Goal: Task Accomplishment & Management: Use online tool/utility

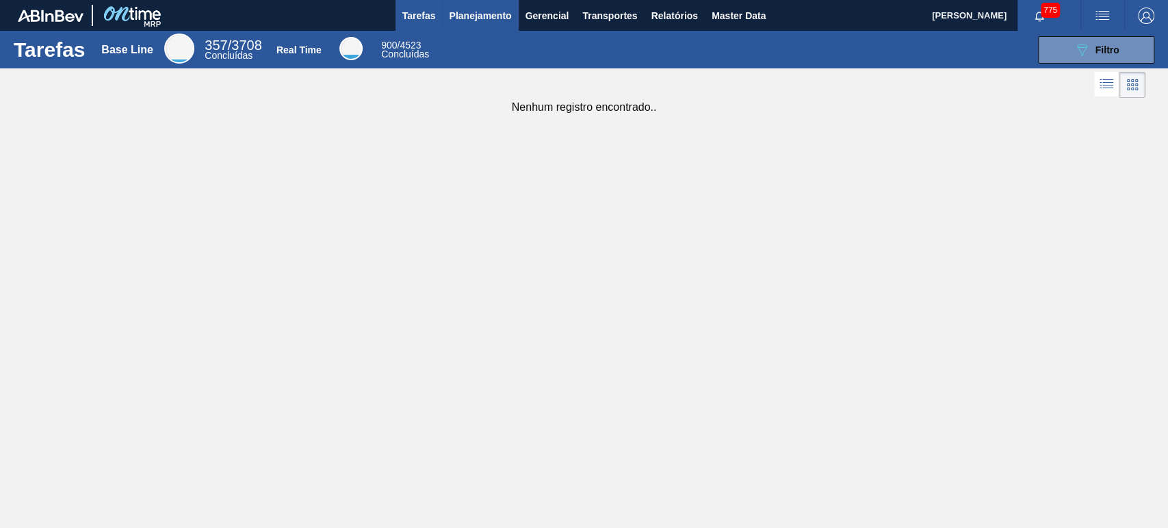
click at [499, 16] on span "Planejamento" at bounding box center [480, 16] width 62 height 16
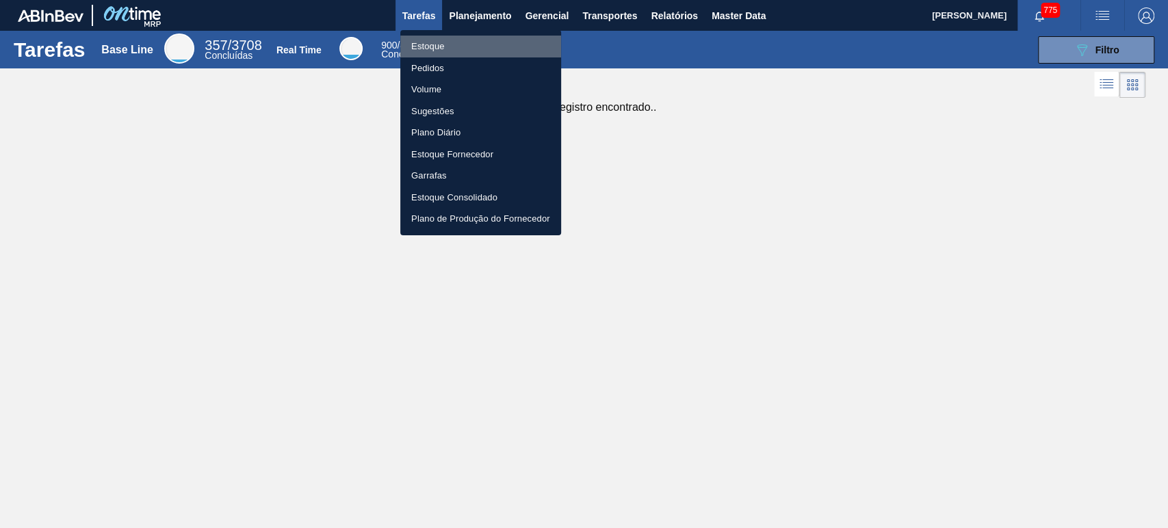
click at [438, 44] on li "Estoque" at bounding box center [480, 47] width 161 height 22
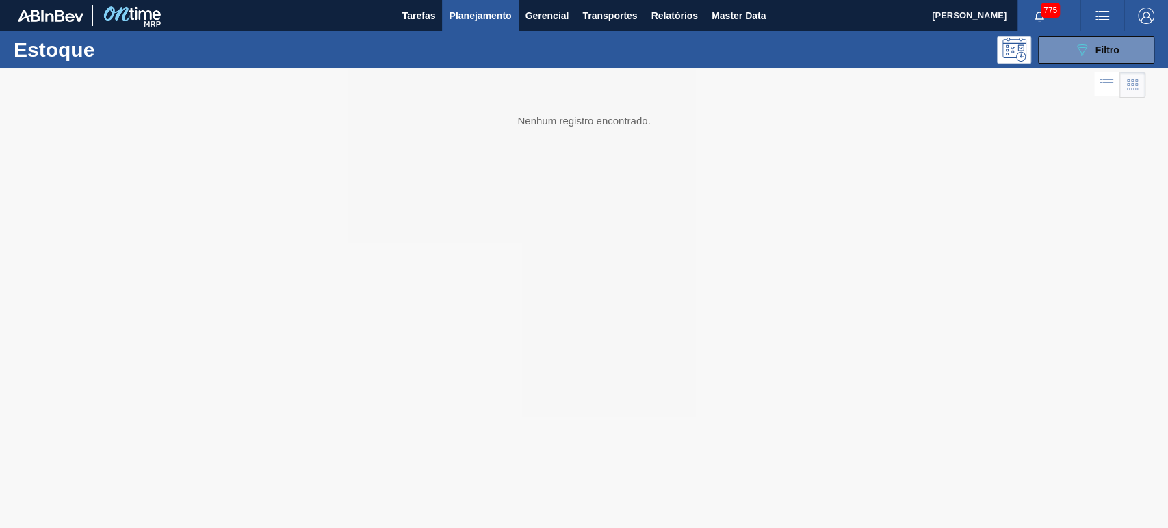
click at [1099, 50] on span "Filtro" at bounding box center [1107, 49] width 24 height 11
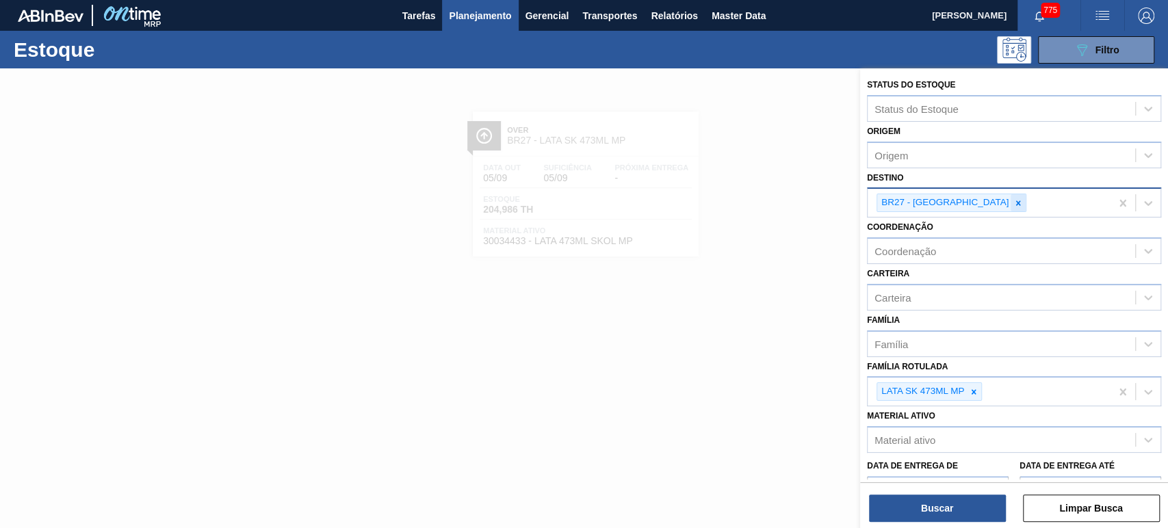
click at [1013, 202] on icon at bounding box center [1018, 203] width 10 height 10
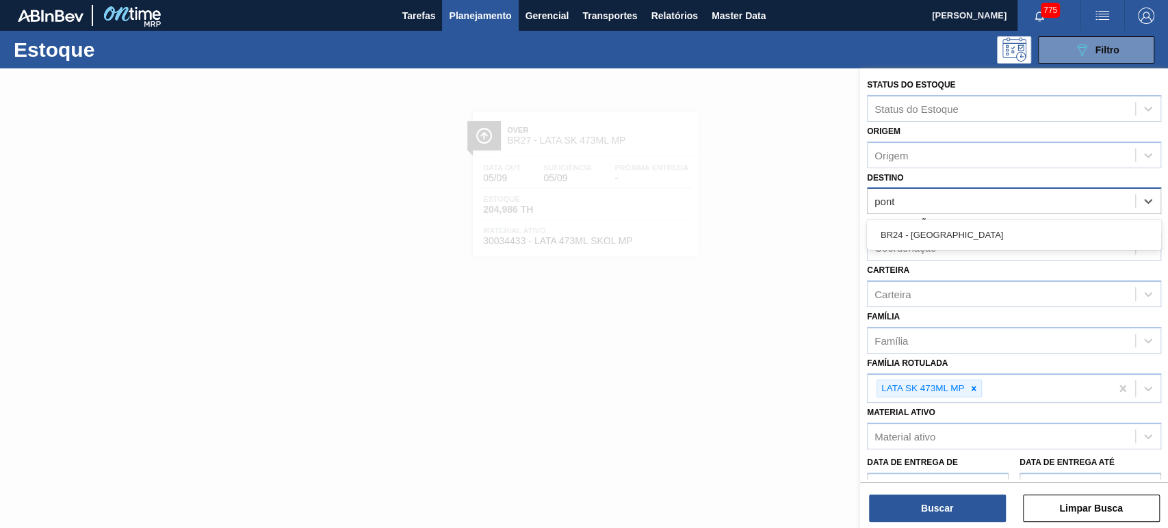
type input "ponta"
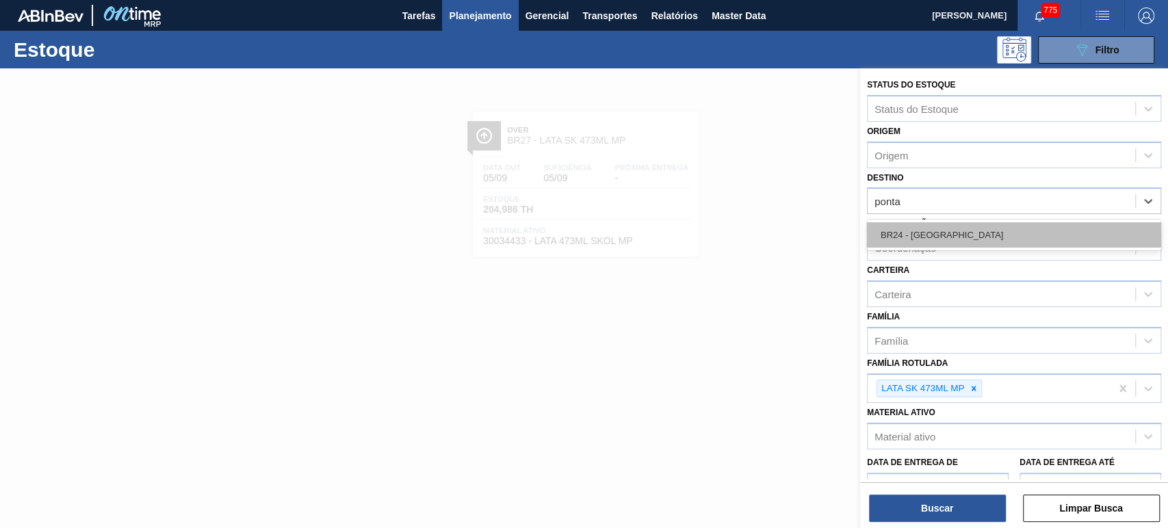
click at [951, 231] on div "BR24 - [GEOGRAPHIC_DATA]" at bounding box center [1014, 234] width 294 height 25
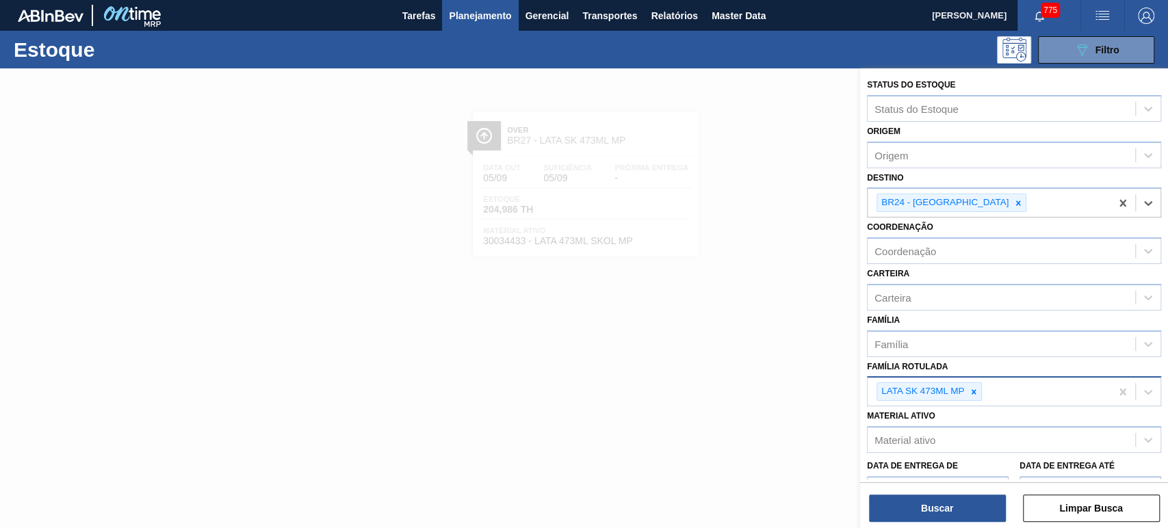
click at [980, 390] on div at bounding box center [973, 391] width 15 height 17
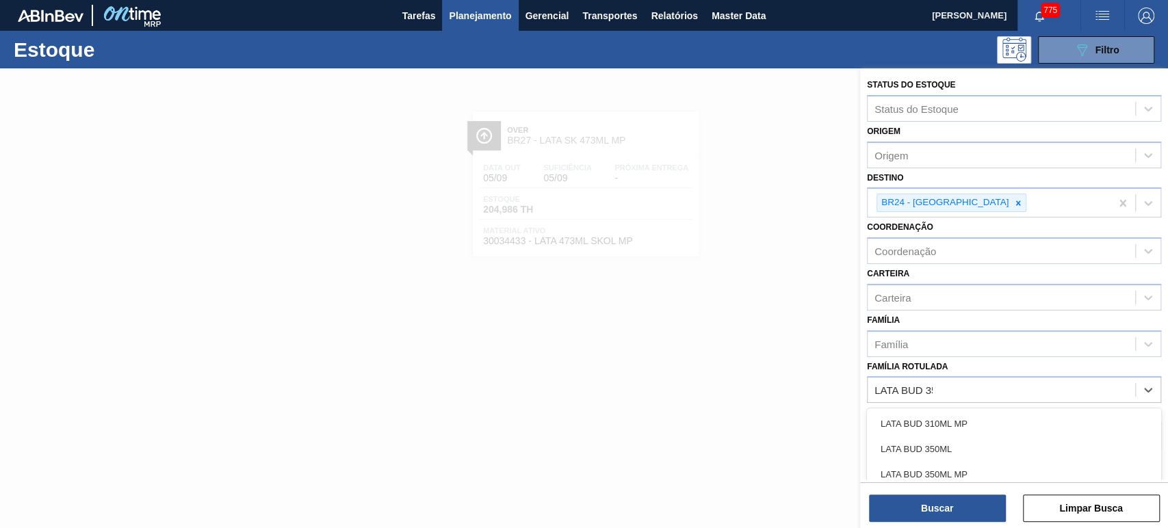
type Rotulada "LATA BUD 350"
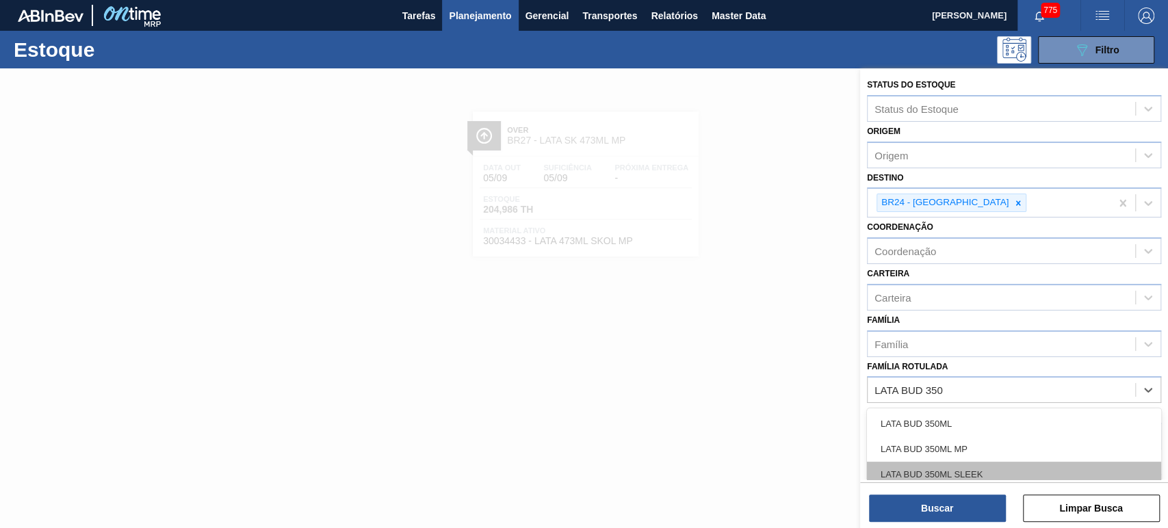
click at [969, 474] on div "LATA BUD 350ML SLEEK" at bounding box center [1014, 474] width 294 height 25
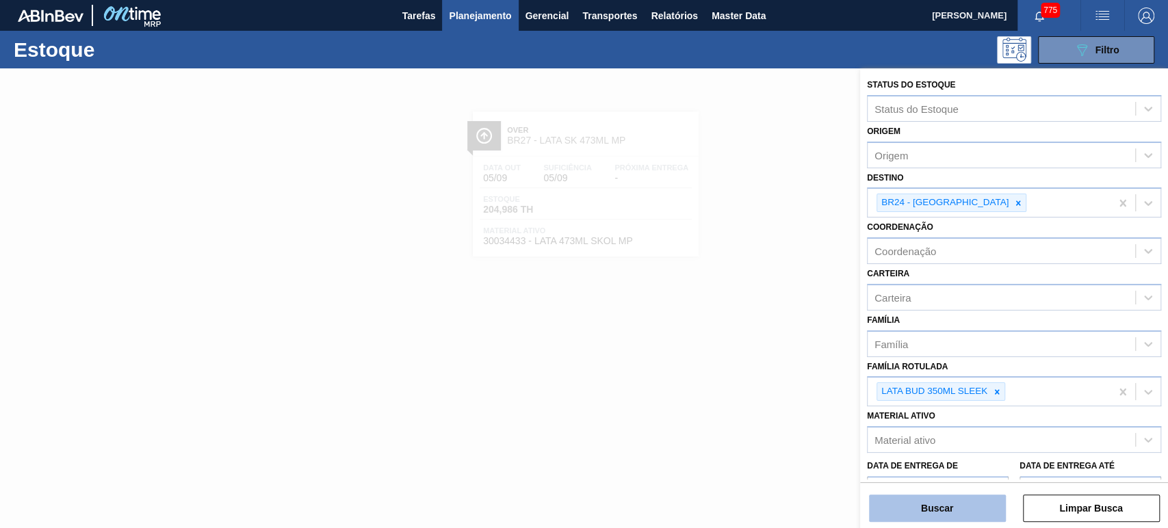
click at [960, 508] on button "Buscar" at bounding box center [937, 508] width 137 height 27
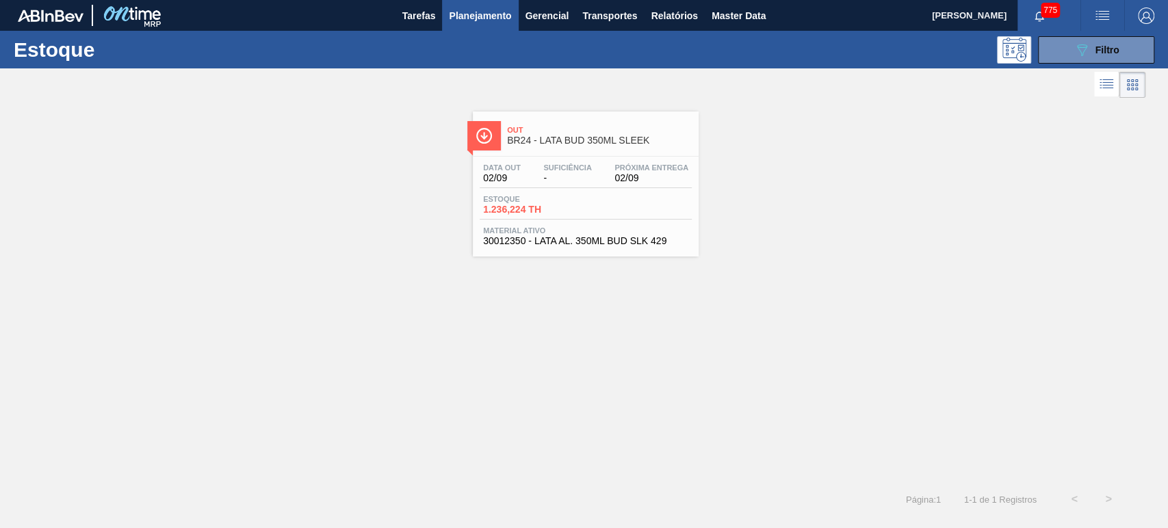
click at [597, 141] on span "BR24 - LATA BUD 350ML SLEEK" at bounding box center [599, 140] width 185 height 10
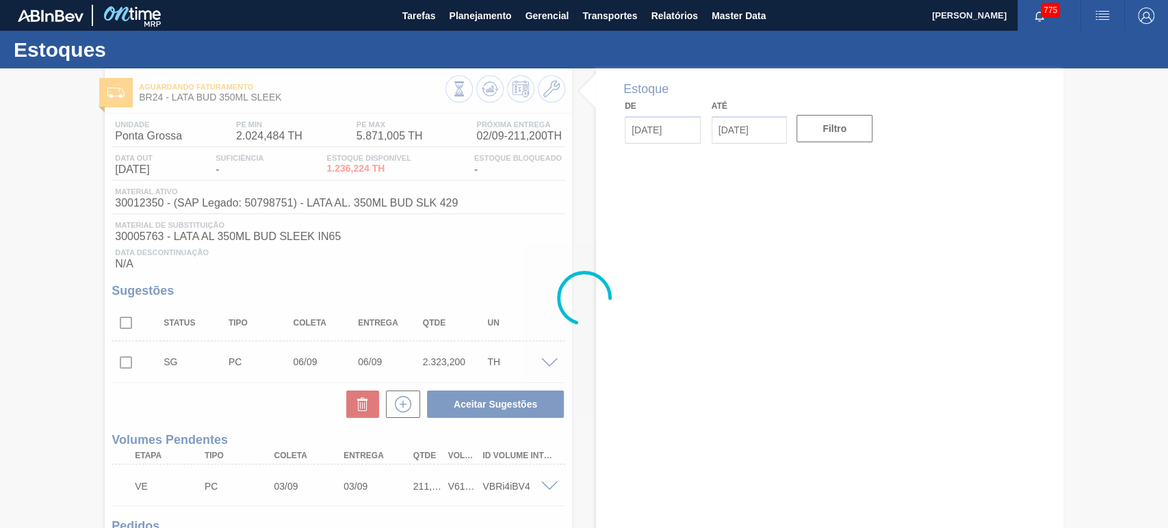
type input "[DATE]"
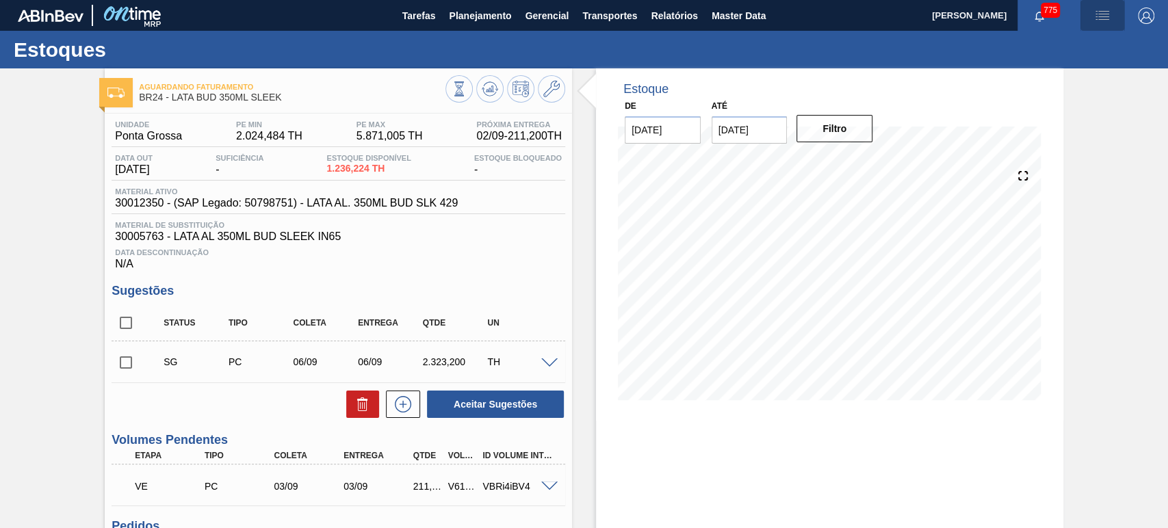
click at [1108, 14] on span "button" at bounding box center [1102, 16] width 33 height 16
click at [1062, 48] on li "Pedido Contingência" at bounding box center [1094, 48] width 125 height 25
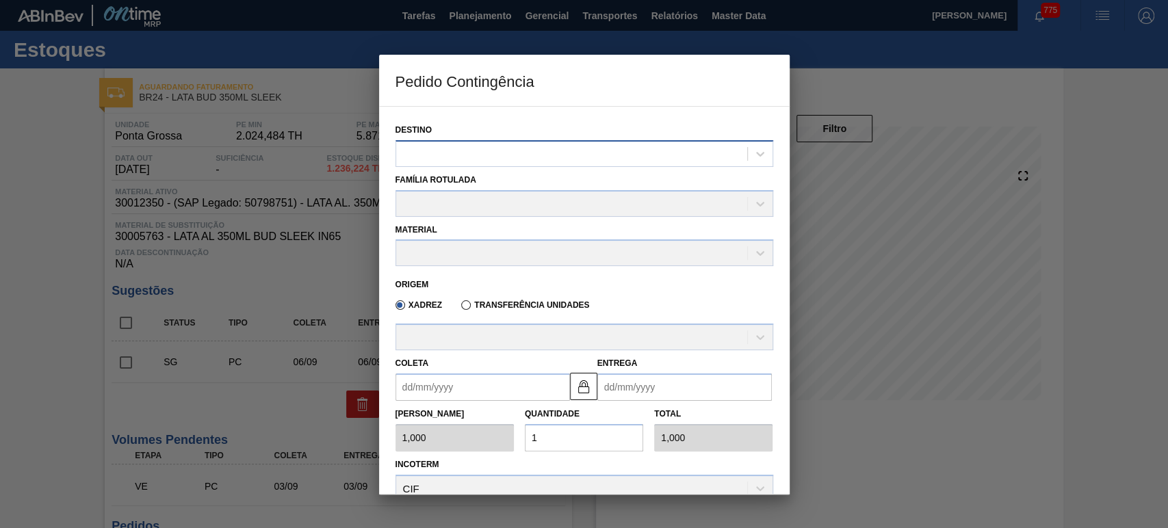
click at [570, 148] on div at bounding box center [571, 154] width 351 height 20
type input "PONTA"
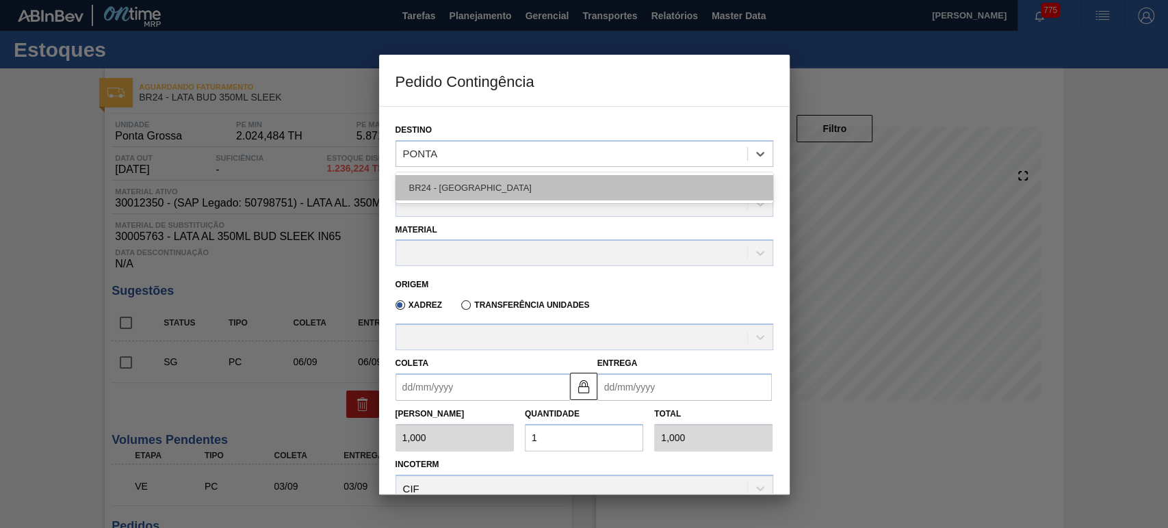
click at [523, 178] on div "BR24 - [GEOGRAPHIC_DATA]" at bounding box center [584, 187] width 378 height 25
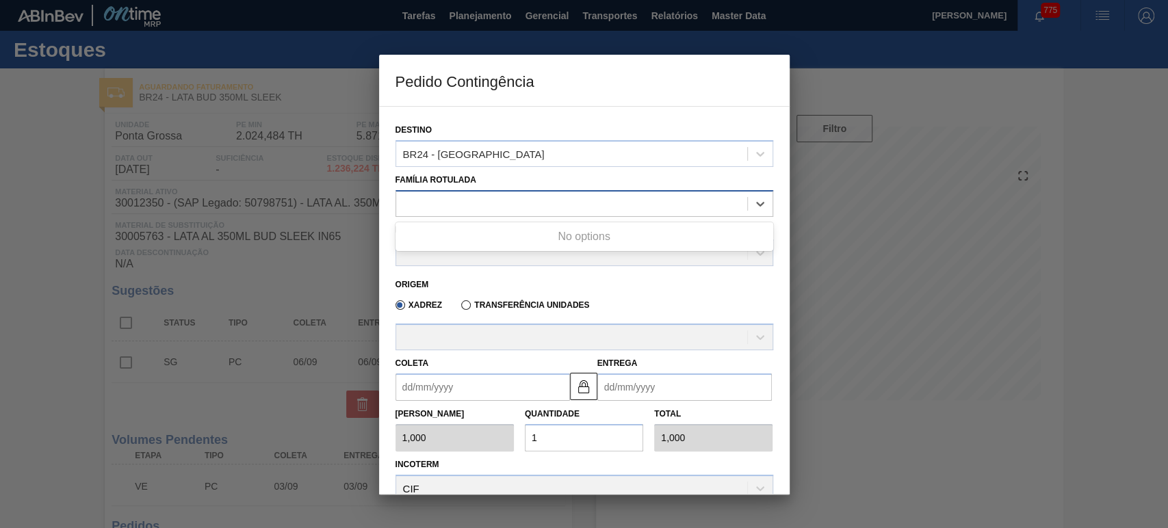
click at [514, 198] on div at bounding box center [571, 204] width 351 height 20
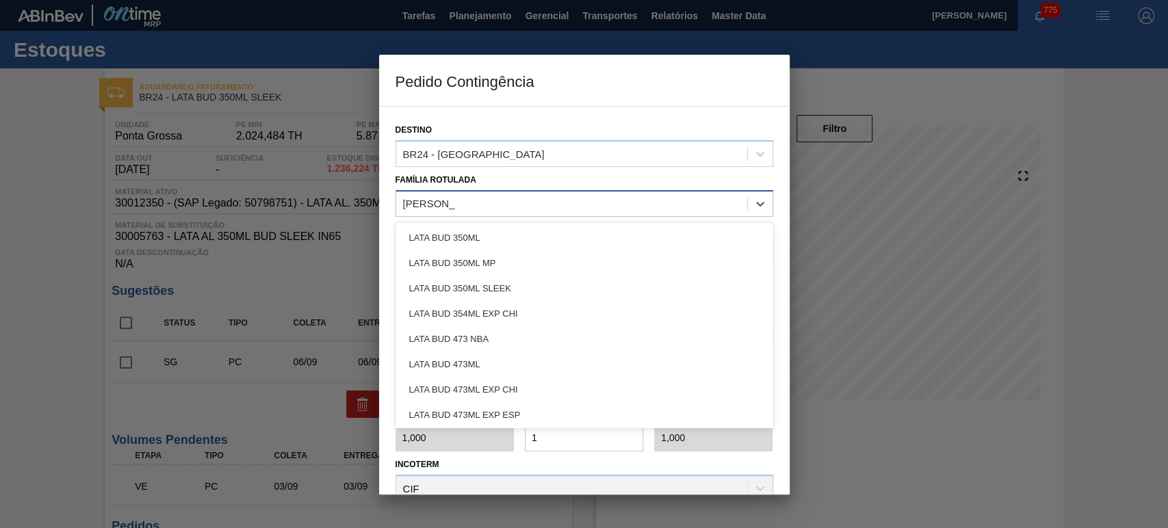
type Rotulada "LATA BUD 3"
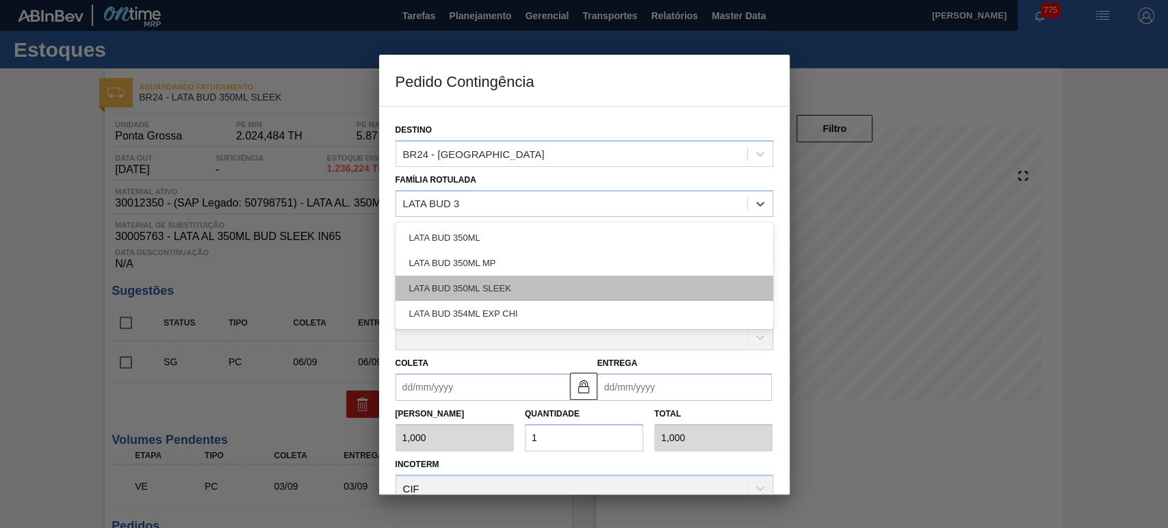
click at [482, 280] on div "LATA BUD 350ML SLEEK" at bounding box center [584, 288] width 378 height 25
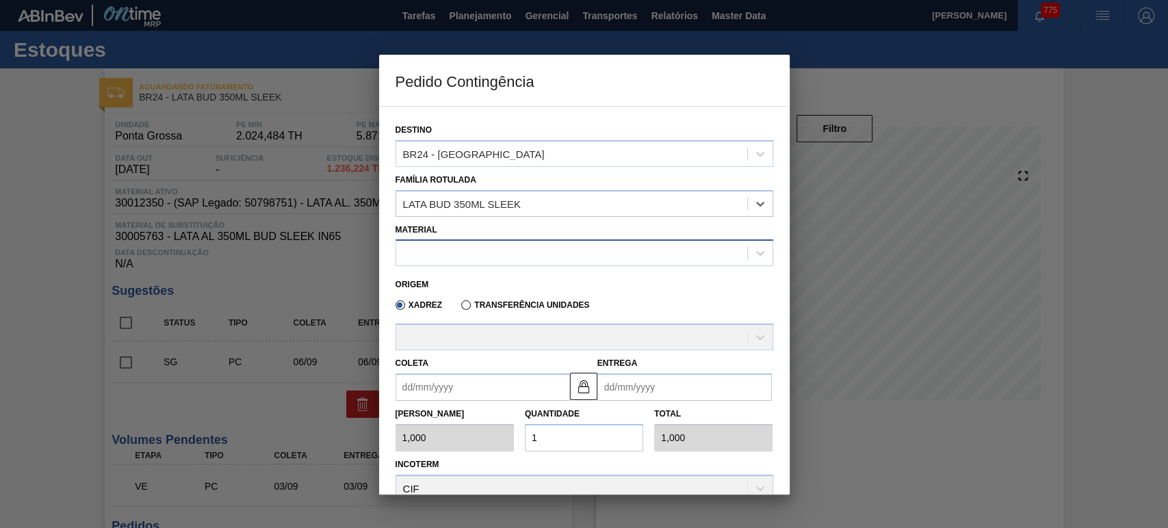
click at [482, 245] on div at bounding box center [571, 254] width 351 height 20
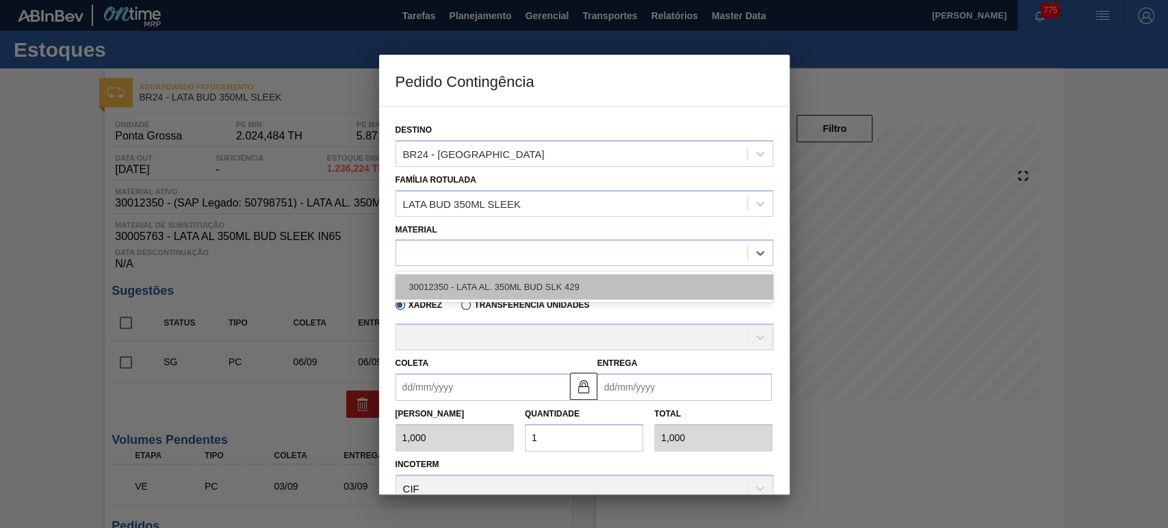
click at [454, 286] on div "30012350 - LATA AL. 350ML BUD SLK 429" at bounding box center [584, 286] width 378 height 25
type input "8,448"
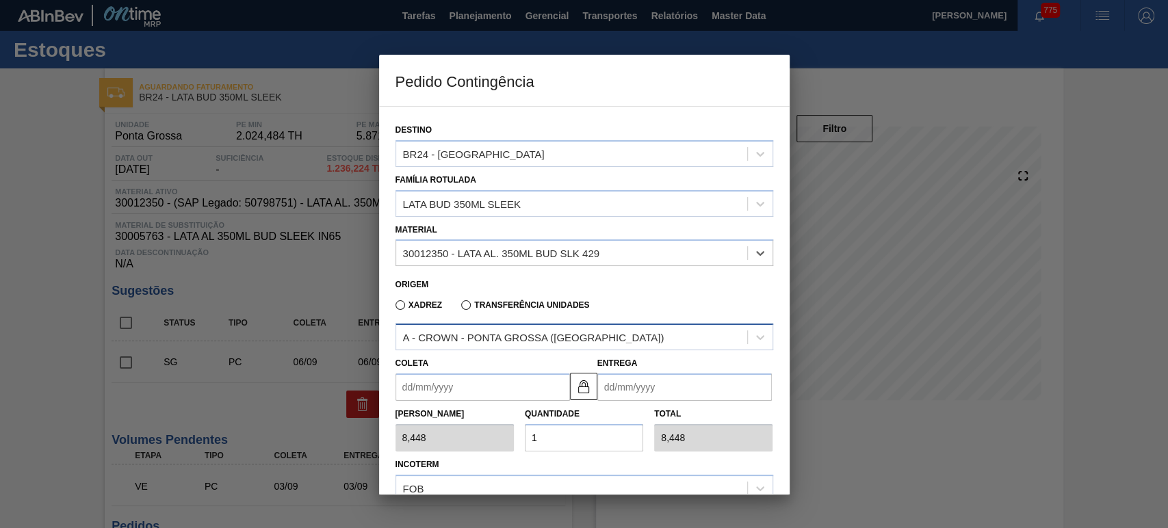
click at [454, 340] on div "A - CROWN - PONTA GROSSA (PR)" at bounding box center [533, 338] width 261 height 12
click at [423, 380] on input "Coleta" at bounding box center [482, 386] width 174 height 27
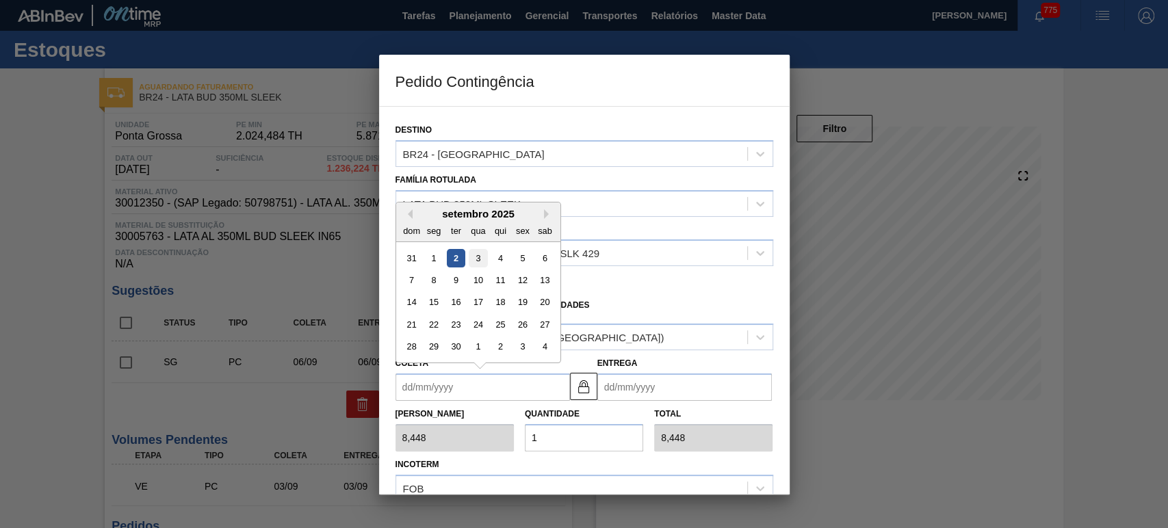
click at [476, 259] on div "3" at bounding box center [478, 258] width 18 height 18
type input "[DATE]"
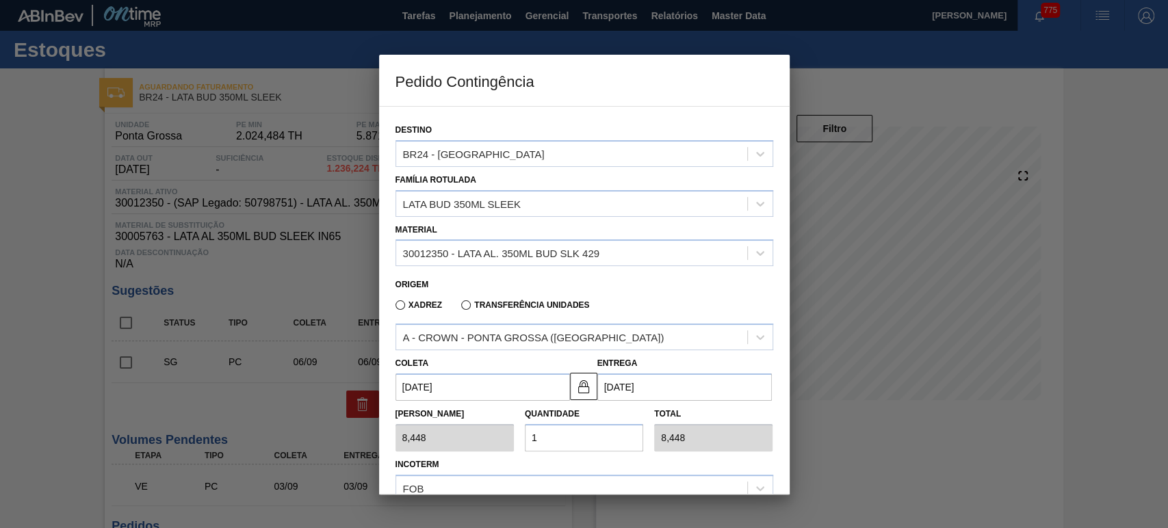
click at [501, 388] on input "[DATE]" at bounding box center [482, 386] width 174 height 27
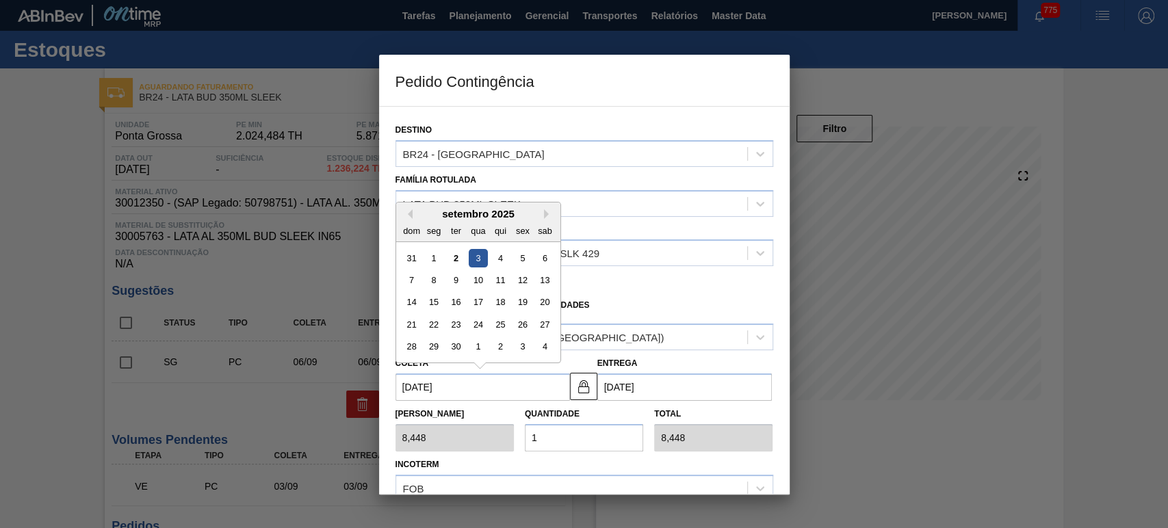
click at [542, 431] on input "1" at bounding box center [584, 437] width 118 height 27
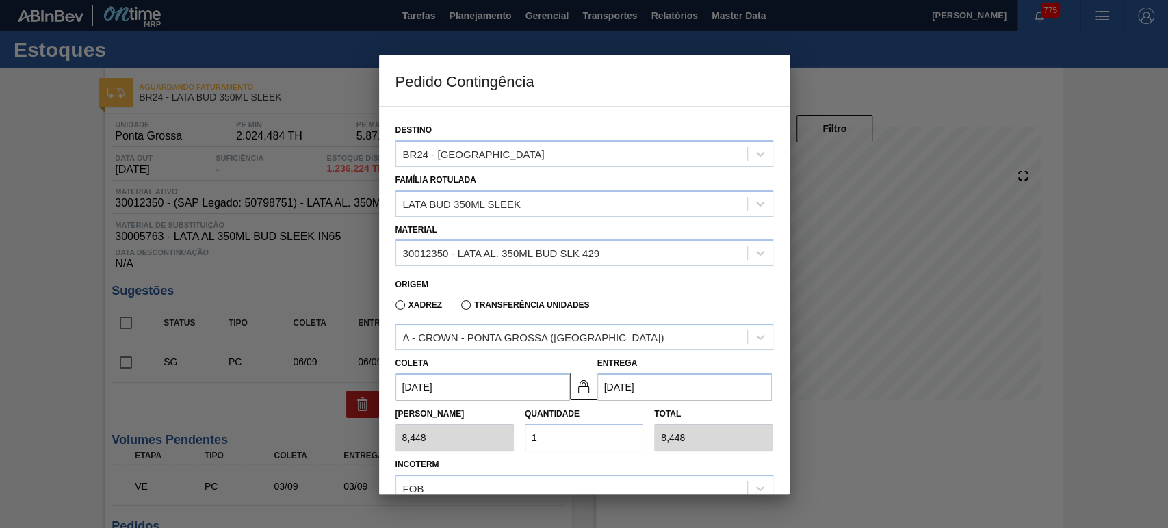
drag, startPoint x: 532, startPoint y: 433, endPoint x: 520, endPoint y: 433, distance: 11.6
click at [520, 433] on div "Quantidade 1" at bounding box center [583, 427] width 129 height 47
type input "2"
type input "16,896"
type input "25"
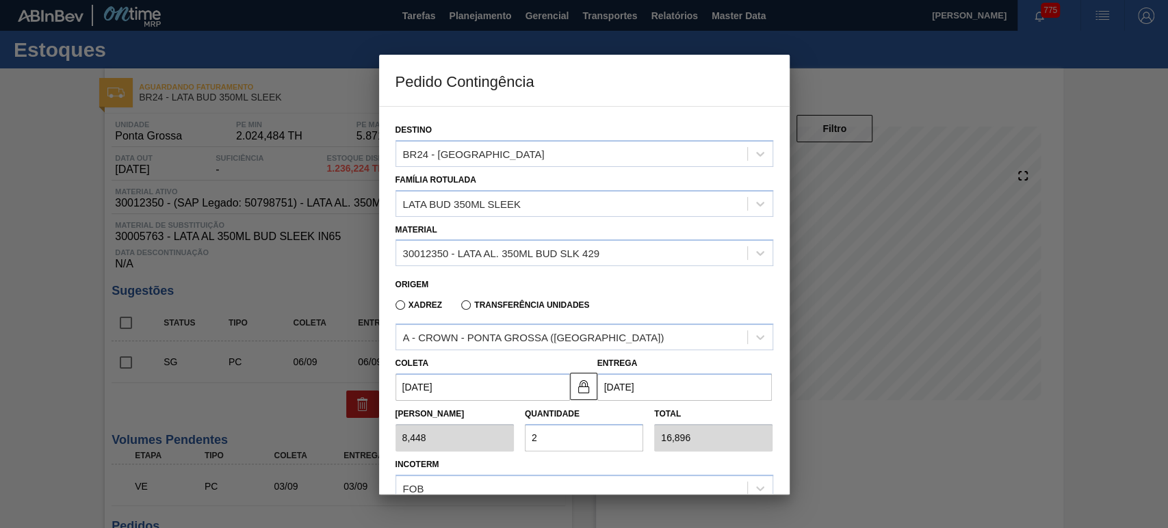
type input "211,200"
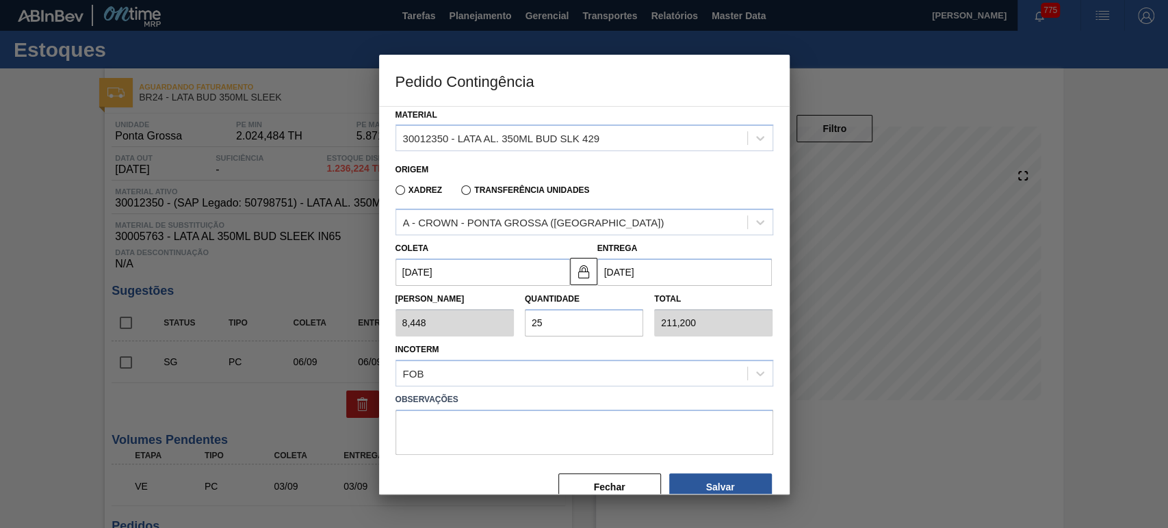
scroll to position [142, 0]
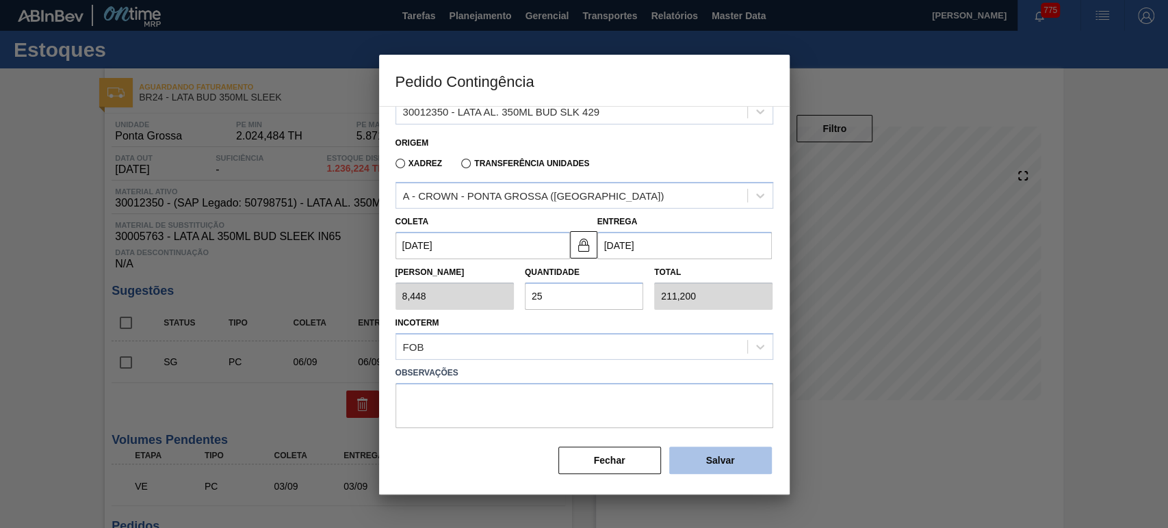
type input "25"
click at [688, 451] on button "Salvar" at bounding box center [720, 460] width 103 height 27
type input "1,000"
type input "1"
type input "1,000"
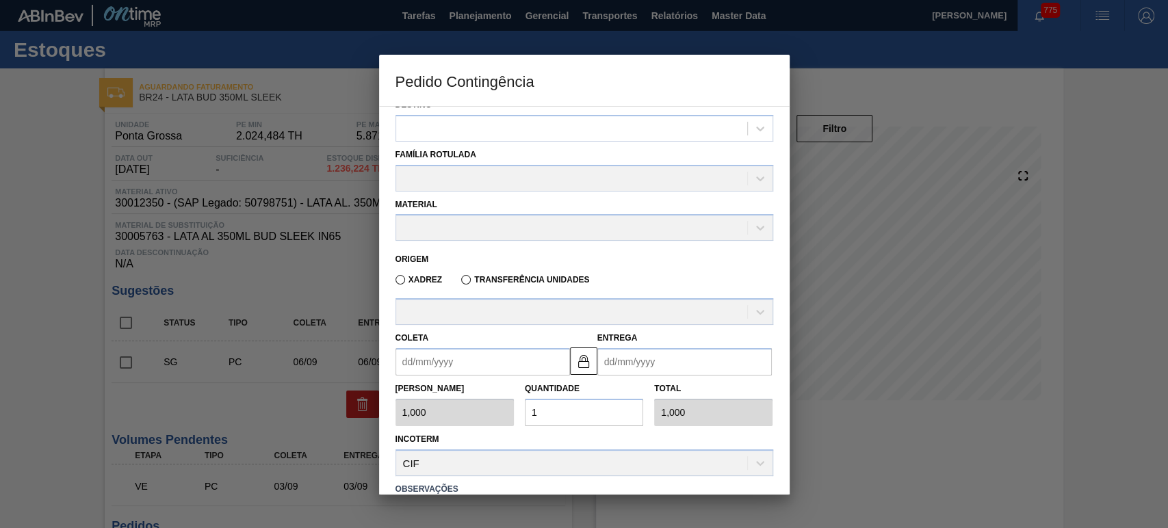
scroll to position [0, 0]
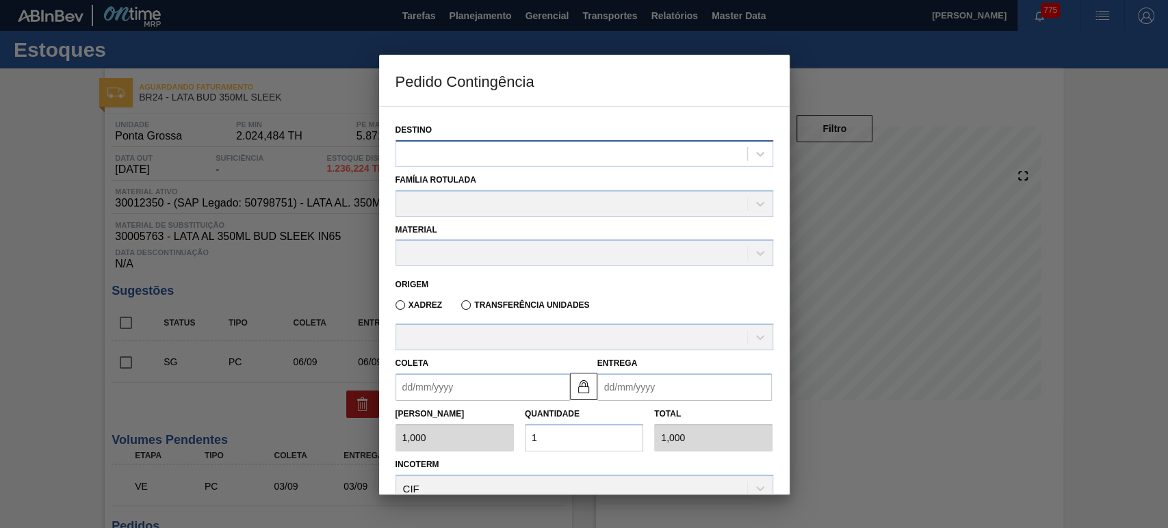
click at [465, 151] on div at bounding box center [571, 154] width 351 height 20
type input "PONTA"
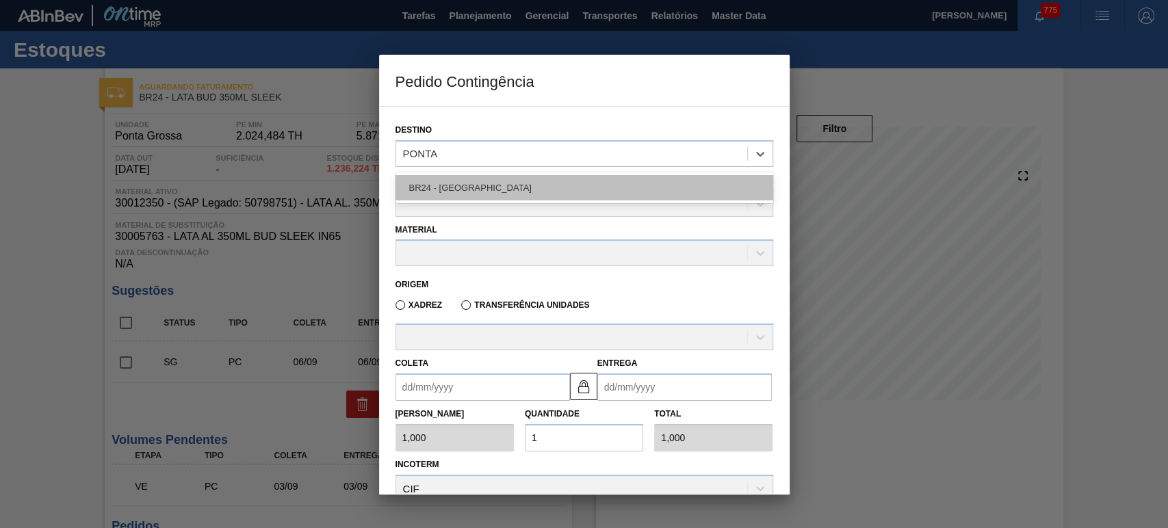
click at [473, 196] on div "BR24 - [GEOGRAPHIC_DATA]" at bounding box center [584, 187] width 378 height 25
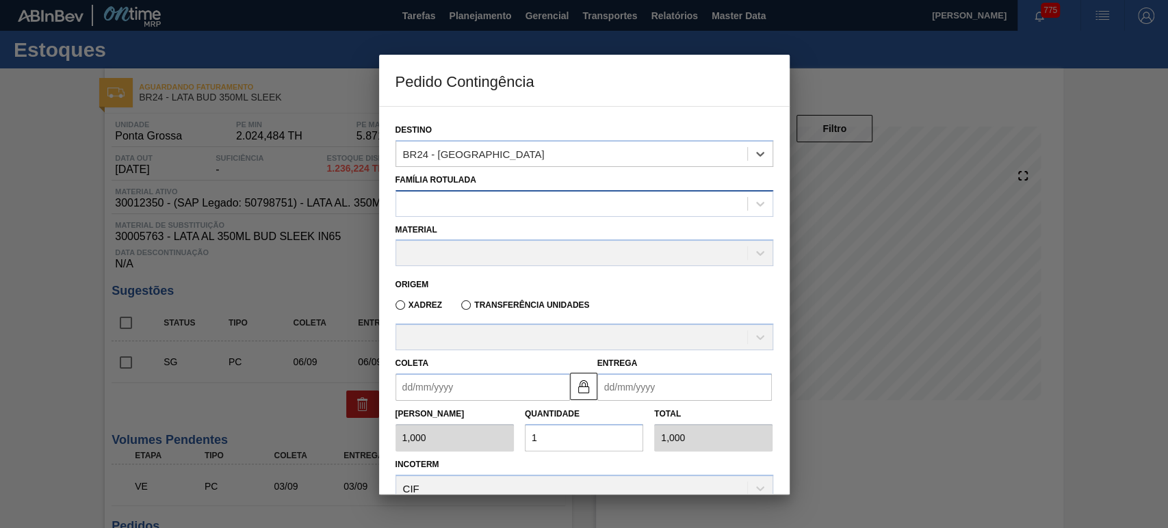
click at [471, 196] on div at bounding box center [571, 204] width 351 height 20
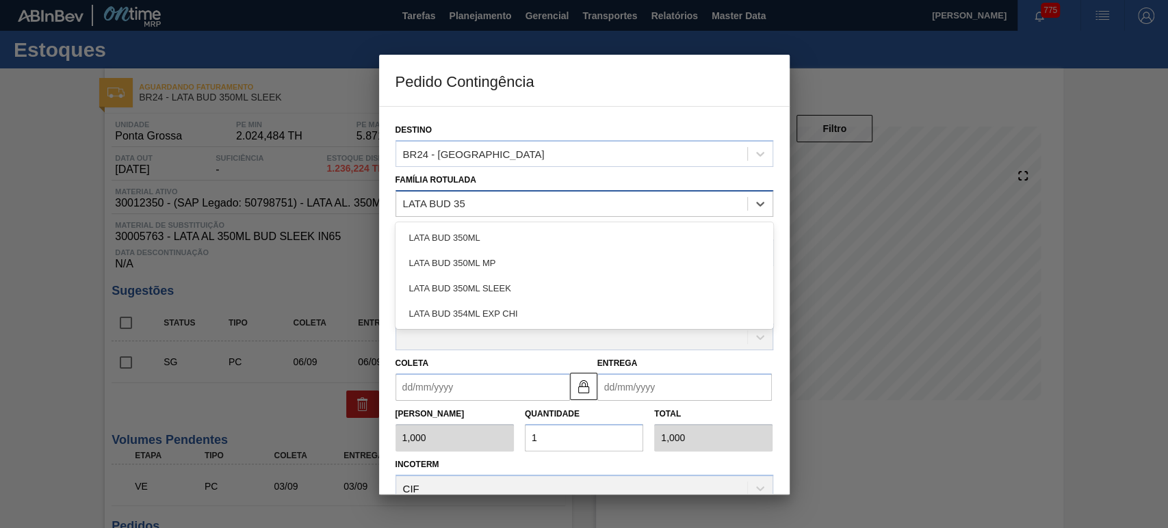
type Rotulada "LATA BUD 350"
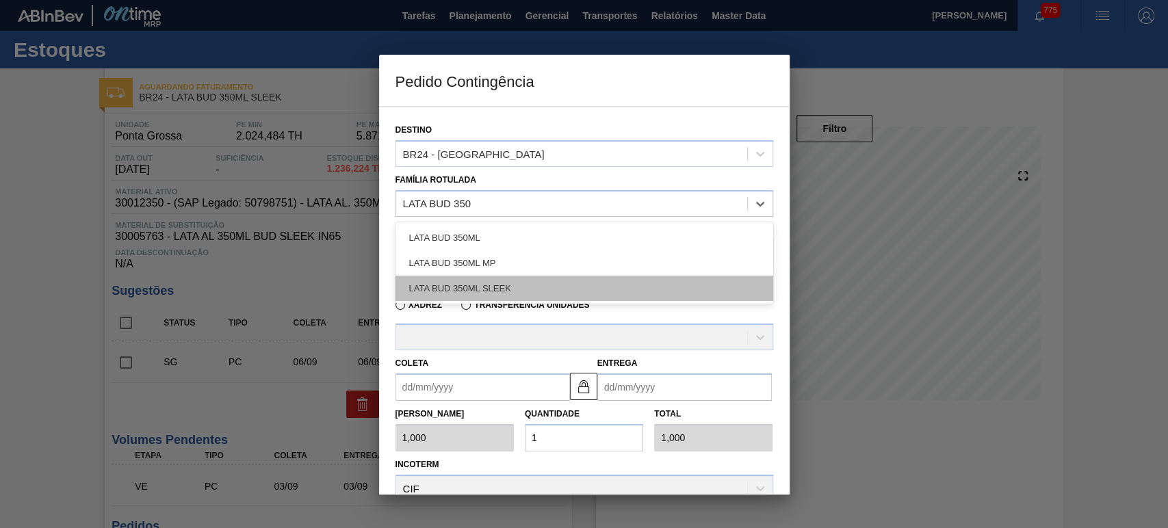
click at [484, 293] on div "LATA BUD 350ML SLEEK" at bounding box center [584, 288] width 378 height 25
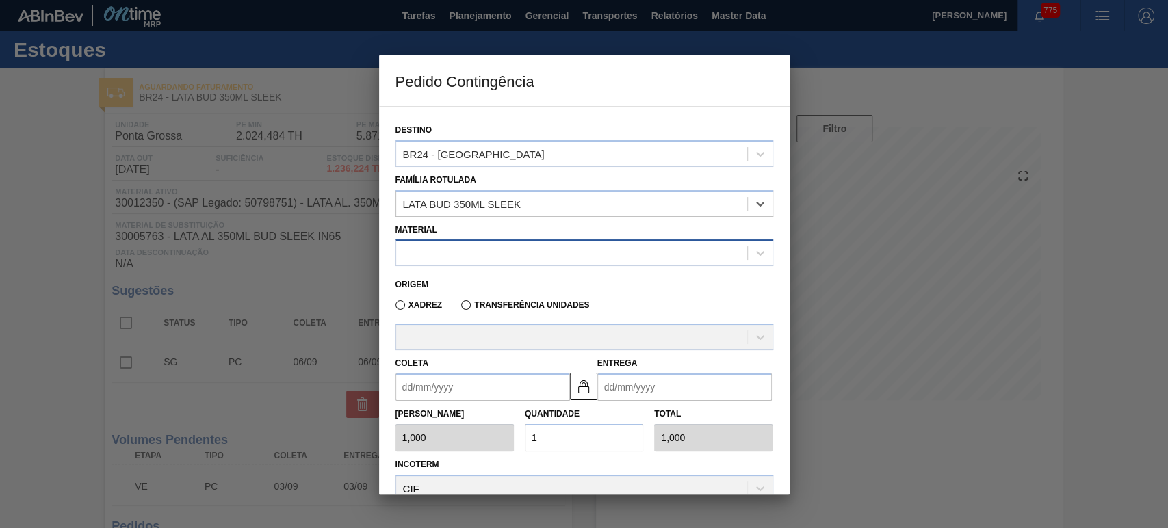
click at [467, 253] on div at bounding box center [571, 254] width 351 height 20
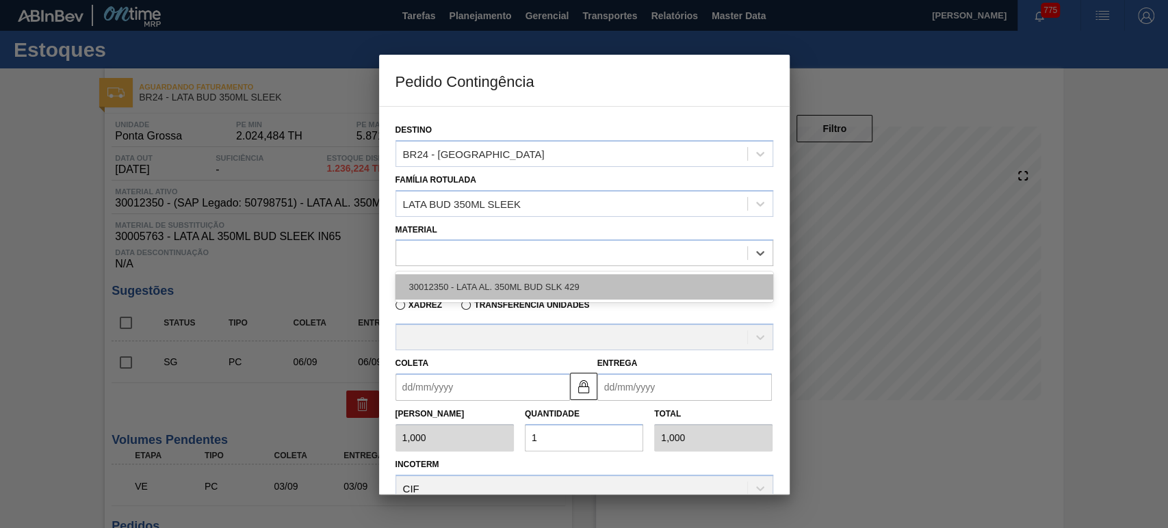
click at [467, 285] on div "30012350 - LATA AL. 350ML BUD SLK 429" at bounding box center [584, 286] width 378 height 25
type input "8,448"
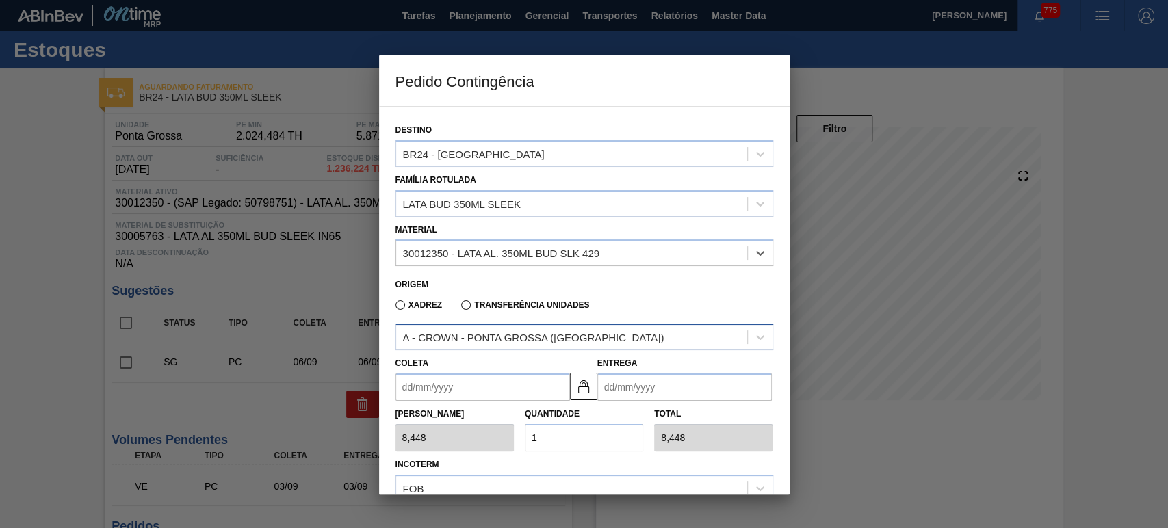
click at [523, 339] on div "A - CROWN - PONTA GROSSA (PR)" at bounding box center [533, 338] width 261 height 12
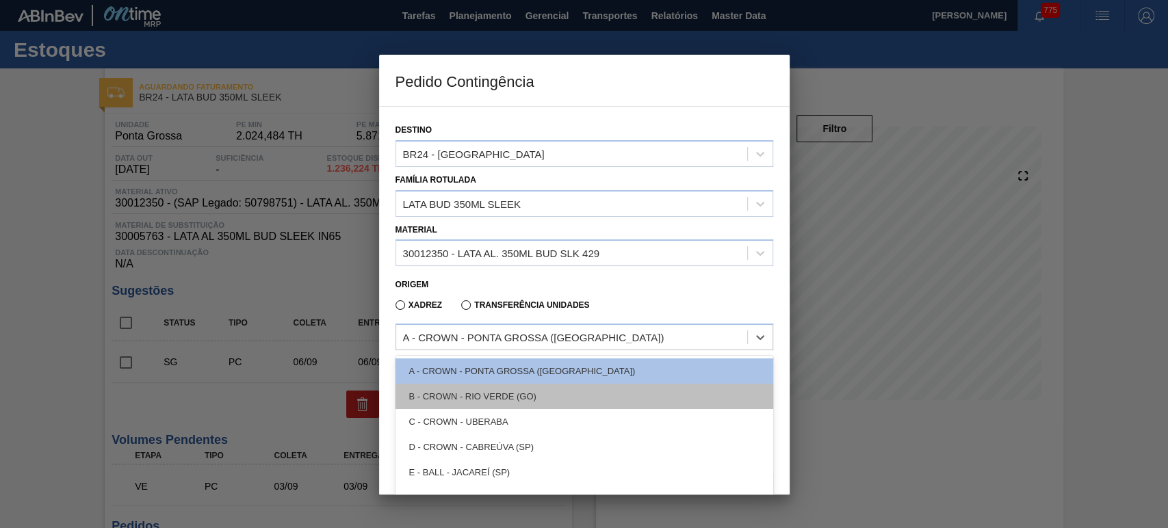
click at [497, 389] on div "B - CROWN - RIO VERDE (GO)" at bounding box center [584, 396] width 378 height 25
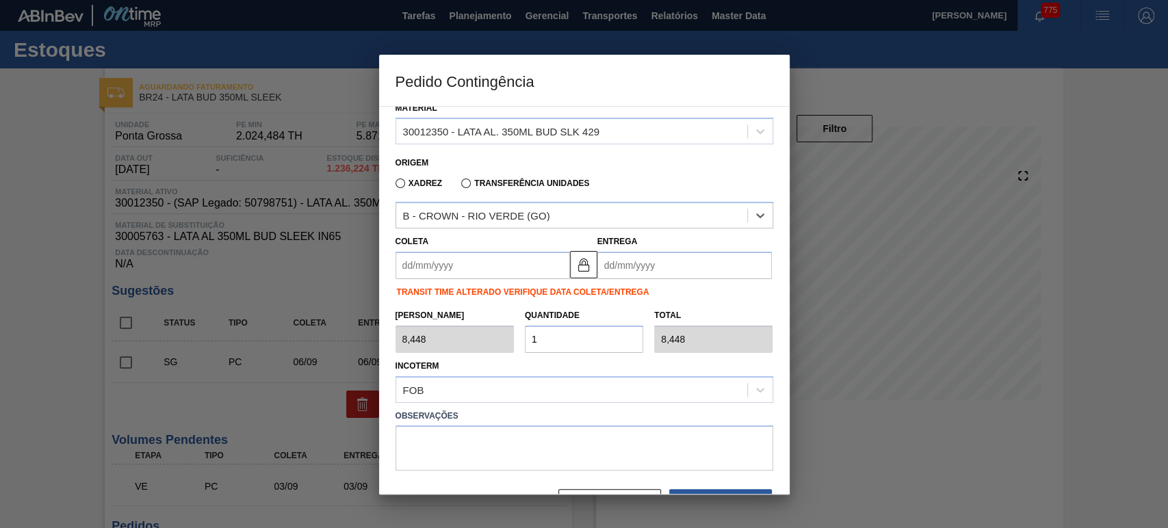
scroll to position [164, 0]
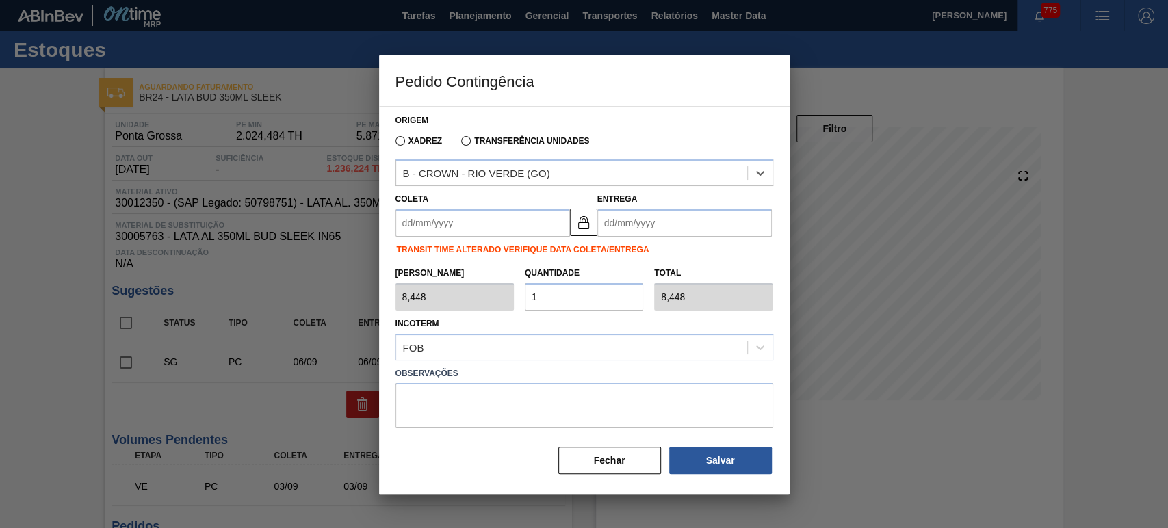
click at [465, 225] on input "Coleta" at bounding box center [482, 222] width 174 height 27
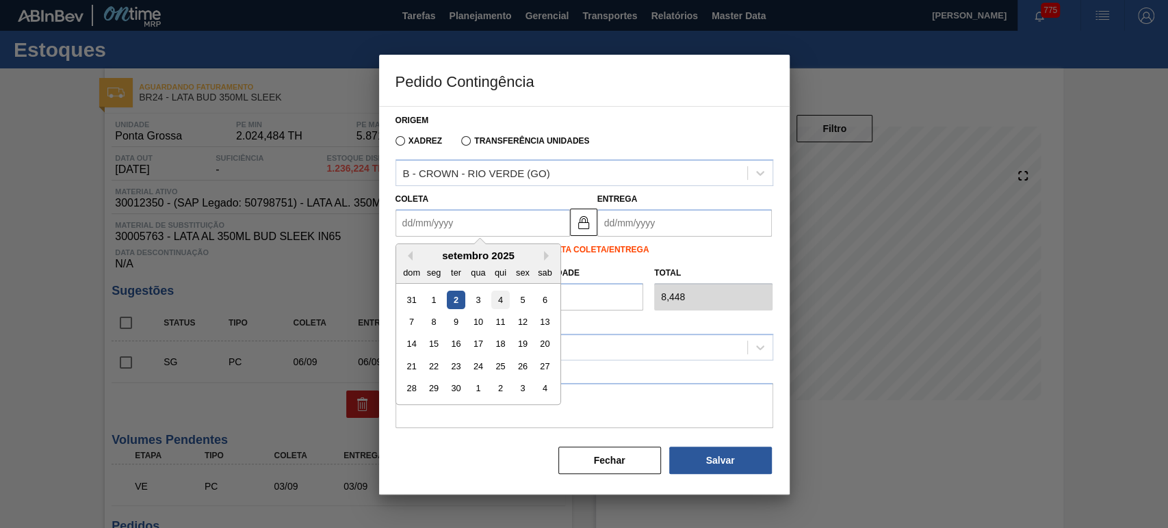
click at [495, 299] on div "4" at bounding box center [499, 300] width 18 height 18
type input "[DATE]"
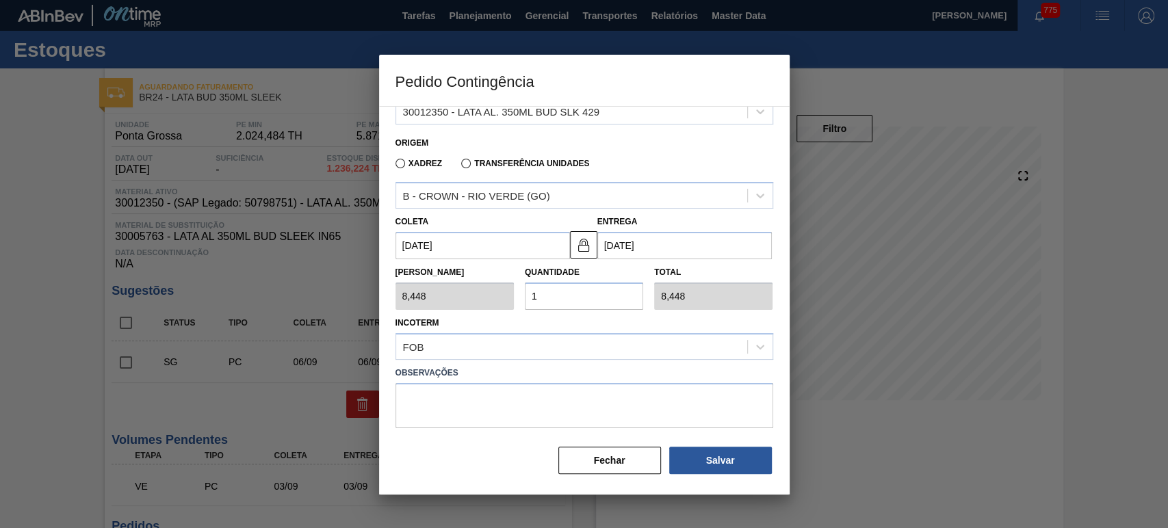
click at [500, 296] on div "Tam Lote 8,448 Quantidade 1 Total 8,448" at bounding box center [584, 284] width 389 height 51
type input "2"
type input "16,896"
type input "25"
type input "211,200"
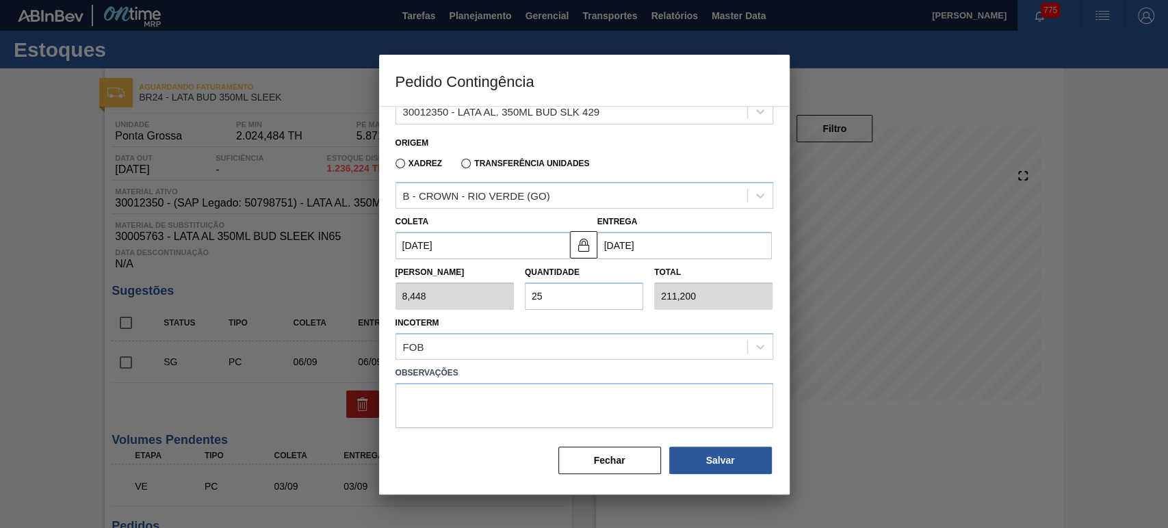
type input "25"
drag, startPoint x: 527, startPoint y: 311, endPoint x: 535, endPoint y: 317, distance: 10.3
click at [527, 310] on div "Incoterm FOB" at bounding box center [584, 335] width 389 height 50
click at [728, 461] on button "Salvar" at bounding box center [720, 460] width 103 height 27
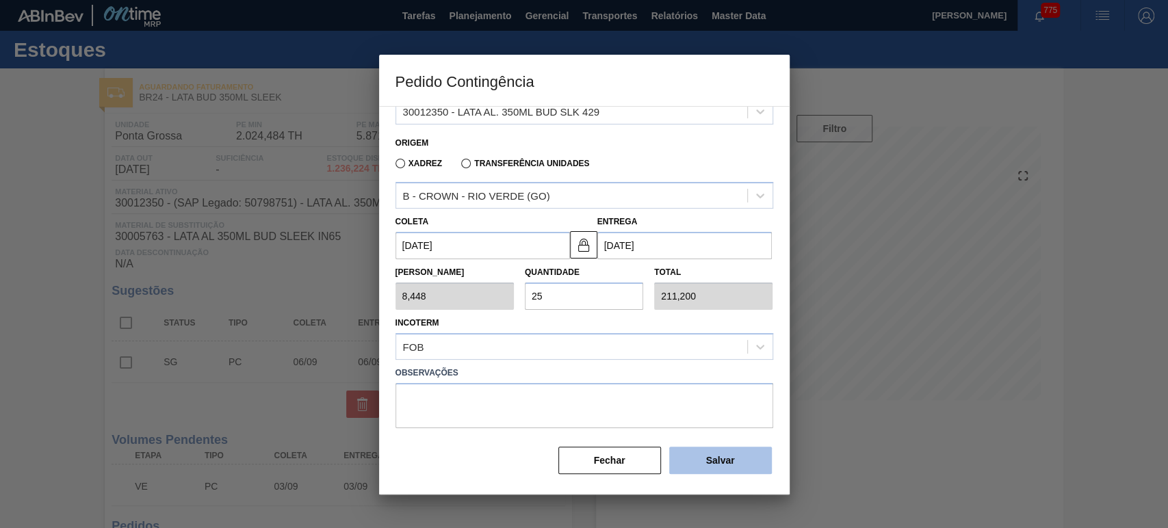
click at [728, 461] on button "Salvar" at bounding box center [720, 460] width 103 height 27
click at [672, 374] on label "Observações" at bounding box center [584, 373] width 378 height 20
type input "1,000"
type input "1"
type input "1,000"
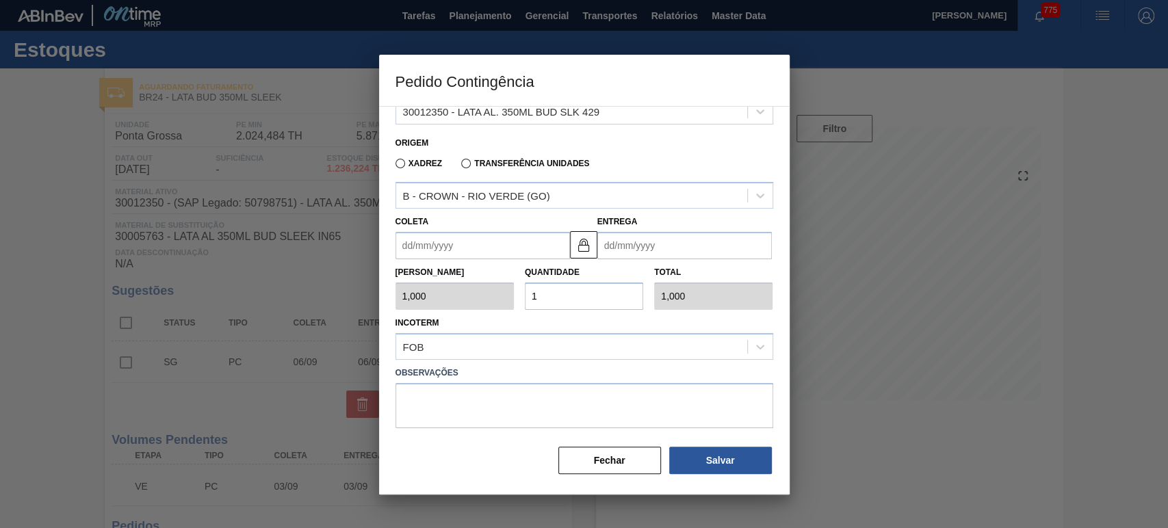
scroll to position [148, 0]
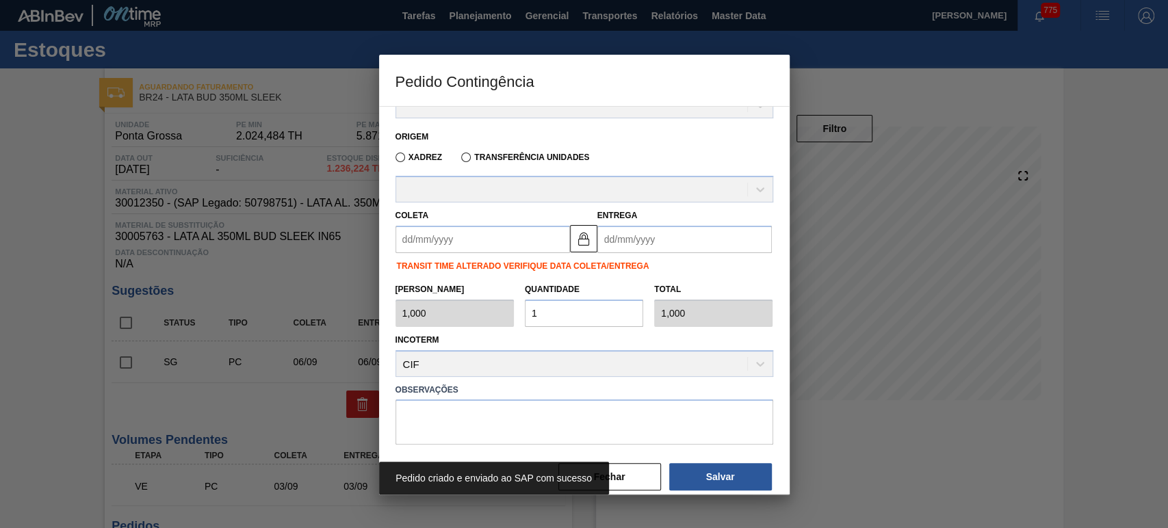
click at [640, 477] on div "Pedido criado e enviado ao SAP com sucesso" at bounding box center [584, 478] width 410 height 33
click at [643, 449] on div "Destino Família Rotulada Material Origem Xadrez Transferência Unidades Coleta E…" at bounding box center [584, 226] width 378 height 529
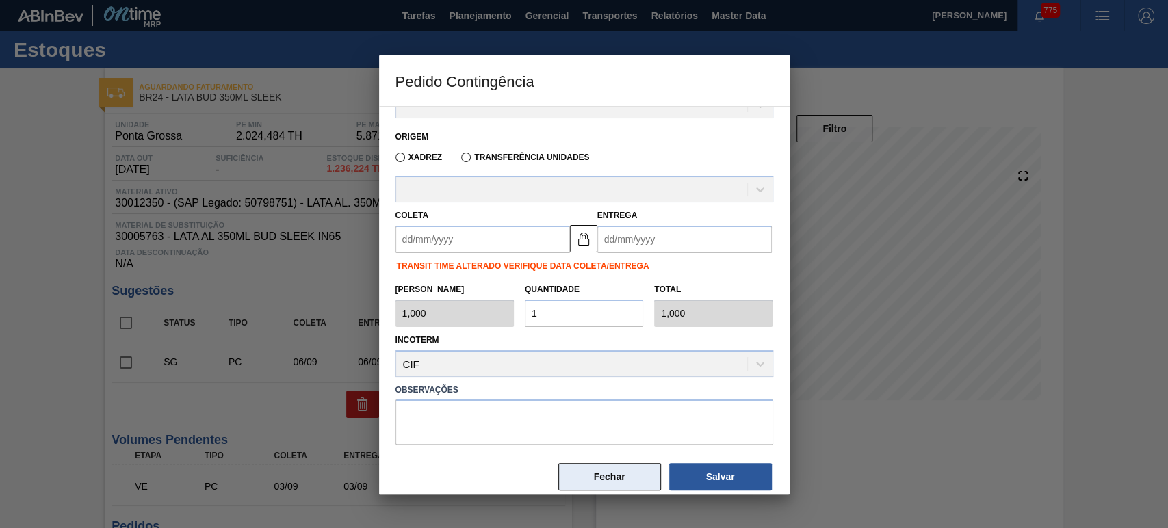
click at [631, 472] on button "Fechar" at bounding box center [609, 476] width 103 height 27
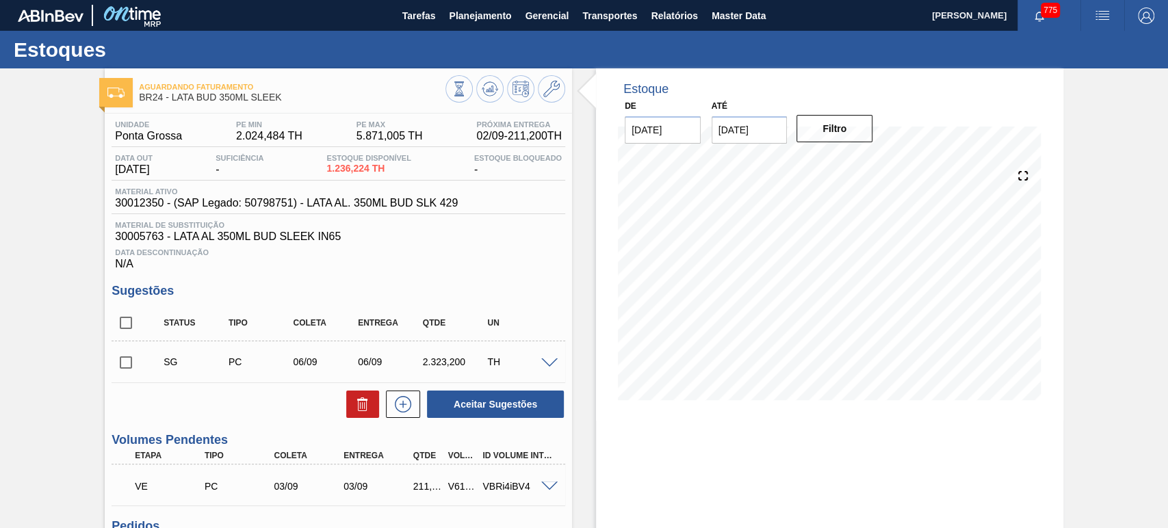
scroll to position [152, 0]
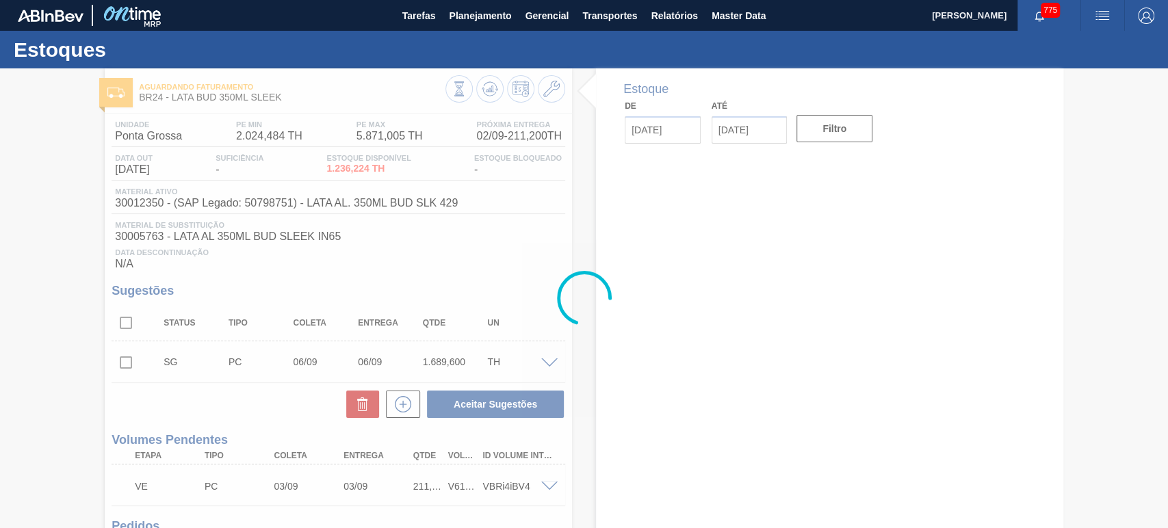
type input "[DATE]"
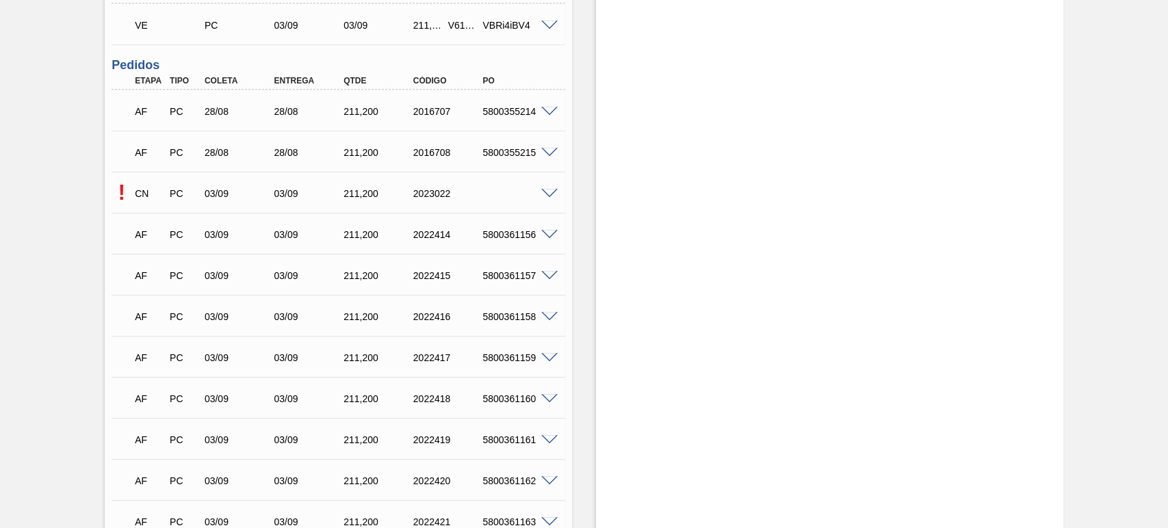
scroll to position [508, 0]
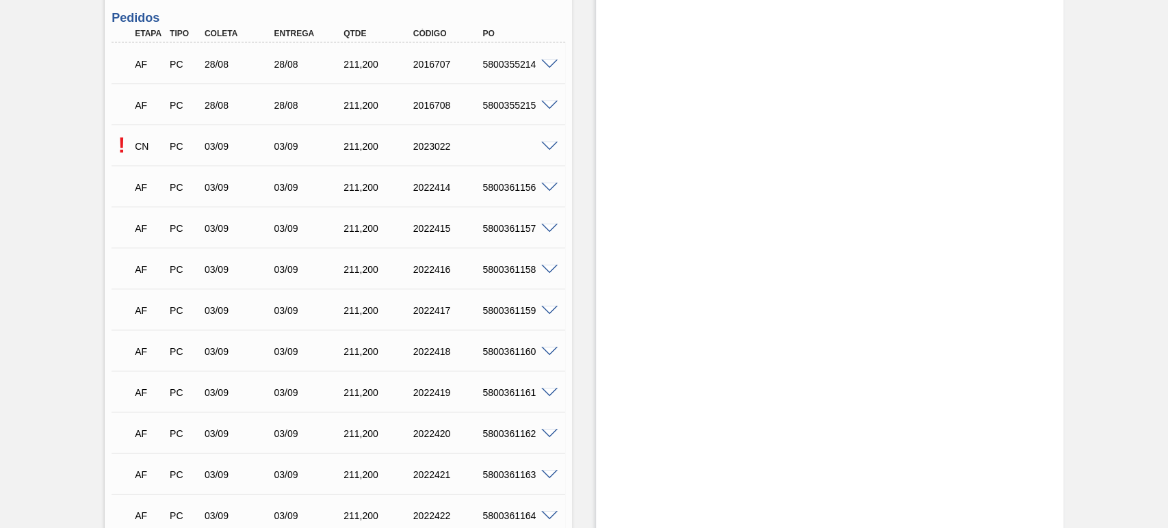
click at [549, 147] on span at bounding box center [549, 147] width 16 height 10
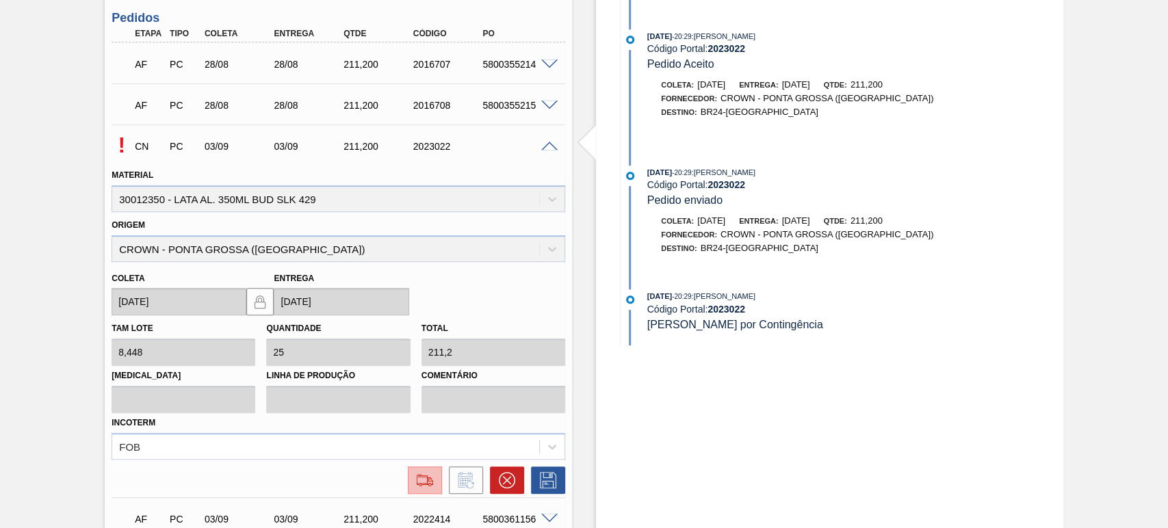
click at [415, 475] on img at bounding box center [425, 480] width 22 height 16
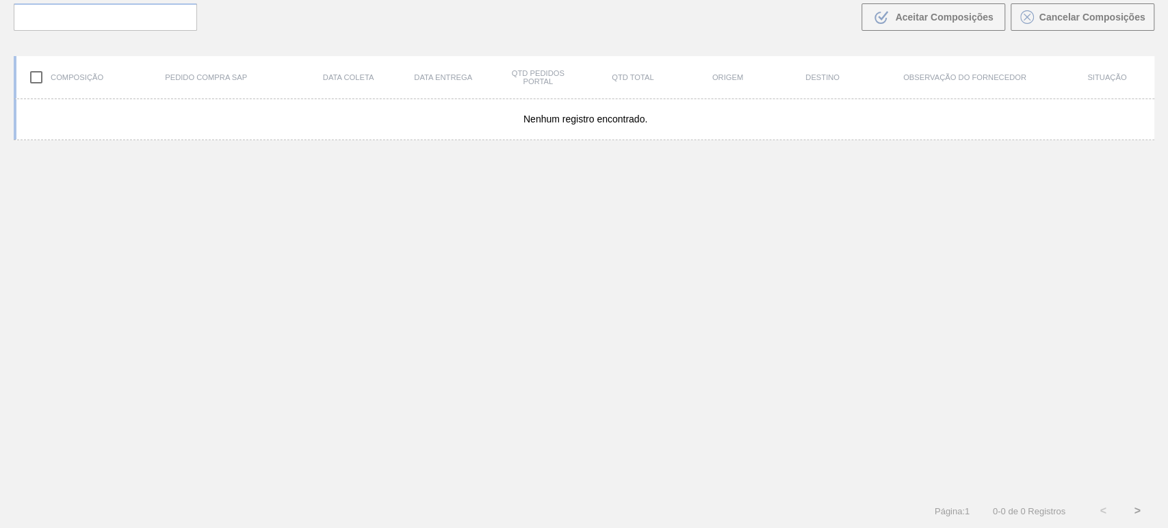
scroll to position [99, 0]
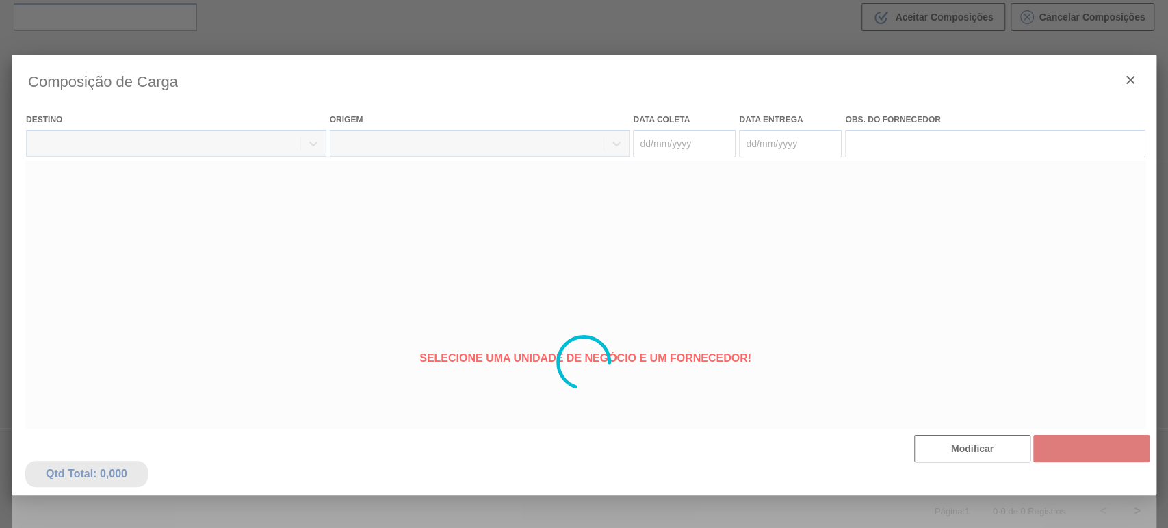
type coleta "[DATE]"
type entrega "[DATE]"
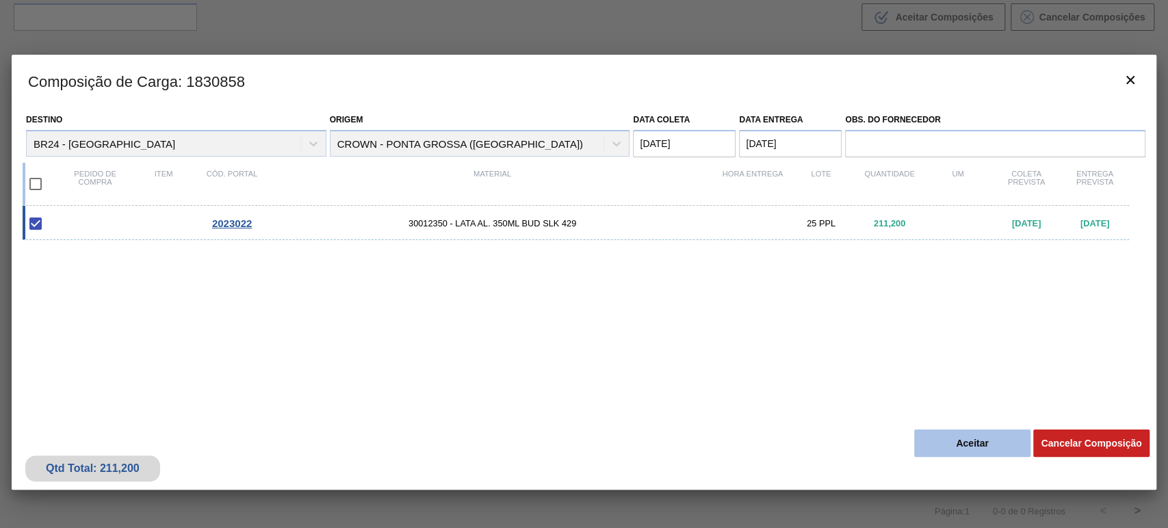
click at [986, 444] on button "Aceitar" at bounding box center [972, 443] width 116 height 27
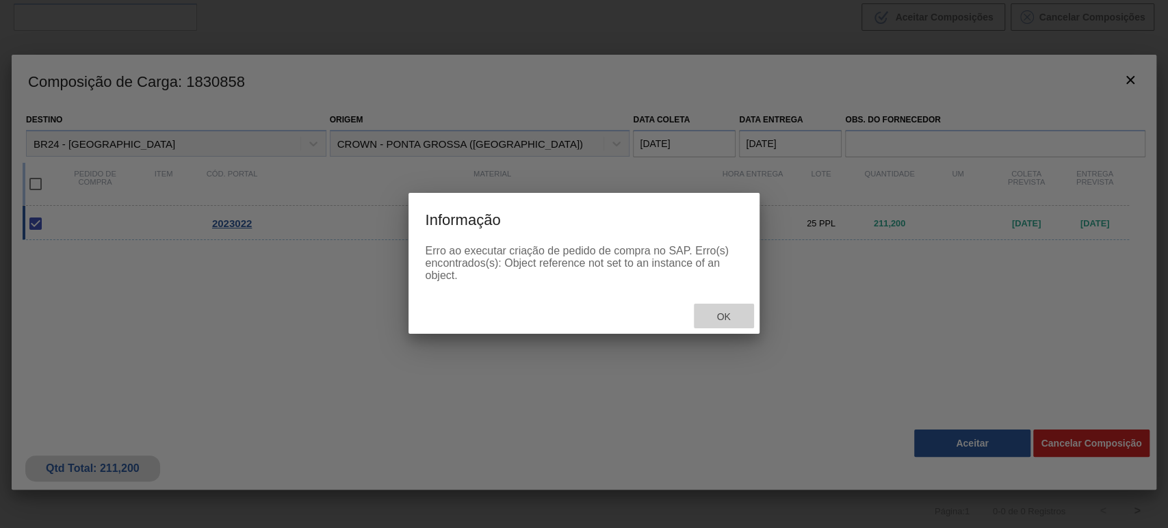
click at [728, 318] on span "Ok" at bounding box center [723, 316] width 36 height 11
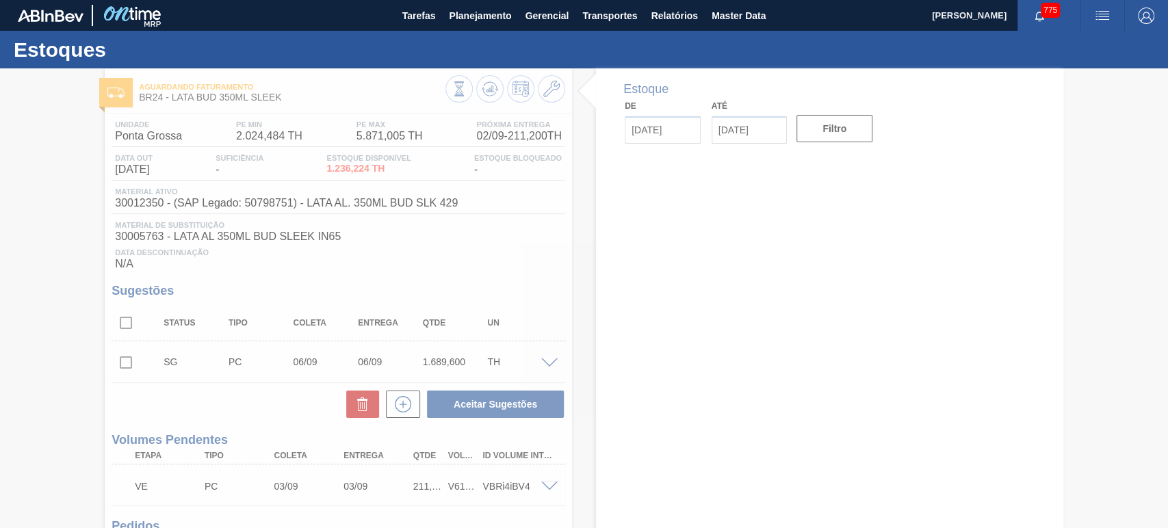
type input "[DATE]"
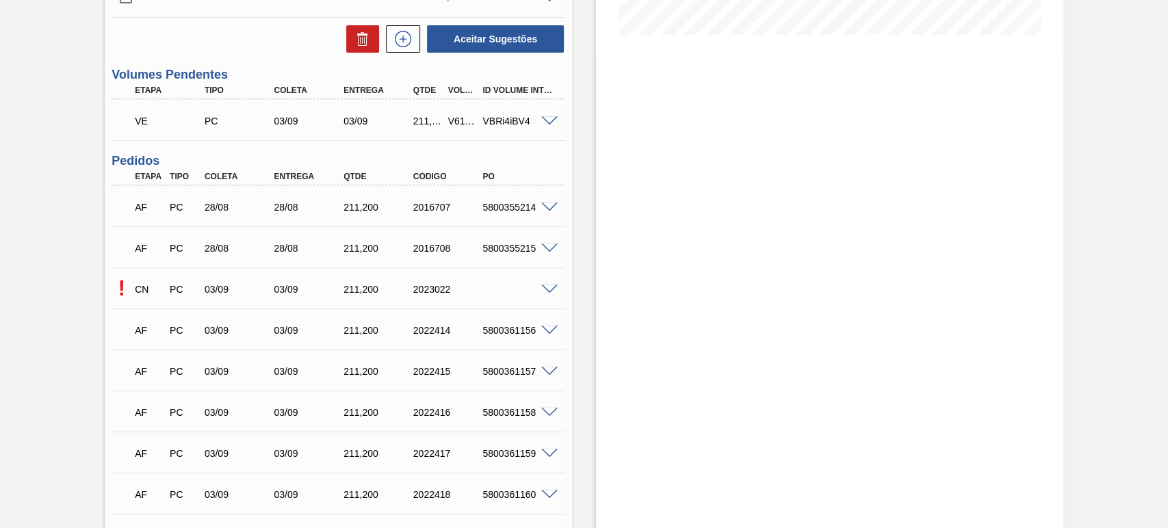
scroll to position [304, 0]
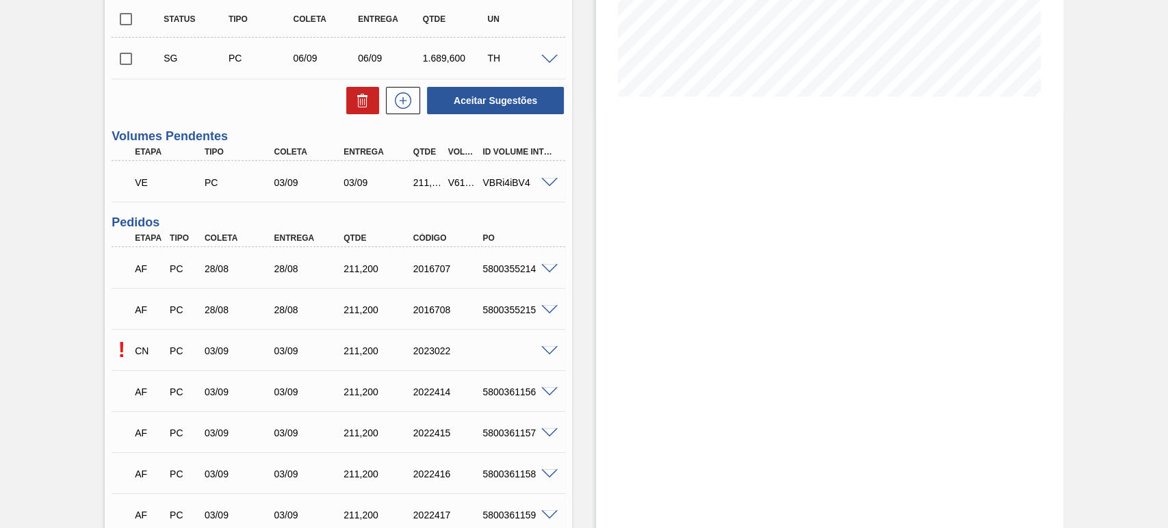
click at [540, 345] on div at bounding box center [551, 350] width 27 height 10
click at [545, 347] on span at bounding box center [549, 351] width 16 height 10
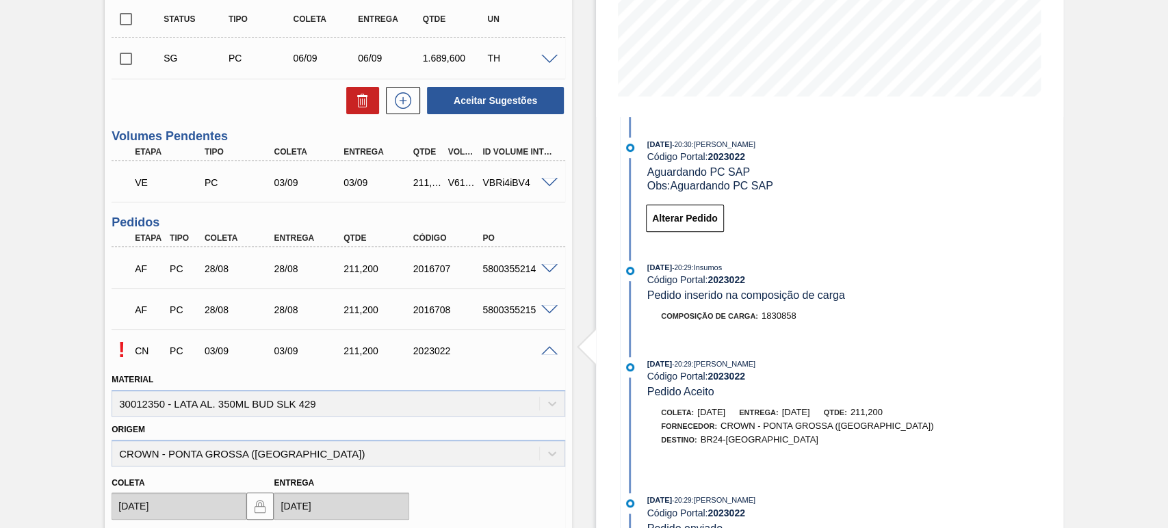
click at [542, 348] on span at bounding box center [549, 351] width 16 height 10
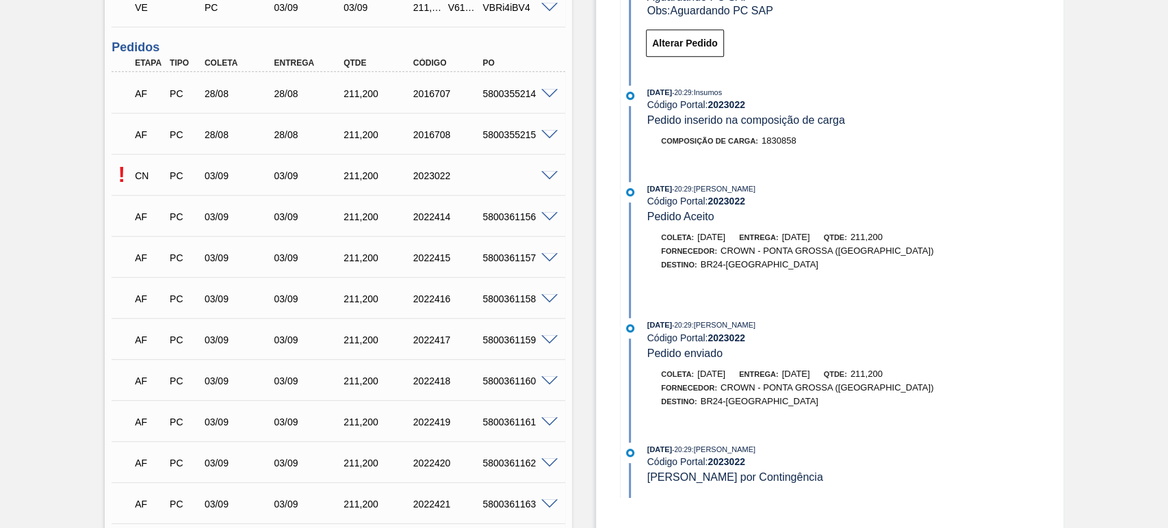
scroll to position [456, 0]
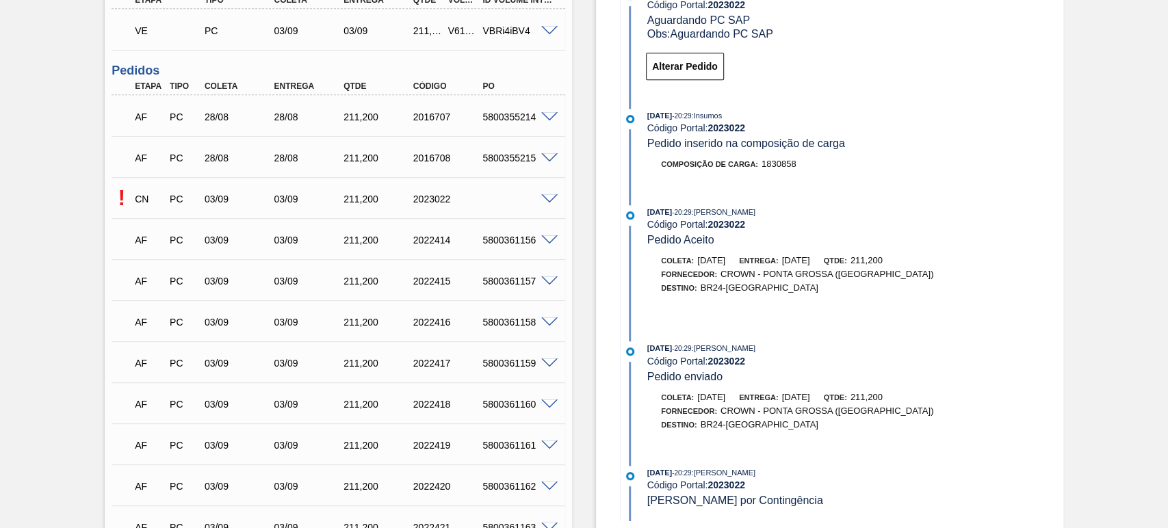
click at [436, 199] on div "2023022" at bounding box center [448, 199] width 77 height 11
copy div "2023022"
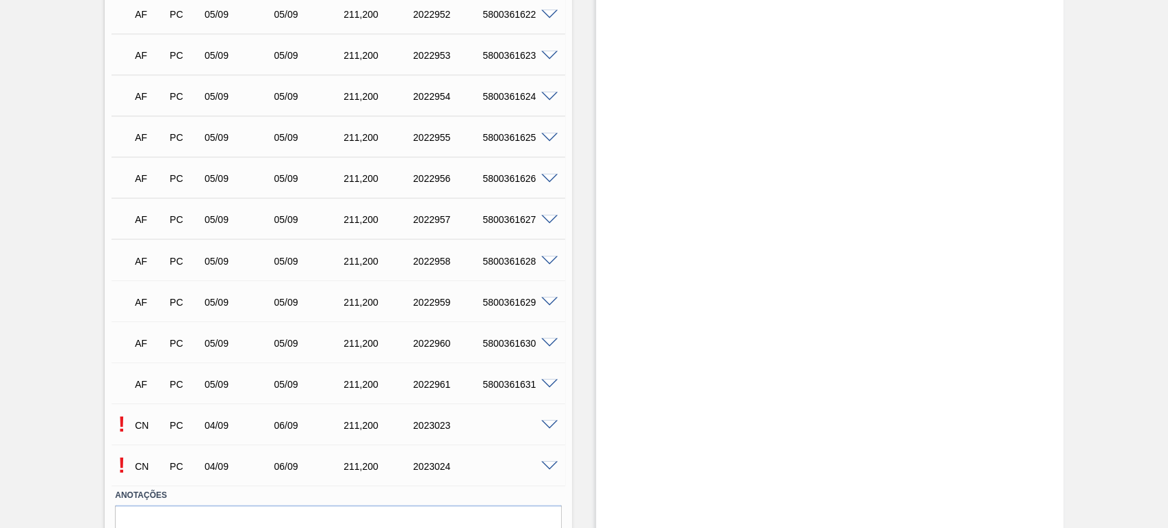
scroll to position [1572, 0]
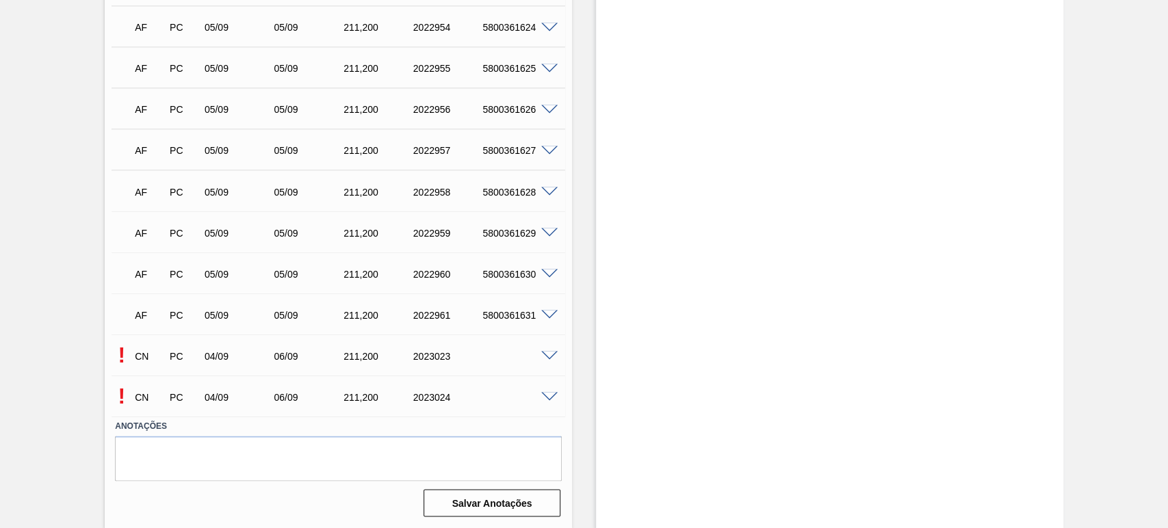
click at [424, 353] on div "2023023" at bounding box center [448, 355] width 77 height 11
copy div "2023023"
click at [436, 397] on div "2023024" at bounding box center [448, 396] width 77 height 11
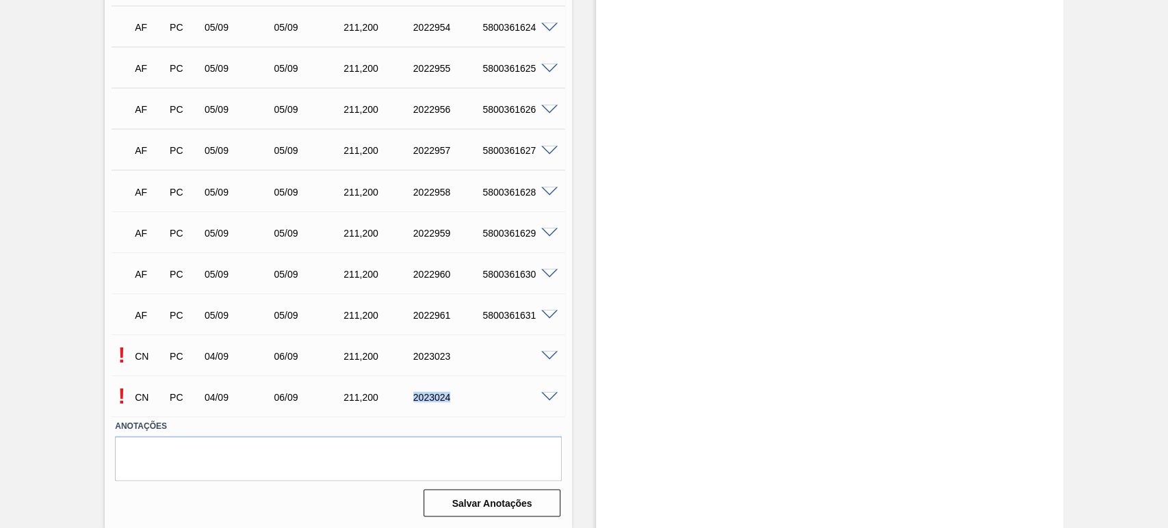
copy div "2023024"
click at [562, 351] on div at bounding box center [551, 355] width 27 height 10
click at [547, 352] on span at bounding box center [549, 356] width 16 height 10
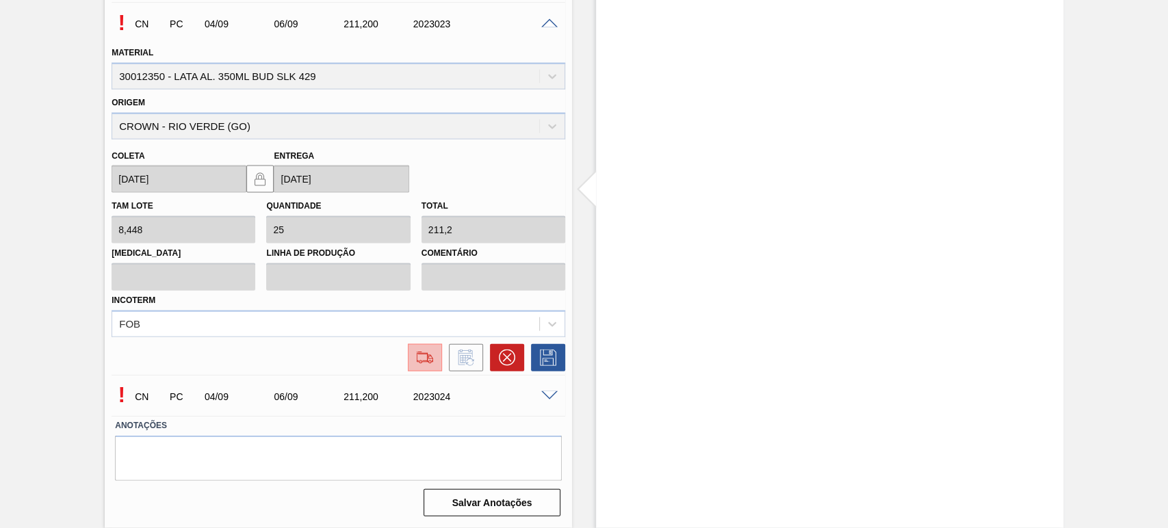
click at [440, 358] on button at bounding box center [425, 357] width 34 height 27
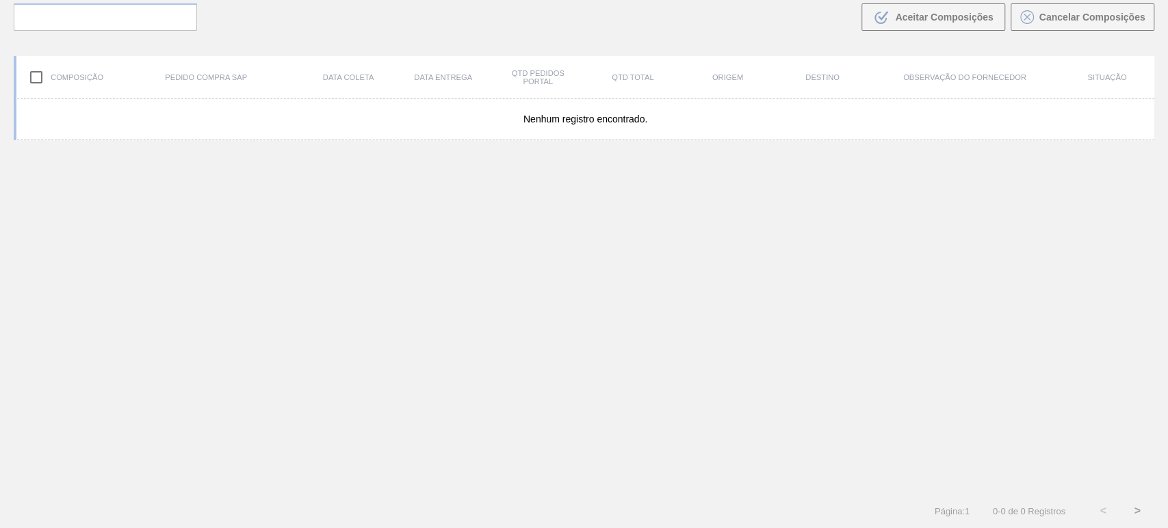
scroll to position [99, 0]
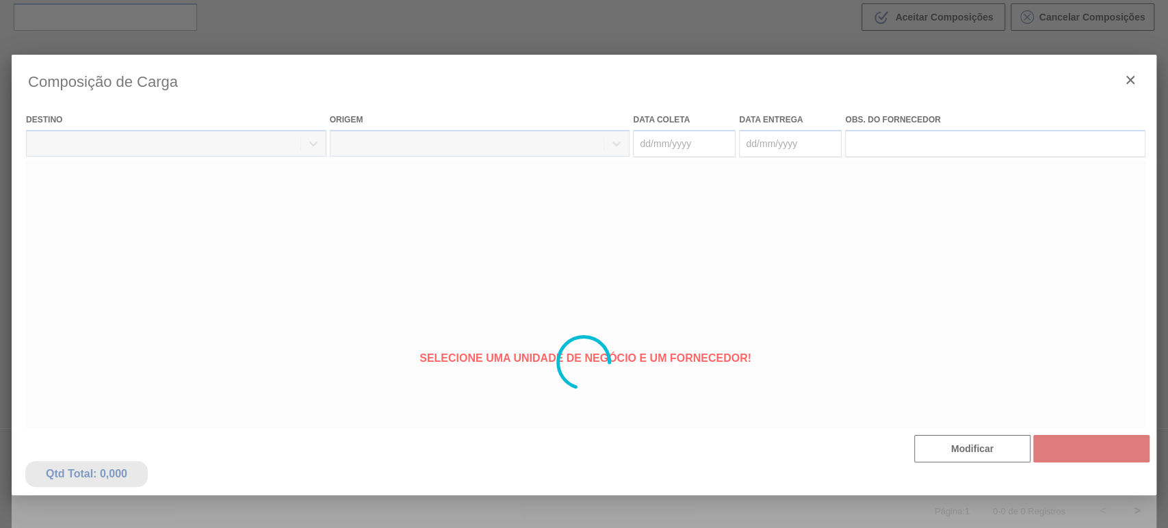
type coleta "04/09/2025"
type entrega "06/09/2025"
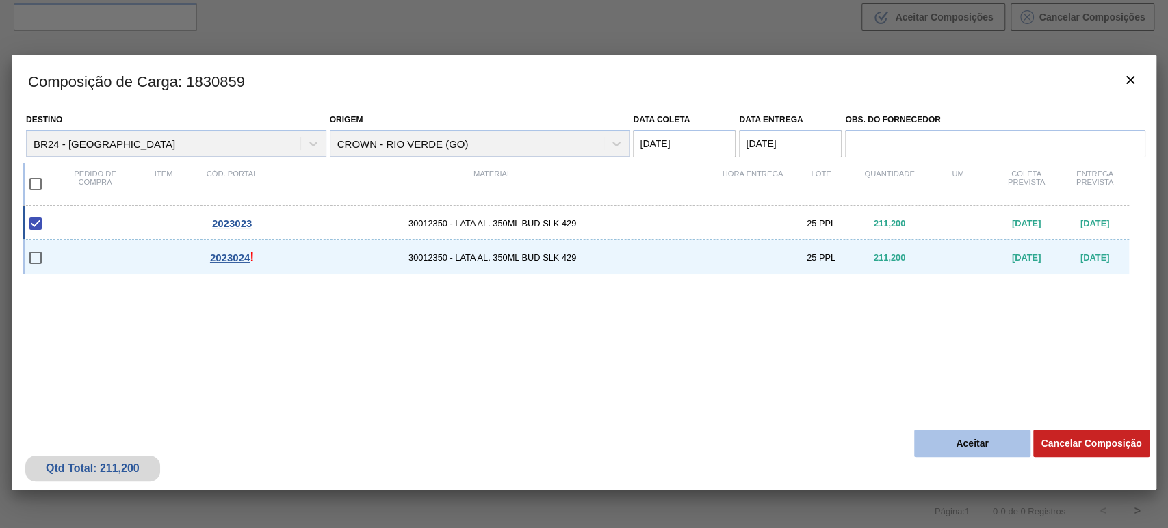
click at [961, 446] on button "Aceitar" at bounding box center [972, 443] width 116 height 27
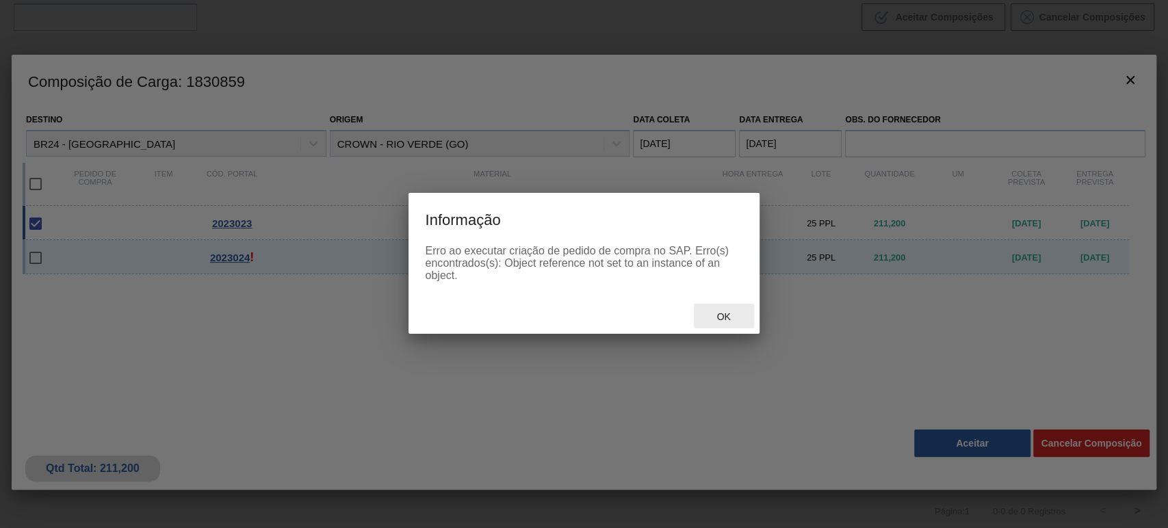
click at [729, 311] on div "Ok" at bounding box center [724, 316] width 60 height 25
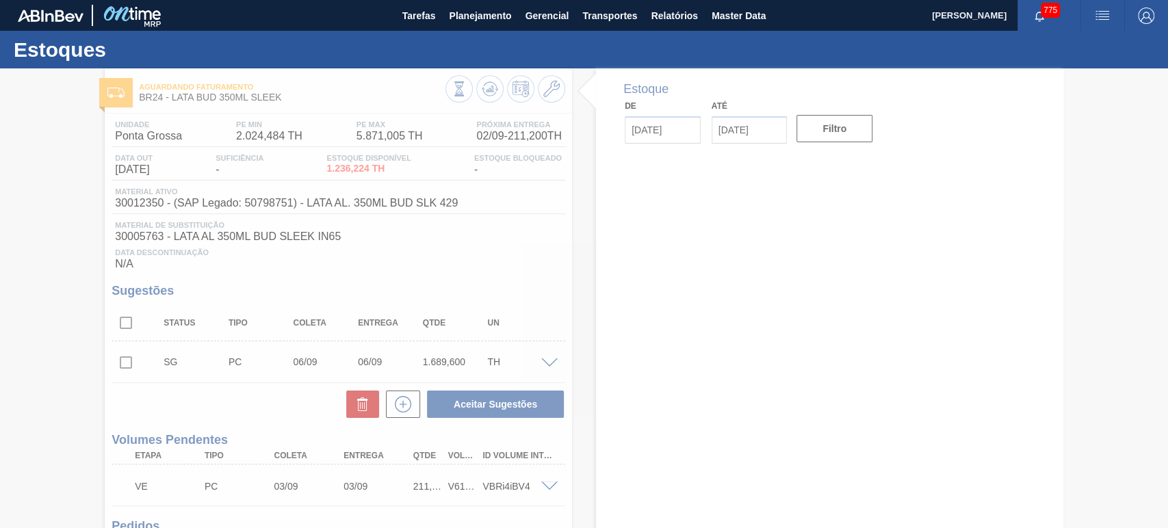
type input "02/09/2025"
type input "16/09/2025"
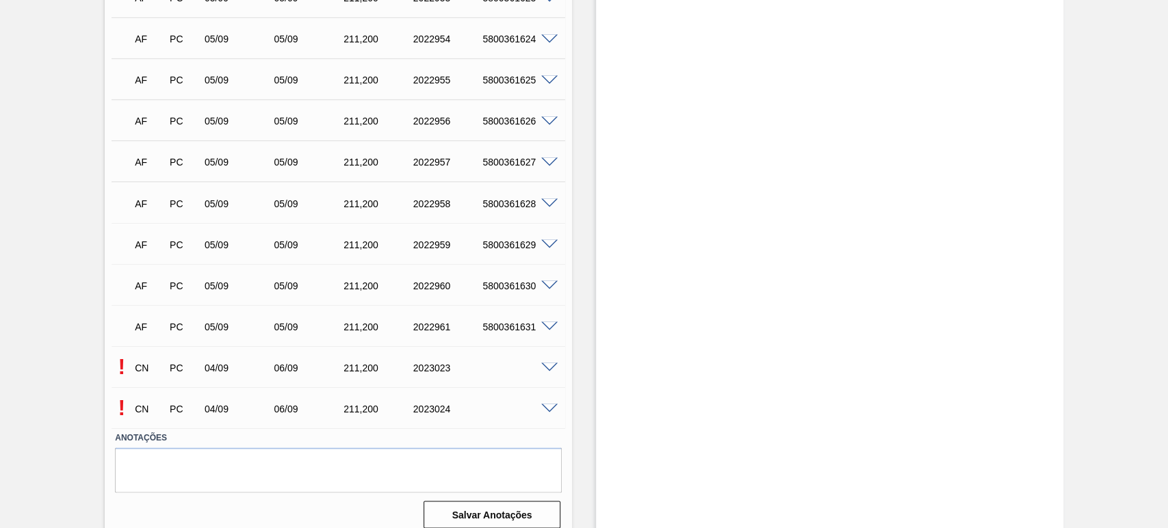
scroll to position [1572, 0]
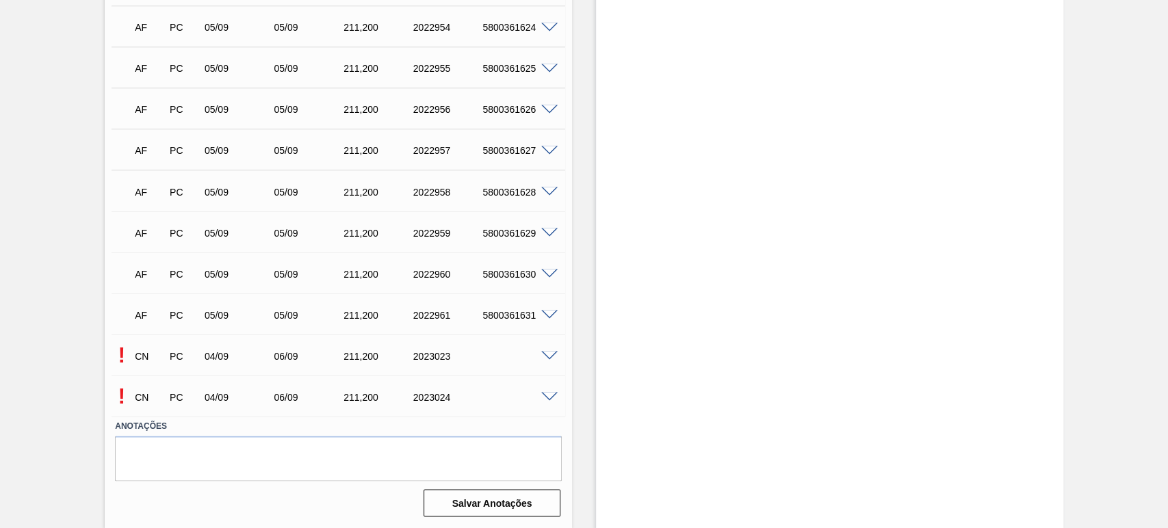
click at [548, 396] on span at bounding box center [549, 397] width 16 height 10
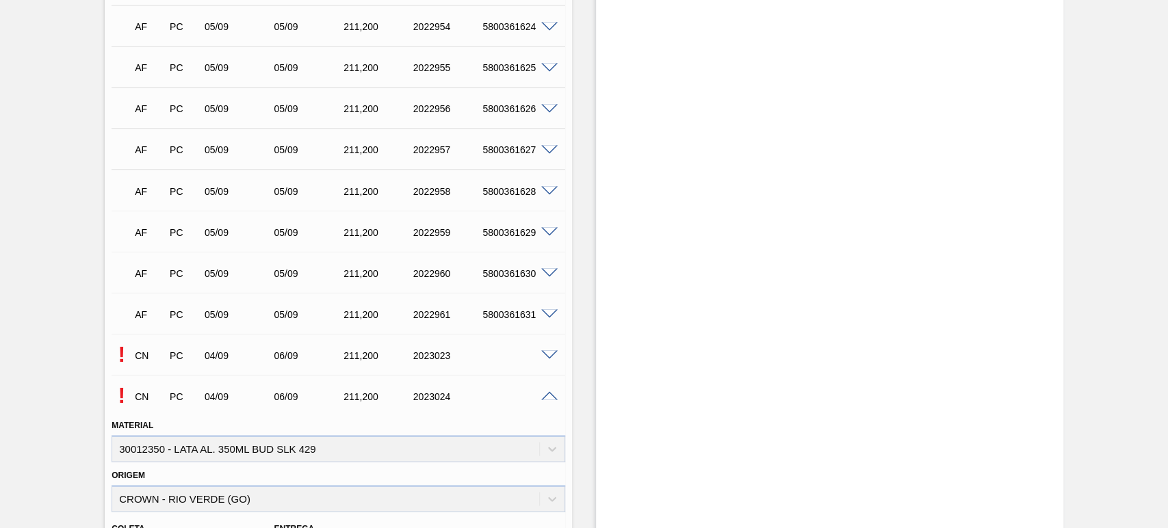
scroll to position [1903, 0]
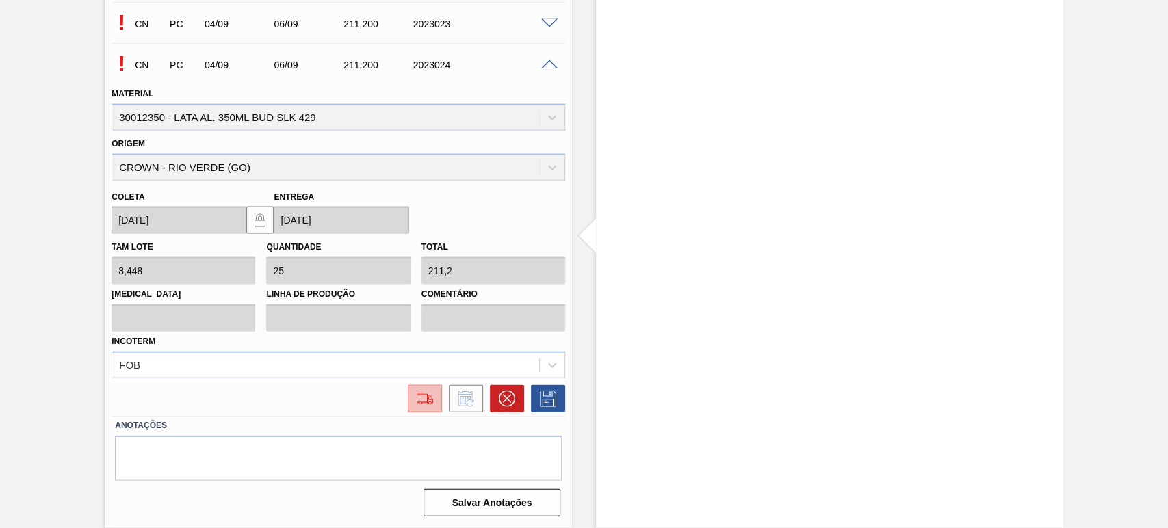
click at [419, 396] on img at bounding box center [425, 399] width 22 height 16
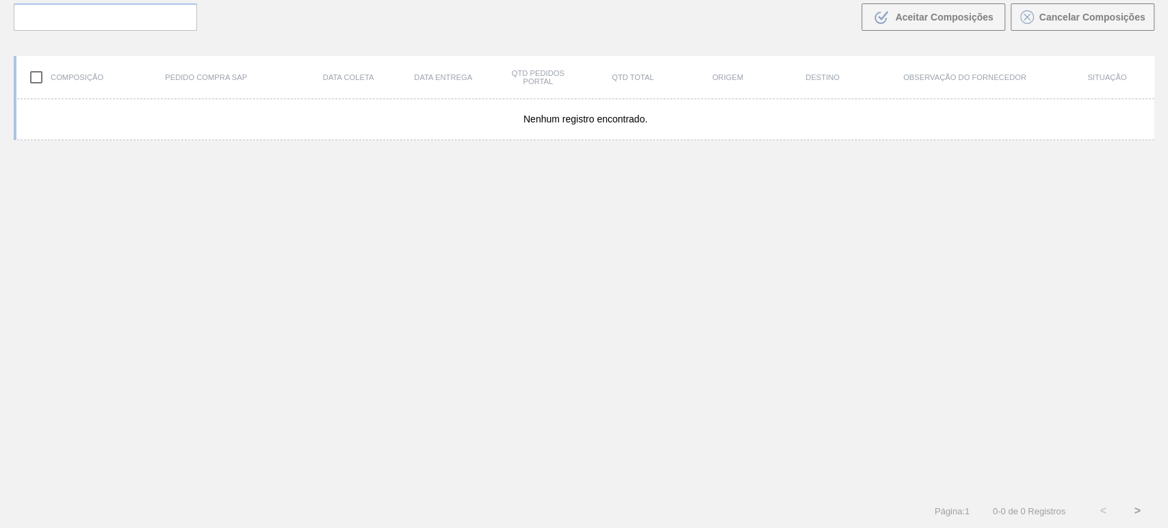
scroll to position [99, 0]
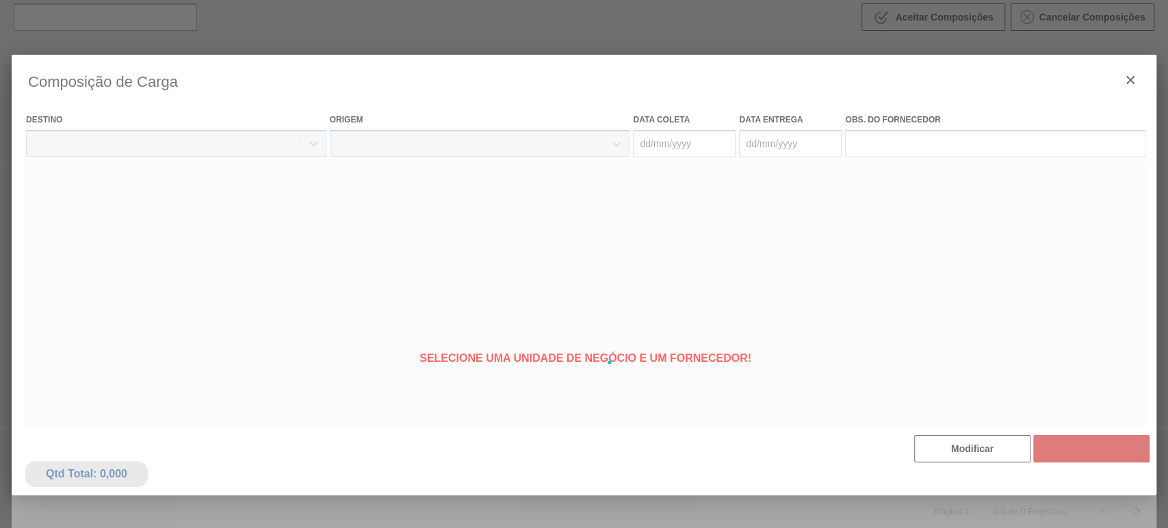
type coleta "04/09/2025"
type entrega "06/09/2025"
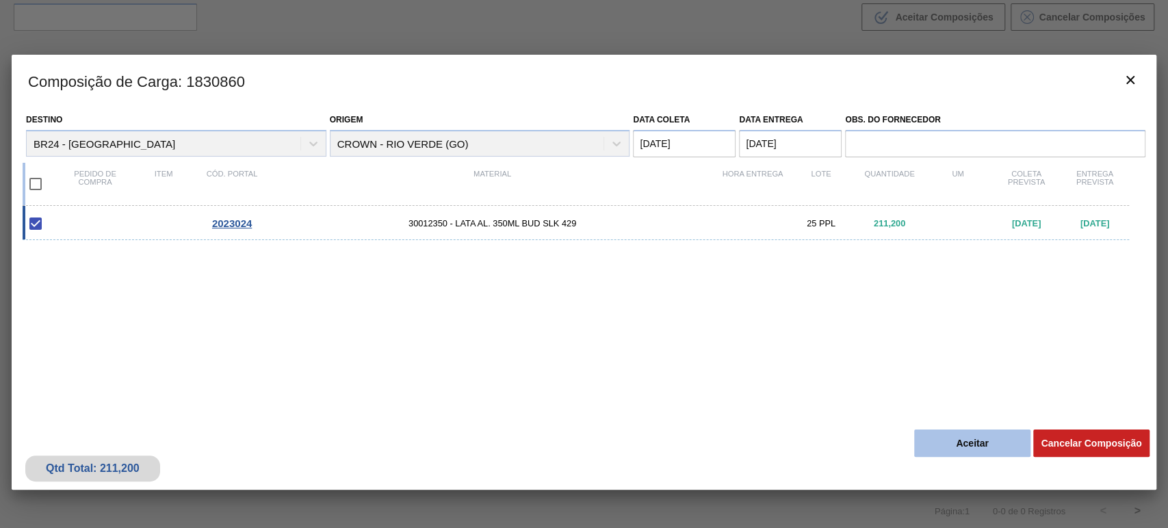
click at [952, 438] on button "Aceitar" at bounding box center [972, 443] width 116 height 27
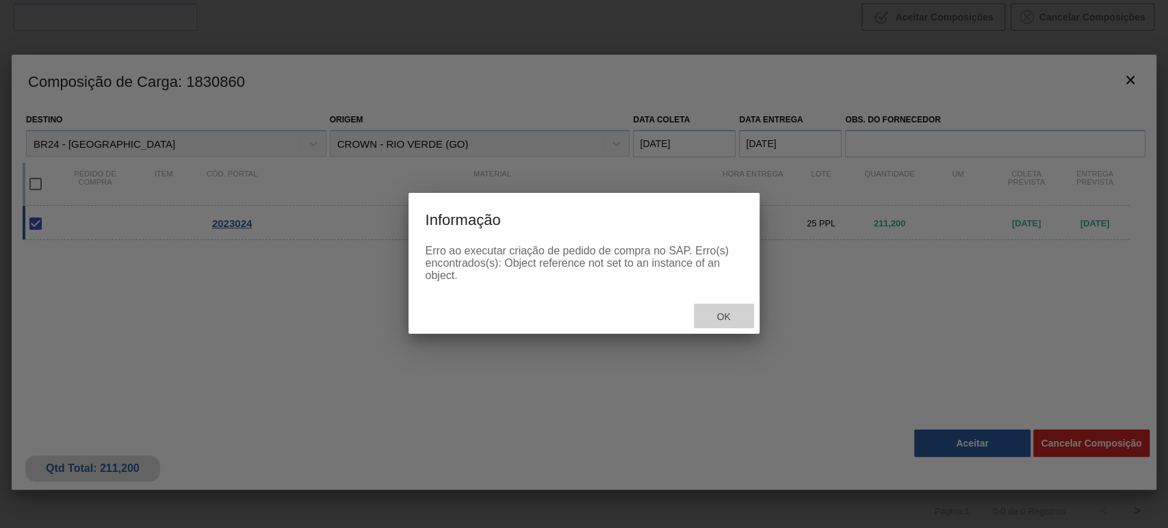
click at [738, 321] on span "Ok" at bounding box center [723, 316] width 36 height 11
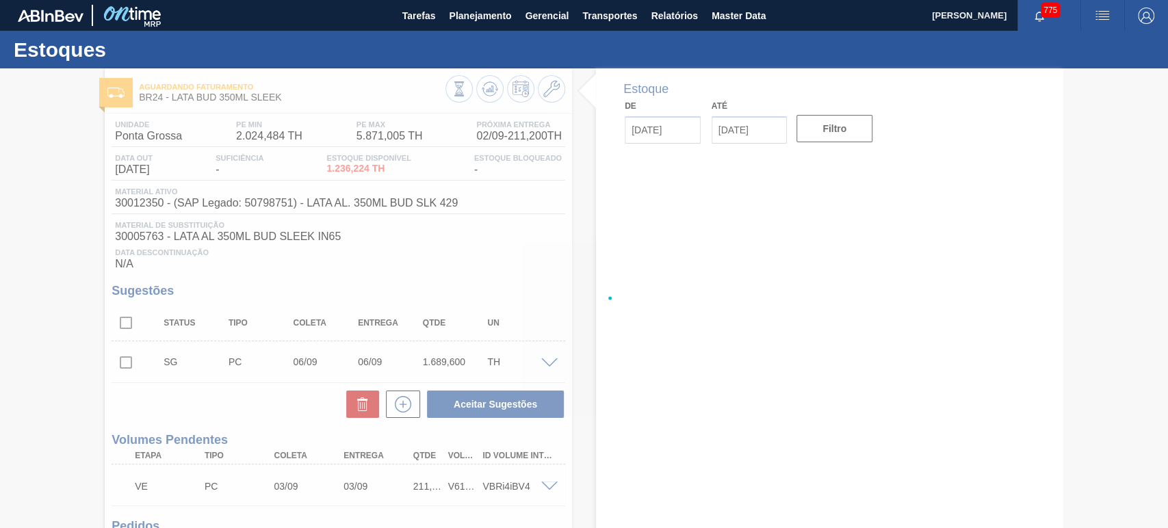
type input "02/09/2025"
type input "16/09/2025"
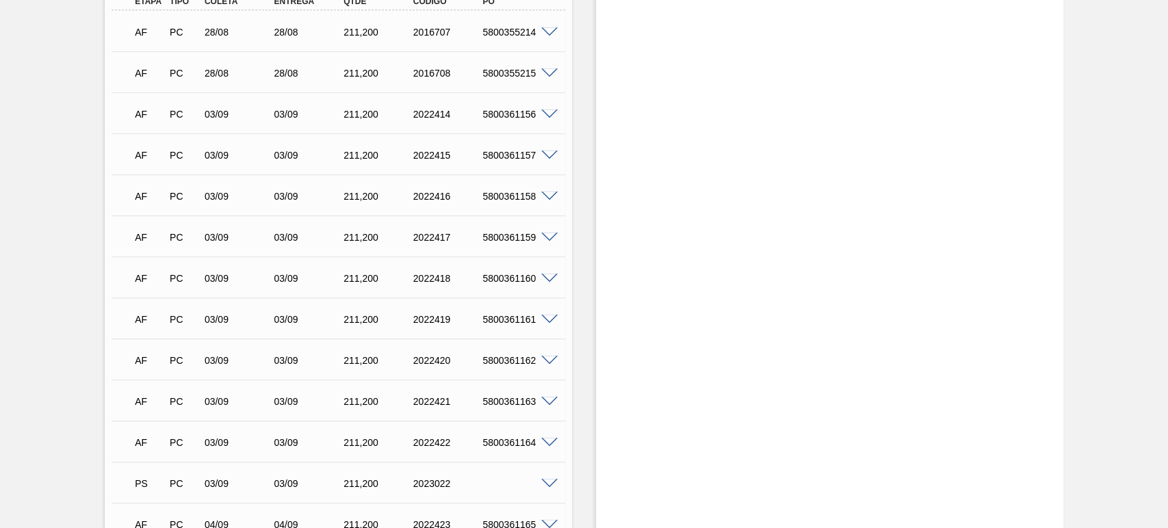
scroll to position [607, 0]
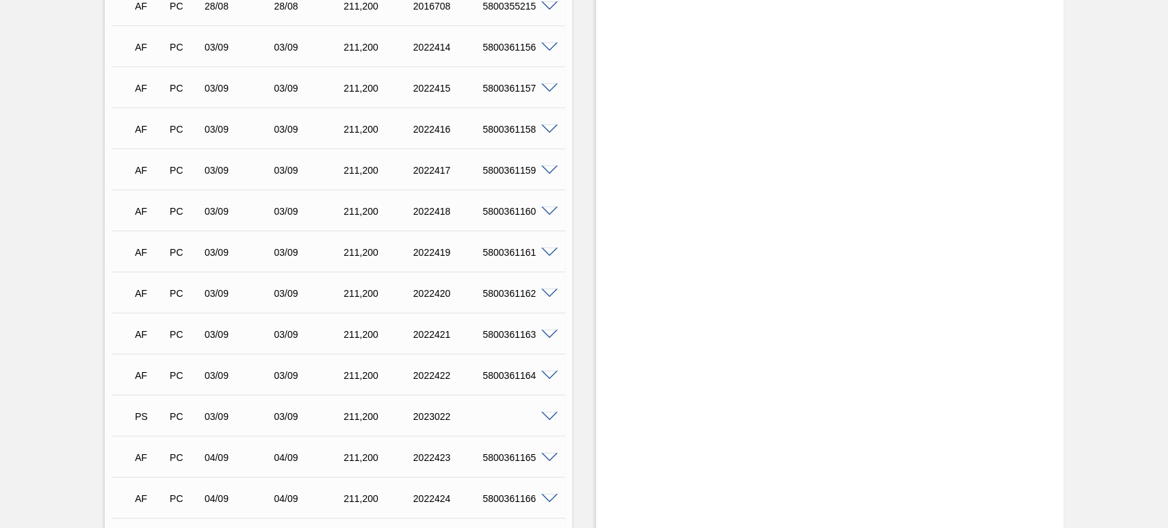
click at [551, 419] on span at bounding box center [549, 417] width 16 height 10
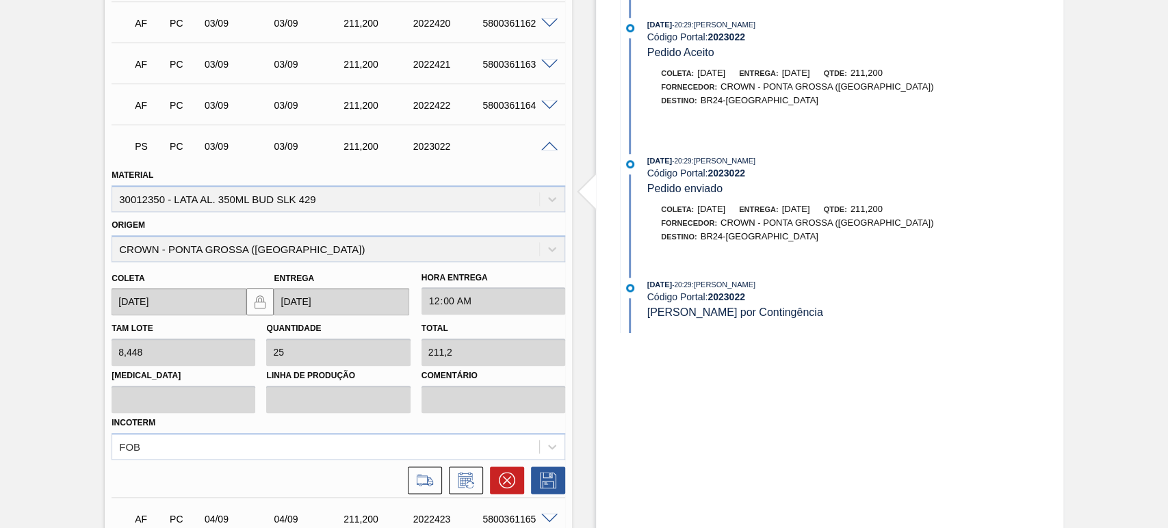
scroll to position [1064, 0]
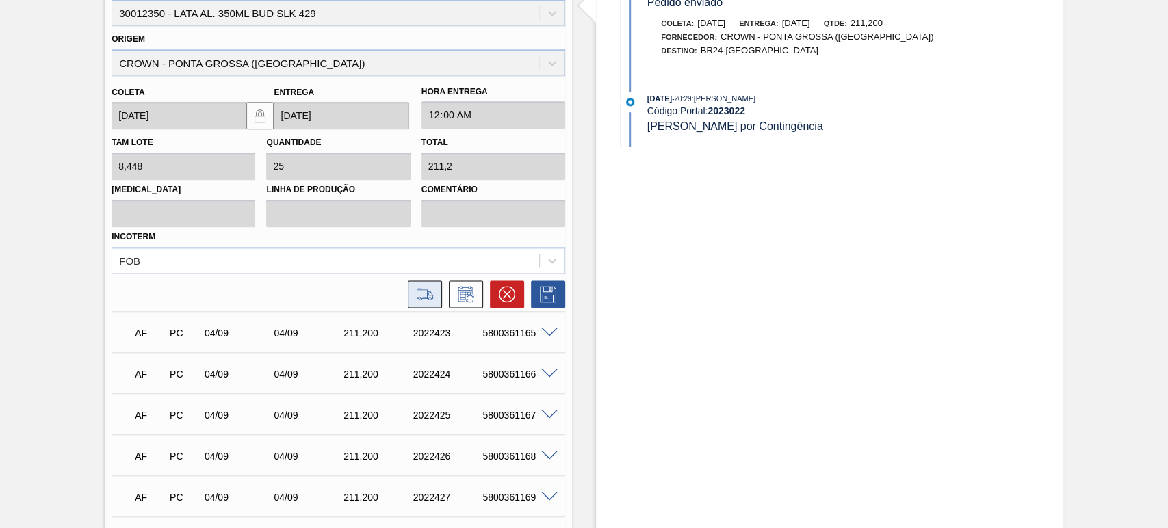
click at [428, 296] on icon at bounding box center [425, 294] width 22 height 16
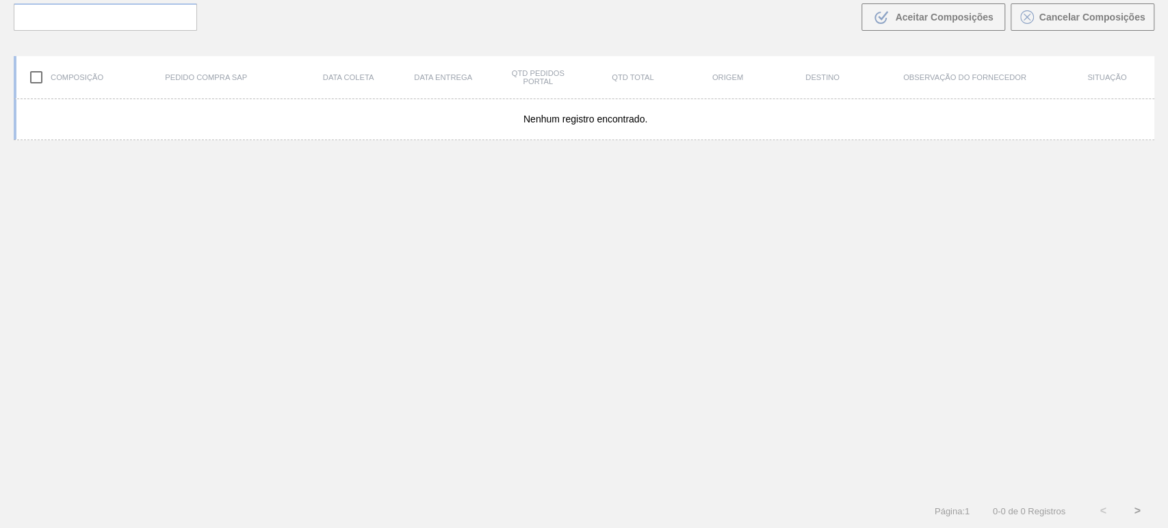
scroll to position [99, 0]
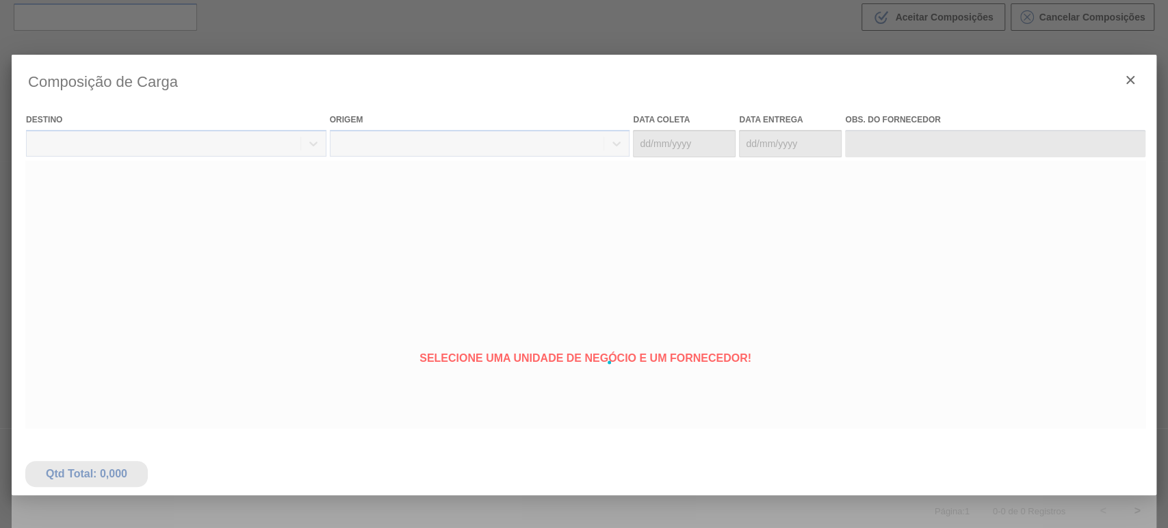
type coleta "03/09/2025"
type entrega "03/09/2025"
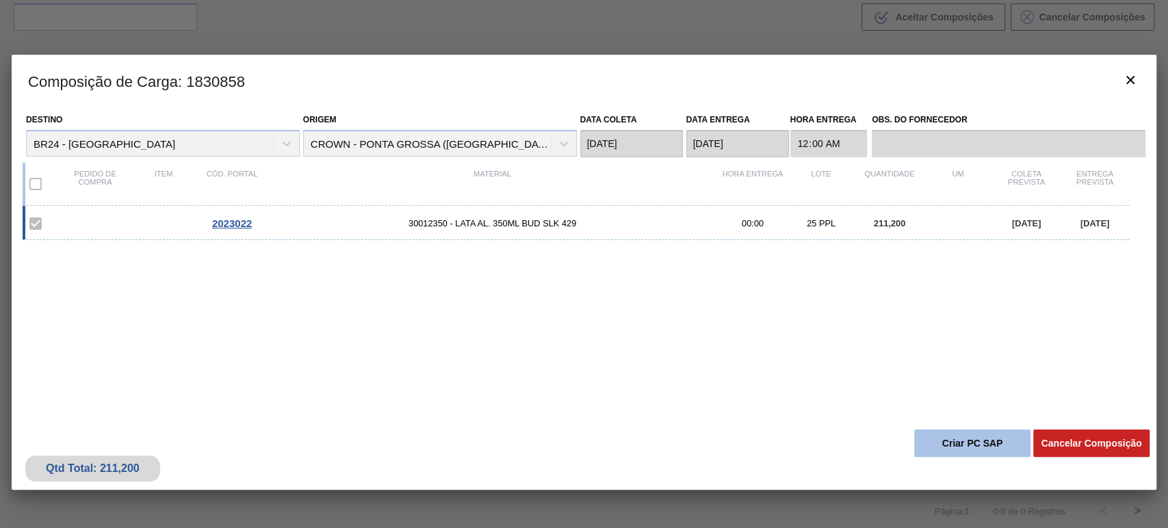
click at [926, 436] on button "Criar PC SAP" at bounding box center [972, 443] width 116 height 27
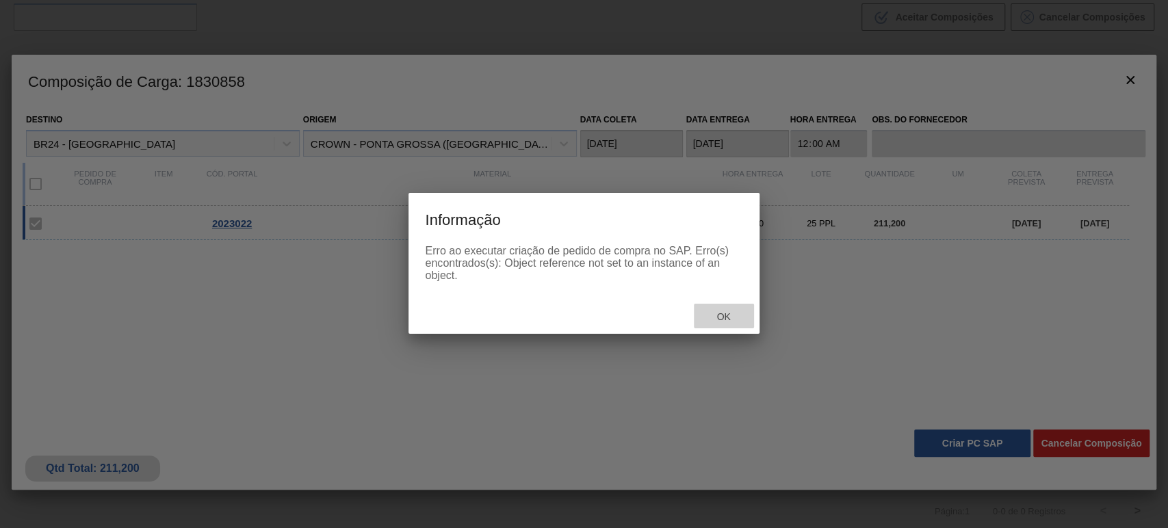
click at [728, 322] on span "Ok" at bounding box center [723, 316] width 36 height 11
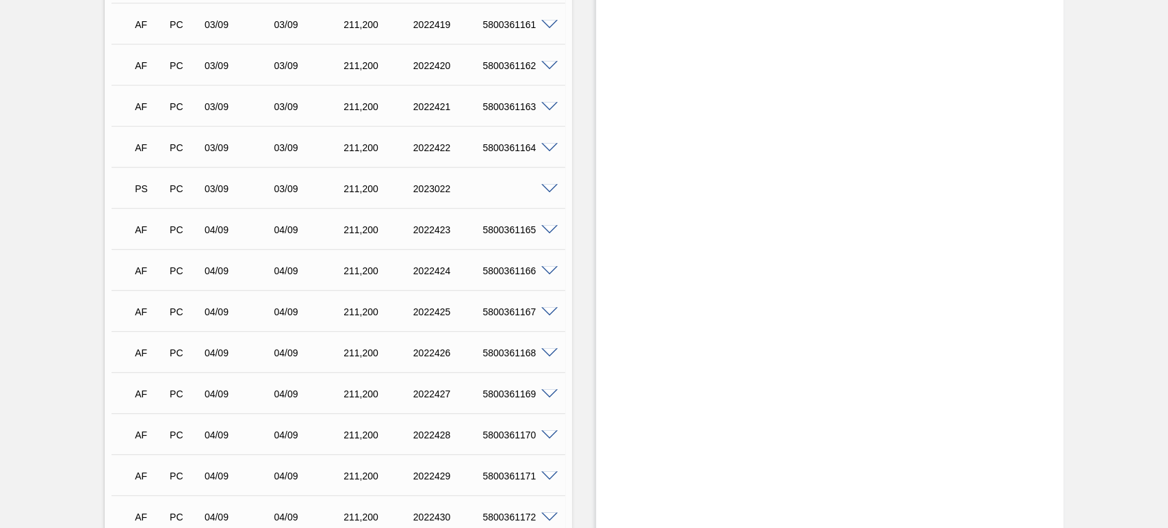
scroll to position [912, 0]
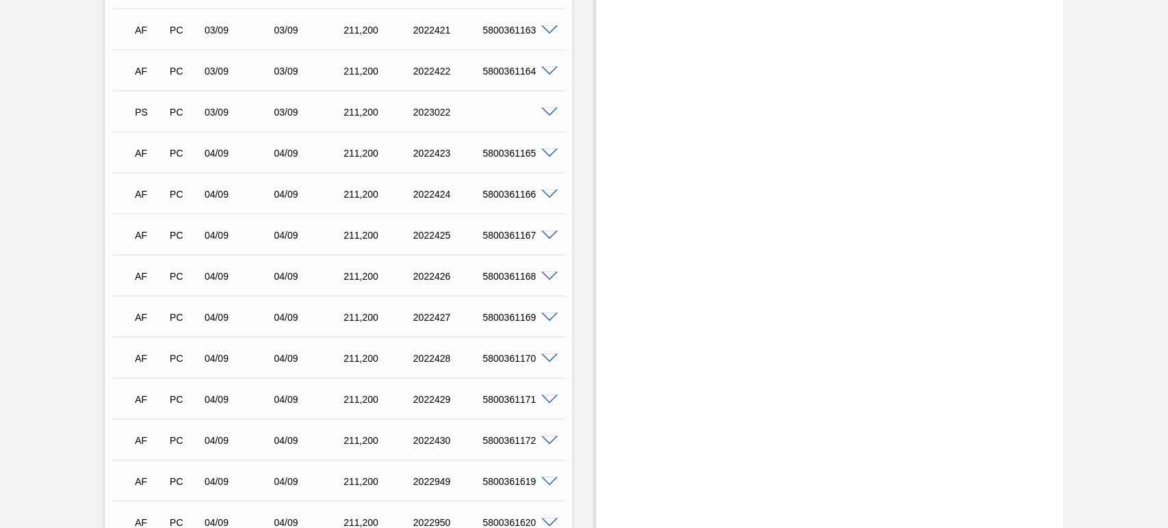
click at [555, 114] on span at bounding box center [549, 112] width 16 height 10
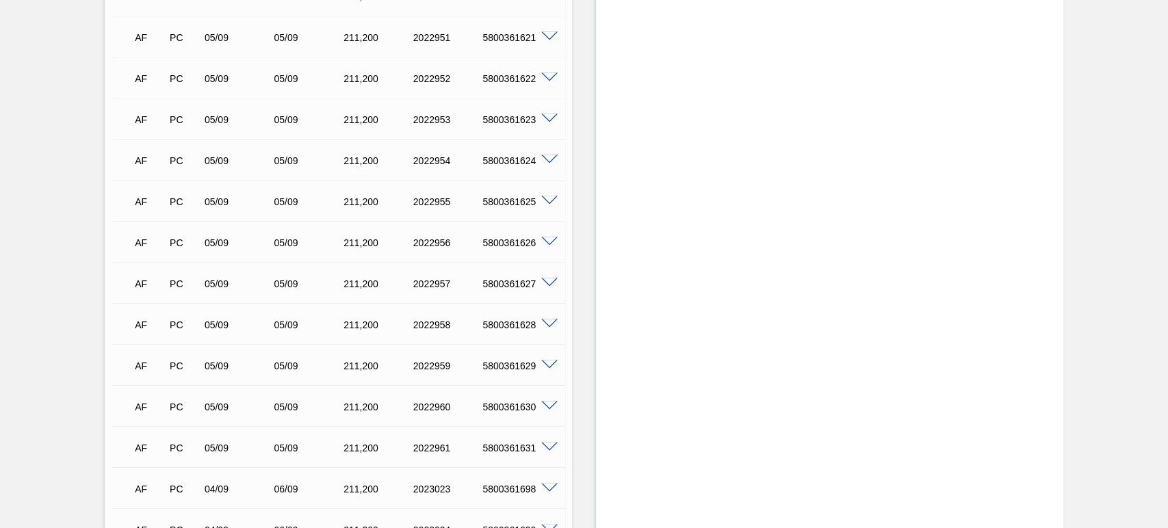
scroll to position [1903, 0]
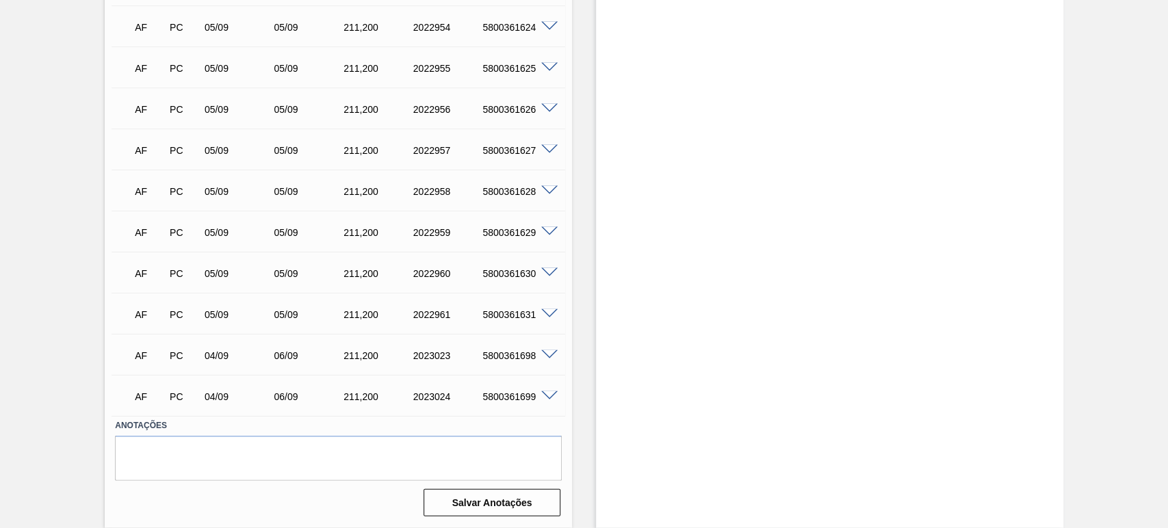
click at [506, 350] on div "5800361698" at bounding box center [517, 355] width 77 height 11
copy div "5800361698"
click at [517, 392] on div "5800361699" at bounding box center [517, 396] width 77 height 11
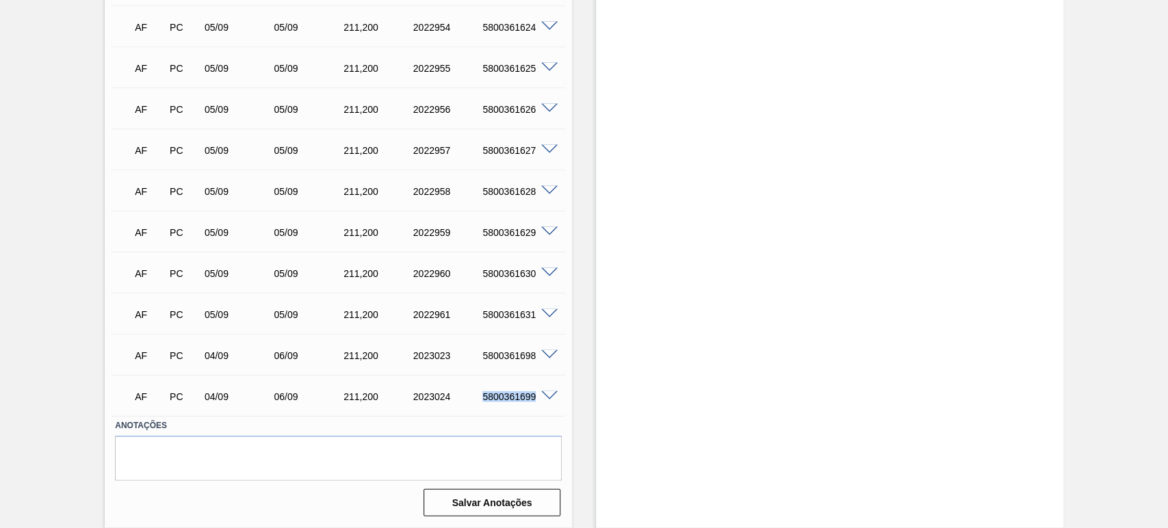
copy div "5800361699"
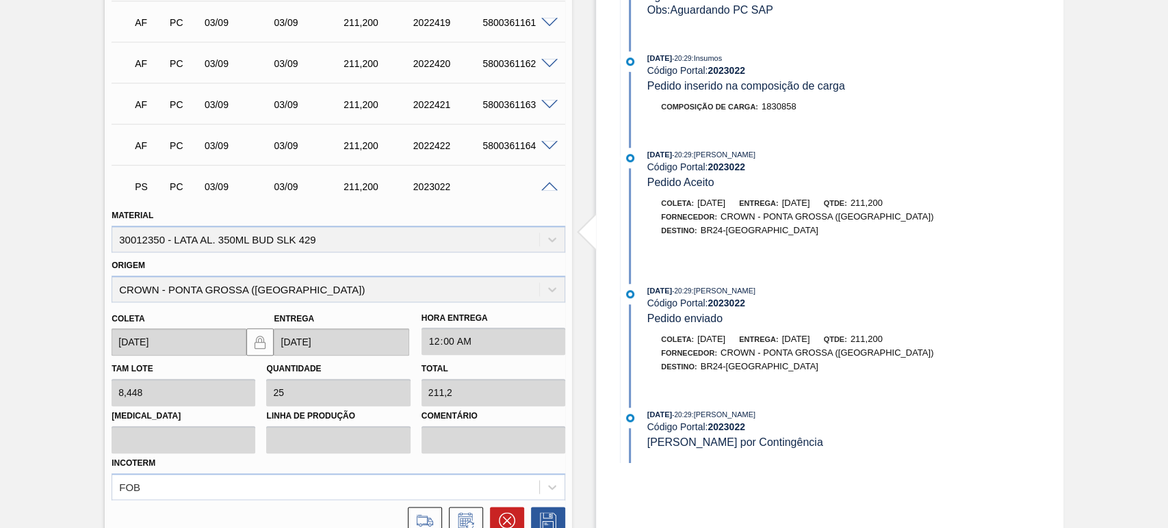
scroll to position [839, 0]
click at [553, 185] on span at bounding box center [549, 186] width 16 height 10
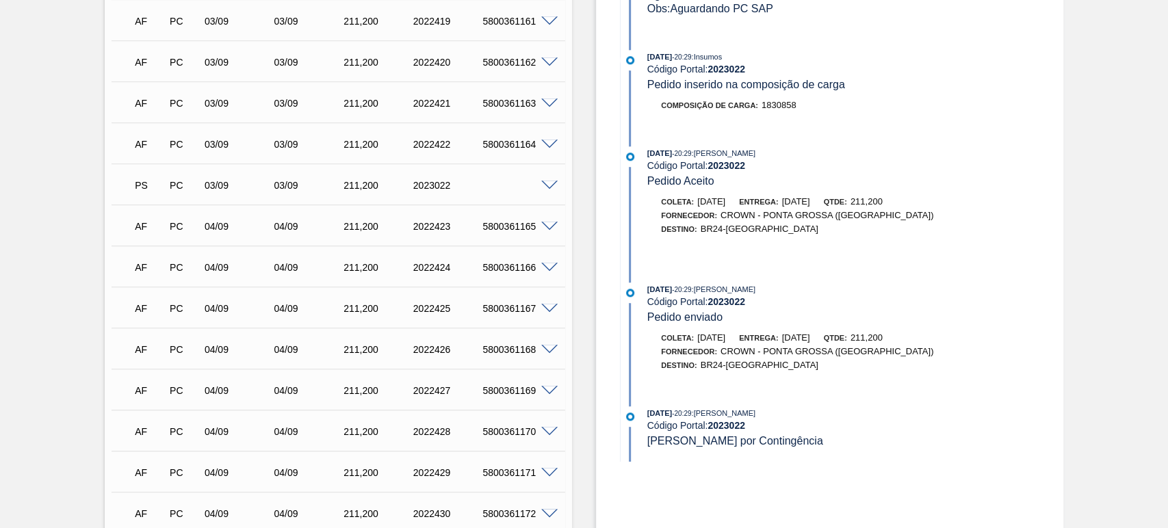
click at [549, 187] on span at bounding box center [549, 186] width 16 height 10
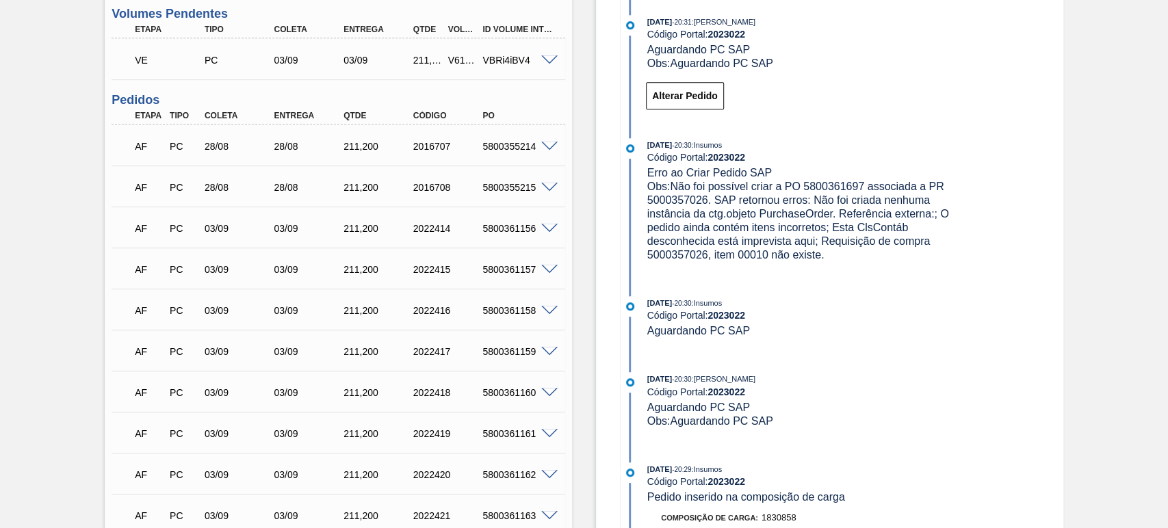
scroll to position [383, 0]
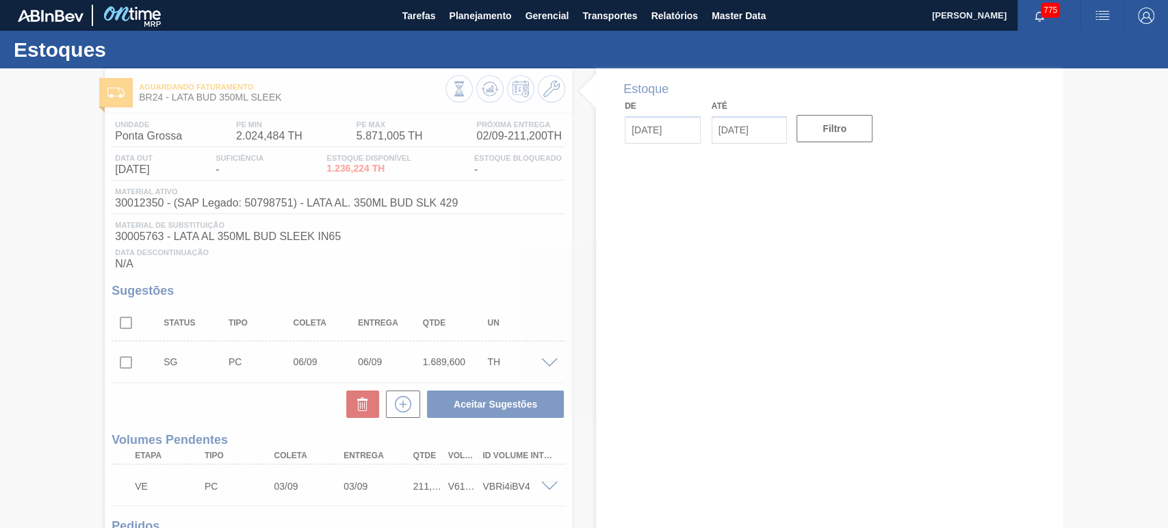
type input "[DATE]"
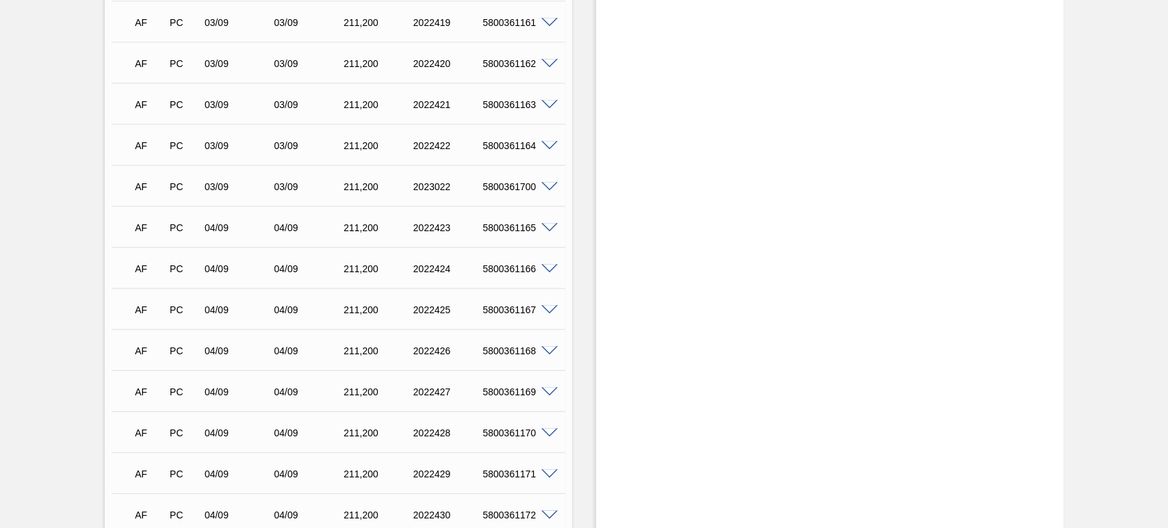
scroll to position [812, 0]
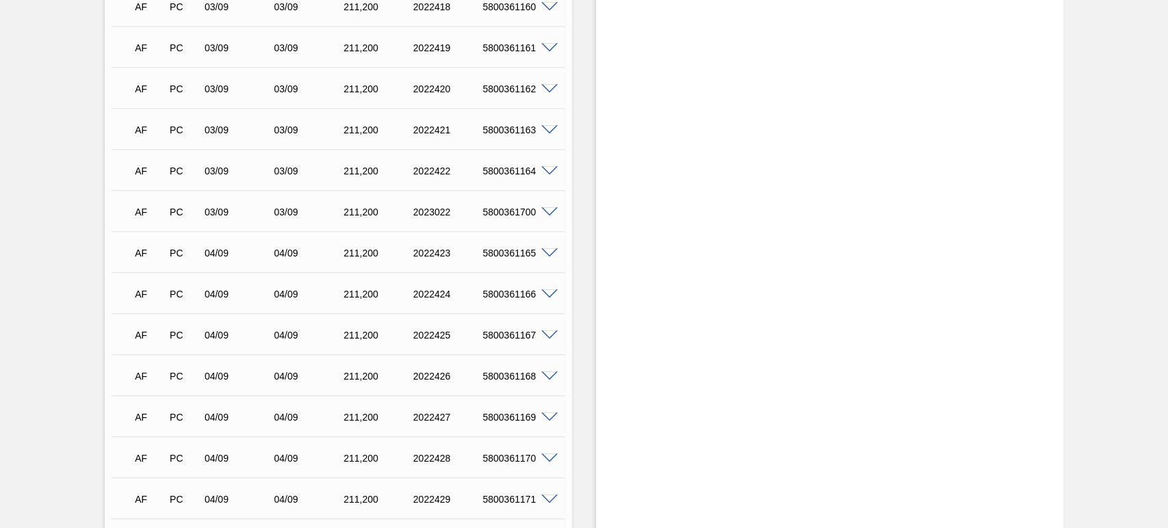
click at [553, 213] on span at bounding box center [549, 212] width 16 height 10
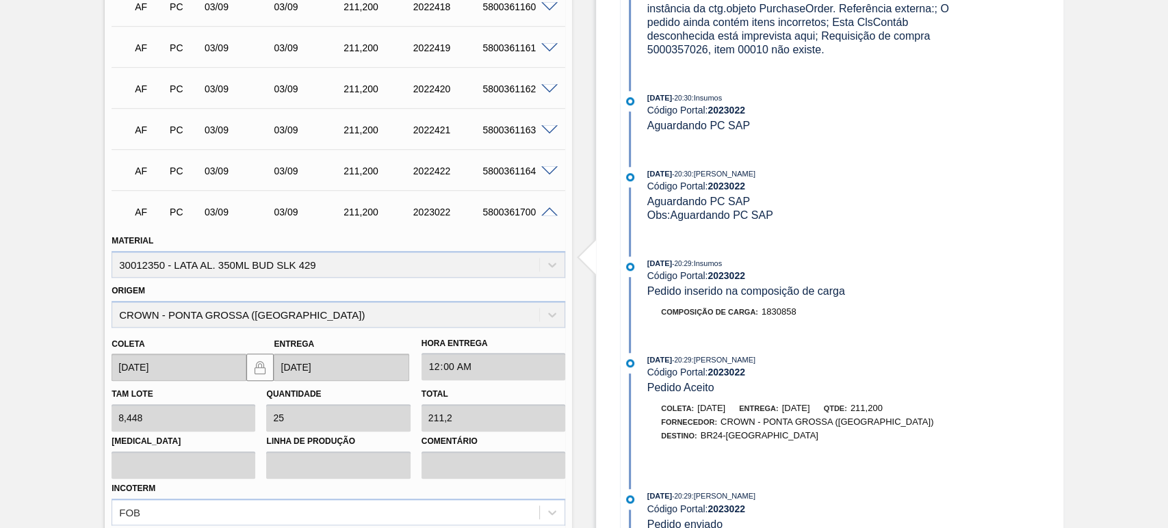
click at [512, 209] on div "5800361700" at bounding box center [517, 212] width 77 height 11
copy div "5800361700"
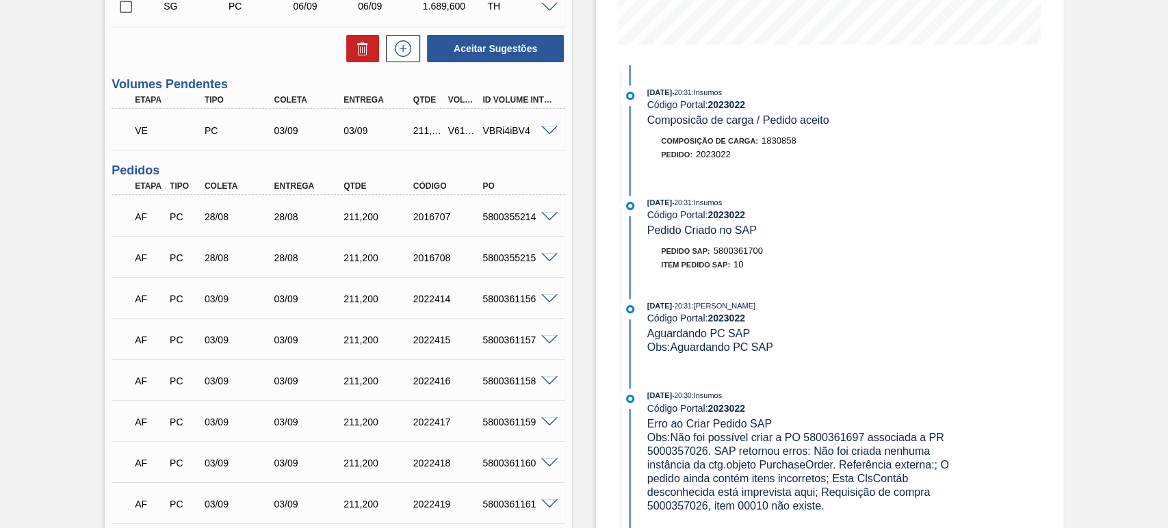
scroll to position [0, 0]
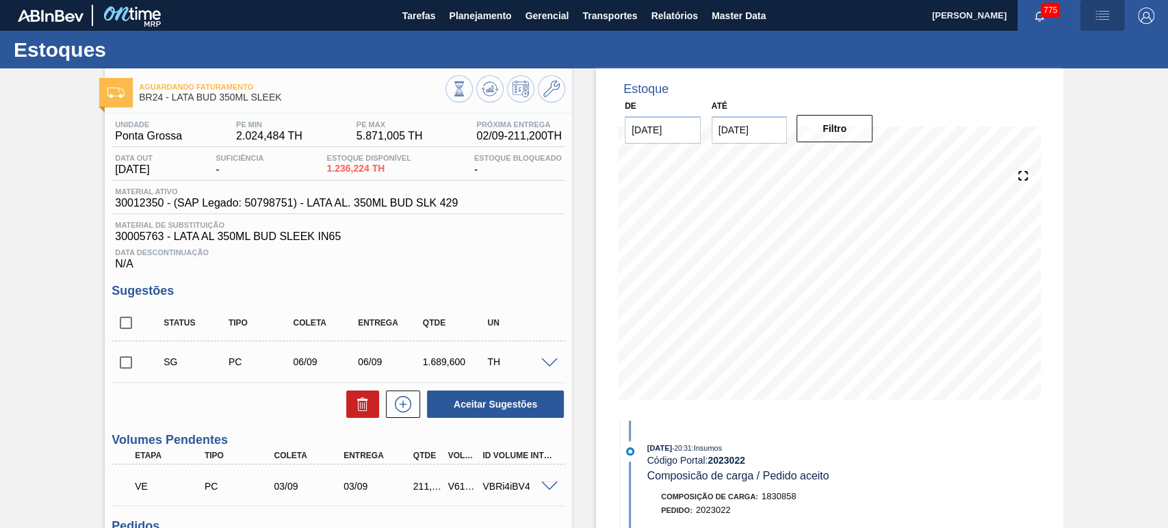
click at [1104, 21] on img "button" at bounding box center [1102, 16] width 16 height 16
click at [1058, 50] on li "Pedido Contingência" at bounding box center [1094, 48] width 125 height 25
click at [1111, 12] on span "button" at bounding box center [1102, 16] width 33 height 16
click at [1084, 84] on li "Upload de Volumes" at bounding box center [1094, 73] width 125 height 25
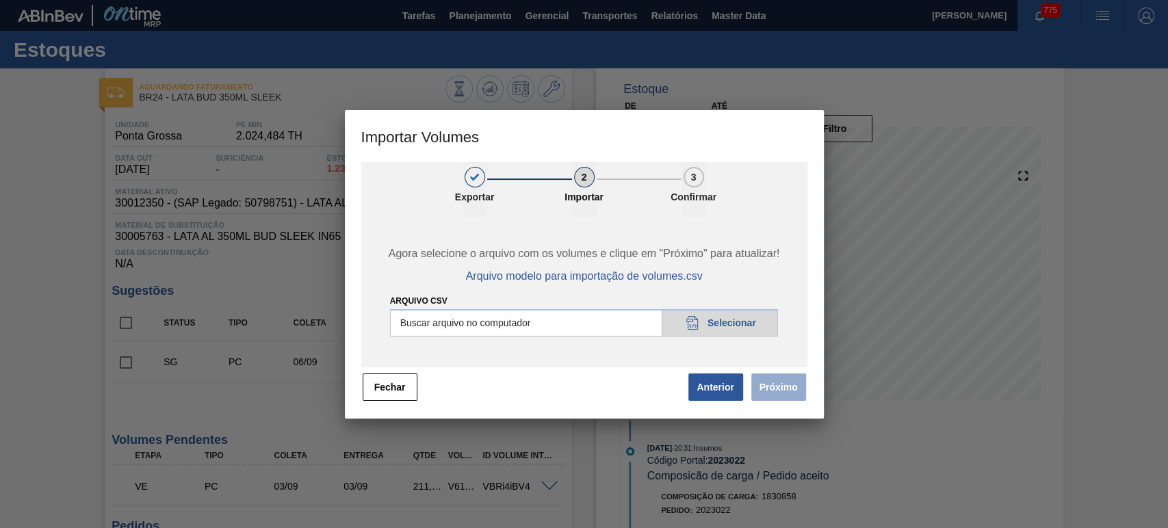
click at [729, 326] on input "Arquivo csv" at bounding box center [584, 322] width 389 height 27
type input "C:\fakepath\Subida Portal 02-09.csv"
click at [783, 391] on button "Próximo" at bounding box center [778, 386] width 55 height 27
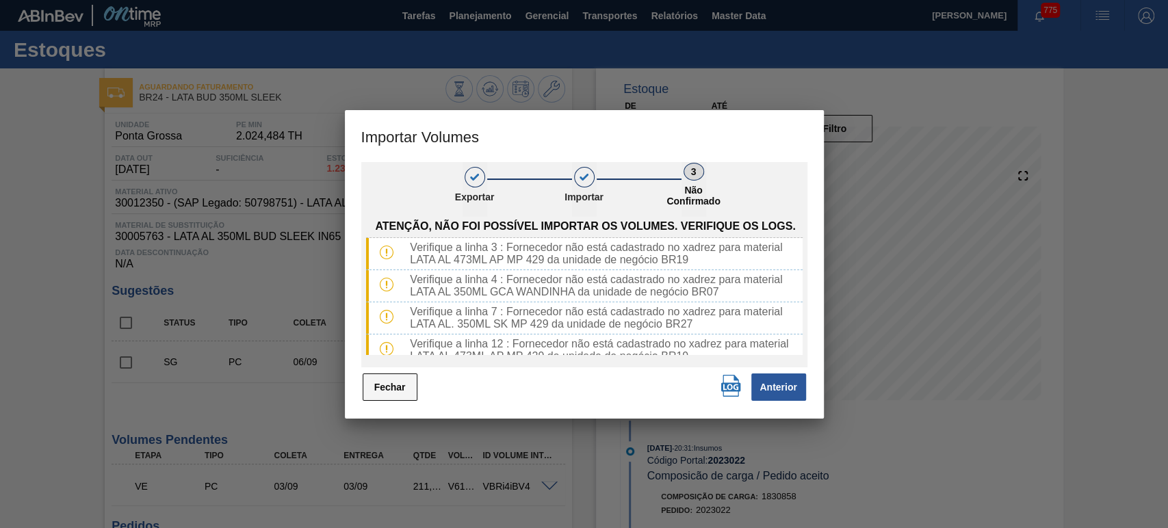
click at [383, 386] on button "Fechar" at bounding box center [390, 386] width 55 height 27
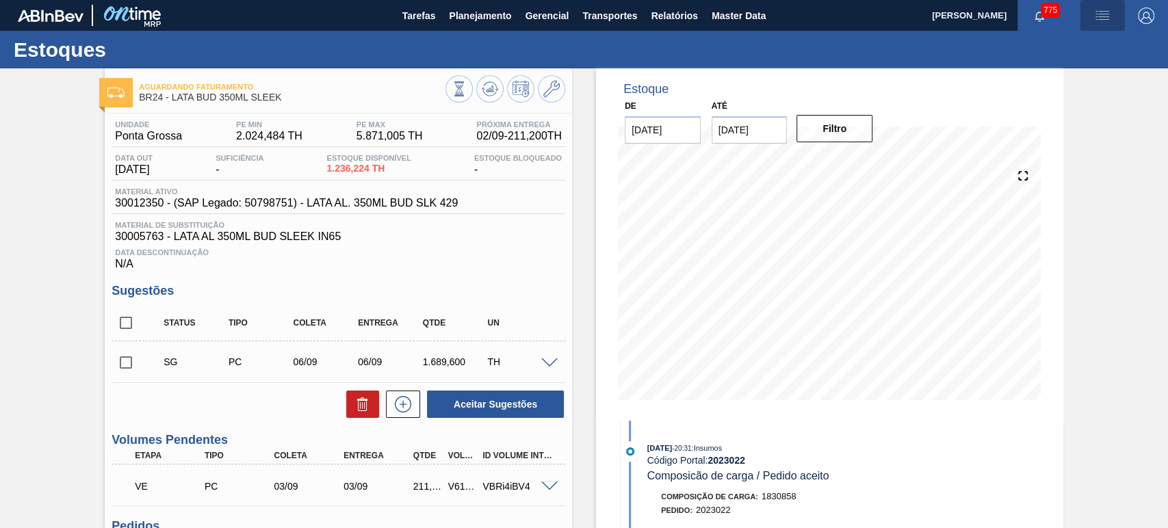
click at [1100, 21] on img "button" at bounding box center [1102, 16] width 16 height 16
click at [1071, 70] on li "Upload de Volumes" at bounding box center [1094, 73] width 125 height 25
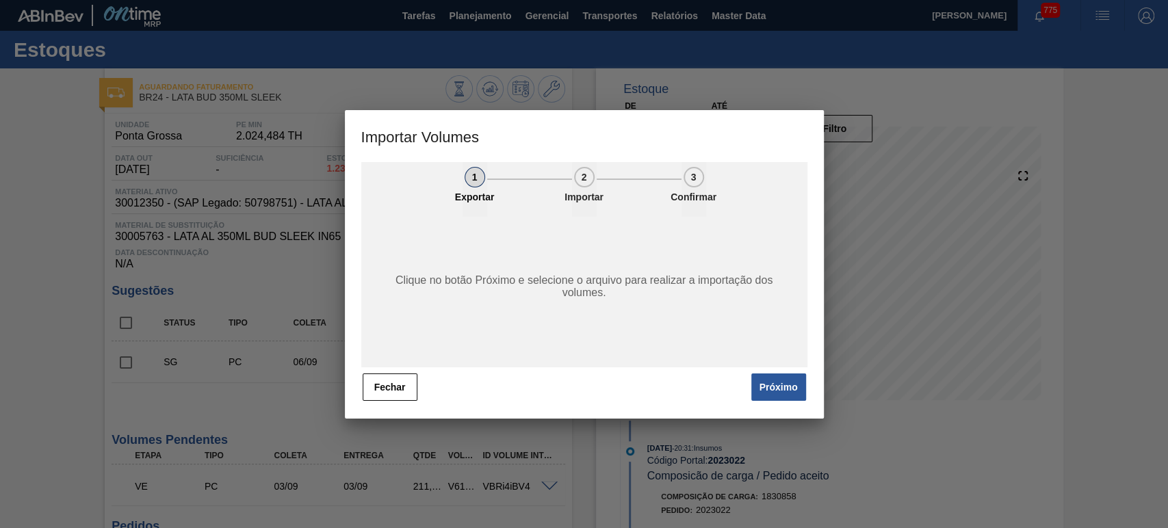
click at [791, 387] on button "Próximo" at bounding box center [778, 386] width 55 height 27
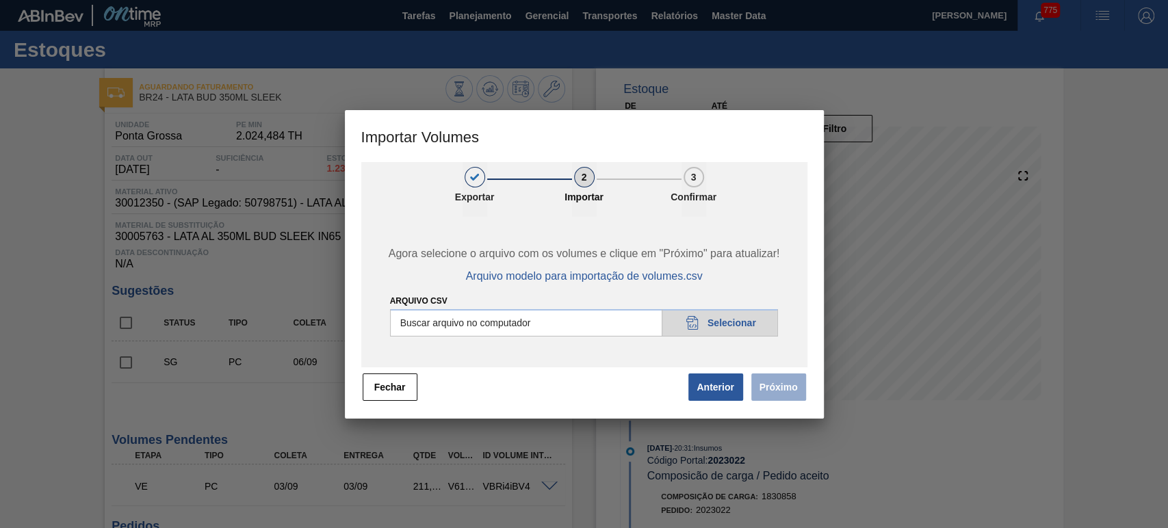
click at [712, 321] on input "Arquivo csv" at bounding box center [584, 322] width 389 height 27
type input "C:\fakepath\Subida Portal 02-09.csv"
click at [778, 393] on button "Próximo" at bounding box center [778, 386] width 55 height 27
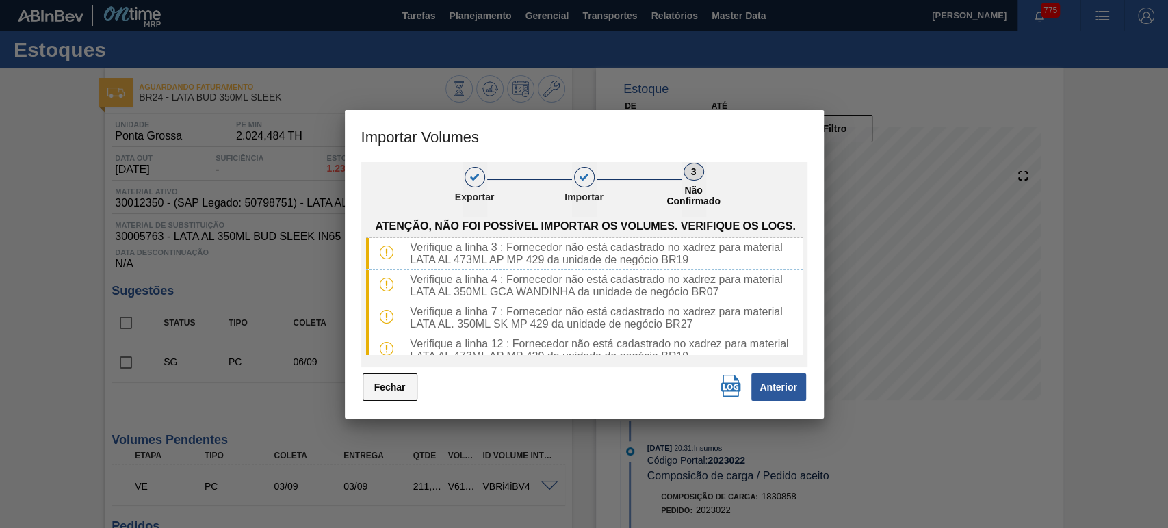
click at [400, 387] on button "Fechar" at bounding box center [390, 386] width 55 height 27
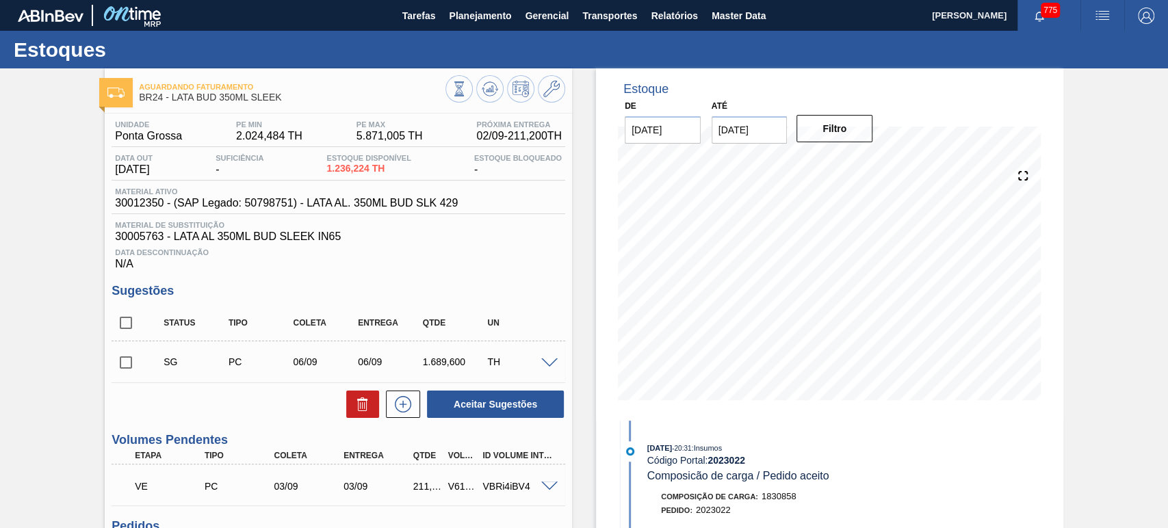
click at [1096, 19] on img "button" at bounding box center [1102, 16] width 16 height 16
click at [1046, 65] on li "Upload de Volumes" at bounding box center [1094, 73] width 125 height 25
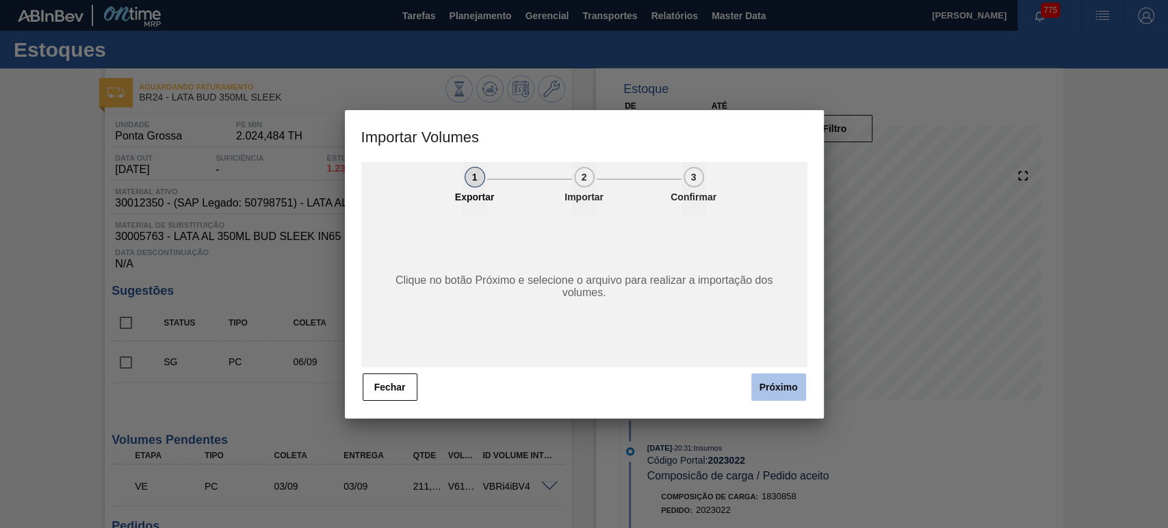
click at [775, 398] on button "Próximo" at bounding box center [778, 386] width 55 height 27
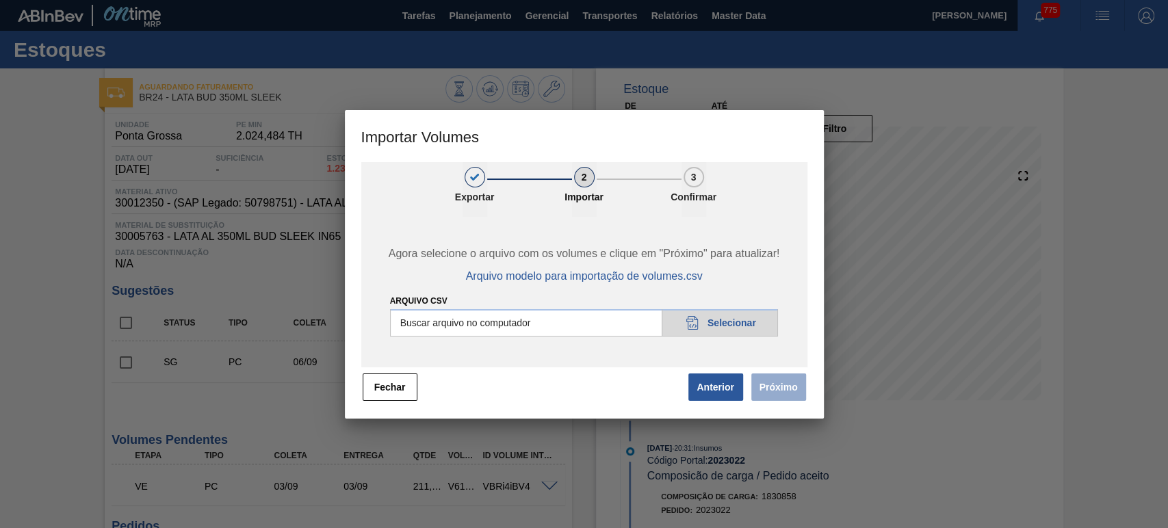
click at [717, 333] on input "Arquivo csv" at bounding box center [584, 322] width 389 height 27
type input "C:\fakepath\Subida Portal 02-09.csv"
click at [783, 385] on button "Próximo" at bounding box center [778, 386] width 55 height 27
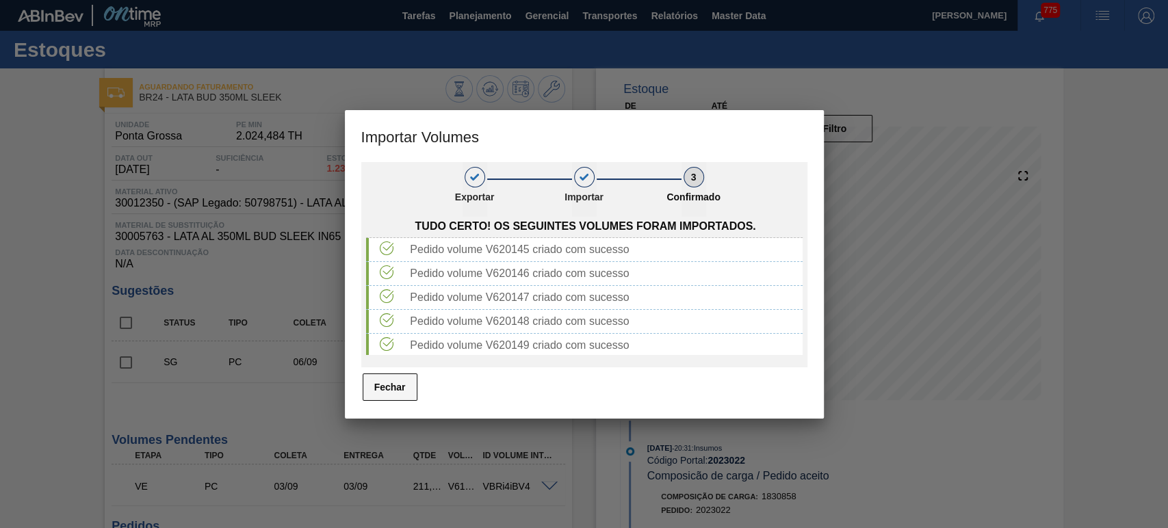
click at [387, 392] on button "Fechar" at bounding box center [390, 386] width 55 height 27
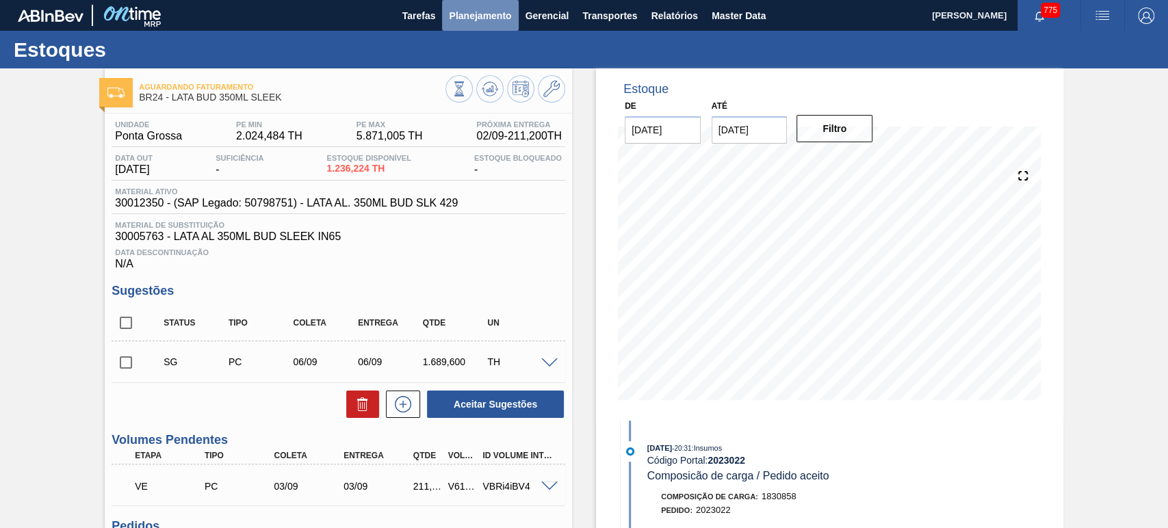
click at [487, 14] on span "Planejamento" at bounding box center [480, 16] width 62 height 16
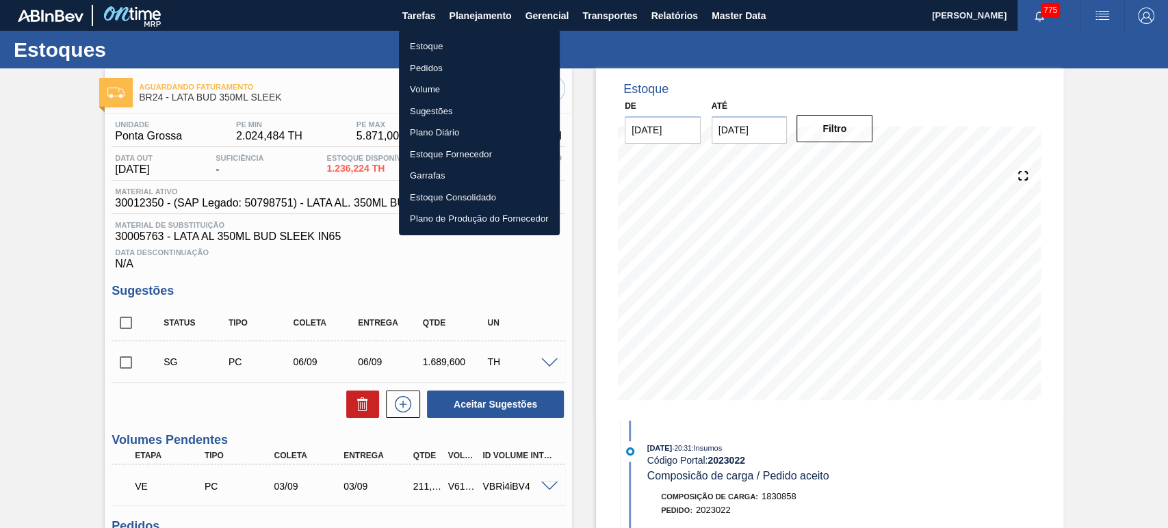
click at [425, 92] on li "Volume" at bounding box center [479, 90] width 161 height 22
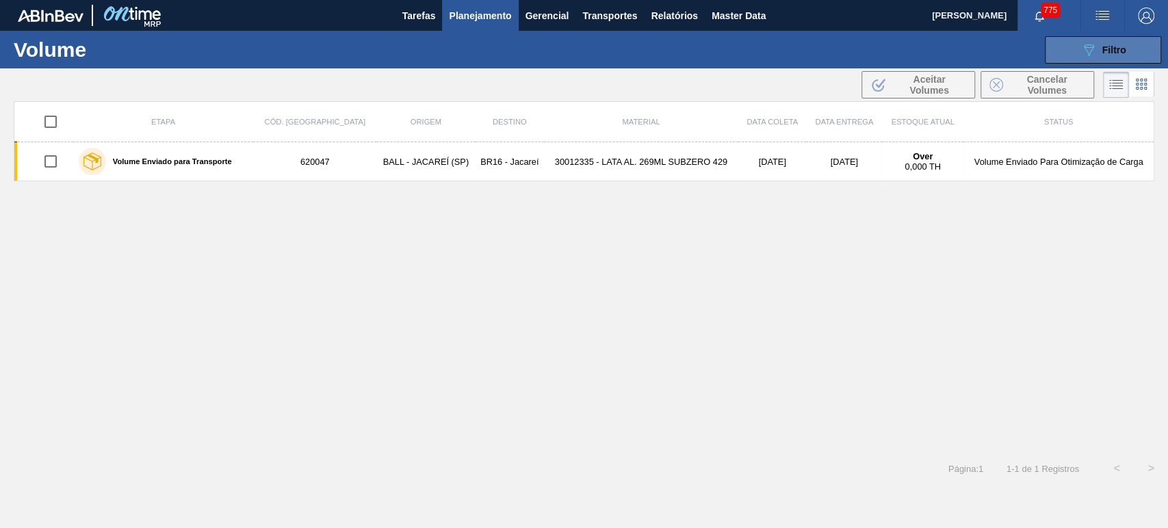
click at [1087, 49] on icon "089F7B8B-B2A5-4AFE-B5C0-19BA573D28AC" at bounding box center [1088, 50] width 16 height 16
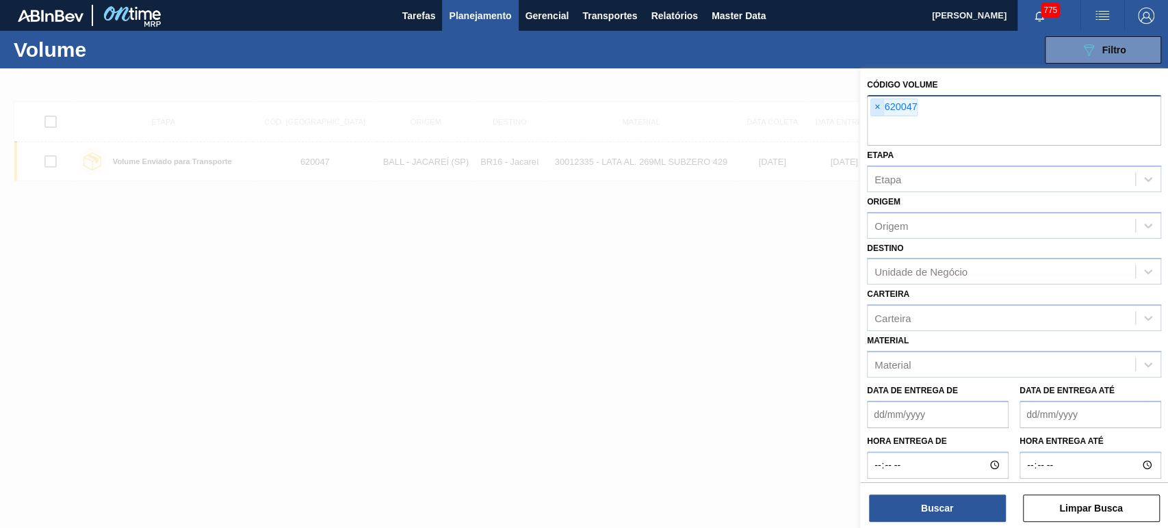
click at [878, 113] on span "×" at bounding box center [877, 107] width 13 height 16
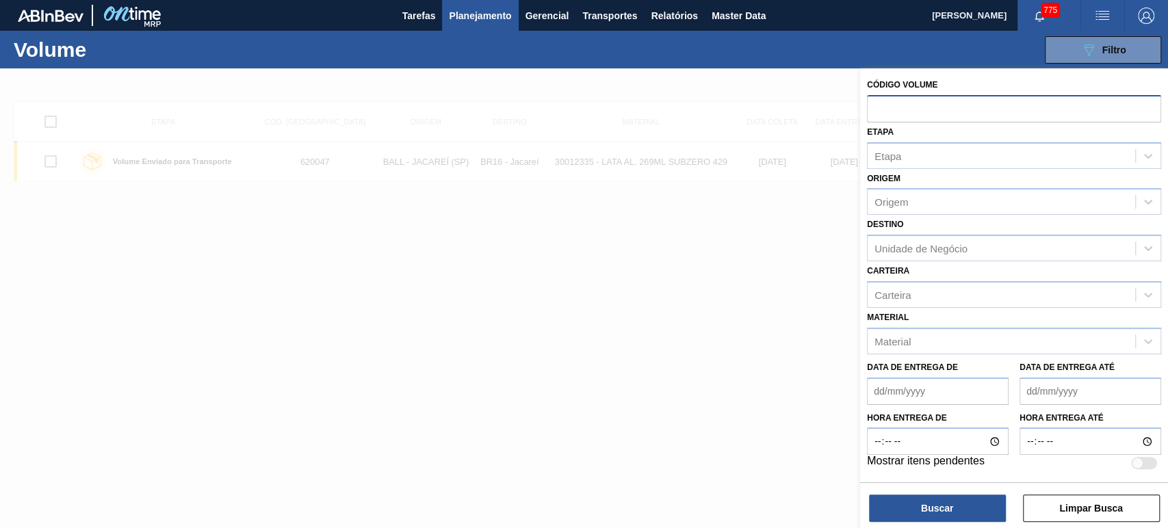
paste input "text"
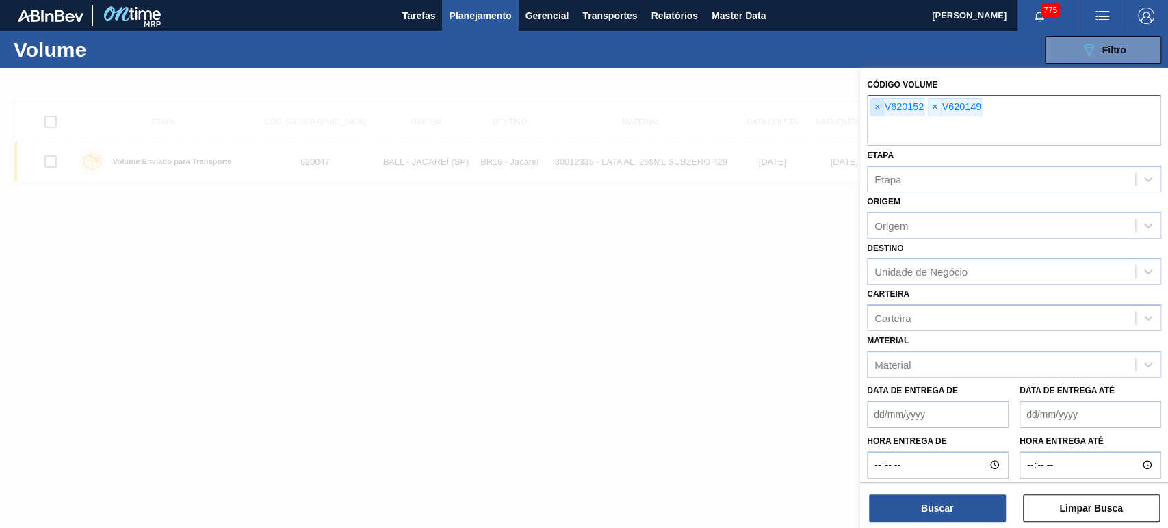
click at [880, 110] on span "×" at bounding box center [877, 107] width 13 height 16
click at [881, 110] on span "×" at bounding box center [877, 107] width 13 height 16
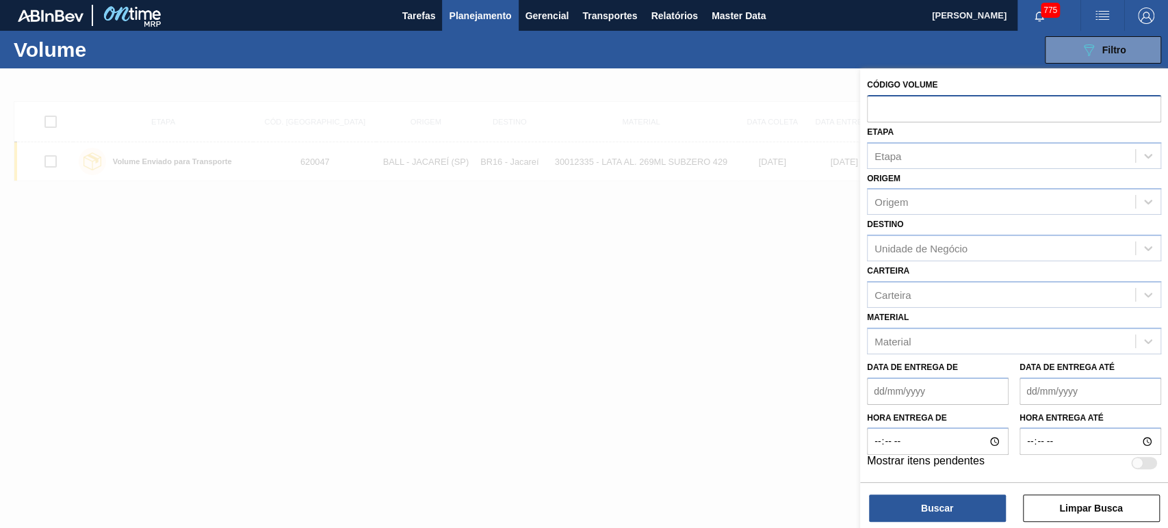
paste input "text"
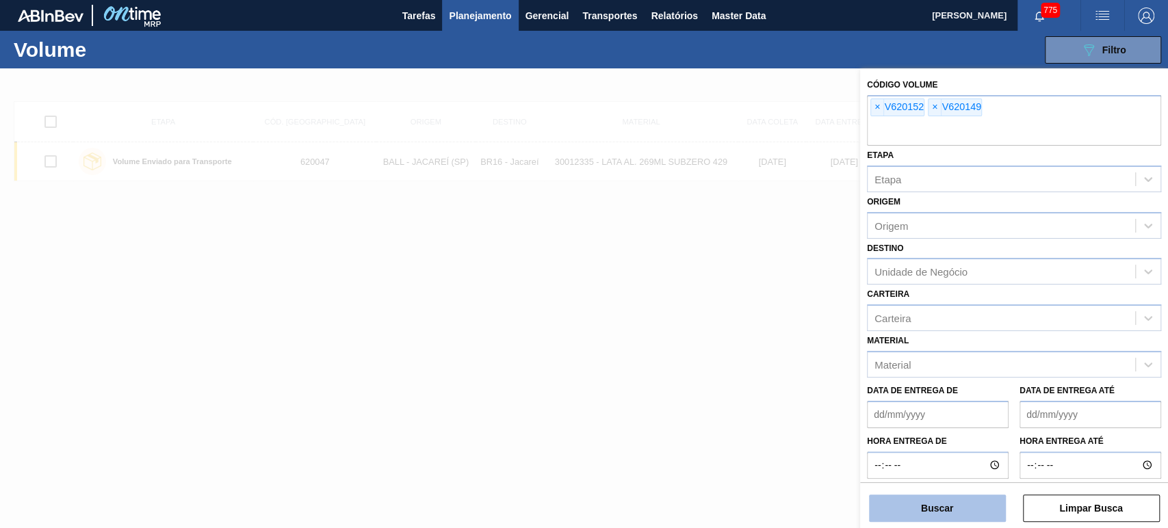
click at [939, 507] on button "Buscar" at bounding box center [937, 508] width 137 height 27
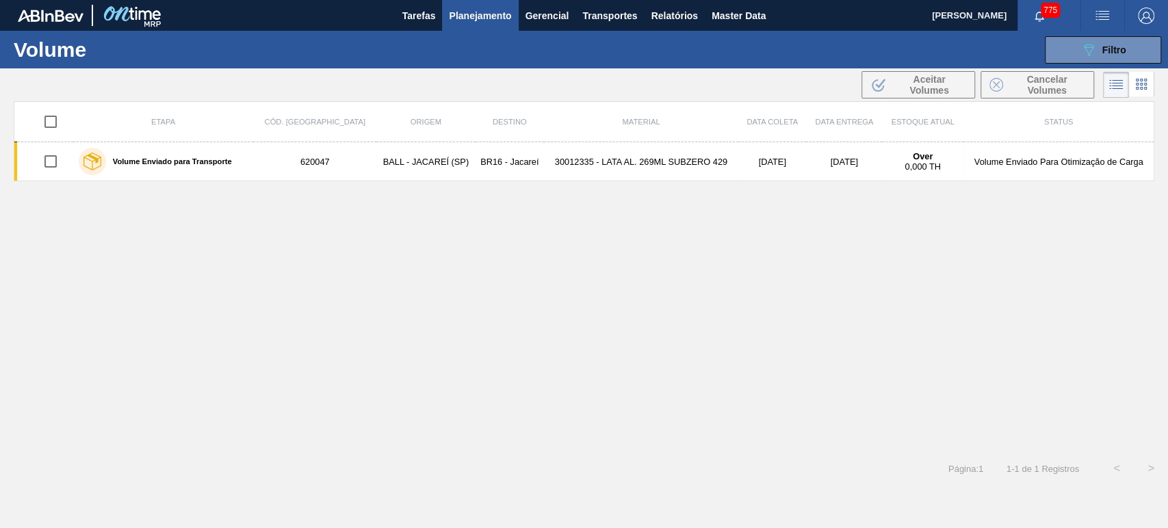
click at [1084, 64] on div "089F7B8B-B2A5-4AFE-B5C0-19BA573D28AC Filtro Código Volume × V620152 × V620149 E…" at bounding box center [687, 49] width 947 height 41
click at [1084, 55] on icon "089F7B8B-B2A5-4AFE-B5C0-19BA573D28AC" at bounding box center [1088, 50] width 16 height 16
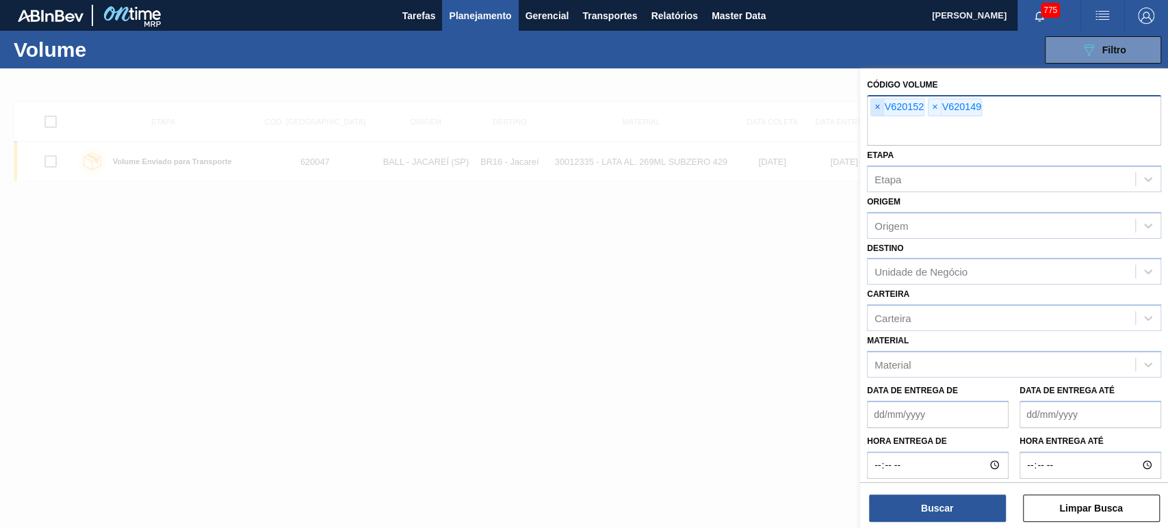
click at [878, 107] on span "×" at bounding box center [877, 107] width 13 height 16
click at [878, 120] on input "text" at bounding box center [1014, 133] width 294 height 26
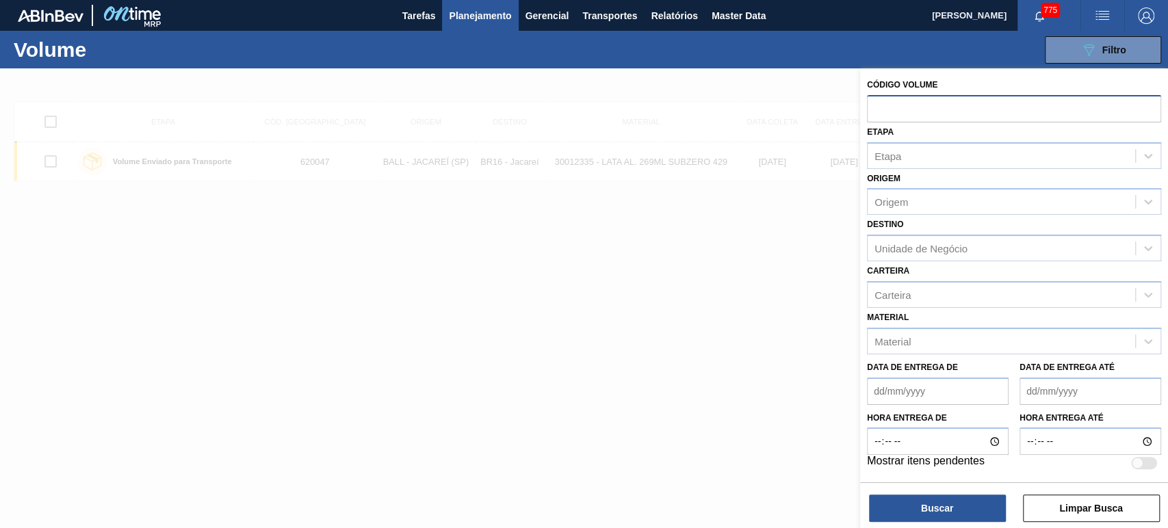
paste input "text"
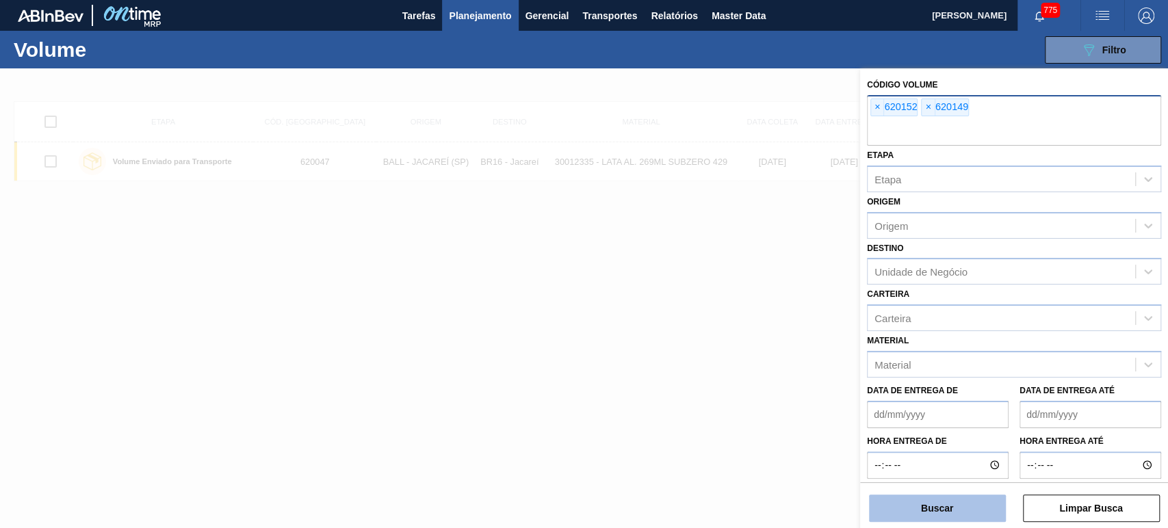
click at [934, 506] on button "Buscar" at bounding box center [937, 508] width 137 height 27
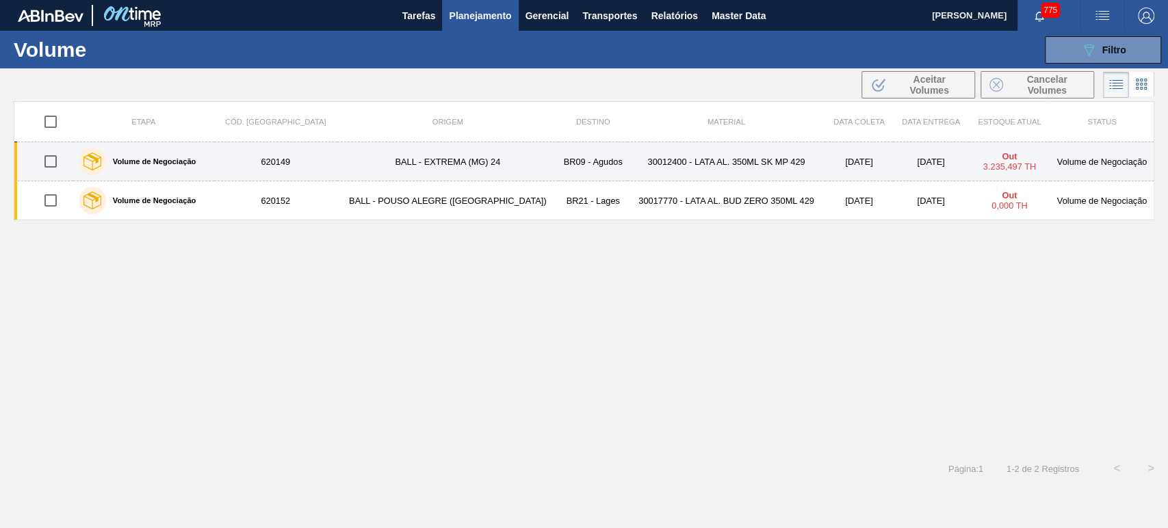
drag, startPoint x: 59, startPoint y: 153, endPoint x: 57, endPoint y: 169, distance: 16.5
click at [59, 155] on input "checkbox" at bounding box center [50, 161] width 29 height 29
checkbox input "true"
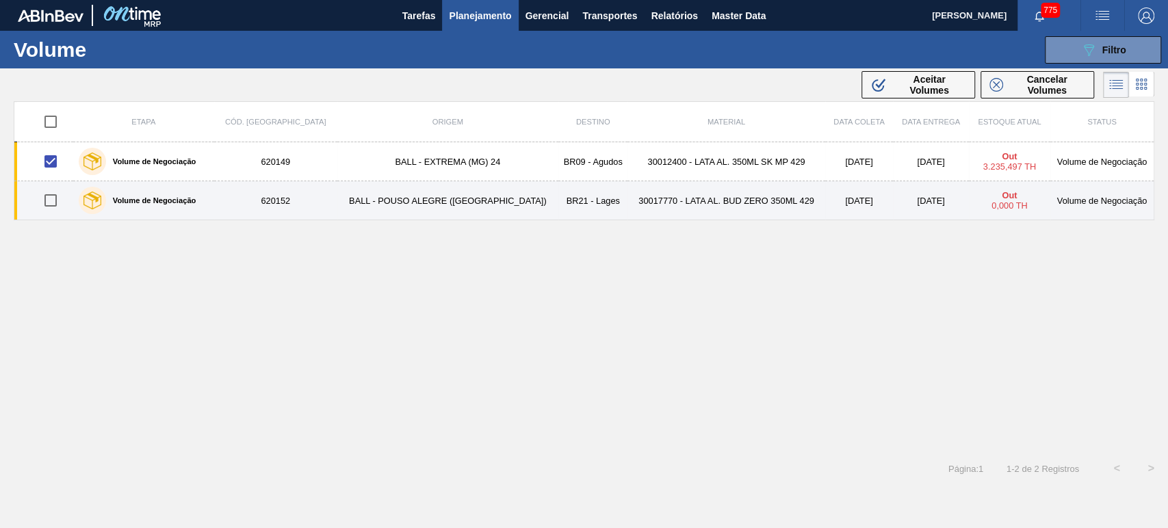
click at [53, 194] on input "checkbox" at bounding box center [50, 200] width 29 height 29
checkbox input "true"
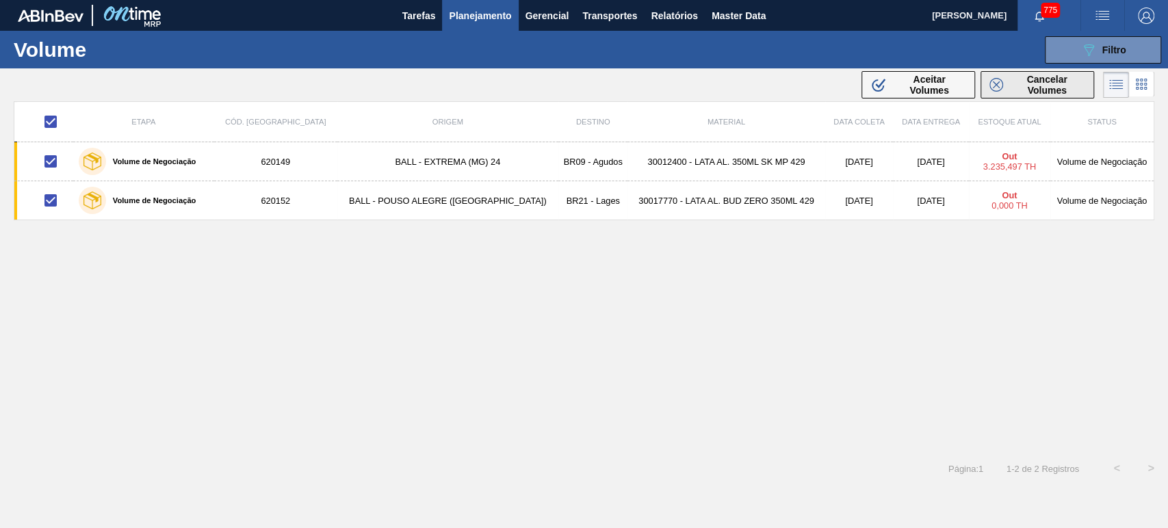
click at [1064, 77] on span "Cancelar Volumes" at bounding box center [1046, 85] width 77 height 22
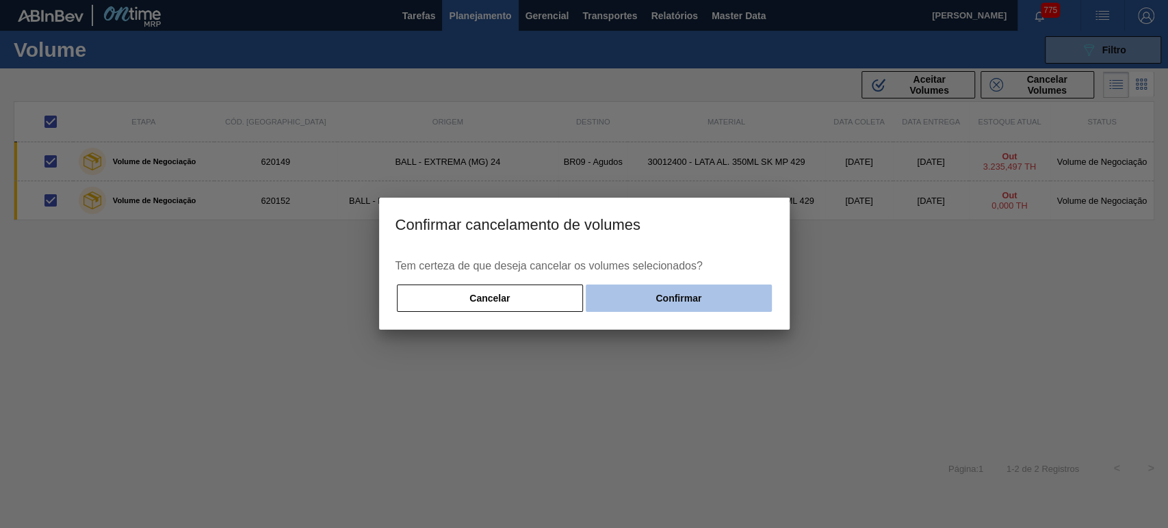
click at [684, 293] on button "Confirmar" at bounding box center [678, 298] width 185 height 27
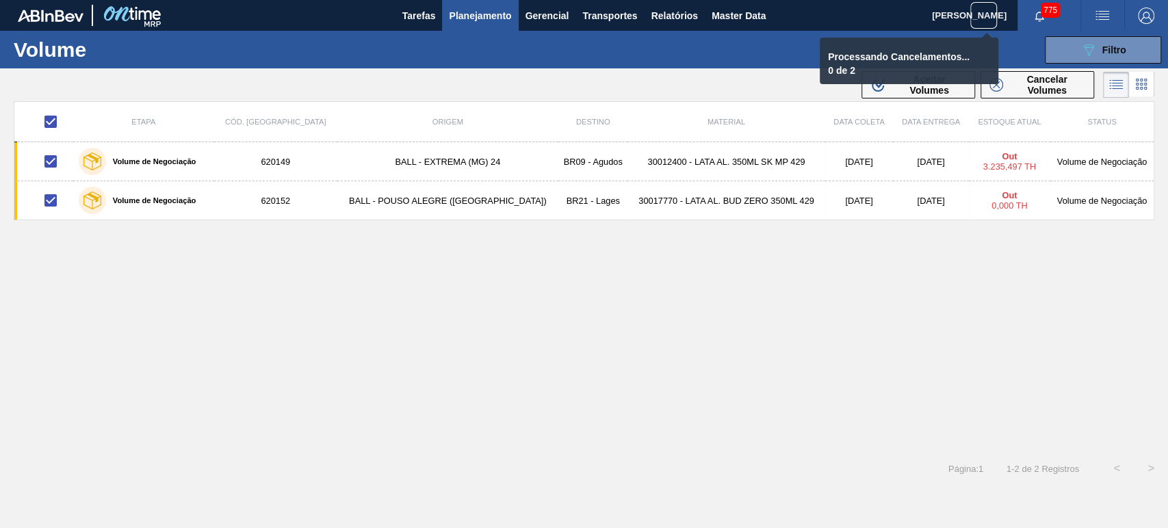
checkbox input "false"
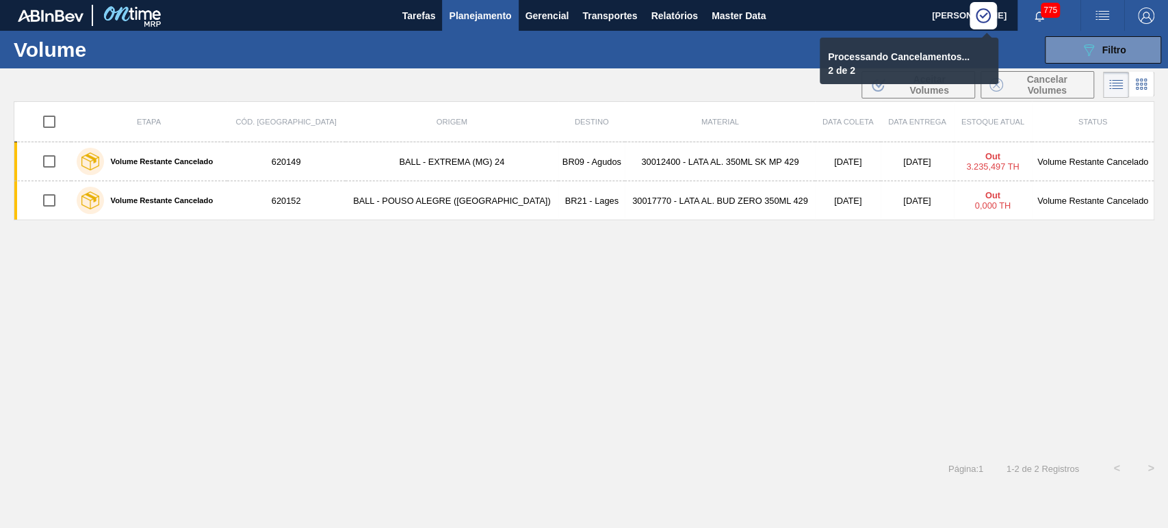
click at [756, 295] on div "Etapa Cód. Pedido Origem Destino Material Data coleta Data entrega Estoque atua…" at bounding box center [584, 276] width 1140 height 350
click at [672, 74] on div ".b{fill:var(--color-action-default)} Aceitar Volumes Cancelar Volumes" at bounding box center [584, 84] width 1168 height 33
click at [1085, 31] on div "089F7B8B-B2A5-4AFE-B5C0-19BA573D28AC Filtro Código Volume × 620152 × 620149 Eta…" at bounding box center [687, 49] width 947 height 41
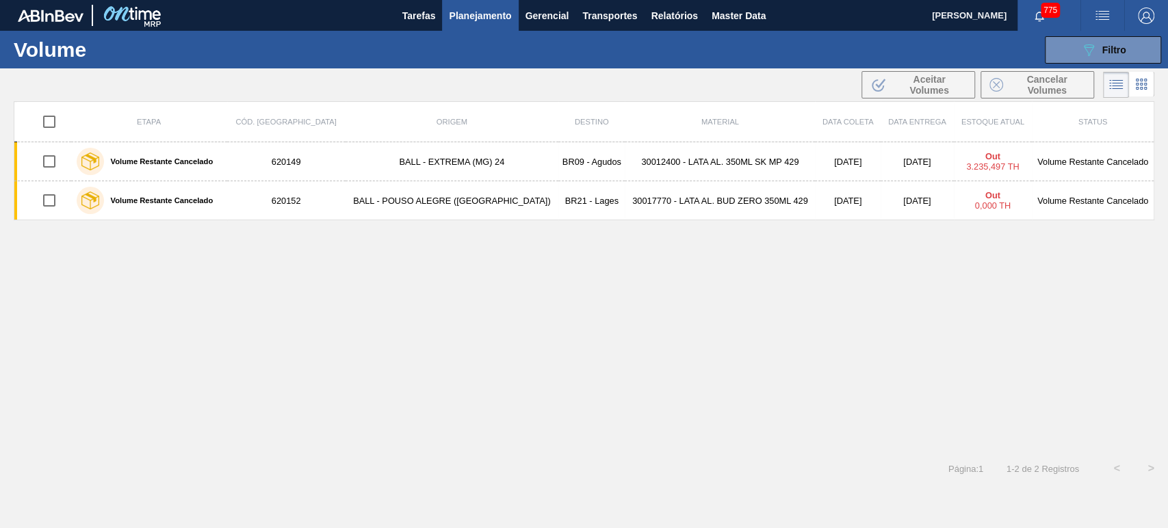
click at [1041, 10] on span "775" at bounding box center [1049, 10] width 19 height 15
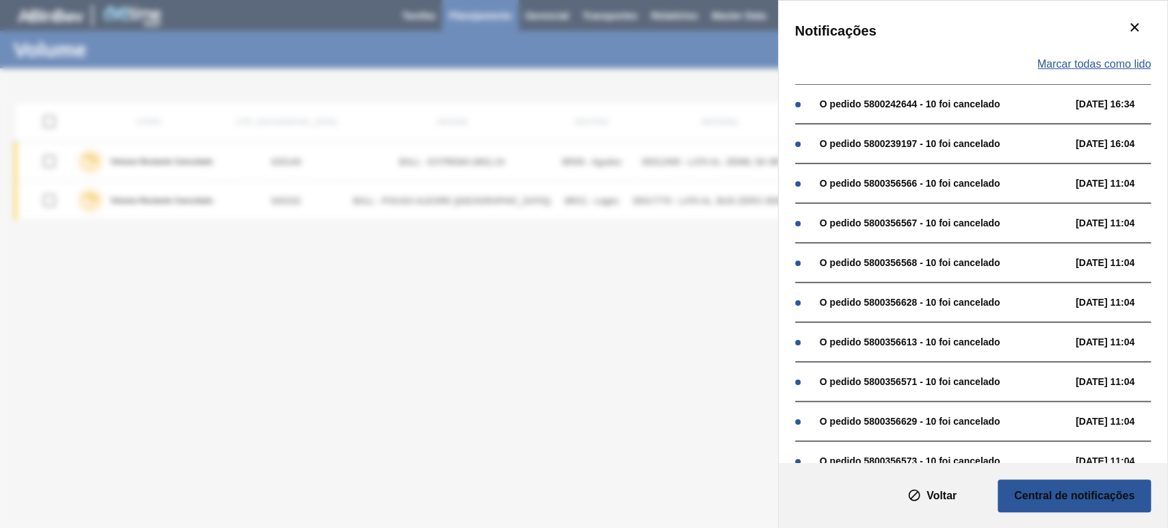
click at [1107, 64] on span "Marcar todas como lido" at bounding box center [1094, 64] width 114 height 12
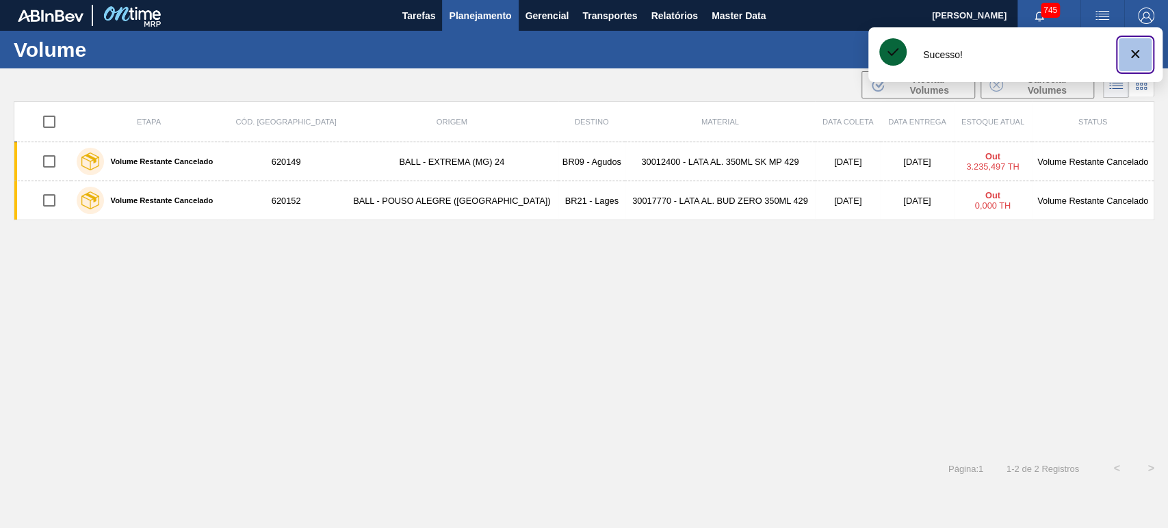
click at [1140, 56] on icon "botão de ícone" at bounding box center [1135, 54] width 16 height 16
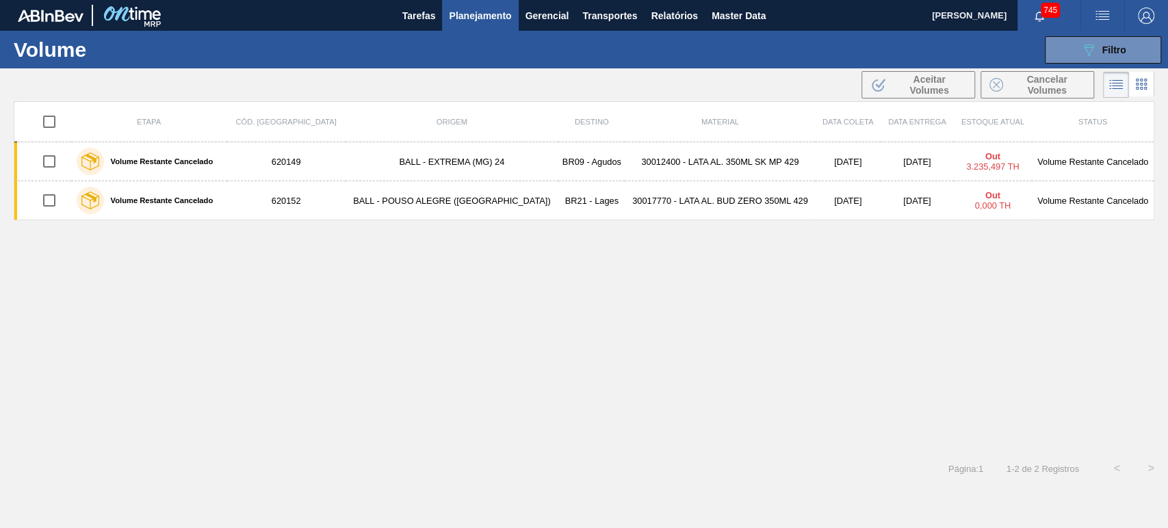
click at [956, 48] on div "089F7B8B-B2A5-4AFE-B5C0-19BA573D28AC Filtro Código Volume × 620152 × 620149 Eta…" at bounding box center [687, 49] width 947 height 41
click at [1077, 48] on button "089F7B8B-B2A5-4AFE-B5C0-19BA573D28AC Filtro" at bounding box center [1103, 49] width 116 height 27
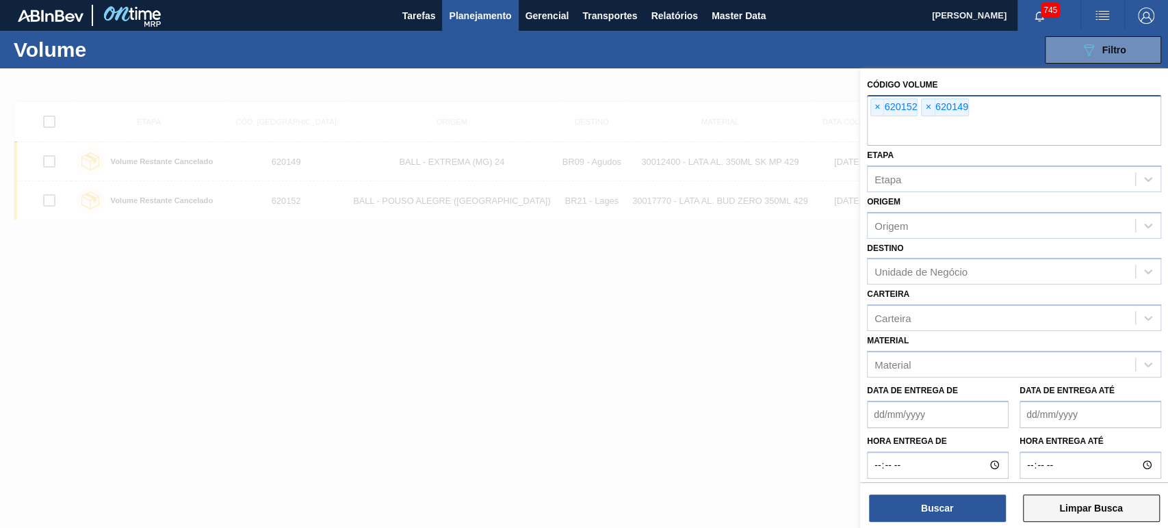
click at [1070, 508] on button "Limpar Busca" at bounding box center [1091, 508] width 137 height 27
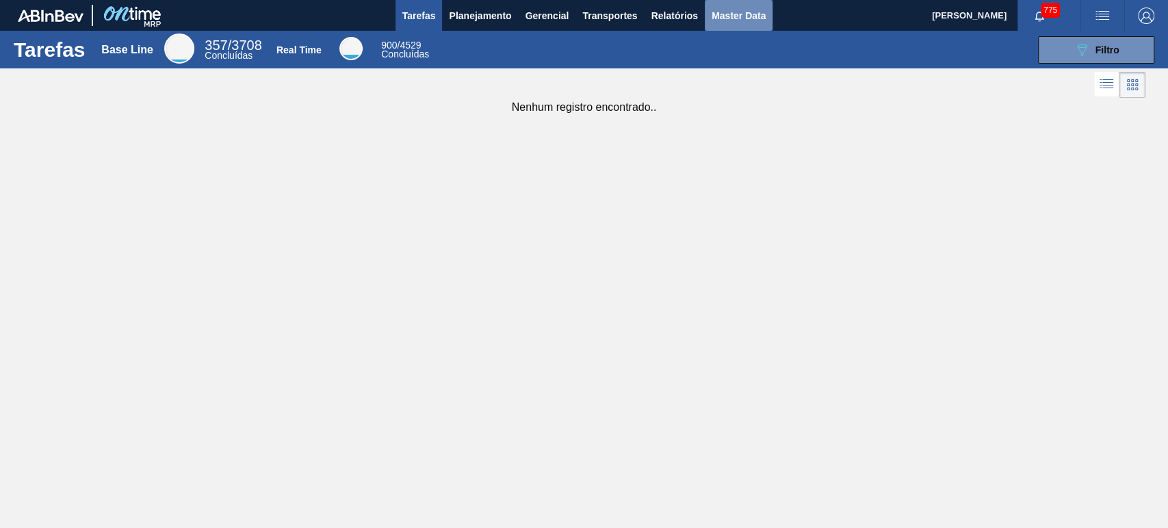
click at [718, 8] on span "Master Data" at bounding box center [738, 16] width 54 height 16
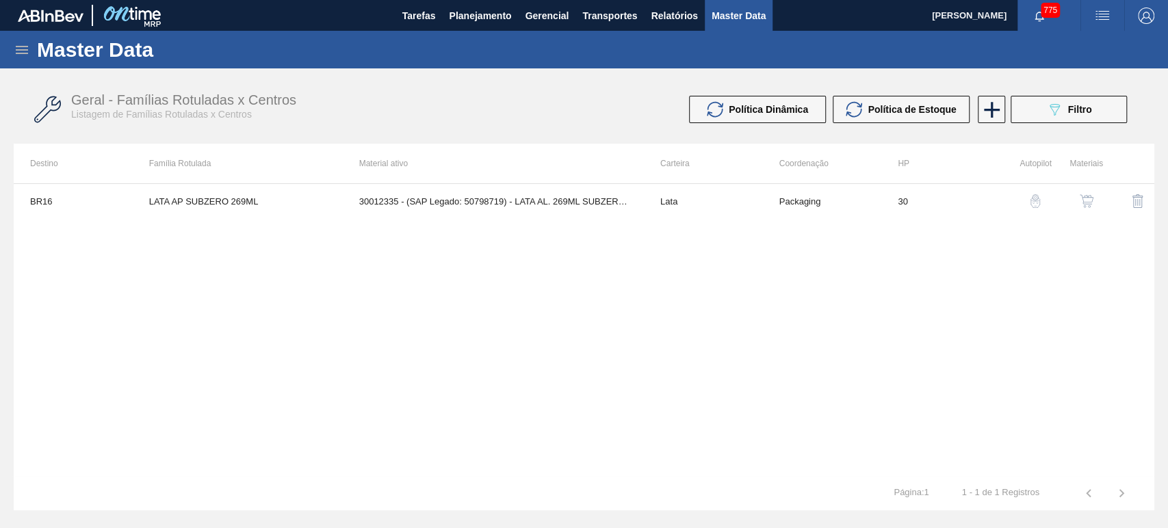
click at [16, 43] on icon at bounding box center [22, 50] width 16 height 16
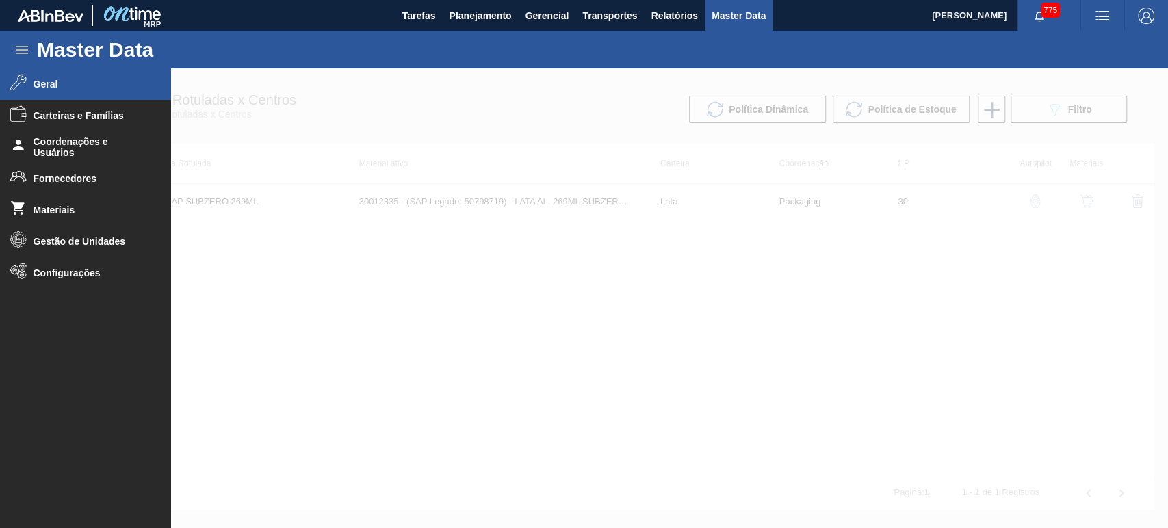
click at [27, 86] on li "Geral" at bounding box center [85, 83] width 171 height 31
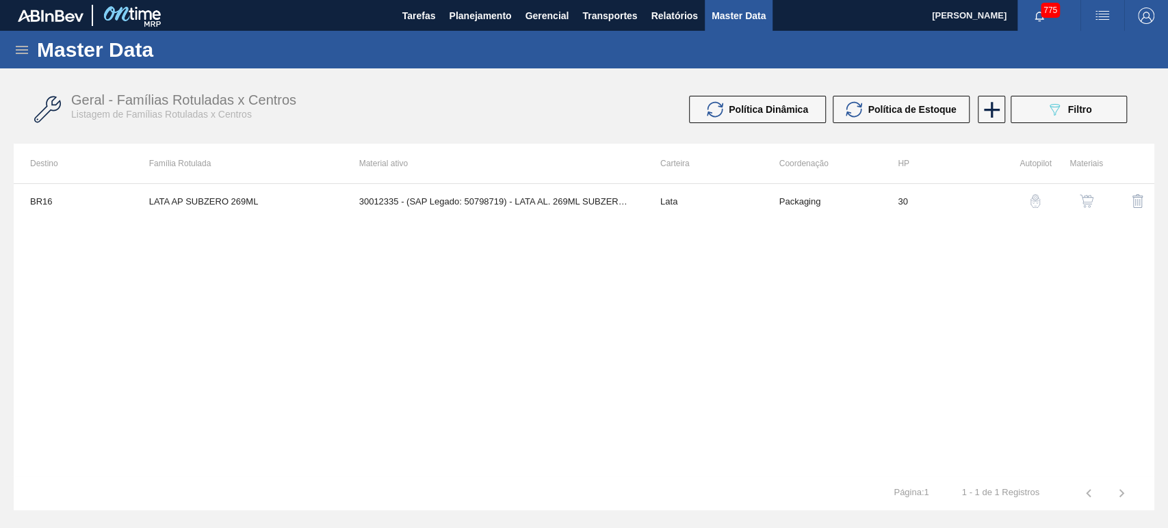
click at [1100, 12] on img "button" at bounding box center [1102, 16] width 16 height 16
drag, startPoint x: 943, startPoint y: 68, endPoint x: 993, endPoint y: 85, distance: 52.8
click at [943, 67] on div at bounding box center [584, 264] width 1168 height 528
click at [1073, 0] on body "Tarefas Planejamento Gerencial Transportes Relatórios Master Data Alisson R Da …" at bounding box center [584, 0] width 1168 height 0
click at [1085, 114] on span "Filtro" at bounding box center [1080, 109] width 24 height 11
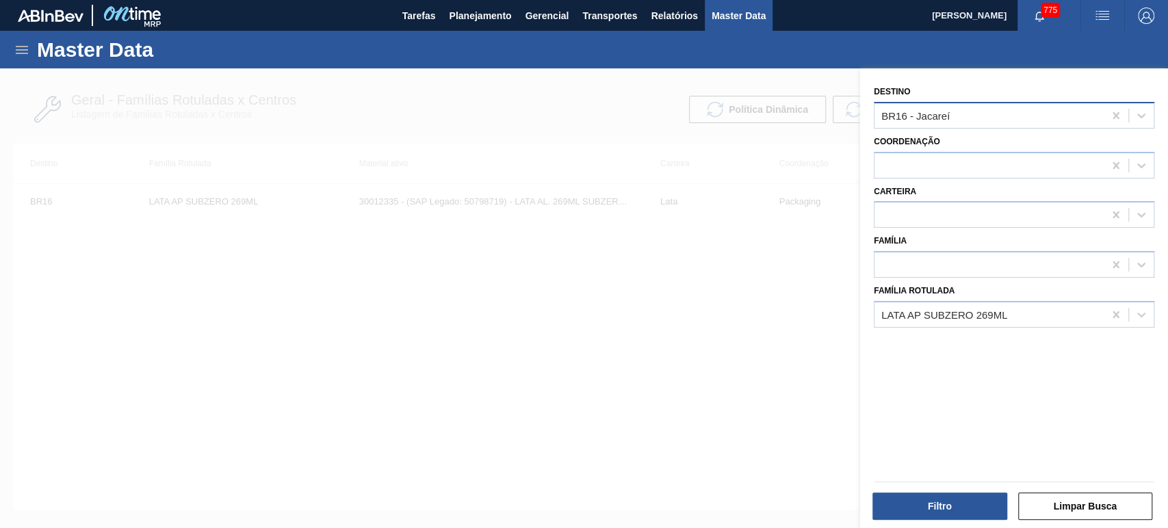
click at [951, 122] on div "BR16 - Jacareí" at bounding box center [988, 115] width 229 height 20
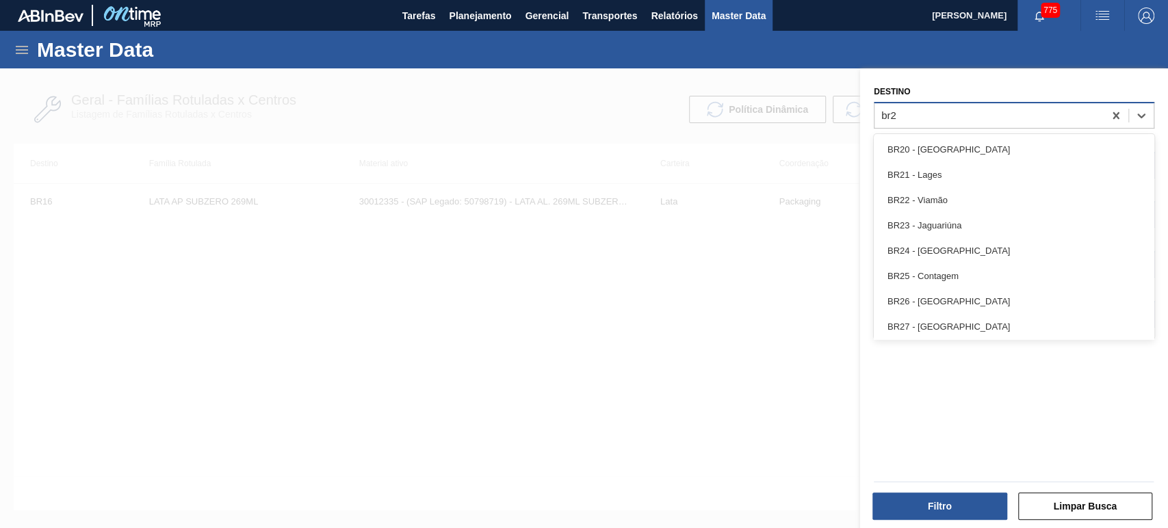
type input "br28"
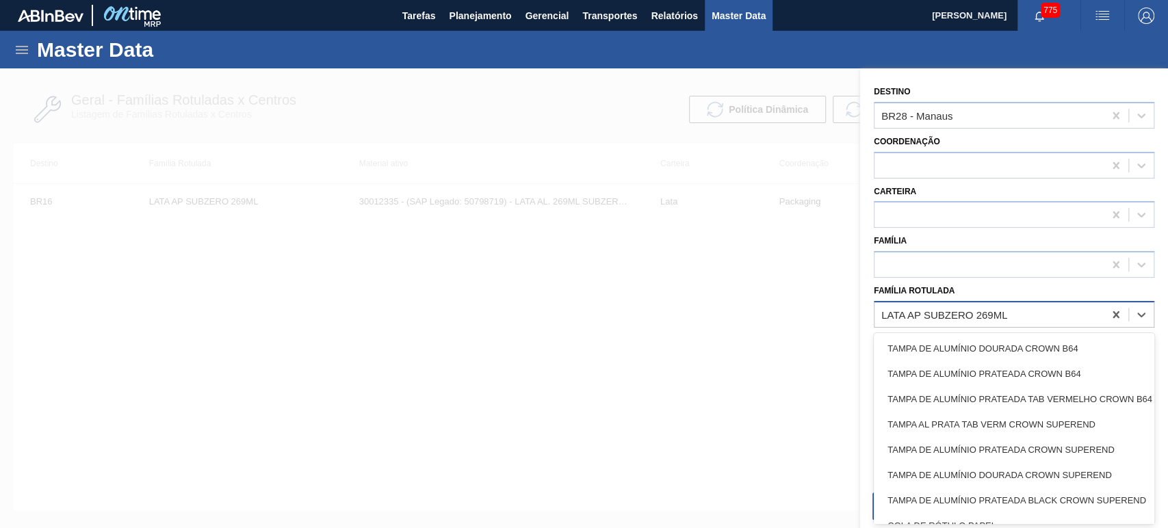
click at [972, 305] on div "LATA AP SUBZERO 269ML" at bounding box center [988, 314] width 229 height 20
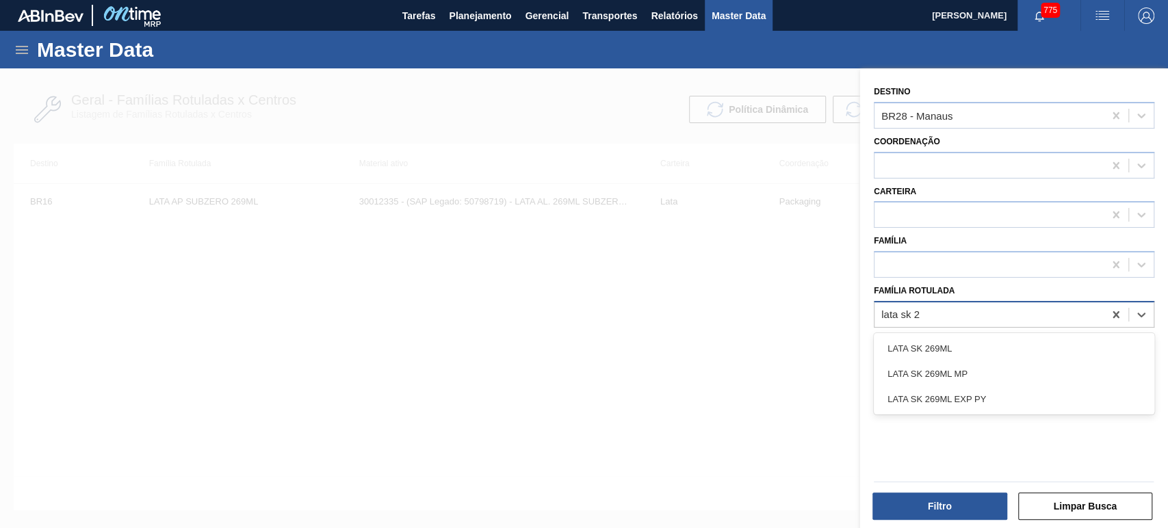
type Rotulada "lata sk 26"
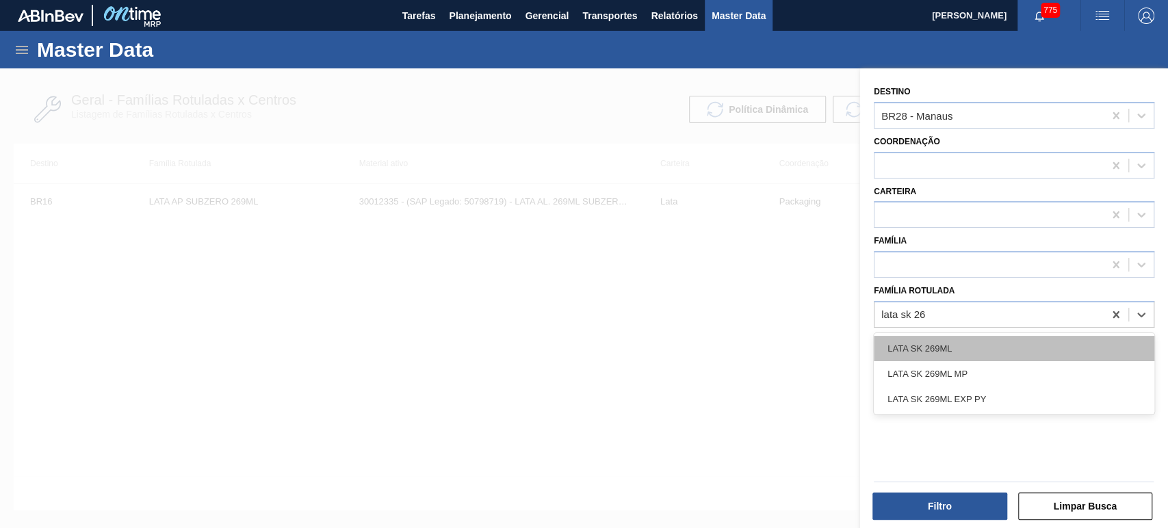
click at [959, 350] on div "LATA SK 269ML" at bounding box center [1014, 348] width 280 height 25
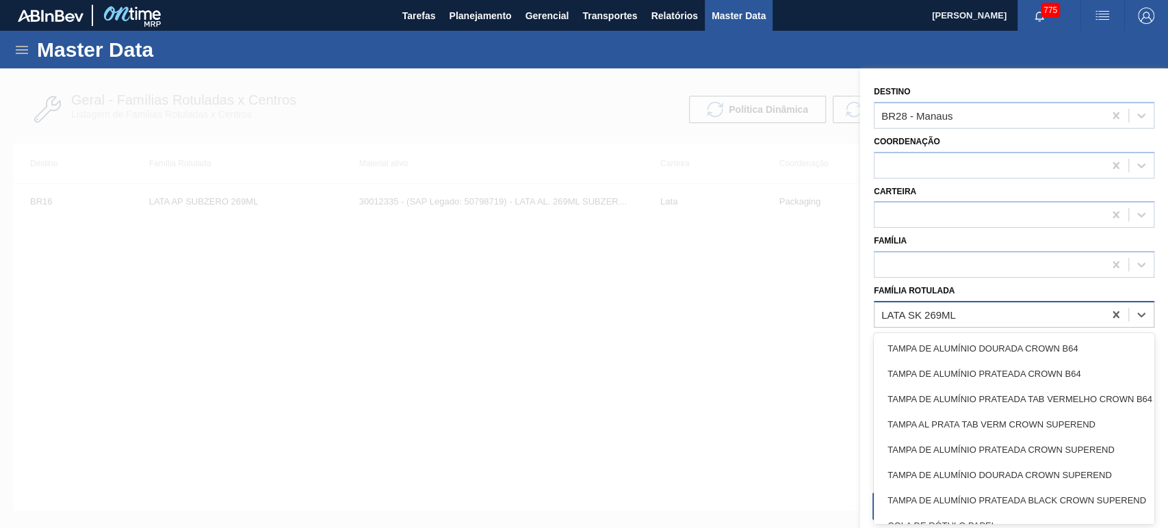
click at [982, 311] on div "LATA SK 269ML" at bounding box center [988, 314] width 229 height 20
type Rotulada "a"
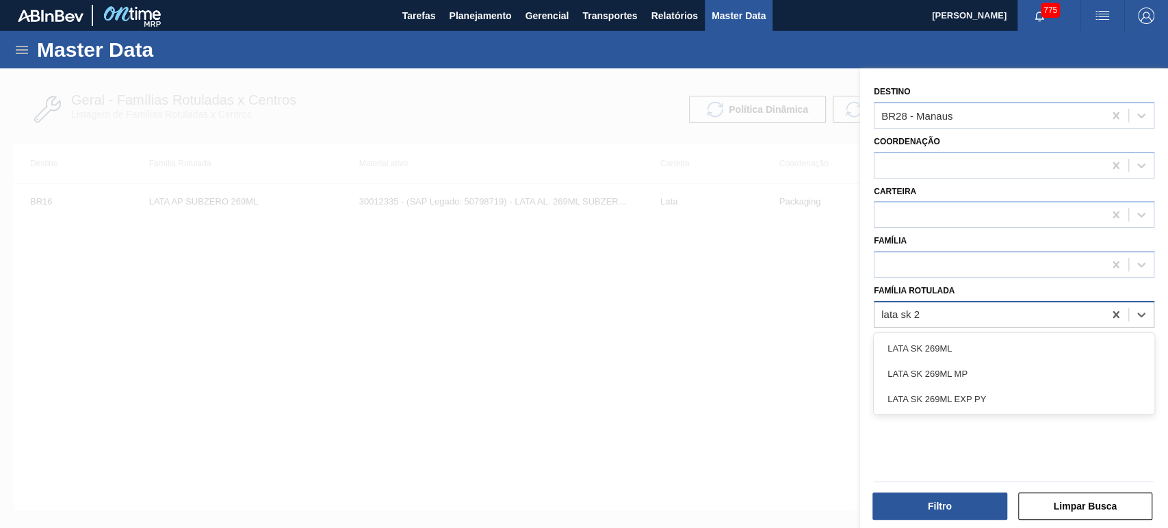
type Rotulada "lata sk 26"
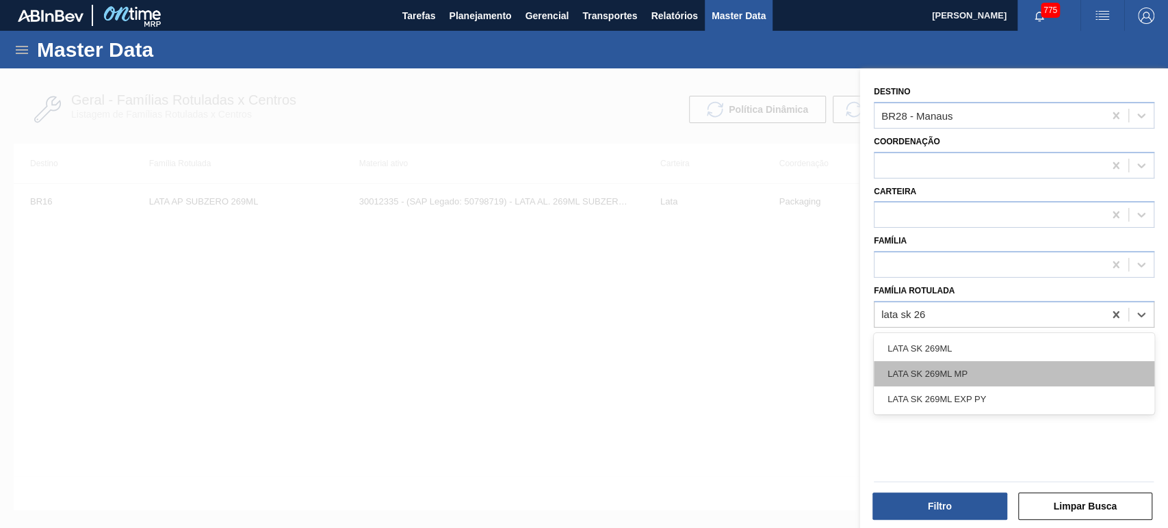
click at [970, 371] on div "LATA SK 269ML MP" at bounding box center [1014, 373] width 280 height 25
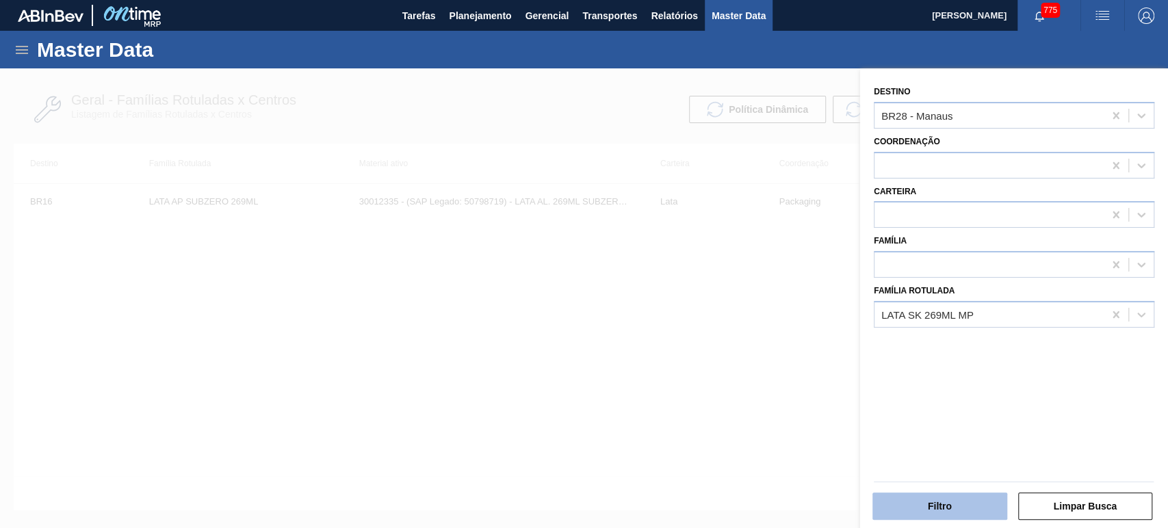
click at [935, 499] on button "Filtro" at bounding box center [939, 506] width 135 height 27
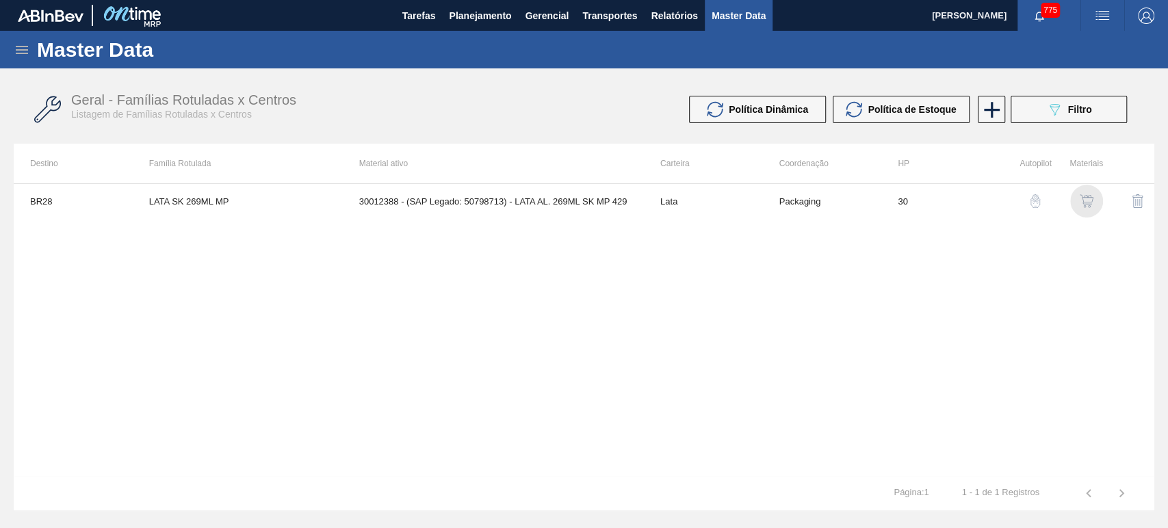
click at [1089, 205] on img "button" at bounding box center [1086, 201] width 14 height 14
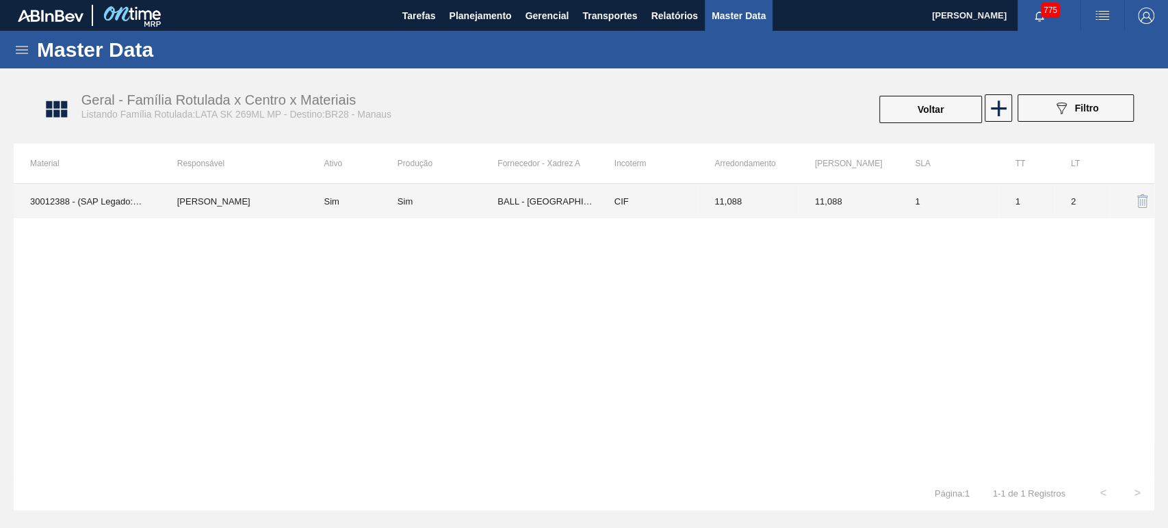
click at [511, 205] on td "BALL - RECIFE (PE)" at bounding box center [547, 201] width 100 height 34
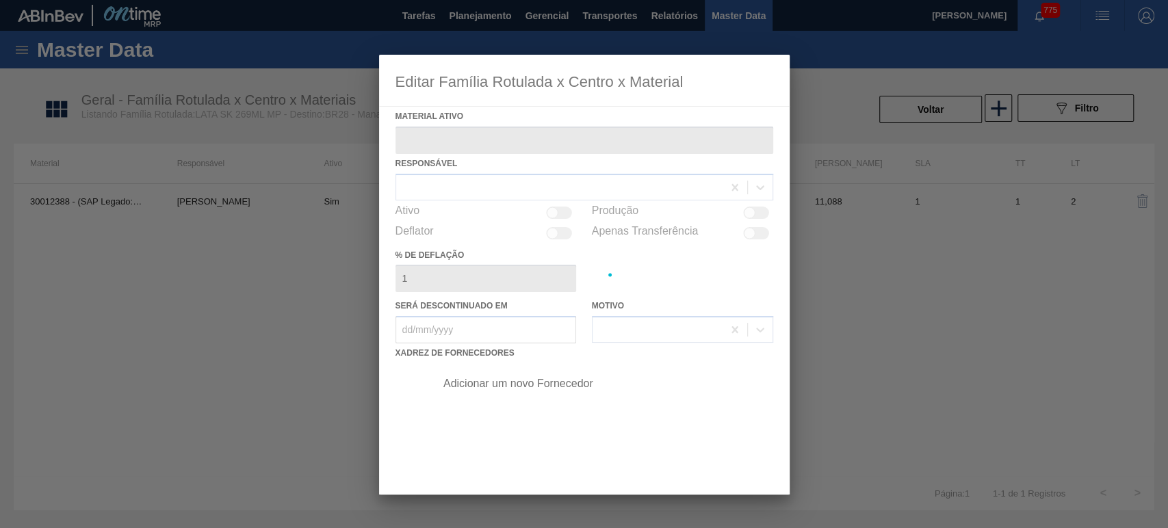
type ativo "30012388 - (SAP Legado: 50798713) - LATA AL. 269ML SK MP 429"
checkbox input "true"
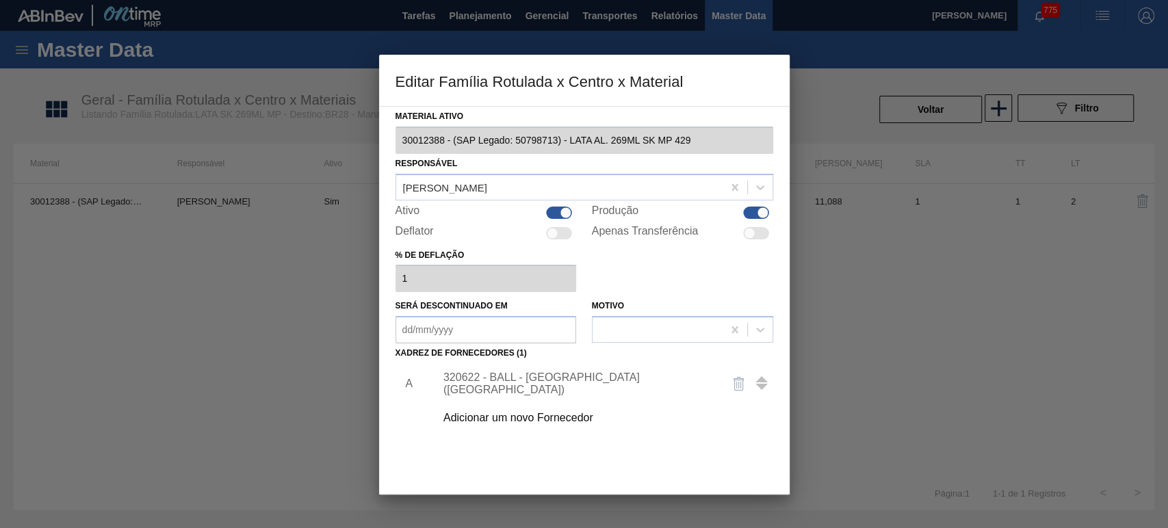
click at [499, 419] on div "Adicionar um novo Fornecedor" at bounding box center [577, 418] width 268 height 12
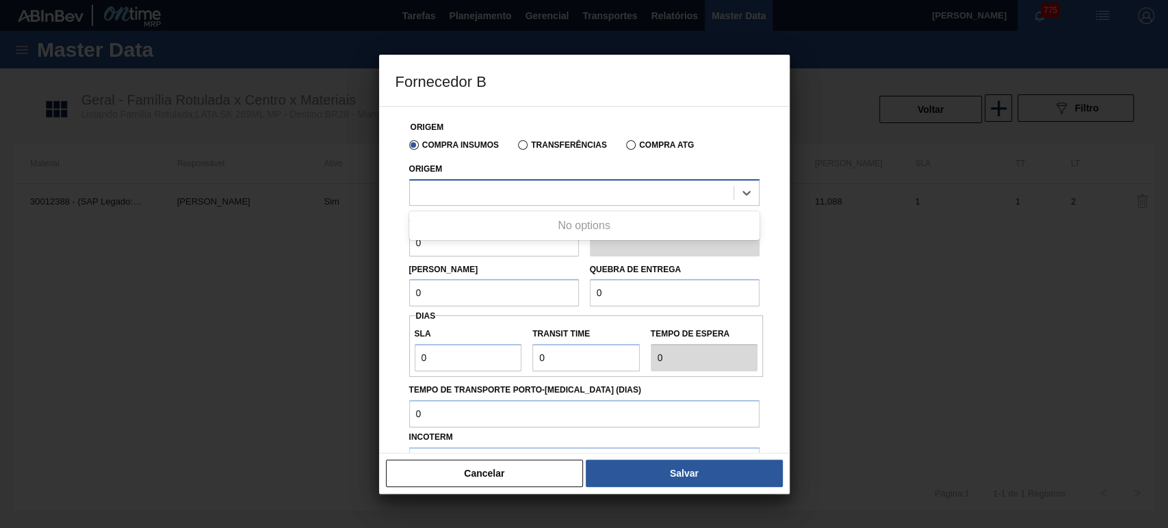
click at [503, 187] on div at bounding box center [572, 193] width 324 height 20
click at [487, 195] on div at bounding box center [572, 193] width 324 height 20
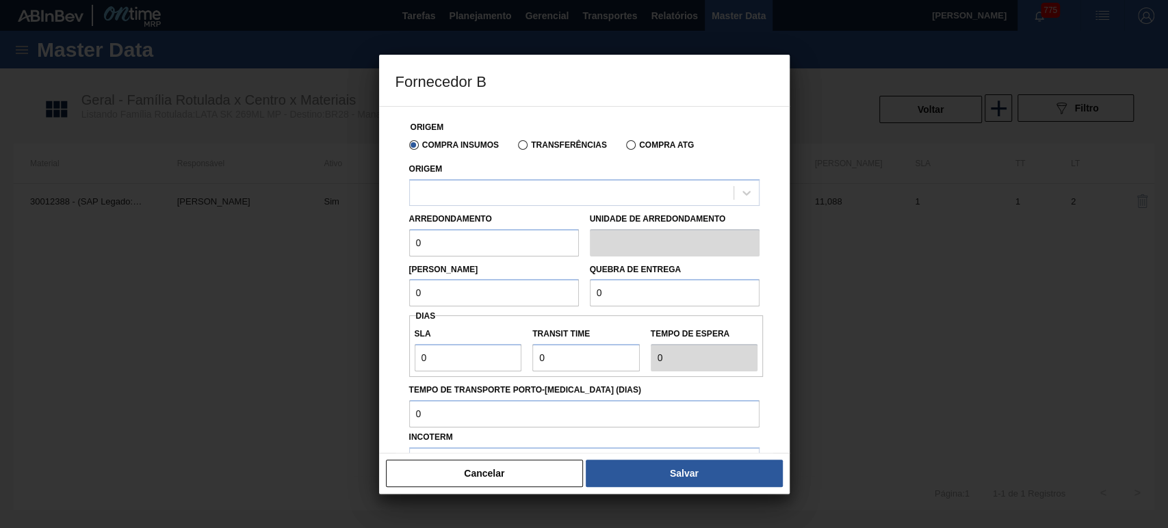
click at [507, 470] on button "Cancelar" at bounding box center [485, 473] width 198 height 27
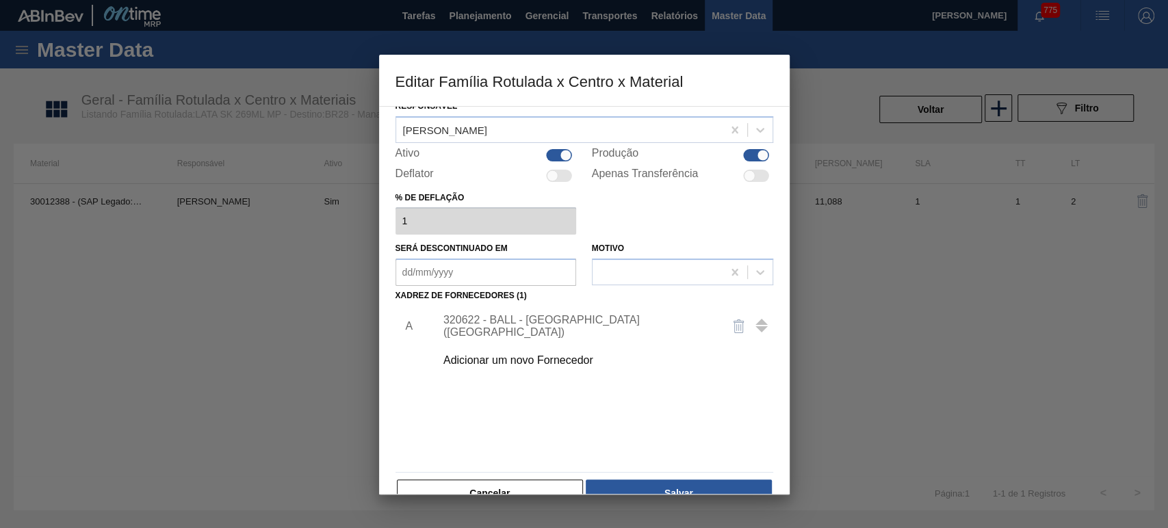
scroll to position [88, 0]
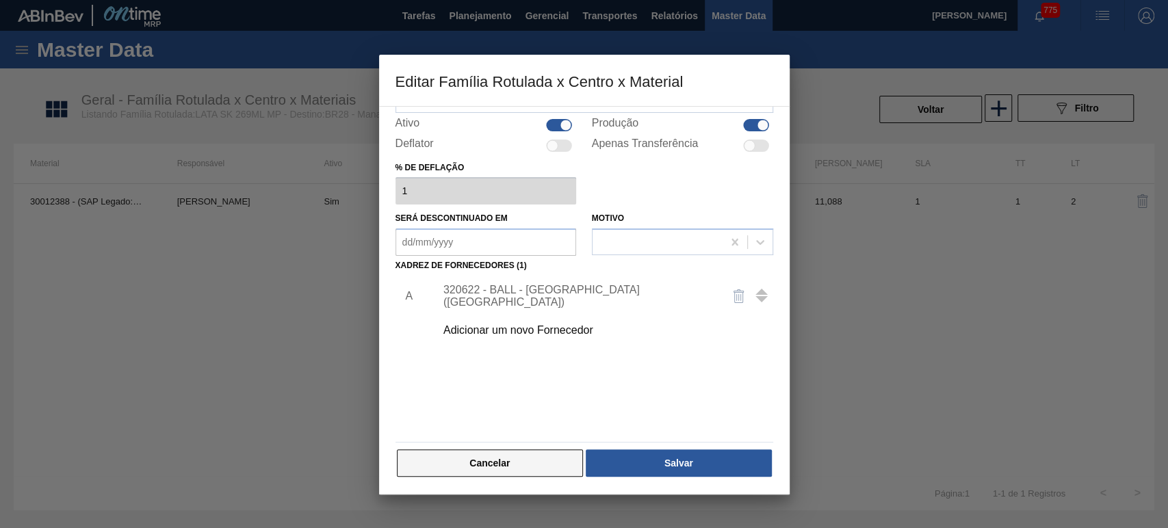
click at [498, 456] on button "Cancelar" at bounding box center [490, 462] width 187 height 27
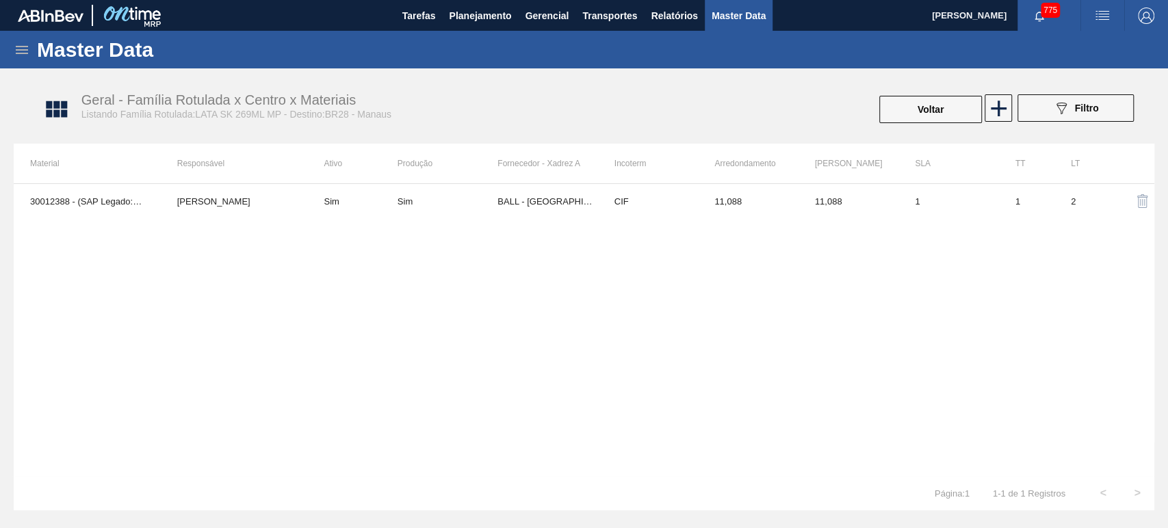
click at [532, 316] on div "30012388 - (SAP Legado: 50798713) - LATA AL. 269ML SK MP 429 BRUNO DE MELLO DUA…" at bounding box center [584, 329] width 1140 height 293
click at [925, 112] on button "Voltar" at bounding box center [930, 109] width 103 height 27
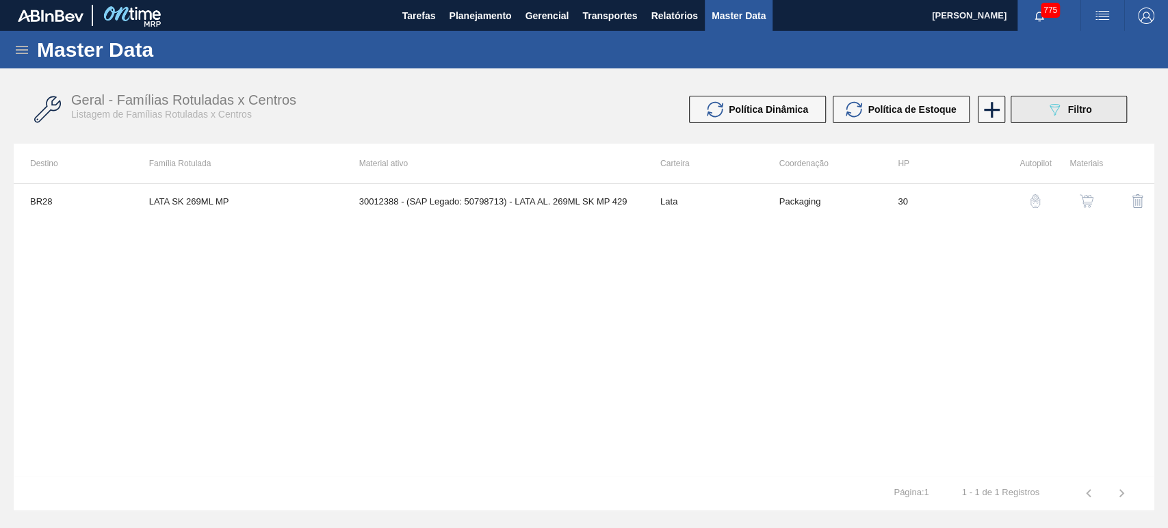
click at [1062, 116] on icon "089F7B8B-B2A5-4AFE-B5C0-19BA573D28AC" at bounding box center [1054, 109] width 16 height 16
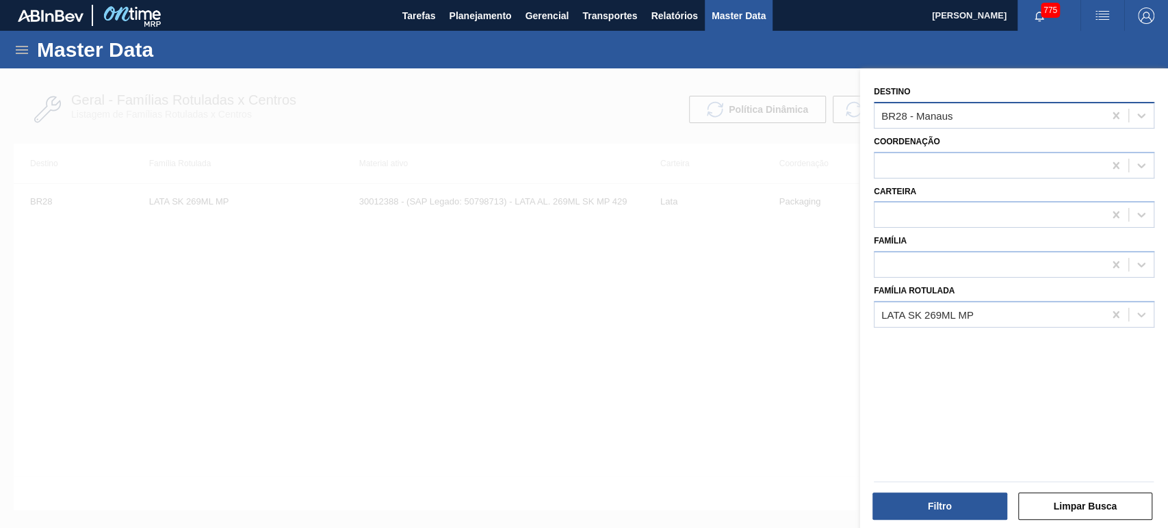
click at [958, 119] on div "BR28 - Manaus" at bounding box center [988, 115] width 229 height 20
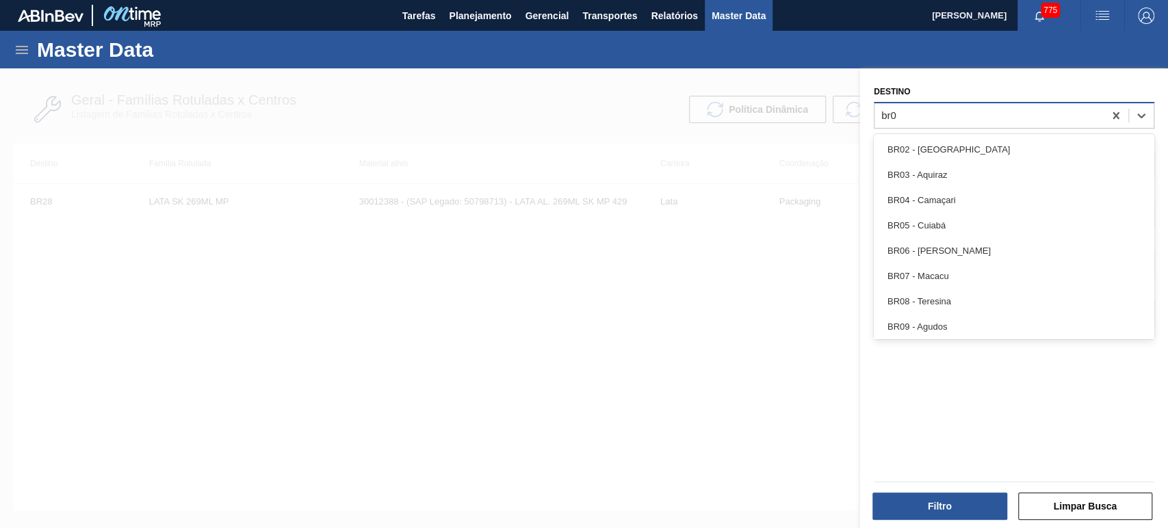
type input "br02"
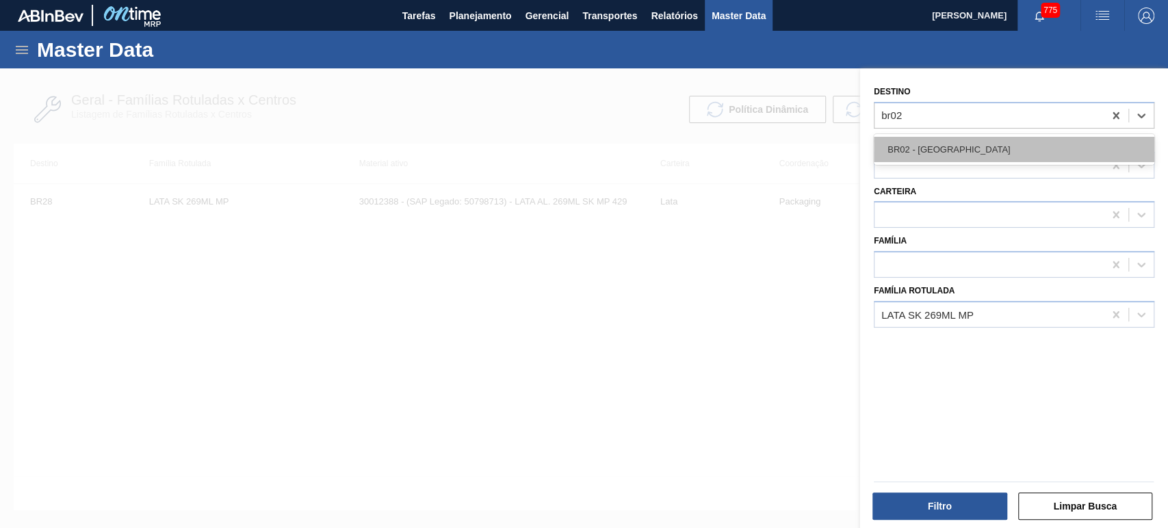
click at [947, 157] on div "BR02 - Sergipe" at bounding box center [1014, 149] width 280 height 25
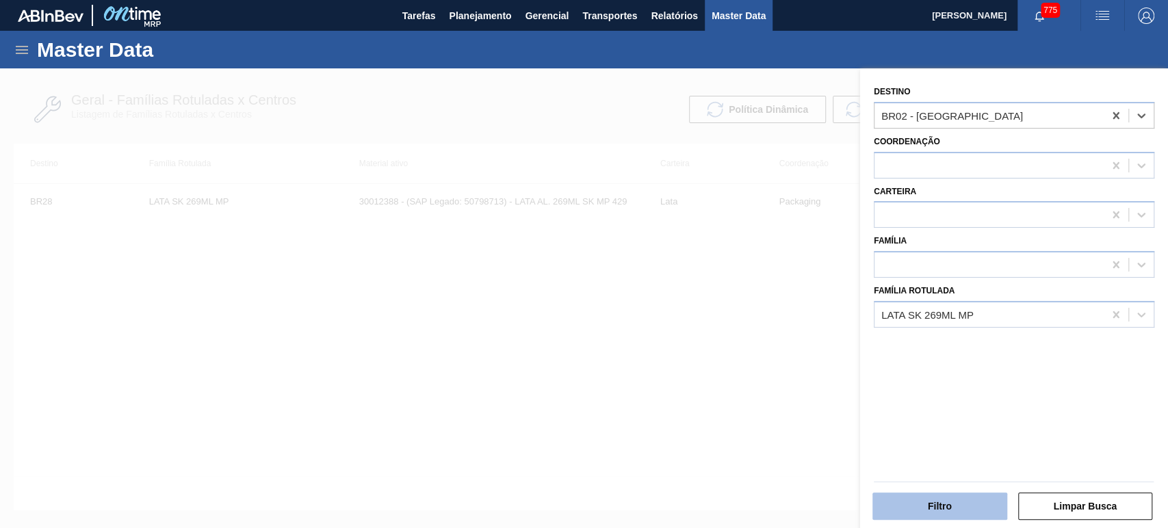
click at [949, 496] on button "Filtro" at bounding box center [939, 506] width 135 height 27
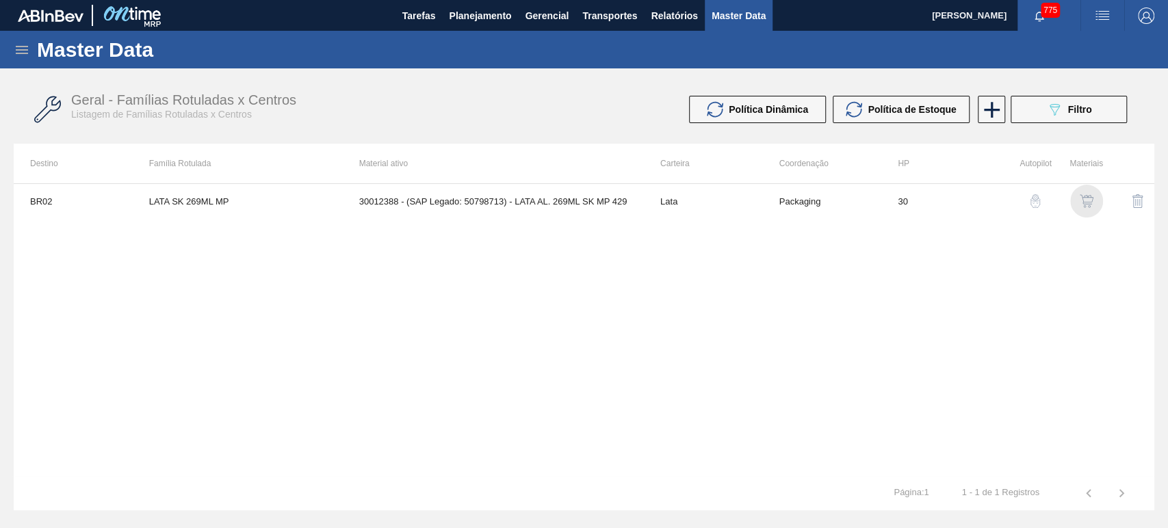
click at [1088, 207] on img "button" at bounding box center [1086, 201] width 14 height 14
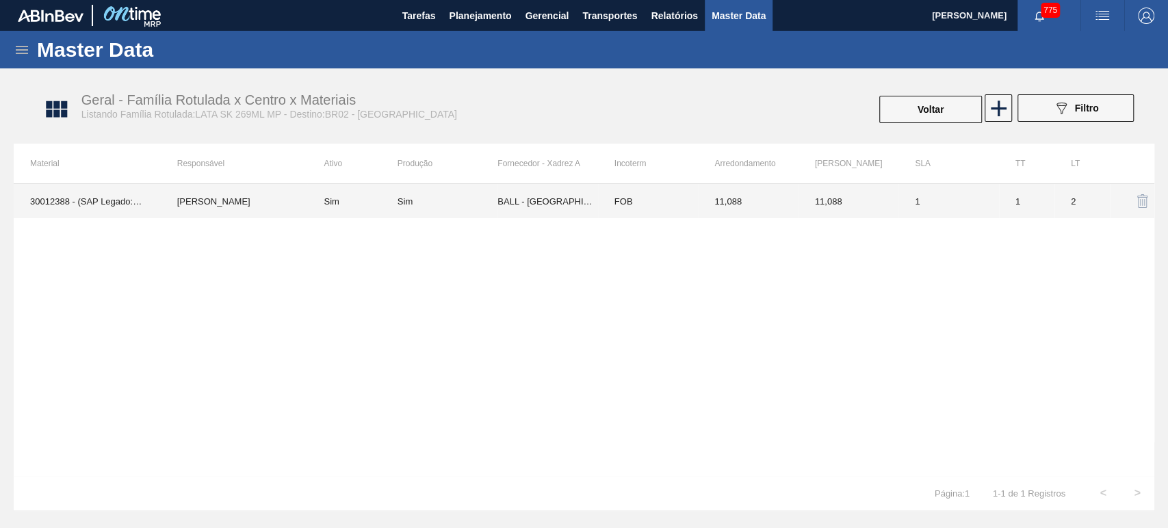
click at [517, 206] on td "BALL - [GEOGRAPHIC_DATA] ([GEOGRAPHIC_DATA])" at bounding box center [547, 201] width 100 height 34
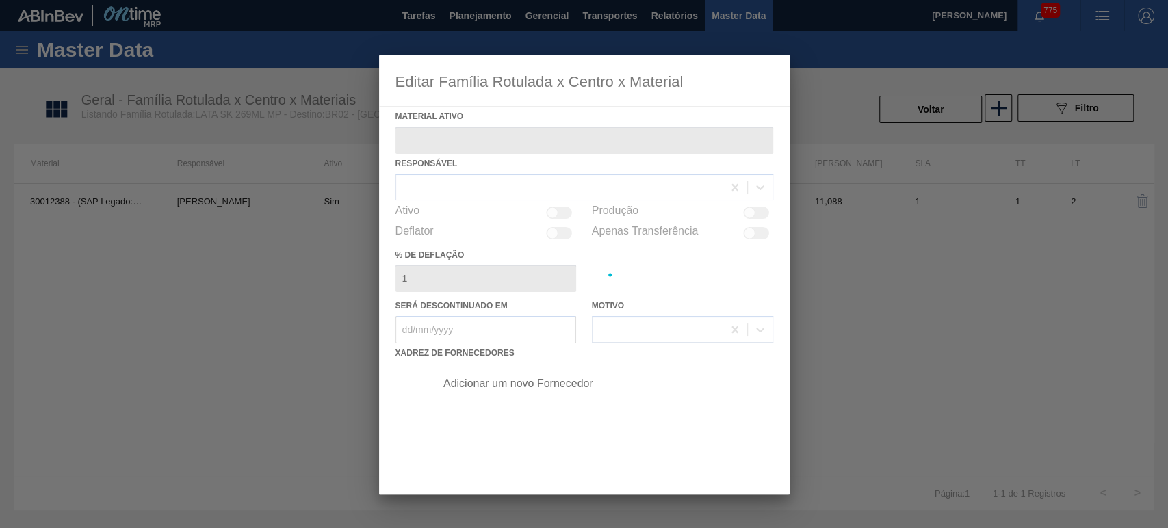
type ativo "30012388 - (SAP Legado: 50798713) - LATA AL. 269ML SK MP 429"
checkbox input "true"
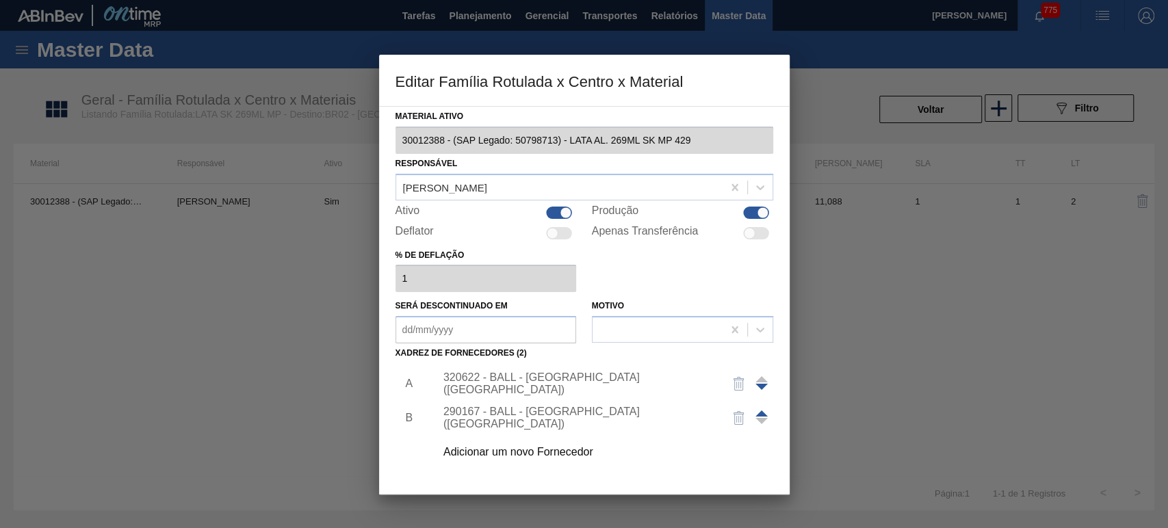
click at [529, 447] on div "Adicionar um novo Fornecedor" at bounding box center [577, 452] width 268 height 12
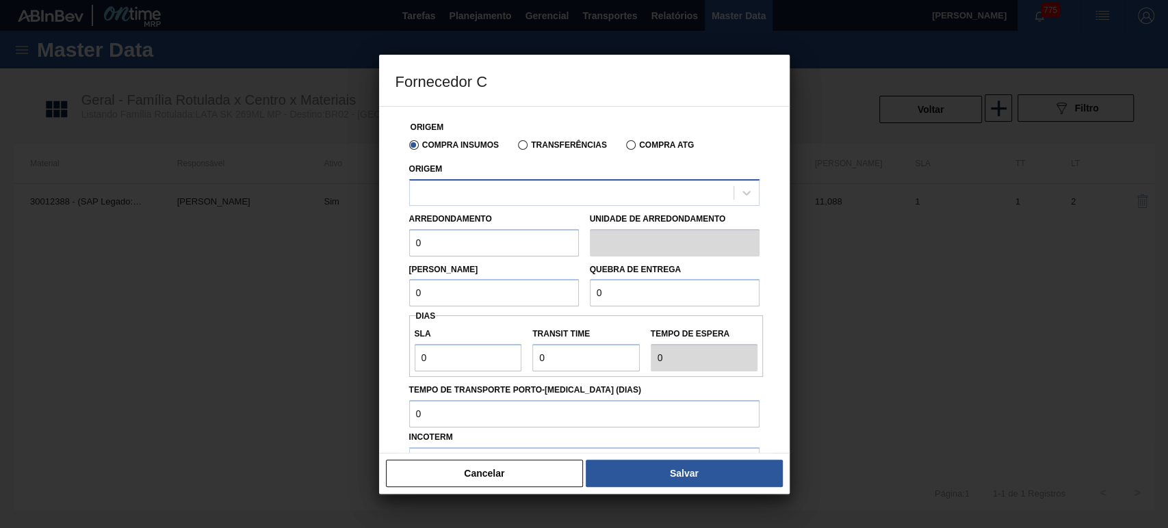
click at [482, 192] on div at bounding box center [572, 193] width 324 height 20
click at [464, 194] on div at bounding box center [572, 193] width 324 height 20
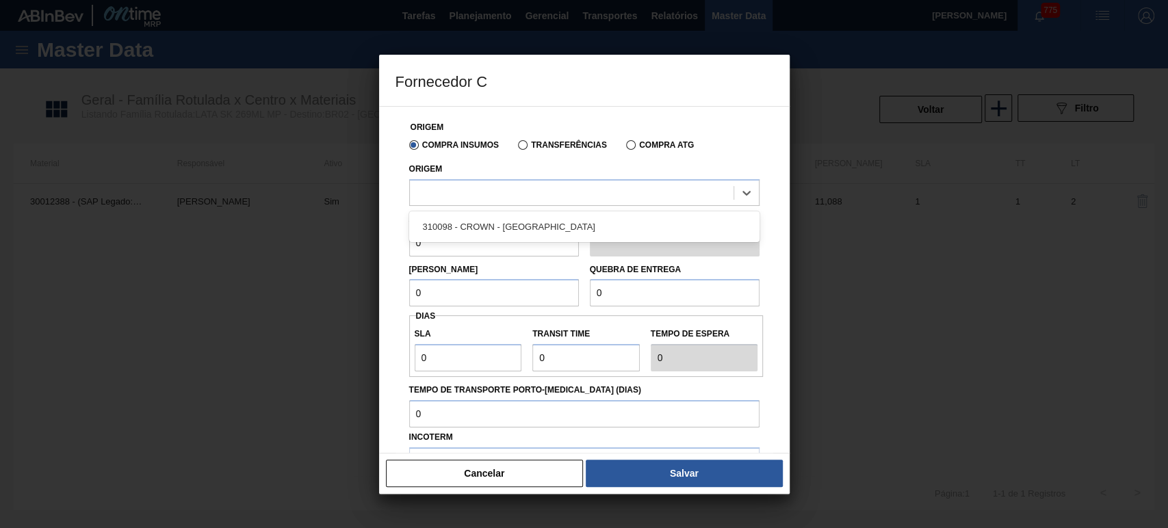
click at [488, 484] on button "Cancelar" at bounding box center [485, 473] width 198 height 27
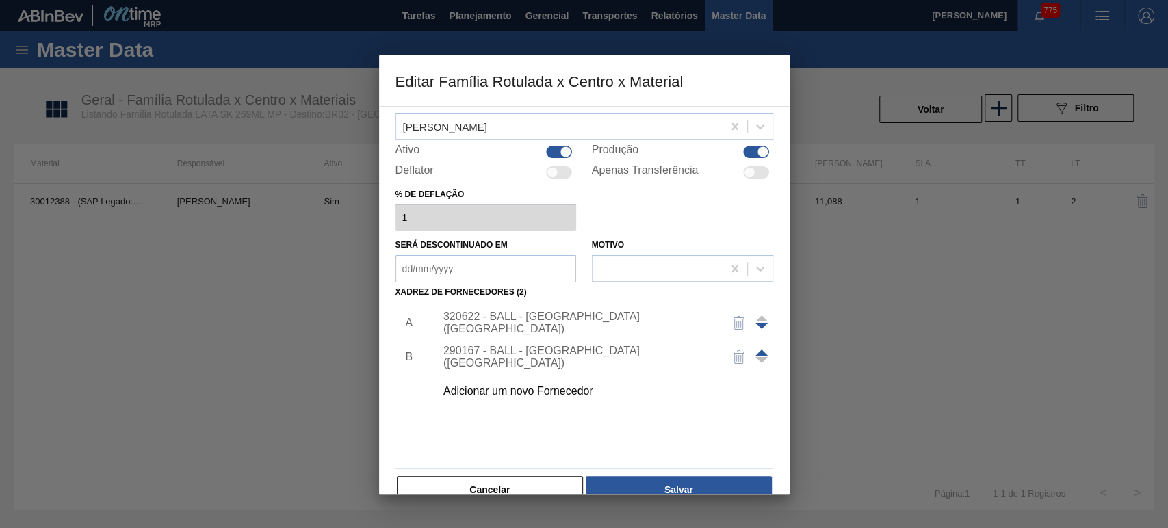
scroll to position [88, 0]
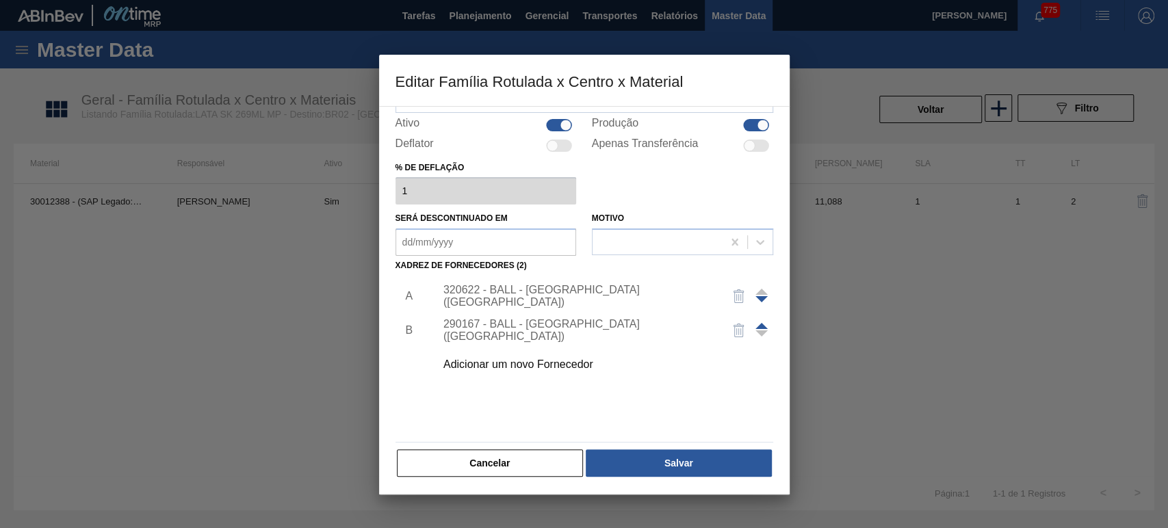
click at [531, 445] on div "Material ativo 30012388 - (SAP Legado: 50798713) - LATA AL. 269ML SK MP 429 Res…" at bounding box center [584, 248] width 378 height 459
click at [519, 452] on button "Cancelar" at bounding box center [490, 462] width 187 height 27
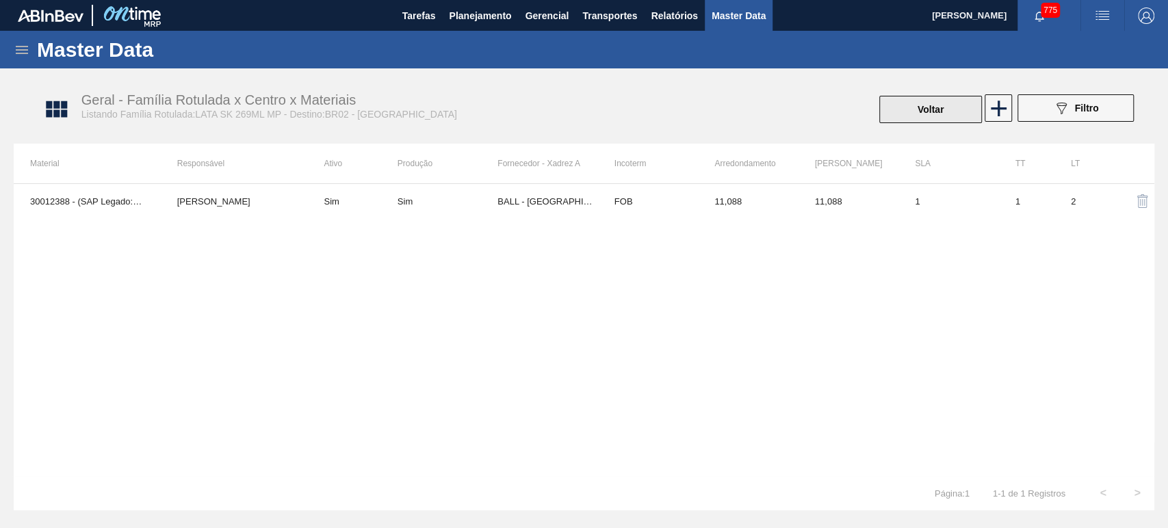
click at [923, 99] on button "Voltar" at bounding box center [930, 109] width 103 height 27
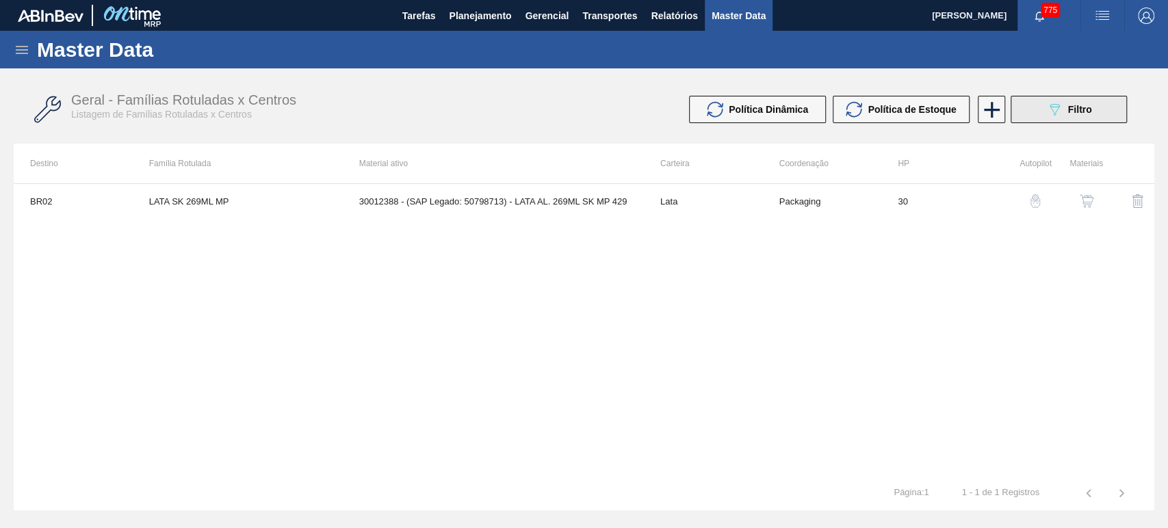
click at [1060, 98] on button "089F7B8B-B2A5-4AFE-B5C0-19BA573D28AC Filtro" at bounding box center [1068, 109] width 116 height 27
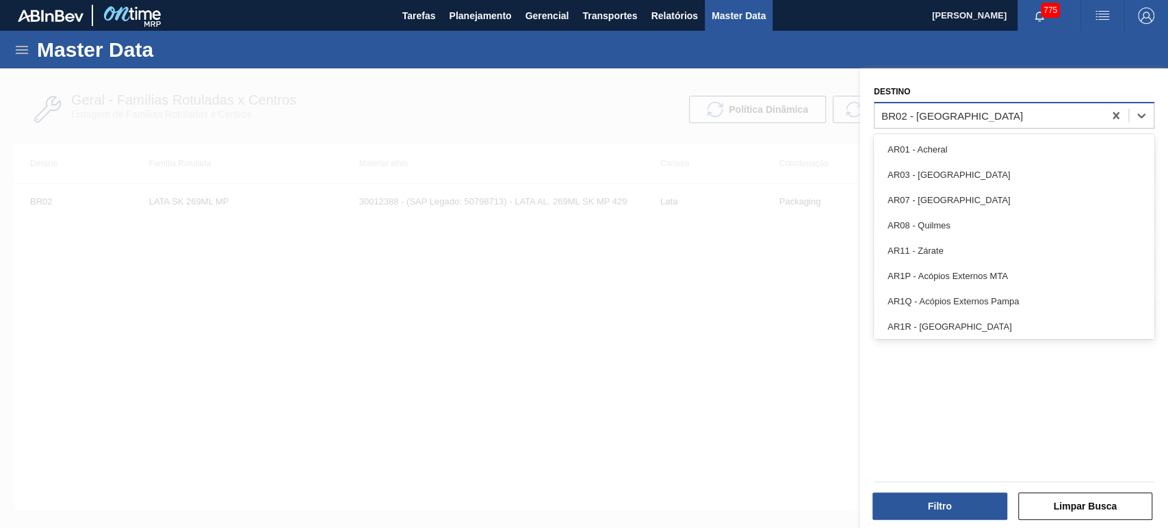
drag, startPoint x: 973, startPoint y: 120, endPoint x: 952, endPoint y: 121, distance: 21.2
click at [956, 120] on div "BR02 - Sergipe" at bounding box center [988, 115] width 229 height 20
type input "br27"
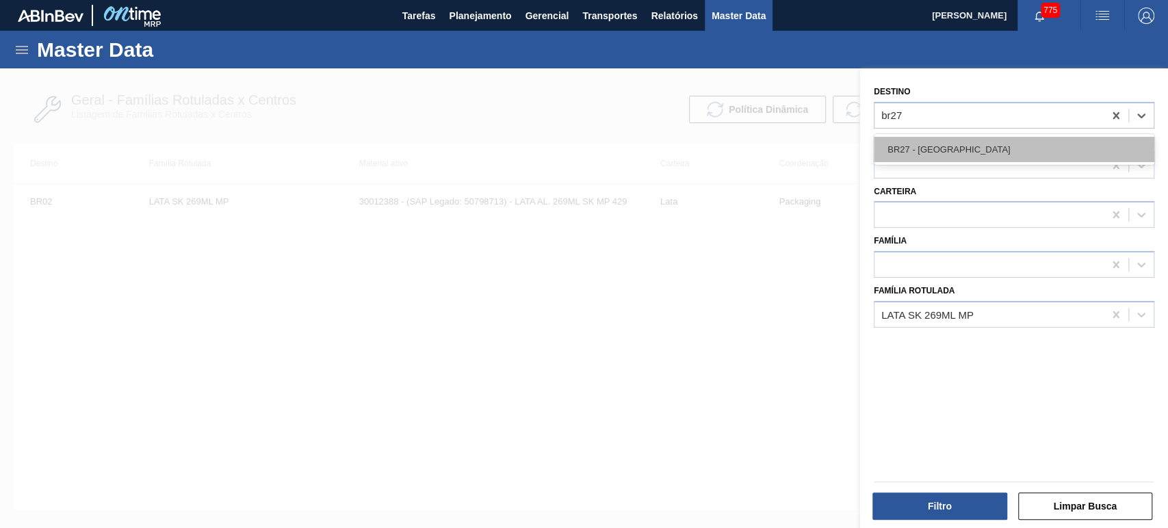
click at [954, 156] on div "BR27 - Nova Minas" at bounding box center [1014, 149] width 280 height 25
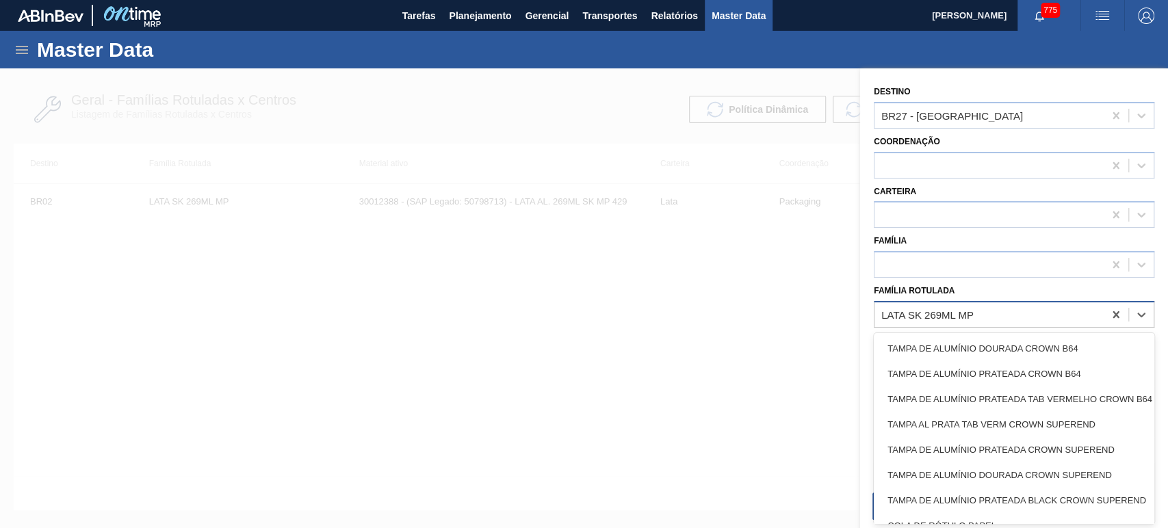
click at [972, 320] on div "LATA SK 269ML MP" at bounding box center [988, 314] width 229 height 20
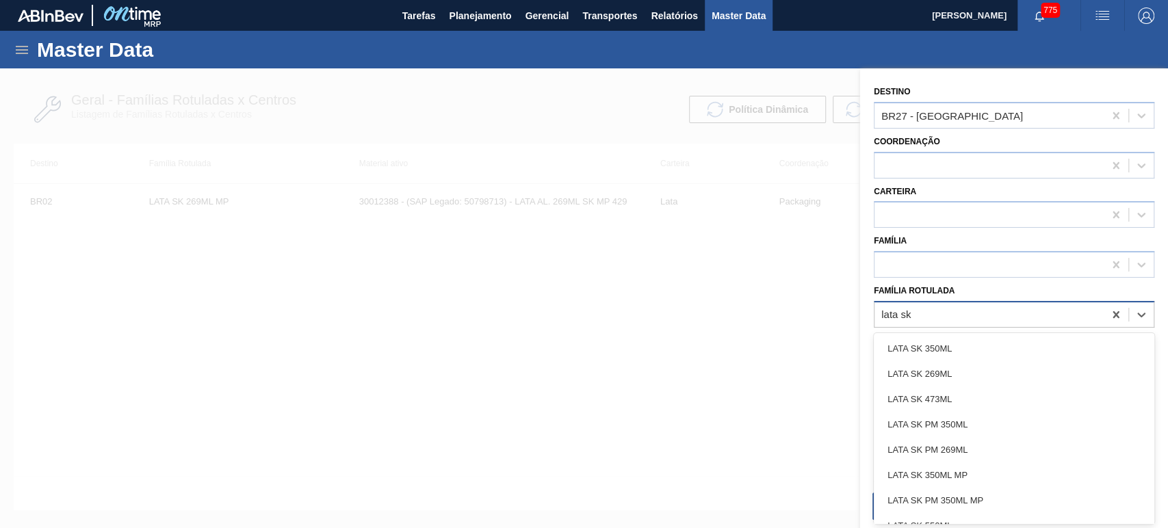
type Rotulada "lata sk 3"
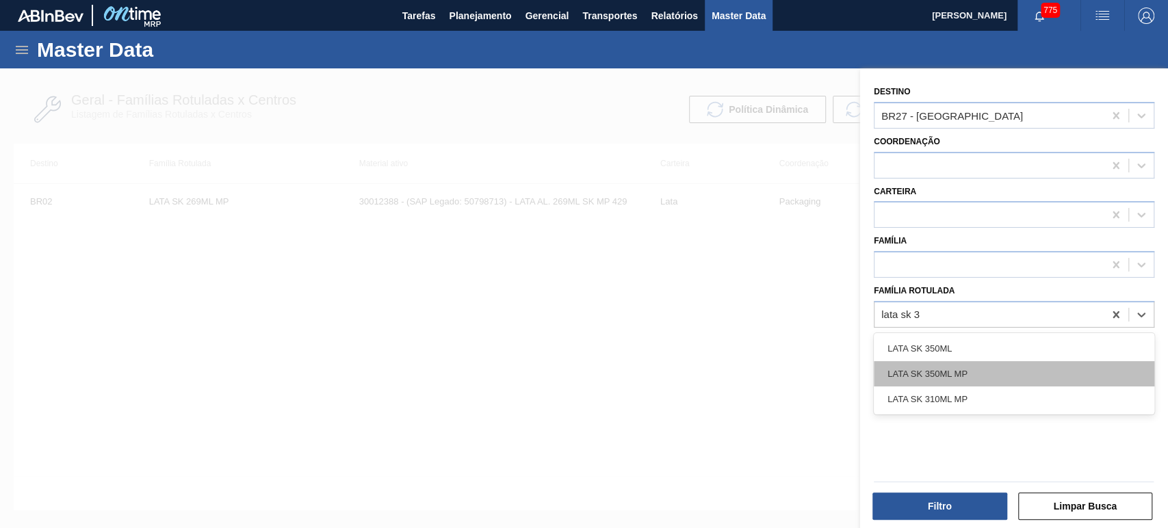
click at [957, 365] on div "LATA SK 350ML MP" at bounding box center [1014, 373] width 280 height 25
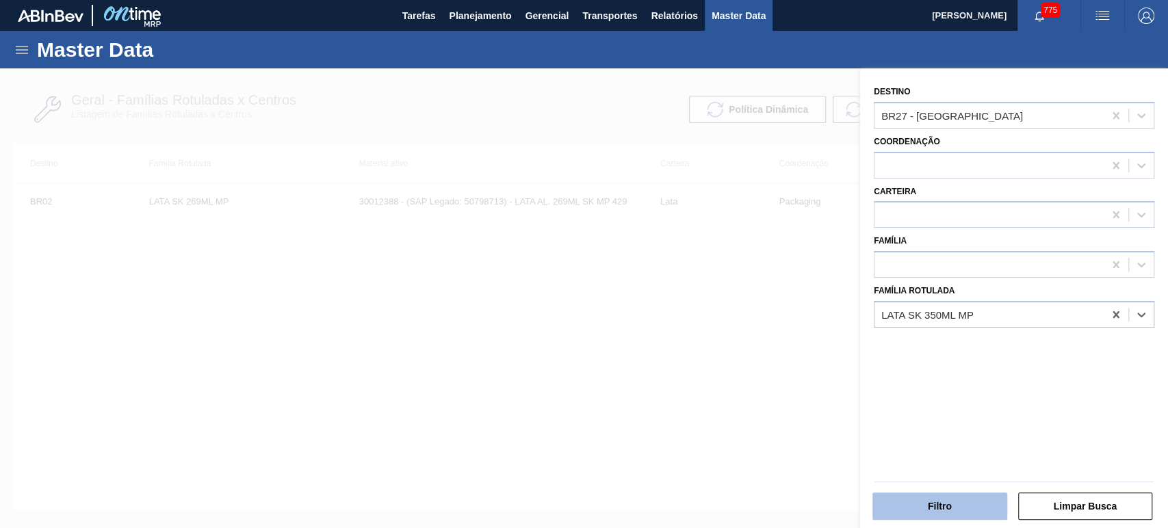
click at [945, 498] on button "Filtro" at bounding box center [939, 506] width 135 height 27
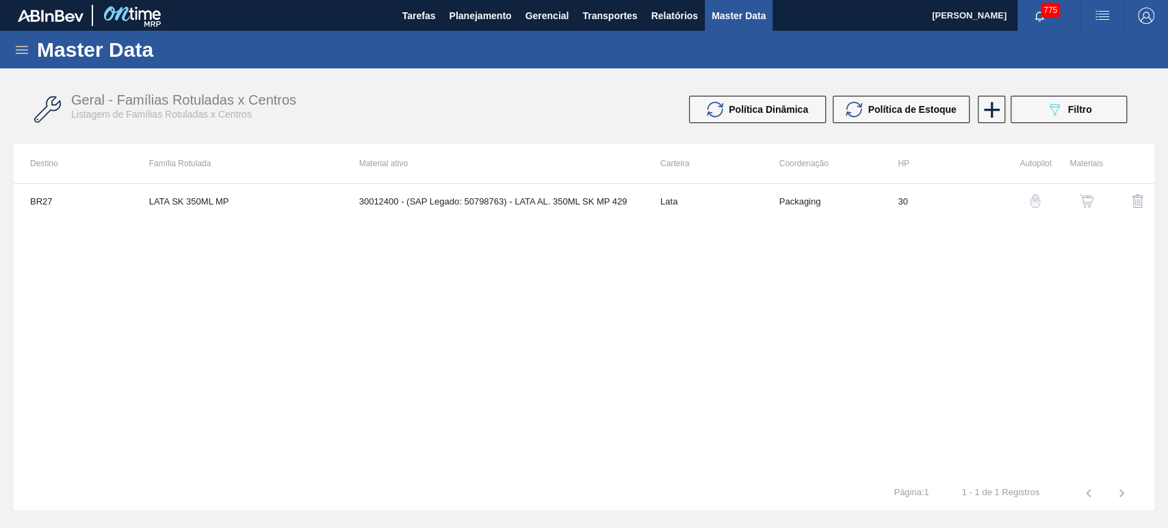
click at [1088, 194] on img "button" at bounding box center [1086, 201] width 14 height 14
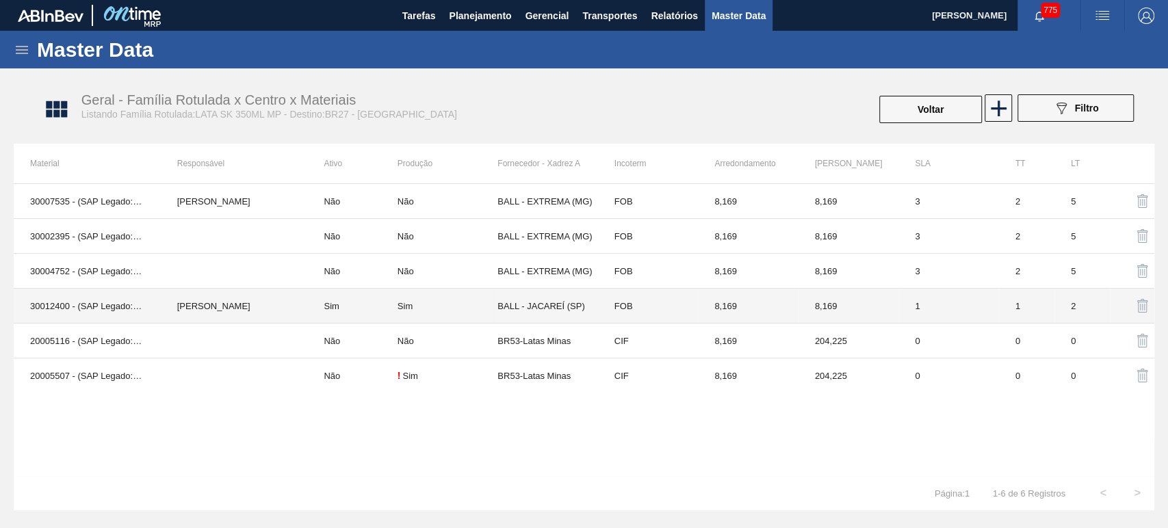
click at [404, 306] on div "Sim" at bounding box center [404, 306] width 15 height 10
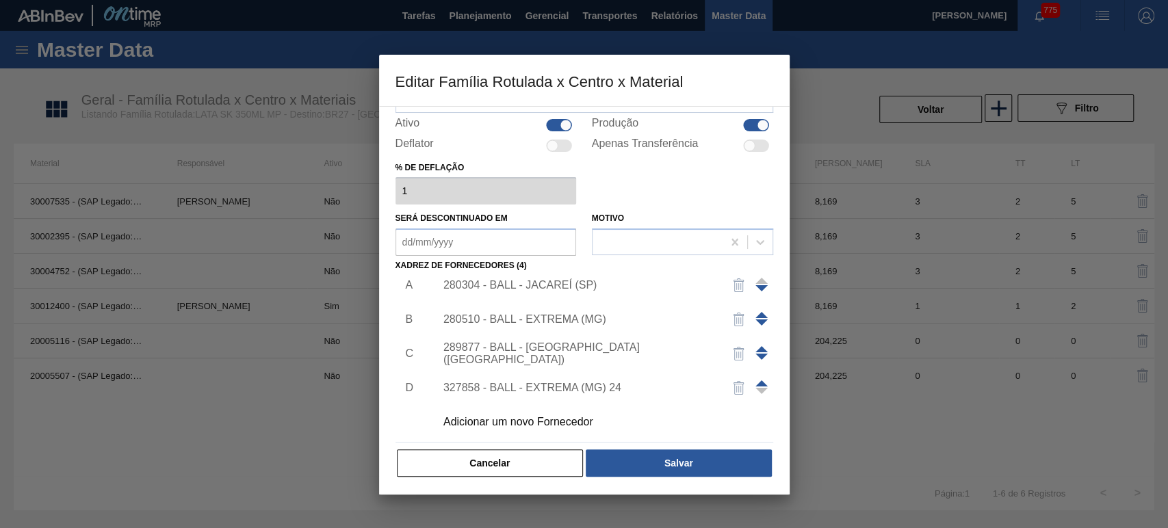
scroll to position [14, 0]
click at [533, 410] on div "Adicionar um novo Fornecedor" at bounding box center [600, 419] width 345 height 34
click at [506, 423] on div "Adicionar um novo Fornecedor" at bounding box center [577, 419] width 268 height 12
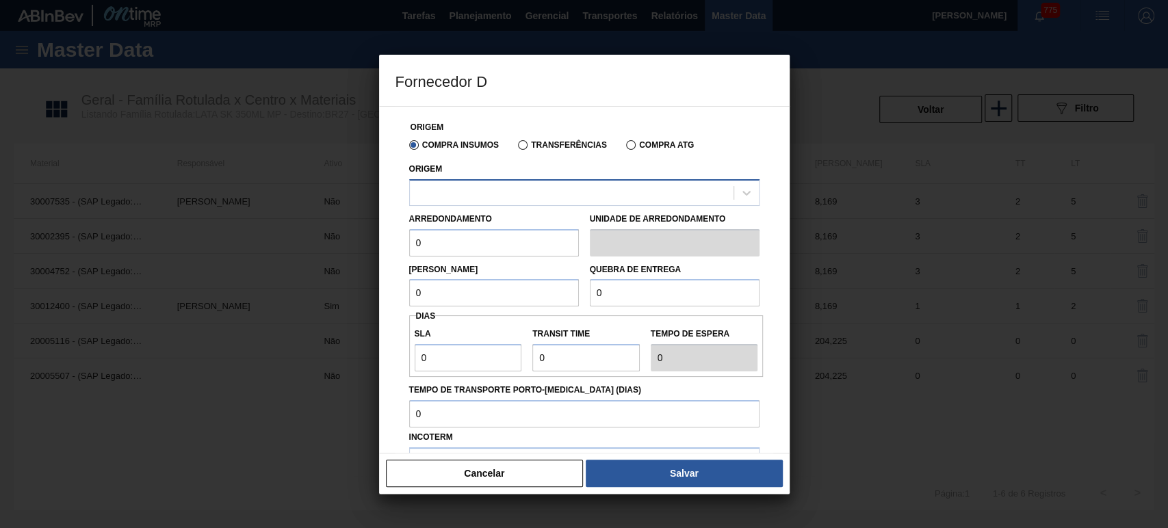
click at [489, 202] on div at bounding box center [572, 193] width 324 height 20
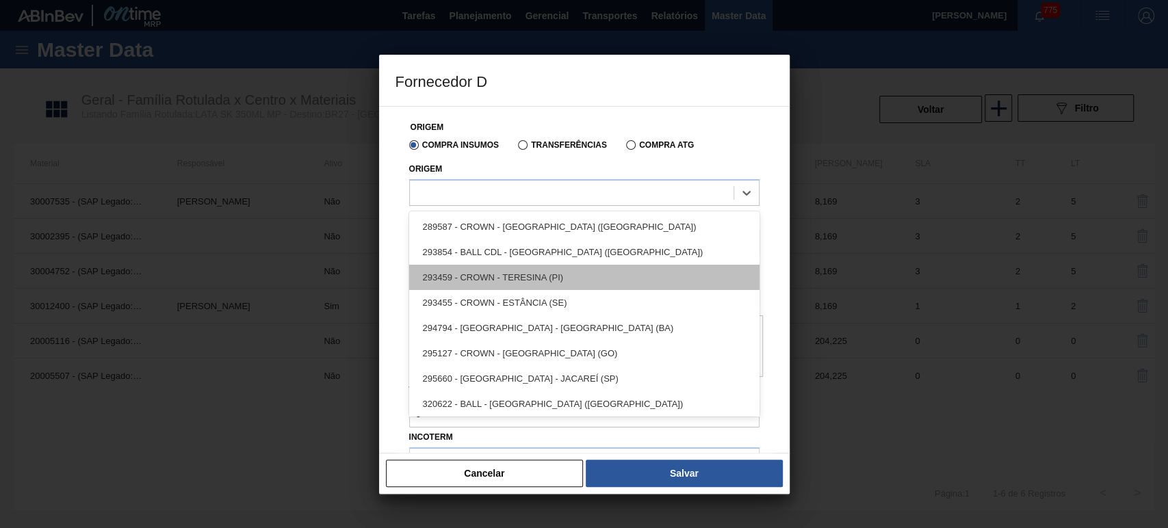
scroll to position [2, 0]
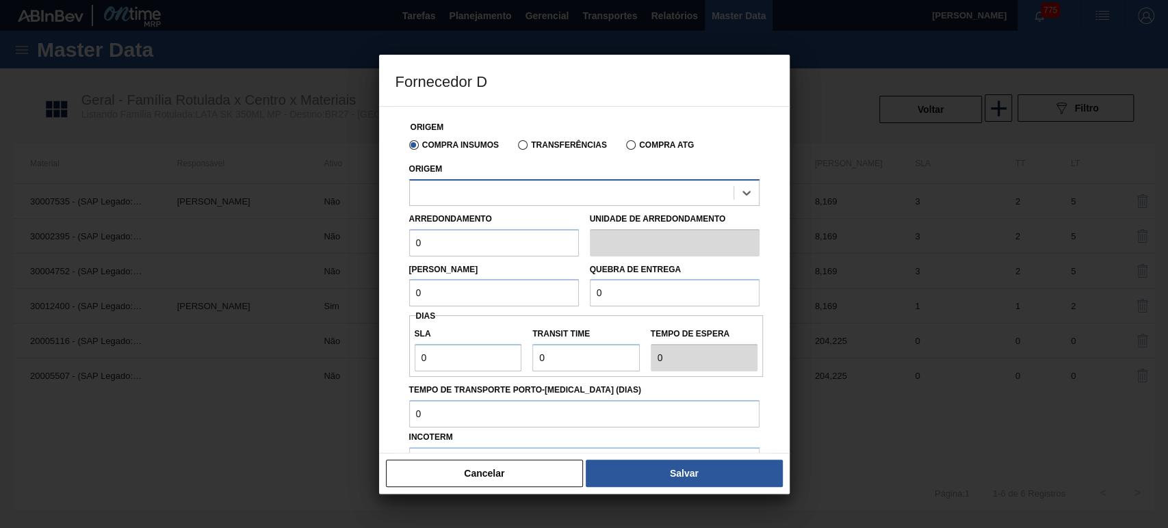
click at [482, 196] on div at bounding box center [572, 193] width 324 height 20
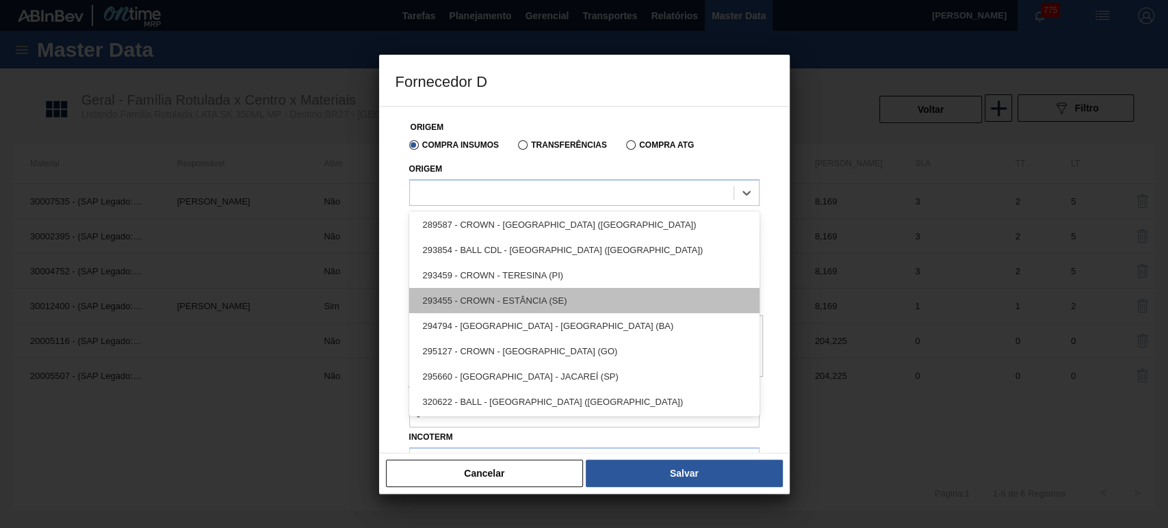
scroll to position [0, 0]
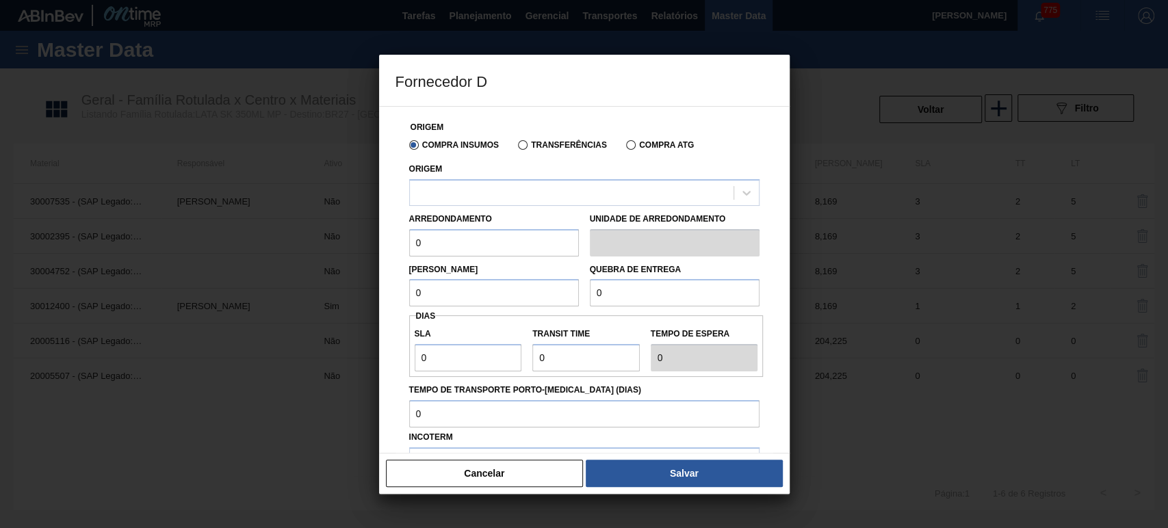
click at [528, 445] on div "Incoterm CIF" at bounding box center [584, 451] width 350 height 47
click at [502, 464] on button "Cancelar" at bounding box center [485, 473] width 198 height 27
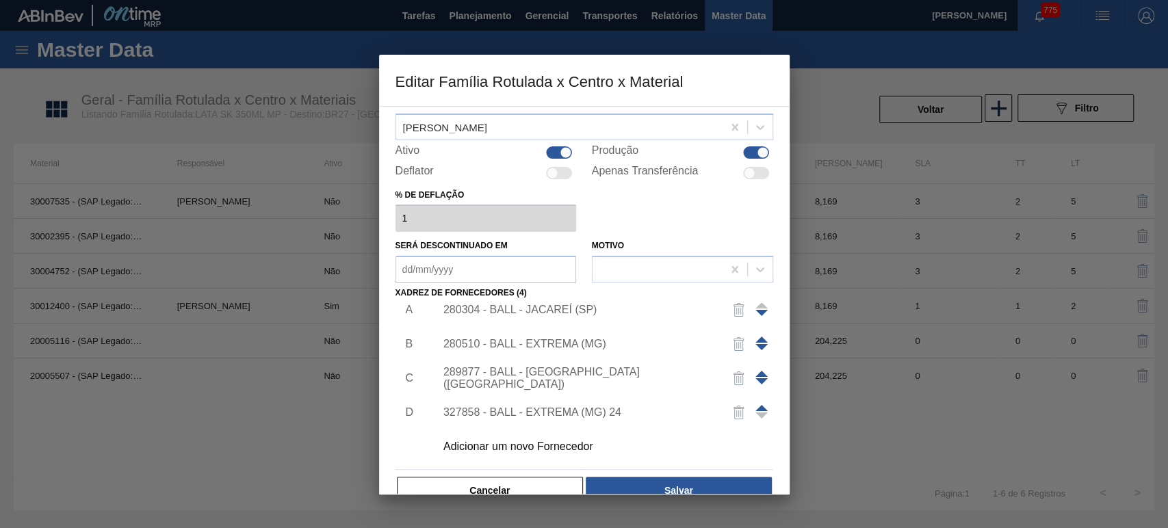
scroll to position [88, 0]
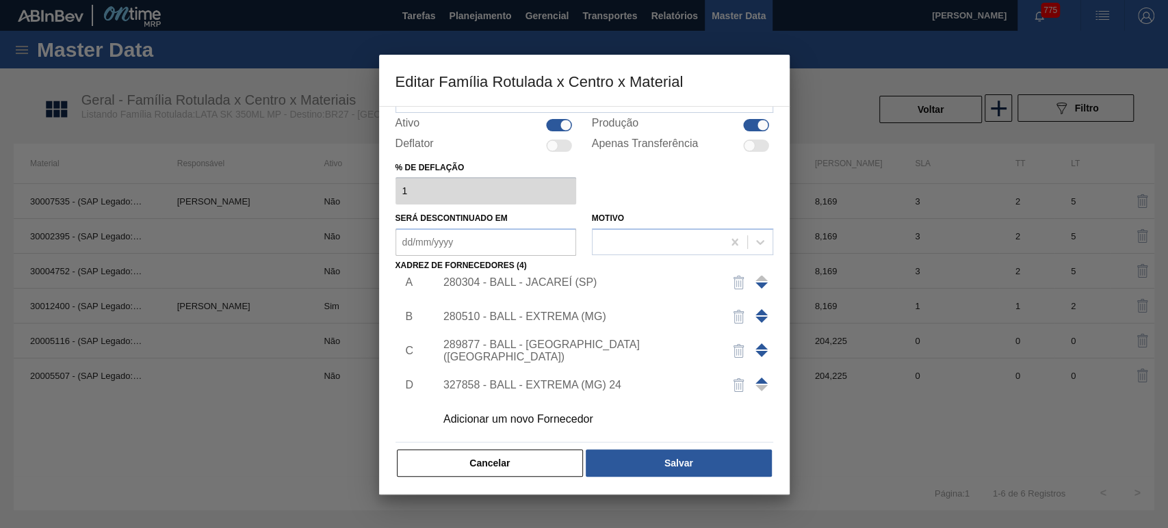
click at [542, 415] on div "Adicionar um novo Fornecedor" at bounding box center [577, 419] width 268 height 12
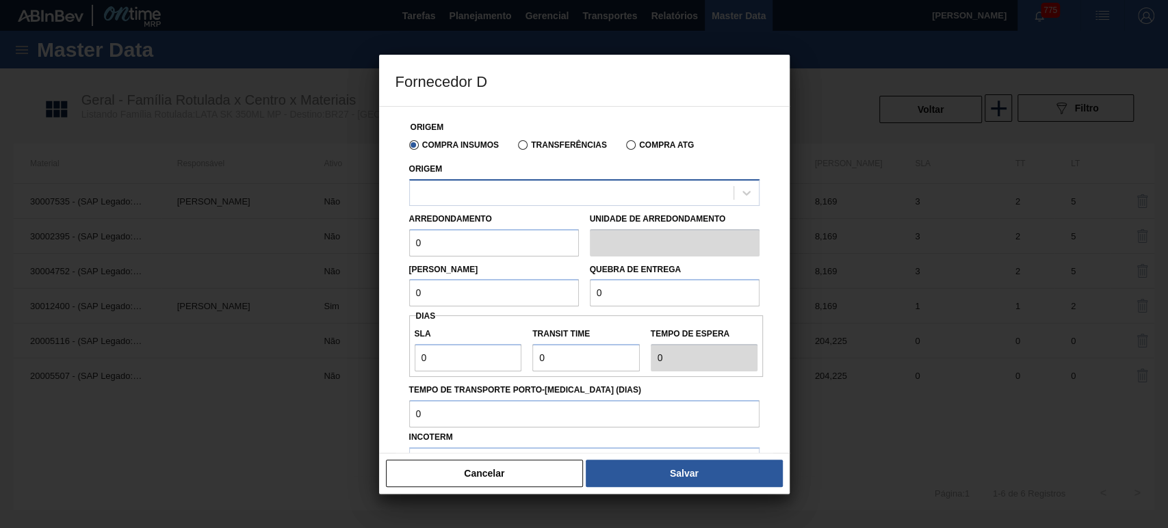
click at [536, 191] on div at bounding box center [572, 193] width 324 height 20
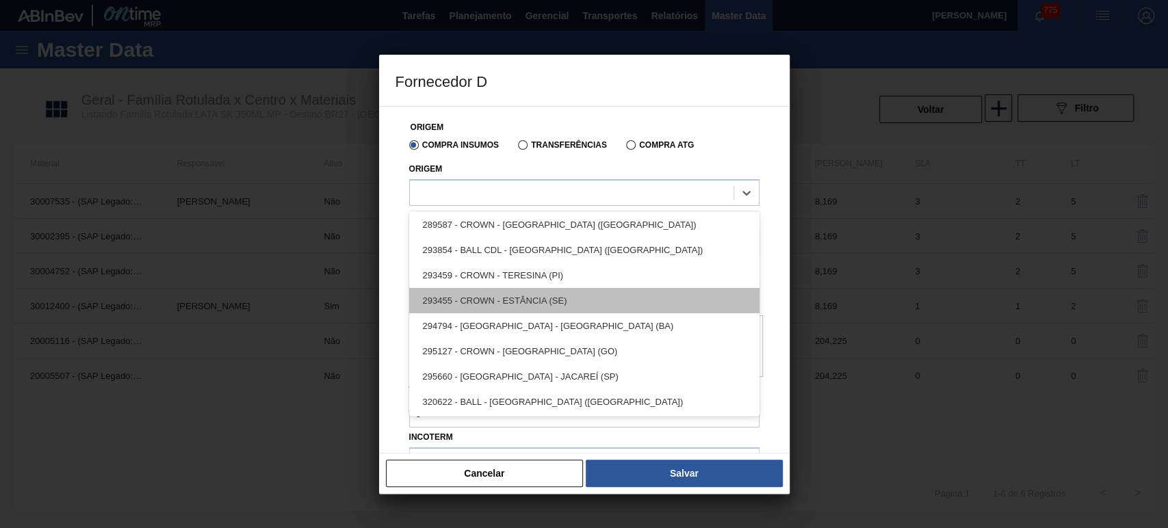
scroll to position [0, 0]
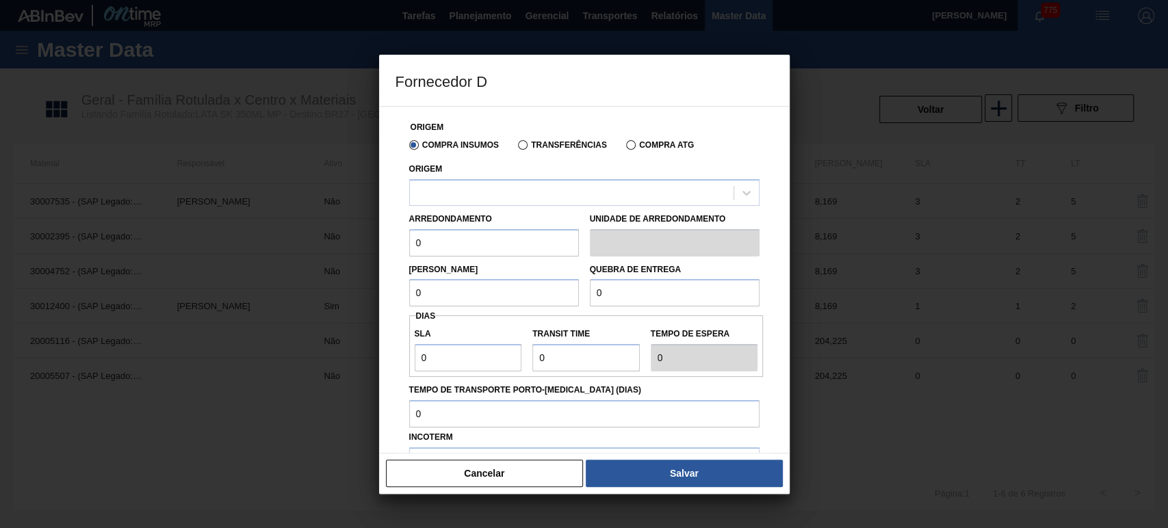
click at [850, 402] on div at bounding box center [584, 264] width 1168 height 528
click at [473, 469] on button "Cancelar" at bounding box center [485, 473] width 198 height 27
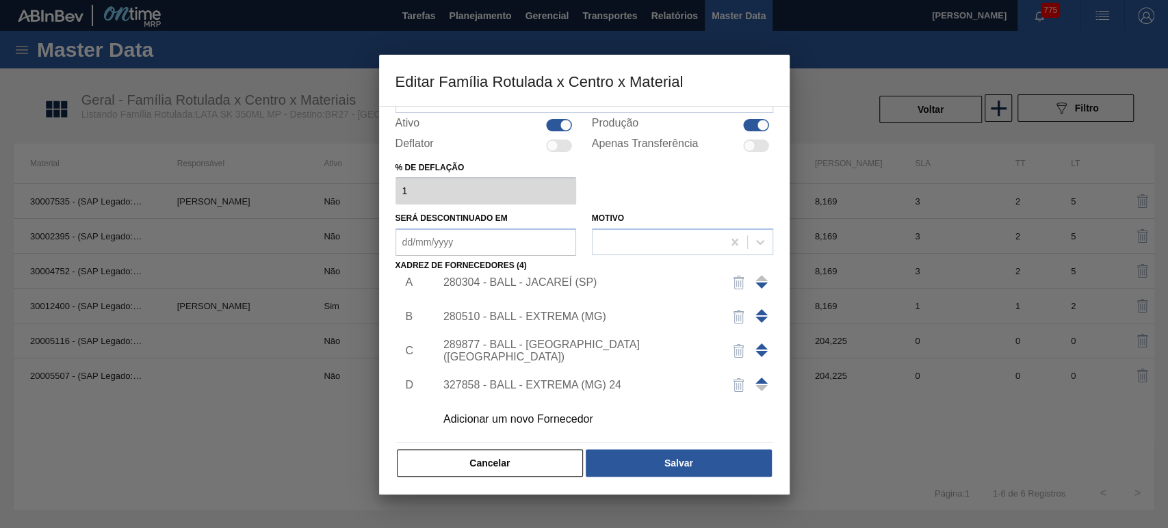
click at [488, 462] on button "Cancelar" at bounding box center [490, 462] width 187 height 27
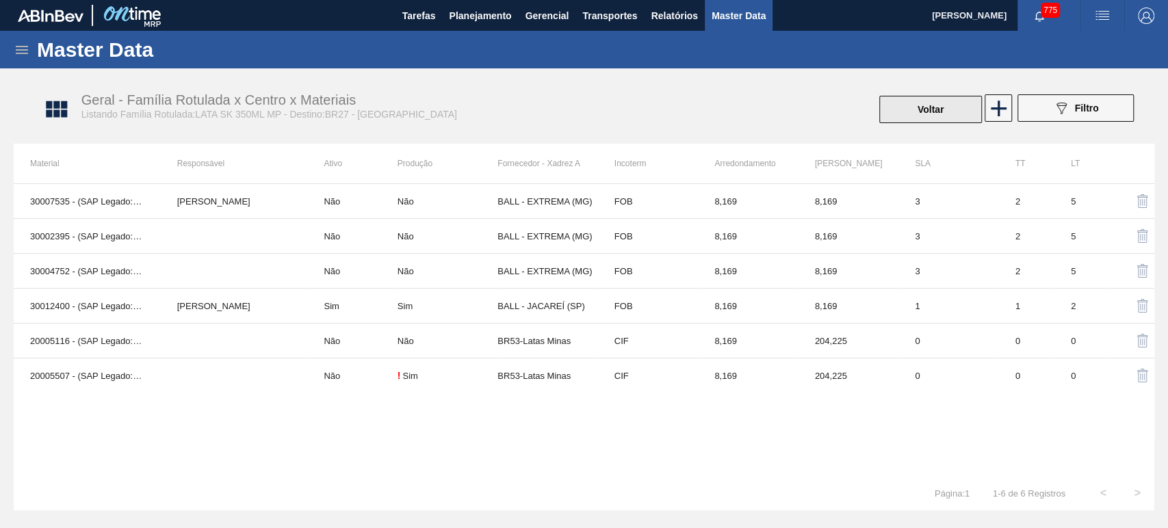
click at [930, 101] on button "Voltar" at bounding box center [930, 109] width 103 height 27
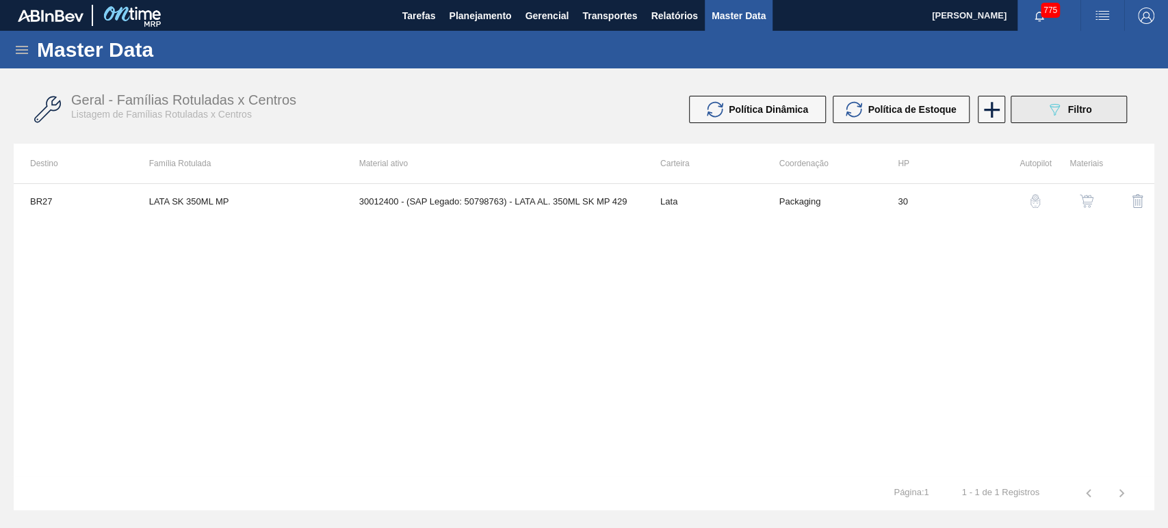
click at [1064, 111] on div "089F7B8B-B2A5-4AFE-B5C0-19BA573D28AC Filtro" at bounding box center [1069, 109] width 46 height 16
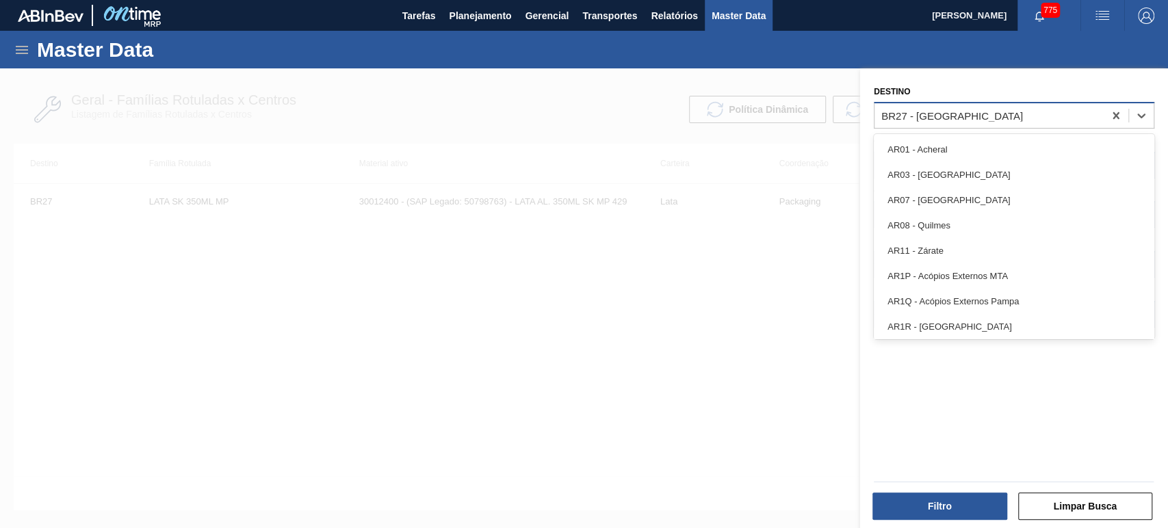
click at [978, 123] on div "BR27 - Nova Minas" at bounding box center [988, 115] width 229 height 20
type input "br07"
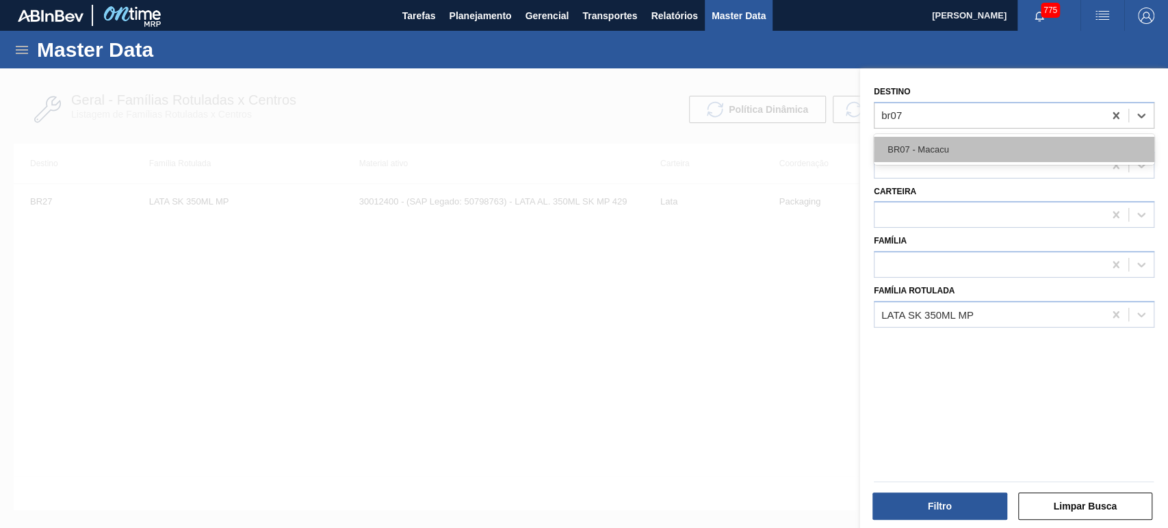
click at [960, 144] on div "BR07 - Macacu" at bounding box center [1014, 149] width 280 height 25
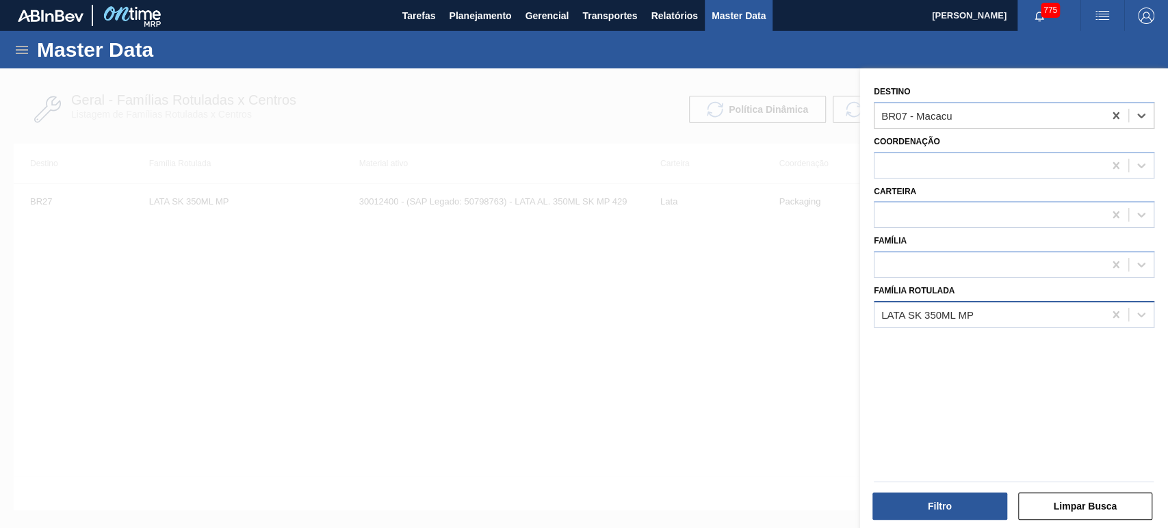
click at [963, 301] on div "LATA SK 350ML MP" at bounding box center [1014, 314] width 280 height 27
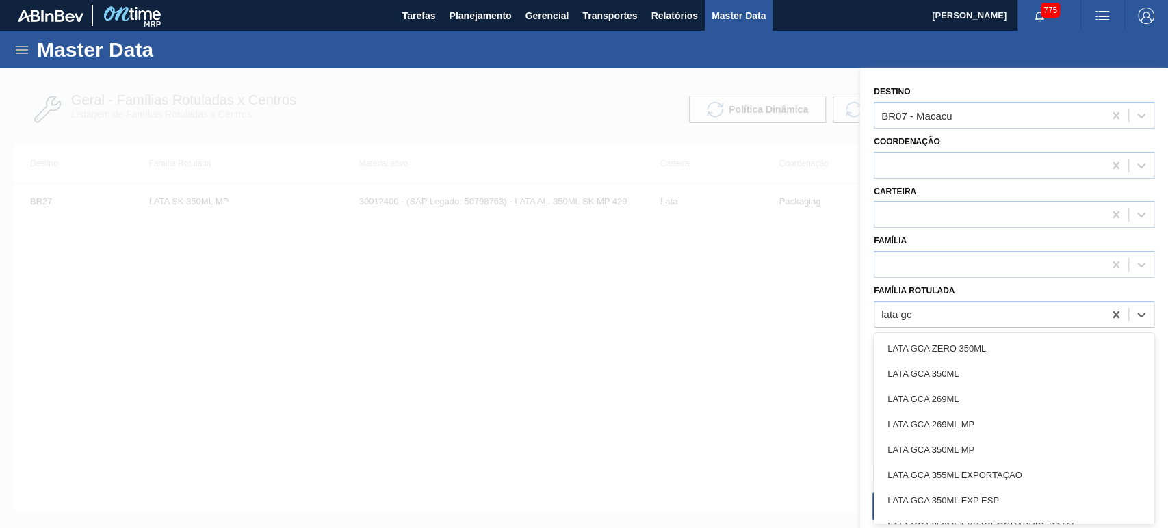
type Rotulada "lata gca"
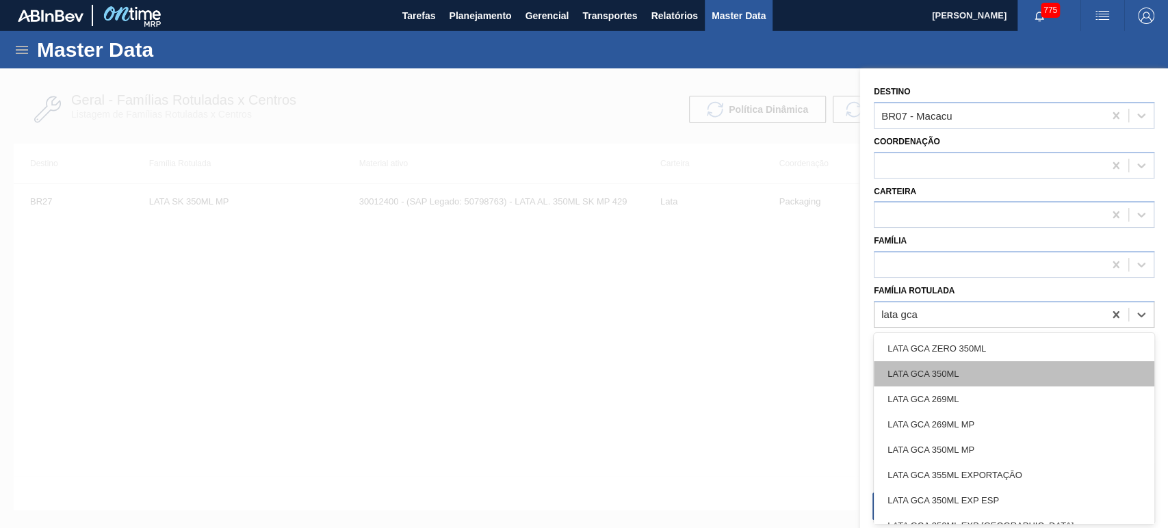
click at [978, 369] on div "LATA GCA 350ML" at bounding box center [1014, 373] width 280 height 25
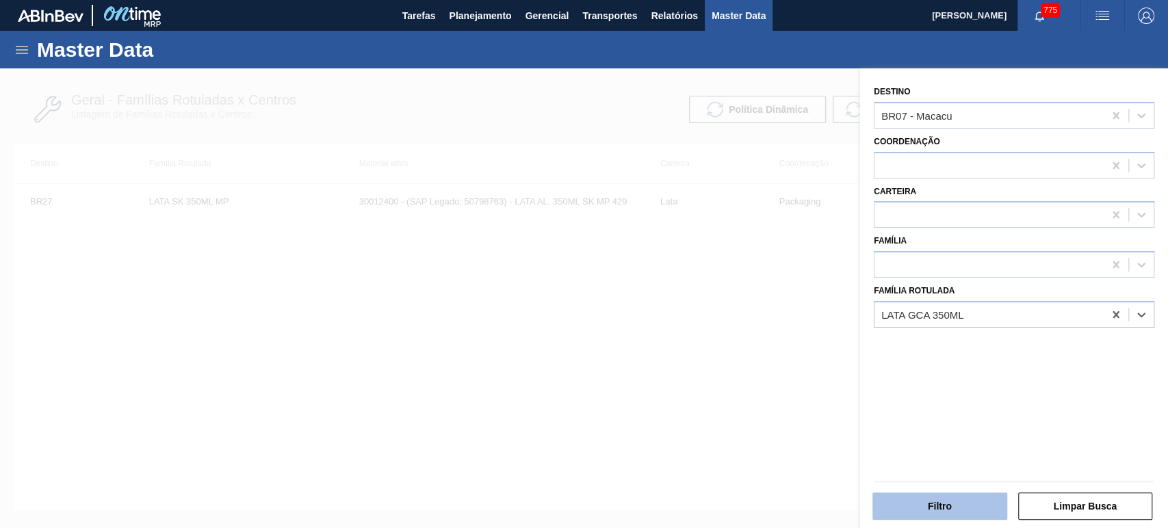
click at [934, 495] on button "Filtro" at bounding box center [939, 506] width 135 height 27
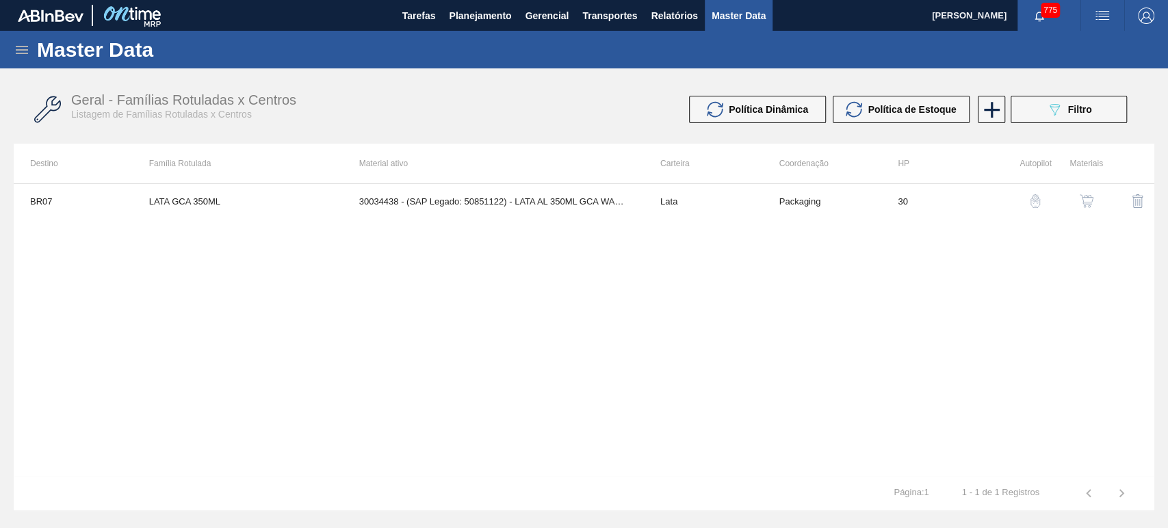
click at [1085, 199] on img "button" at bounding box center [1086, 201] width 14 height 14
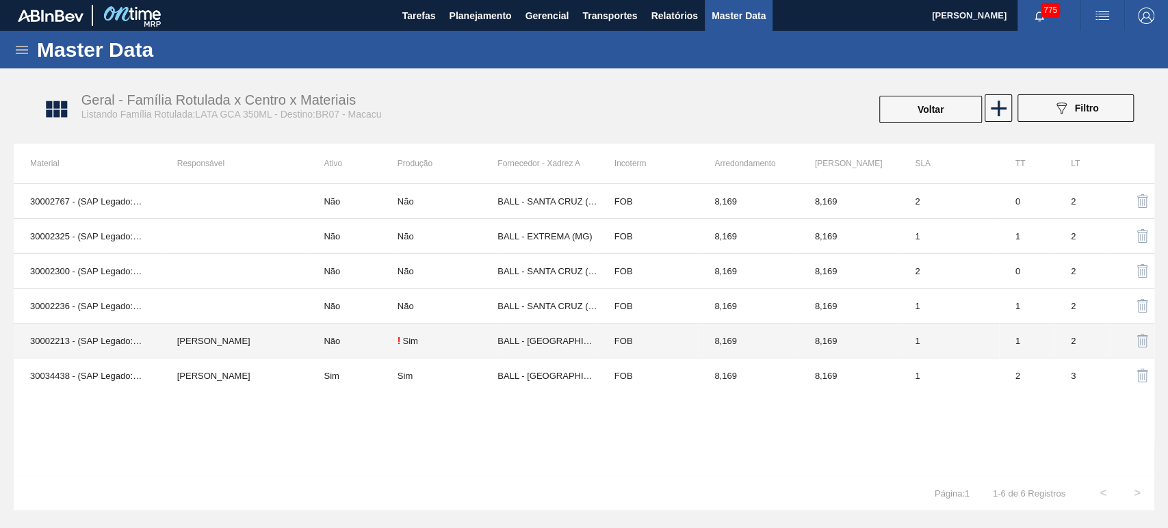
click at [118, 343] on td "30002213 - (SAP Legado: 50785408) - LATA AL. 350ML GCA NIV22" at bounding box center [87, 341] width 147 height 35
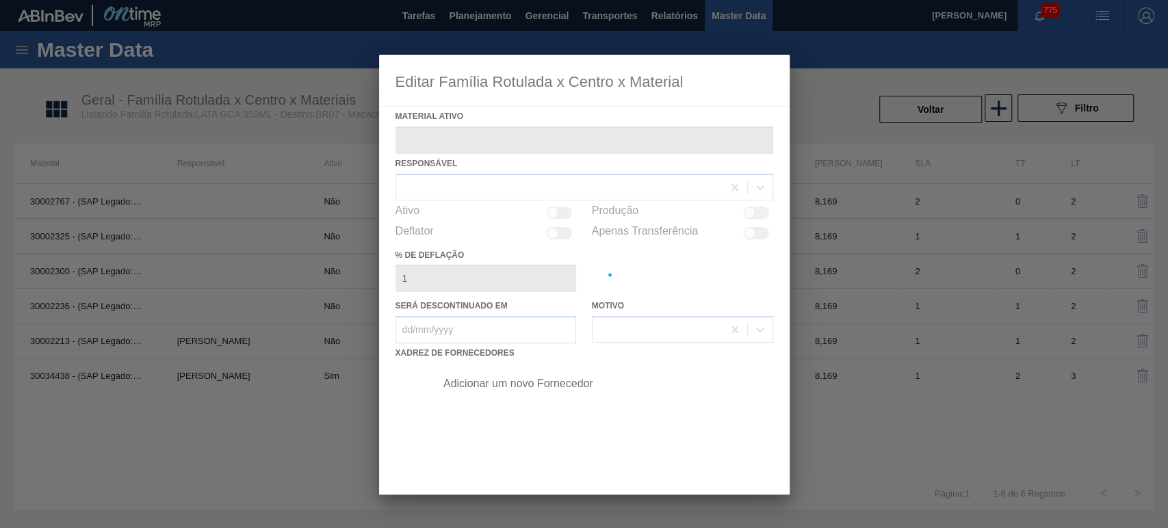
type ativo "30002213 - (SAP Legado: 50785408) - LATA AL. 350ML GCA NIV22"
checkbox input "true"
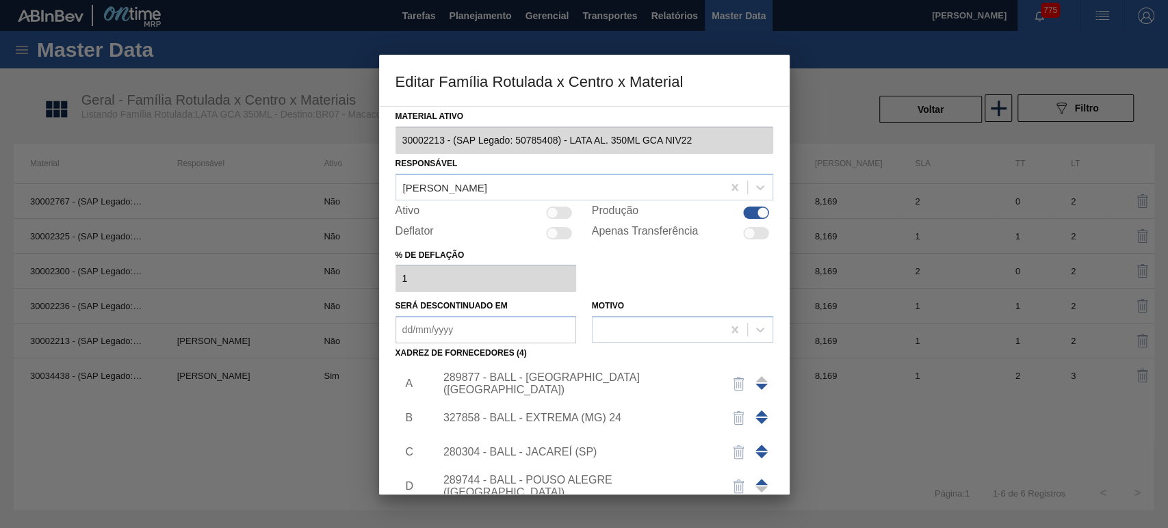
click at [147, 376] on div at bounding box center [584, 264] width 1168 height 528
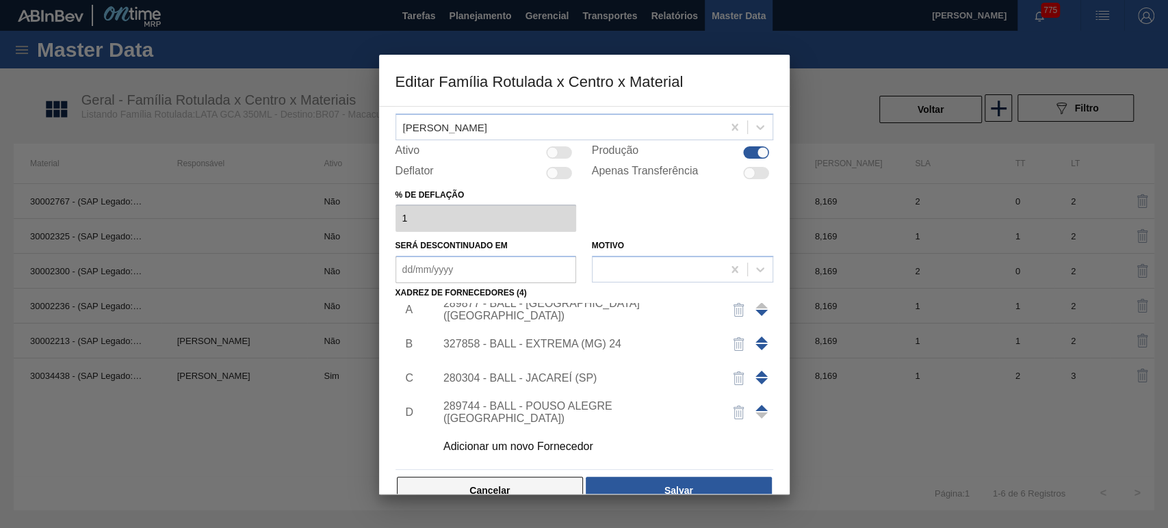
scroll to position [88, 0]
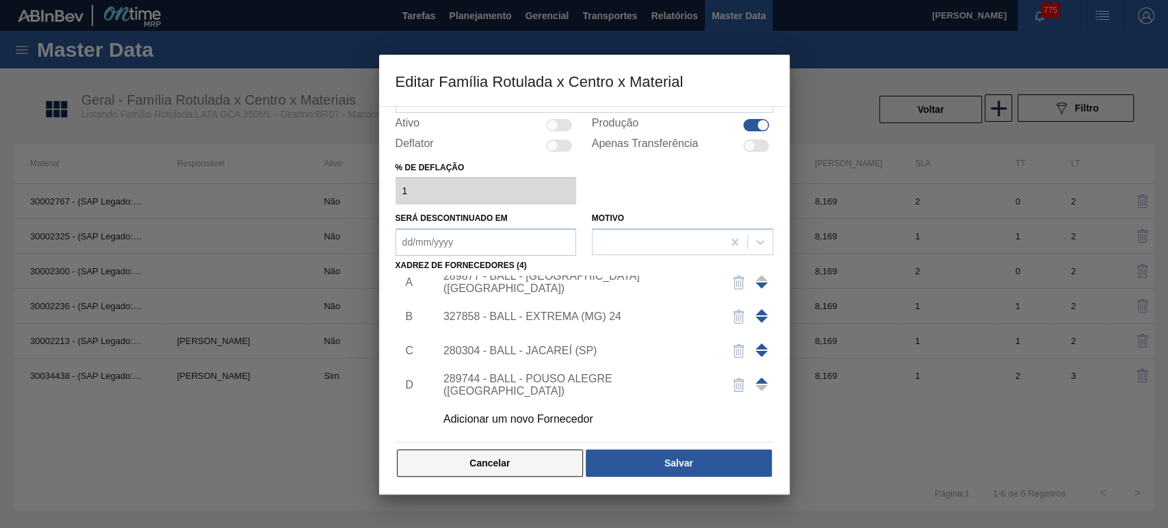
click at [505, 458] on button "Cancelar" at bounding box center [490, 462] width 187 height 27
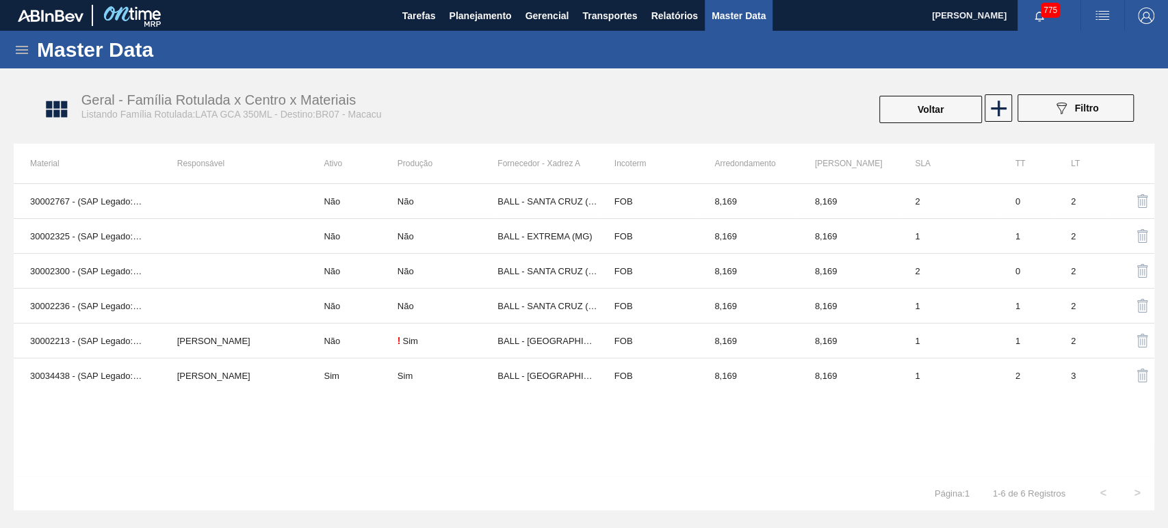
click at [242, 374] on td "BRUNO DE MELLO DUARTE" at bounding box center [234, 375] width 147 height 35
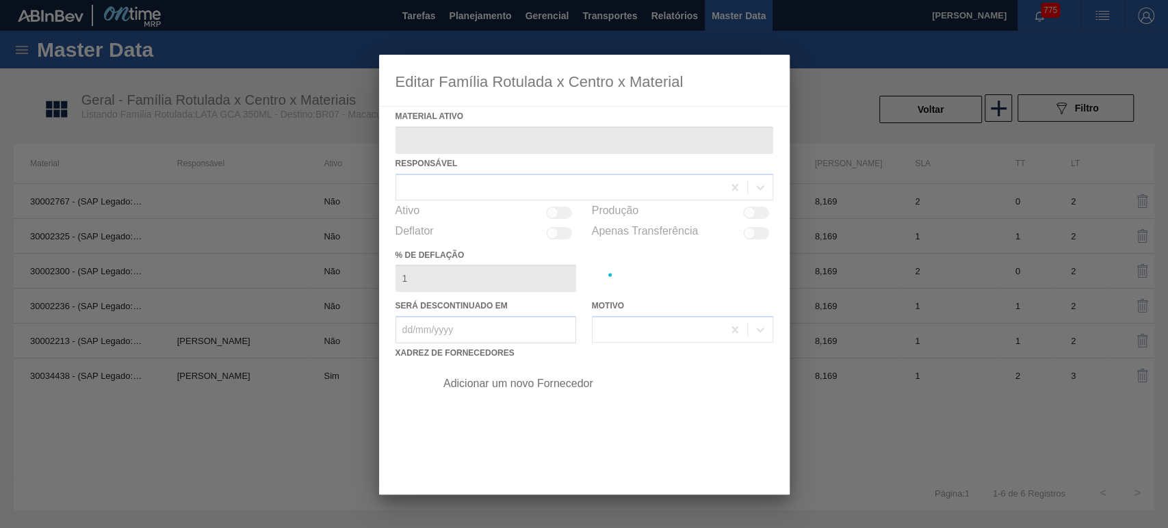
type ativo "30034438 - (SAP Legado: 50851122) - LATA AL 350ML GCA WANDINHA"
checkbox input "true"
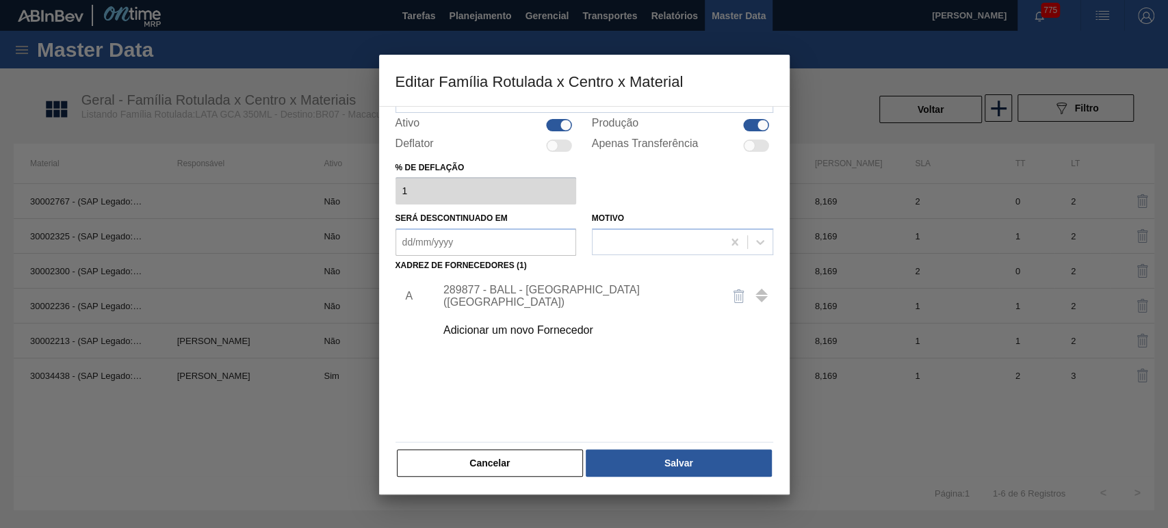
click at [530, 327] on div "Adicionar um novo Fornecedor" at bounding box center [577, 330] width 268 height 12
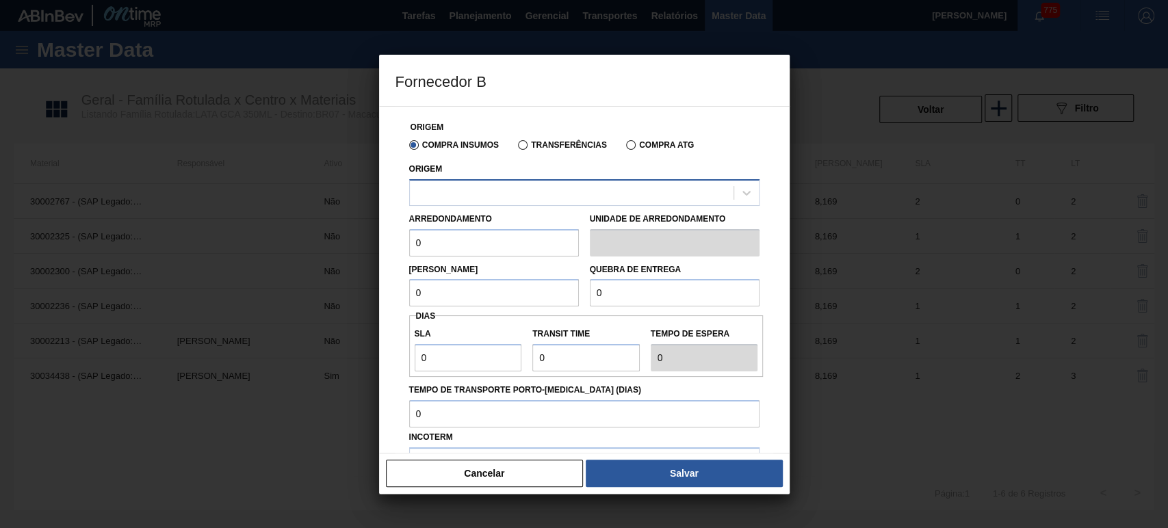
click at [503, 200] on div at bounding box center [572, 193] width 324 height 20
click at [446, 192] on div at bounding box center [572, 193] width 324 height 20
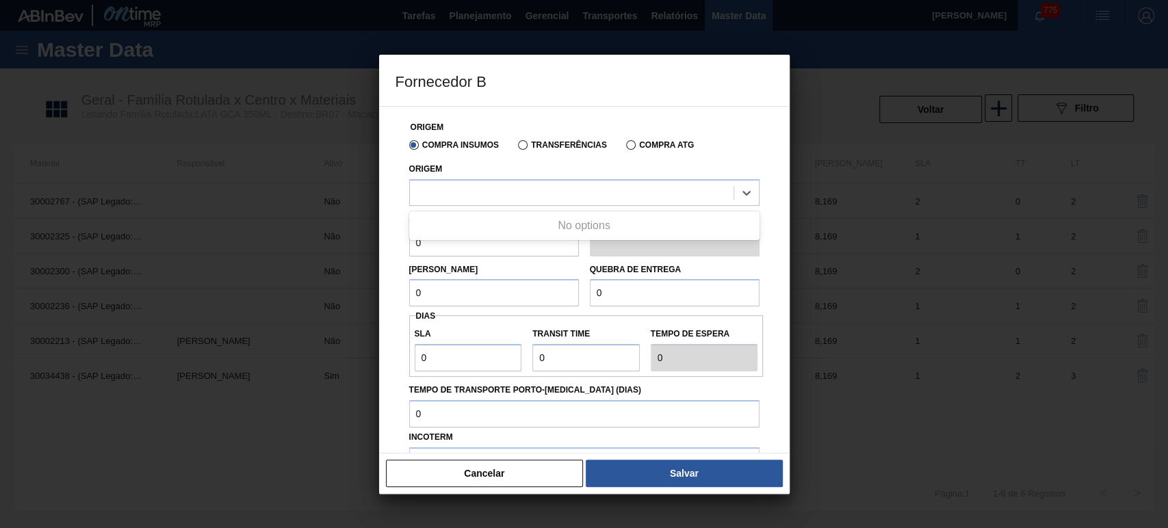
click at [487, 475] on button "Cancelar" at bounding box center [485, 473] width 198 height 27
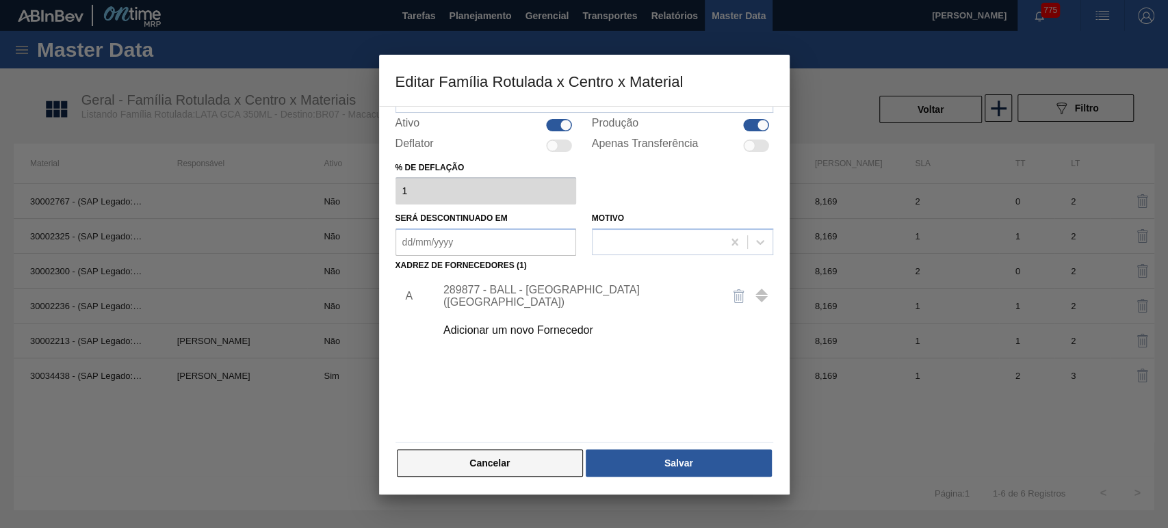
click at [462, 471] on button "Cancelar" at bounding box center [490, 462] width 187 height 27
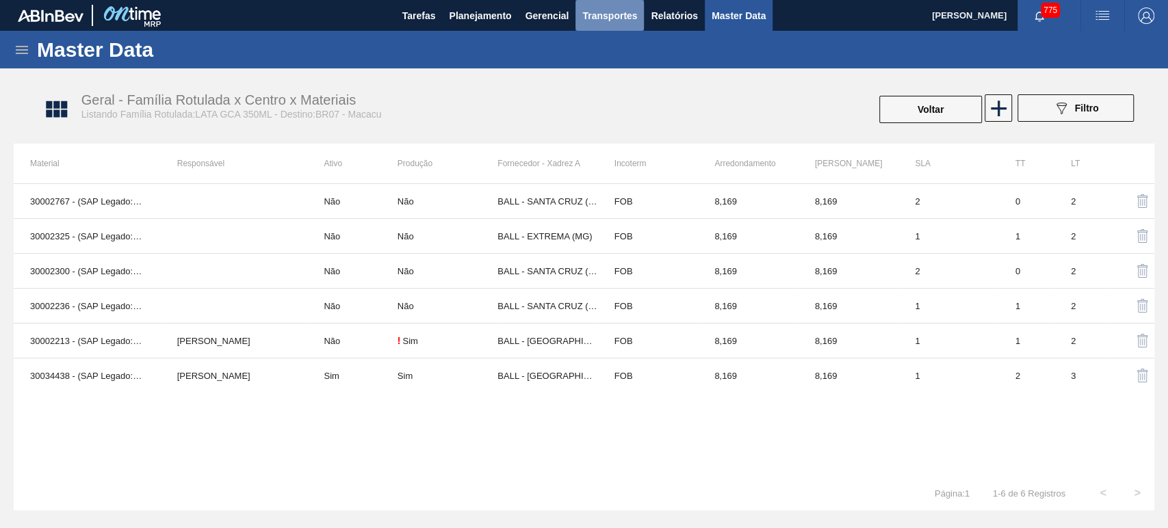
click at [582, 23] on span "Transportes" at bounding box center [609, 16] width 55 height 16
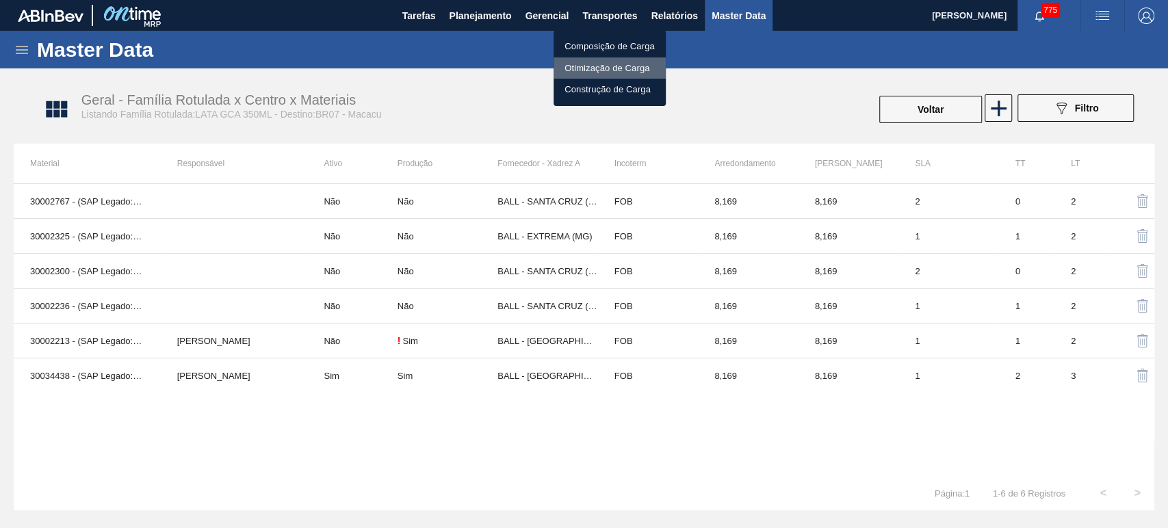
click at [579, 71] on li "Otimização de Carga" at bounding box center [609, 68] width 112 height 22
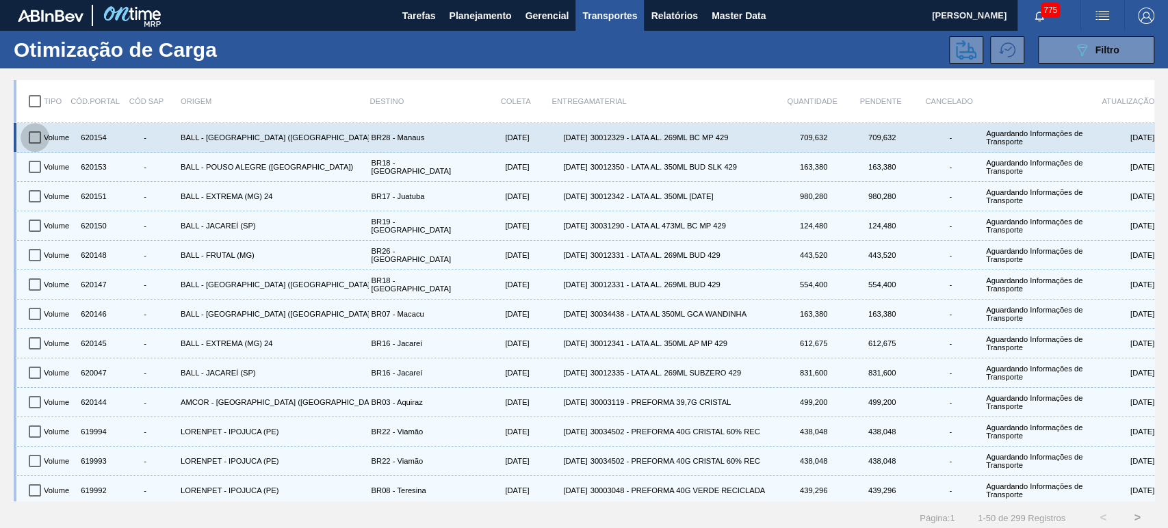
click at [34, 137] on input "checkbox" at bounding box center [35, 137] width 29 height 29
checkbox input "true"
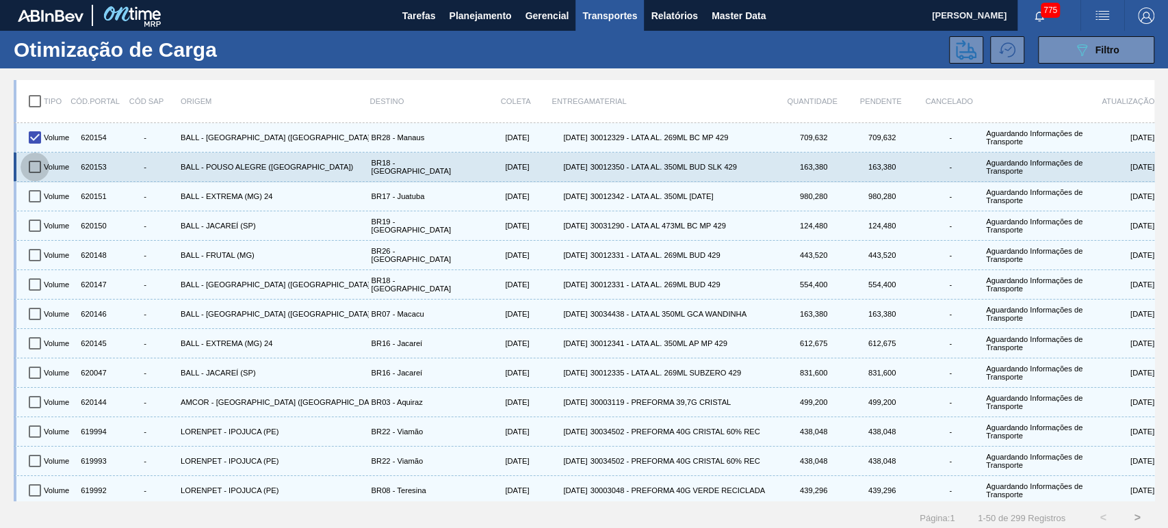
click at [34, 168] on input "checkbox" at bounding box center [35, 167] width 29 height 29
checkbox input "true"
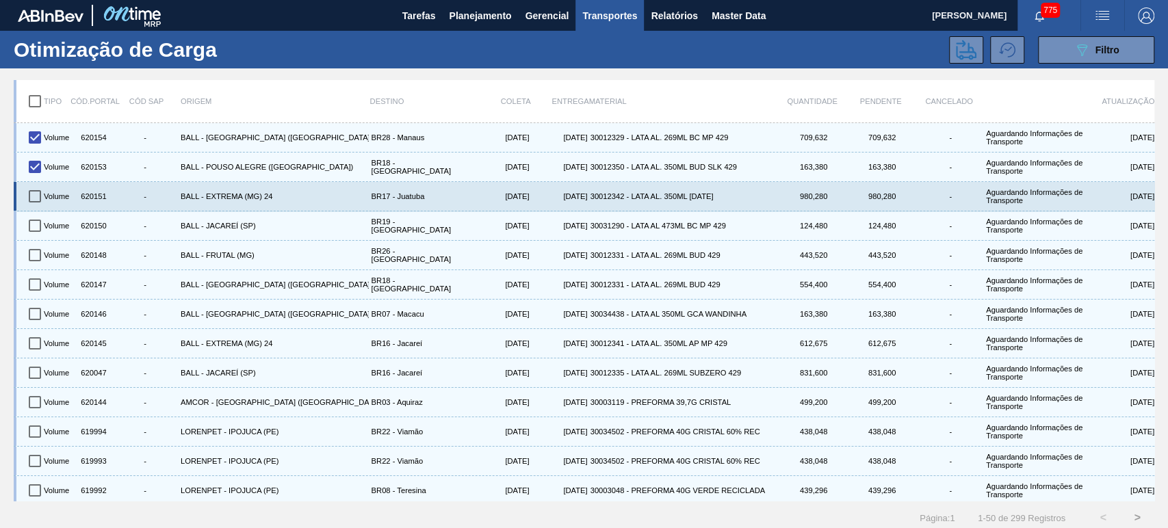
click at [32, 200] on input "checkbox" at bounding box center [35, 196] width 29 height 29
checkbox input "true"
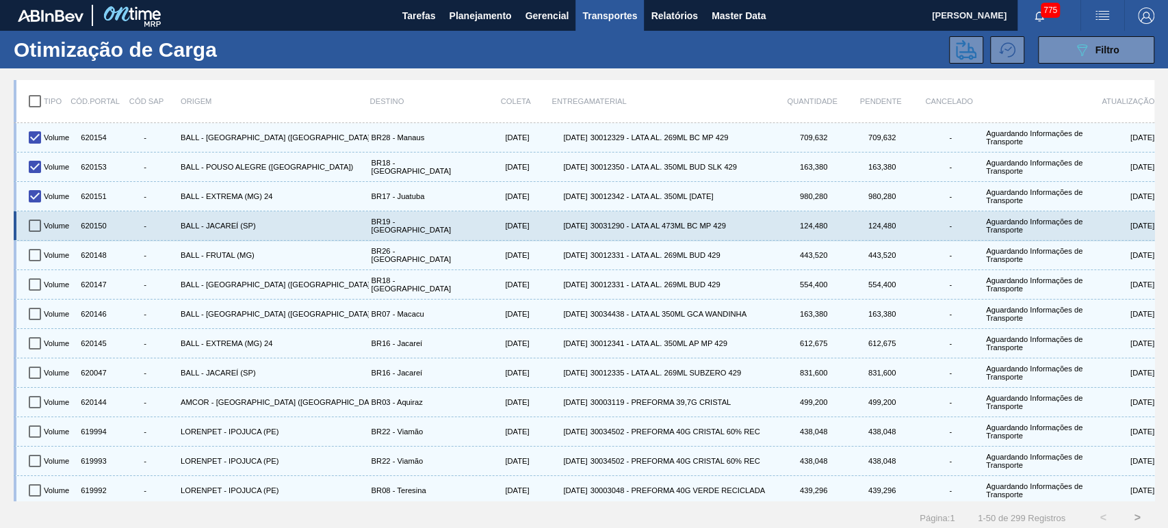
click at [33, 224] on input "checkbox" at bounding box center [35, 225] width 29 height 29
checkbox input "true"
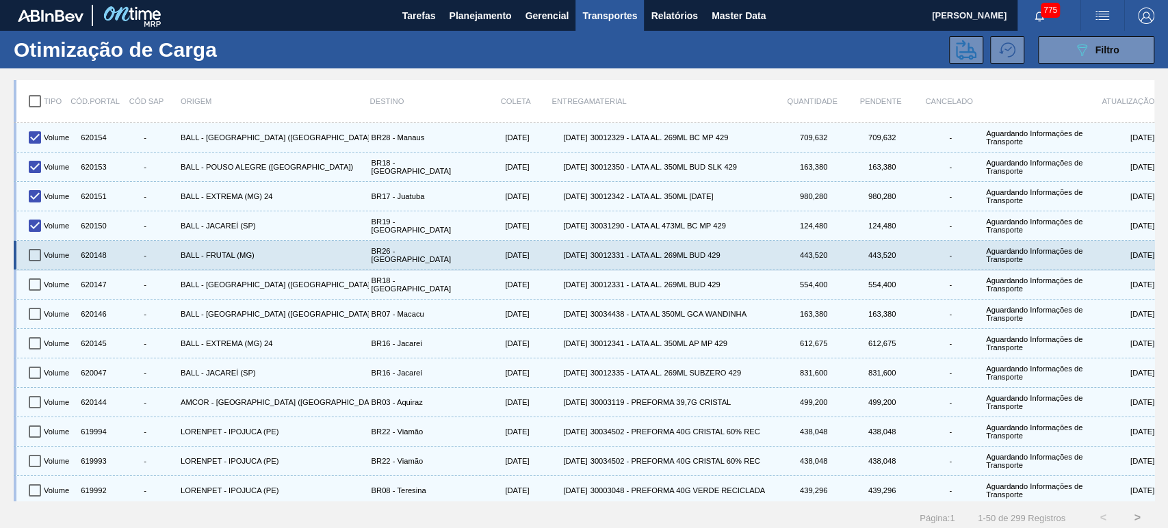
click at [27, 249] on input "checkbox" at bounding box center [35, 255] width 29 height 29
checkbox input "true"
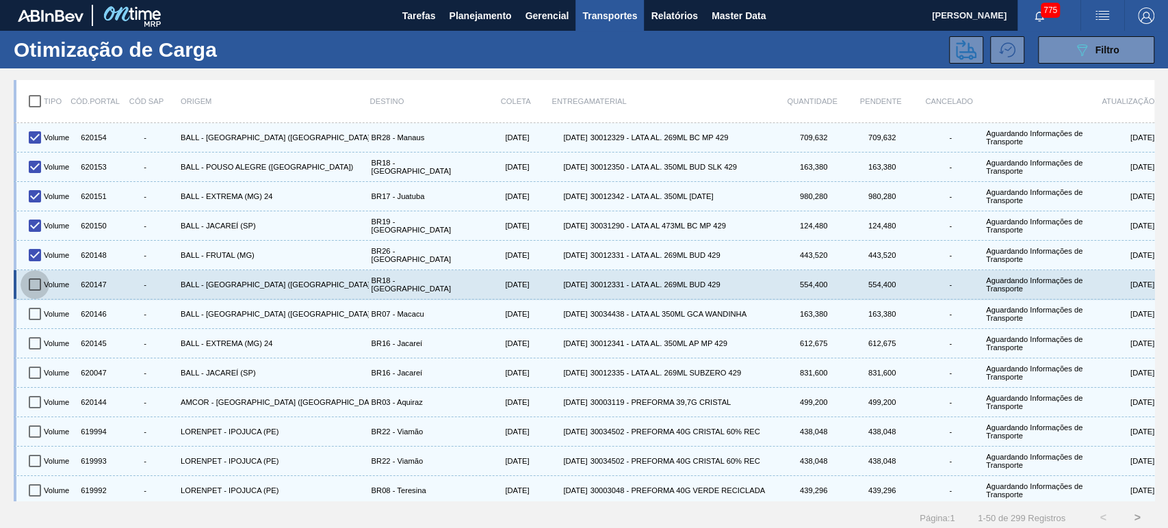
click at [33, 282] on input "checkbox" at bounding box center [35, 284] width 29 height 29
checkbox input "true"
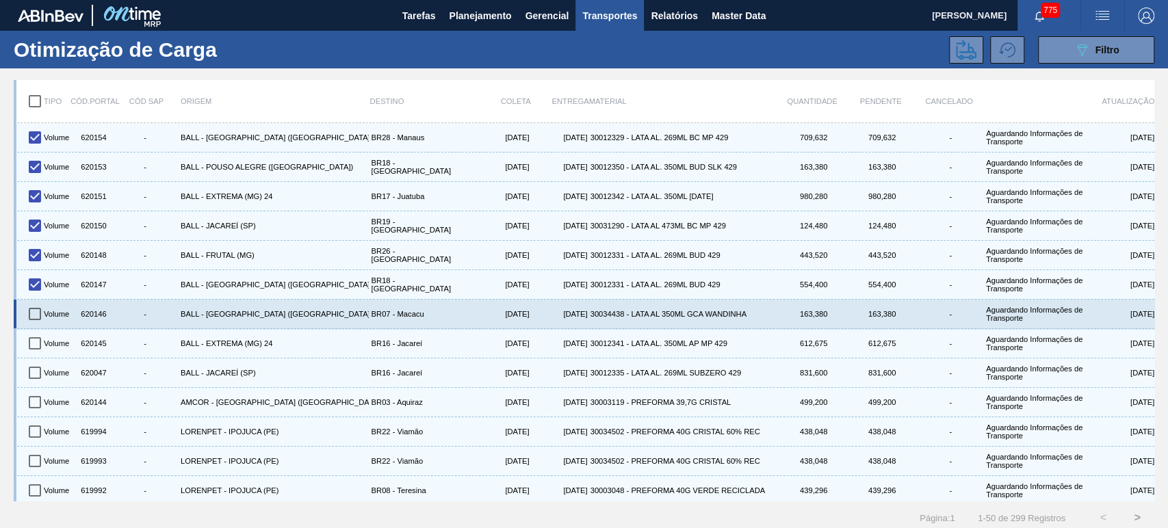
click at [39, 315] on input "checkbox" at bounding box center [35, 314] width 29 height 29
checkbox input "true"
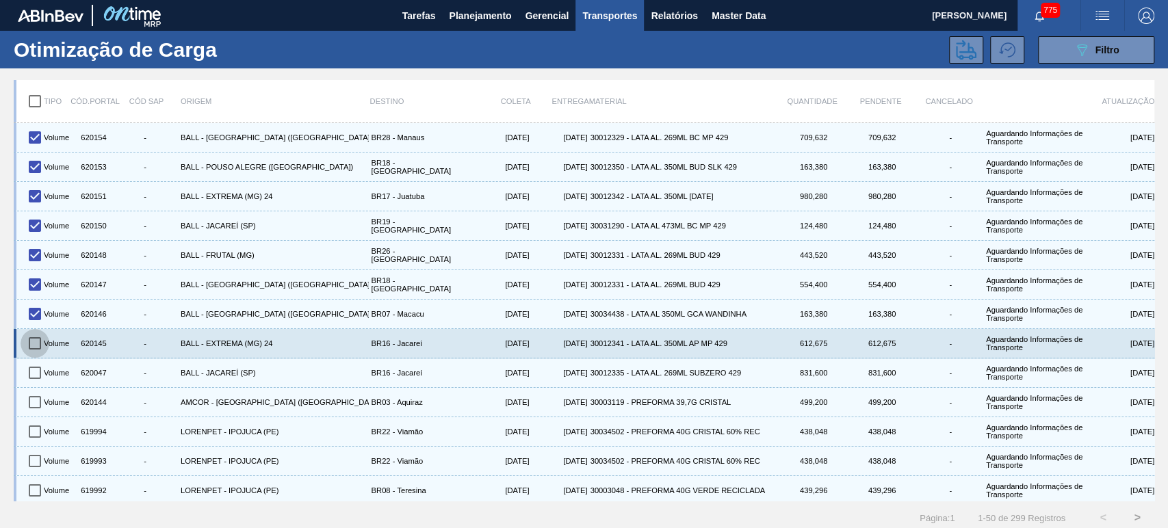
click at [34, 340] on input "checkbox" at bounding box center [35, 343] width 29 height 29
checkbox input "true"
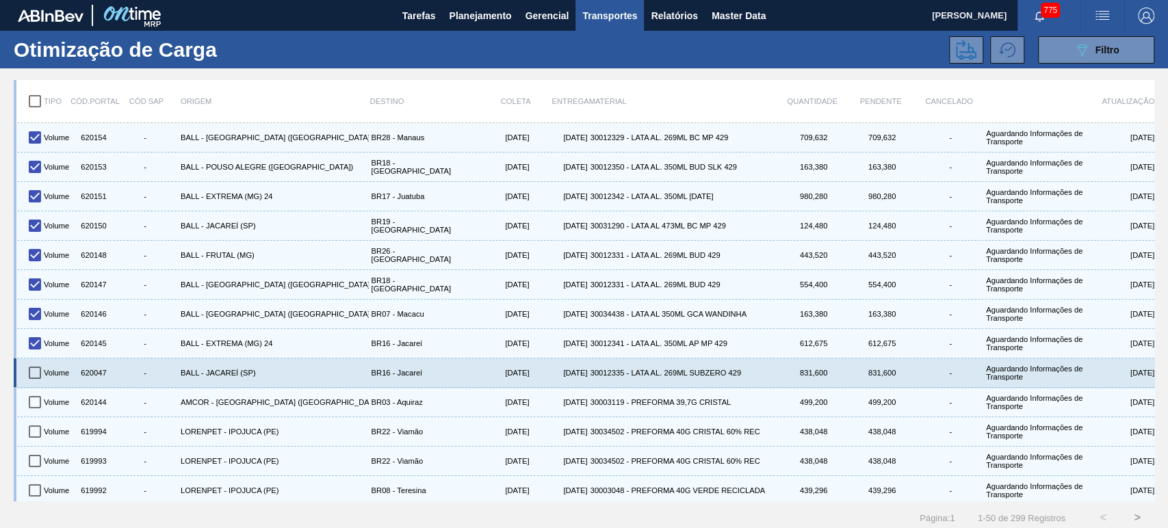
click at [33, 373] on input "checkbox" at bounding box center [35, 372] width 29 height 29
checkbox input "true"
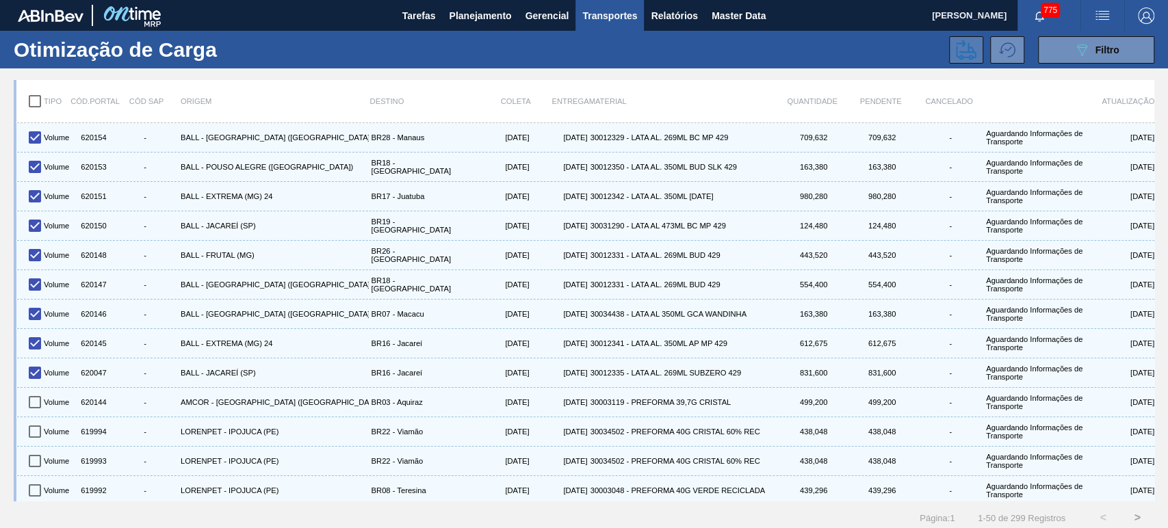
click at [969, 57] on icon at bounding box center [966, 50] width 21 height 21
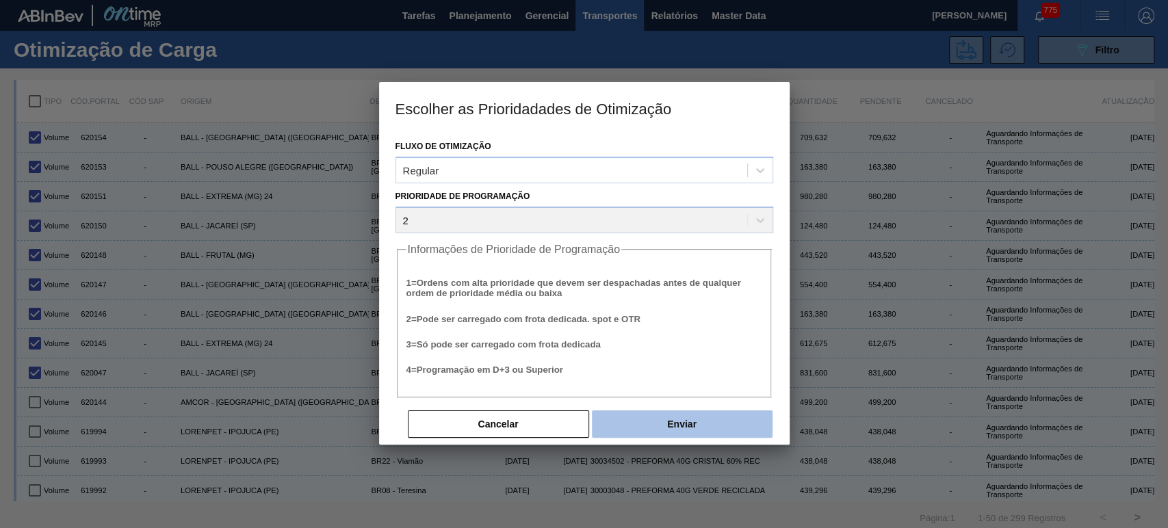
click at [708, 420] on button "Enviar" at bounding box center [682, 423] width 181 height 27
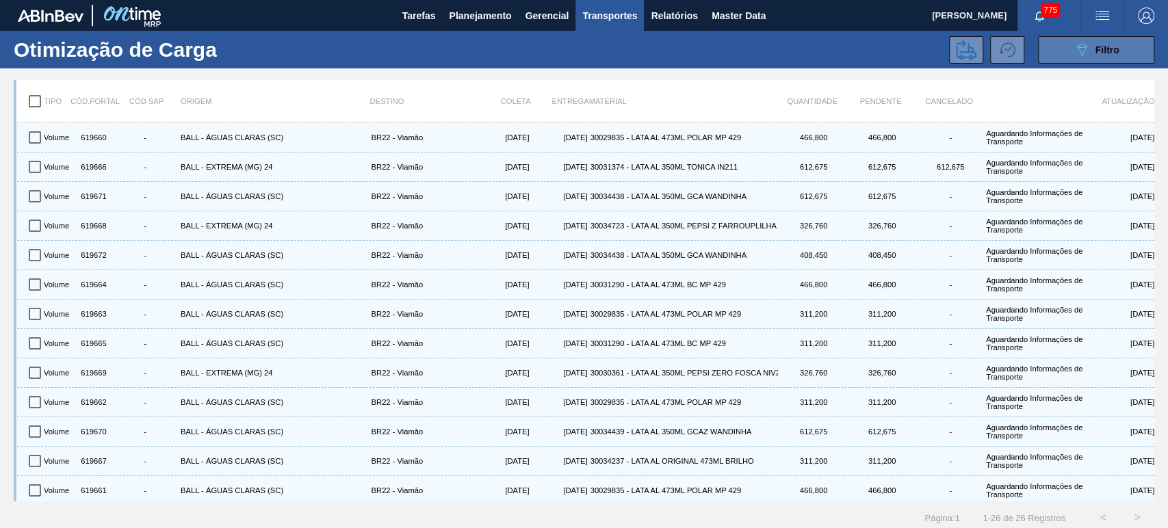
click at [1062, 43] on button "089F7B8B-B2A5-4AFE-B5C0-19BA573D28AC Filtro" at bounding box center [1096, 49] width 116 height 27
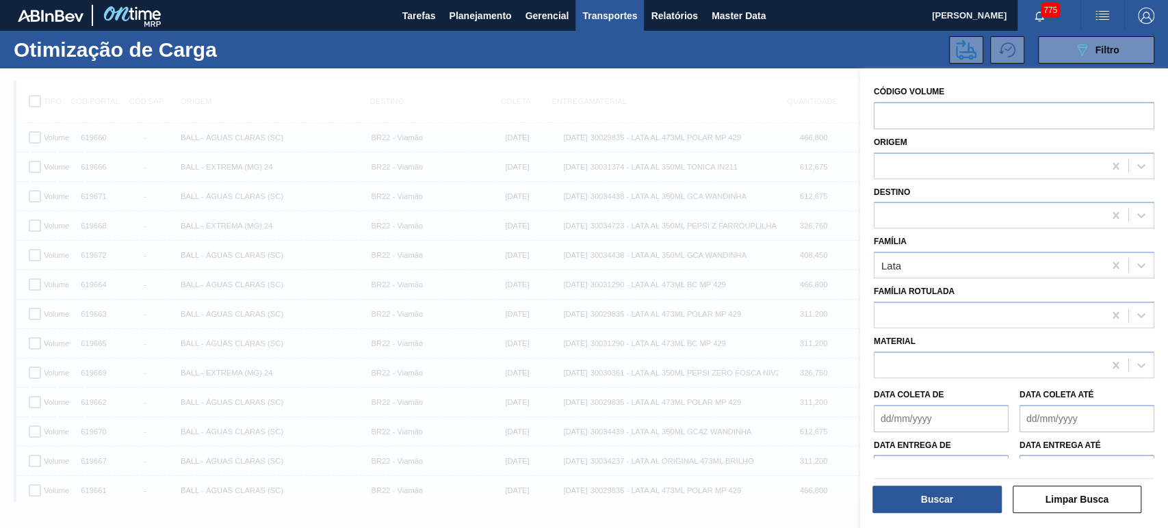
click at [761, 86] on div at bounding box center [584, 332] width 1168 height 528
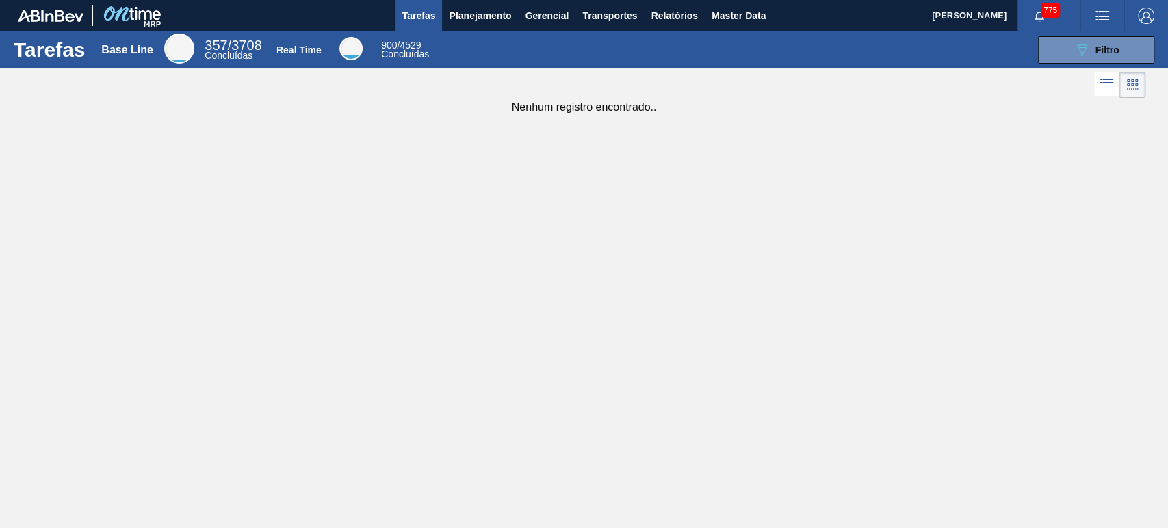
click at [1109, 10] on img "button" at bounding box center [1102, 16] width 16 height 16
drag, startPoint x: 748, startPoint y: 48, endPoint x: 757, endPoint y: 29, distance: 21.4
click at [748, 47] on div at bounding box center [584, 264] width 1168 height 528
click at [760, 0] on body "Tarefas Planejamento Gerencial Transportes Relatórios Master Data [PERSON_NAME]…" at bounding box center [584, 0] width 1168 height 0
click at [726, 12] on span "Master Data" at bounding box center [738, 16] width 54 height 16
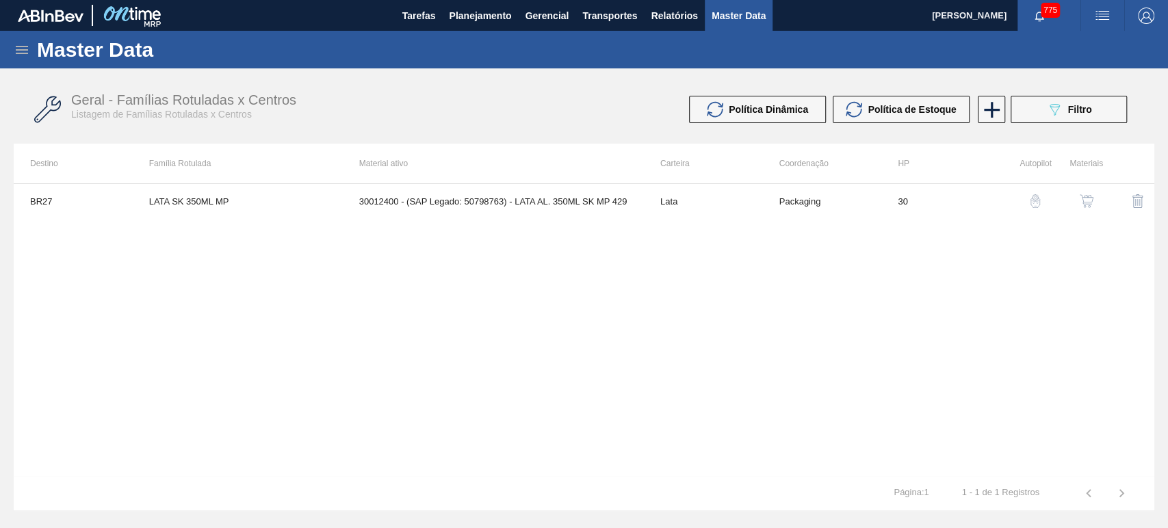
click at [18, 45] on icon at bounding box center [22, 50] width 16 height 16
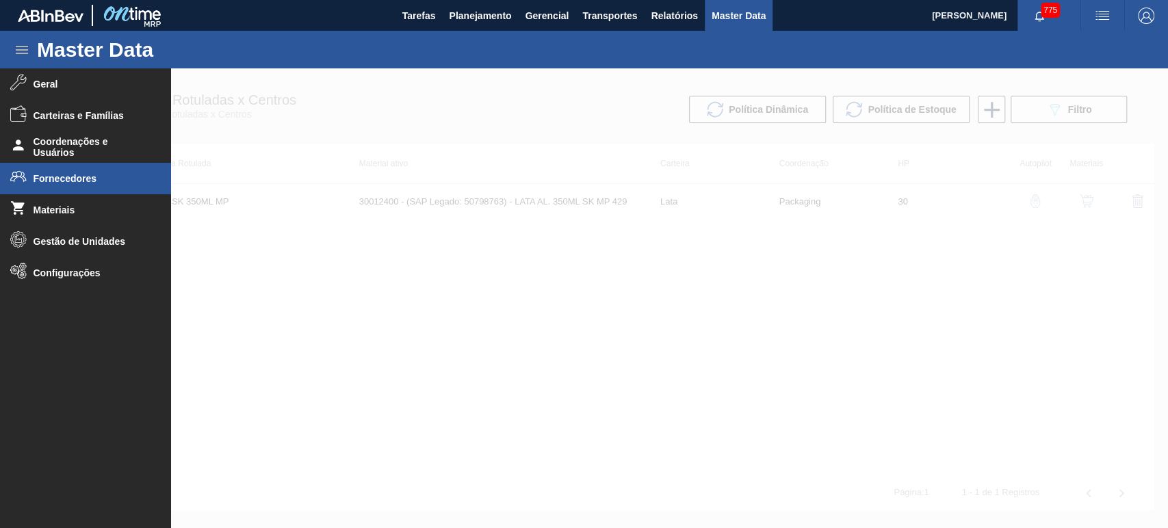
click at [66, 168] on li "Fornecedores" at bounding box center [85, 178] width 171 height 31
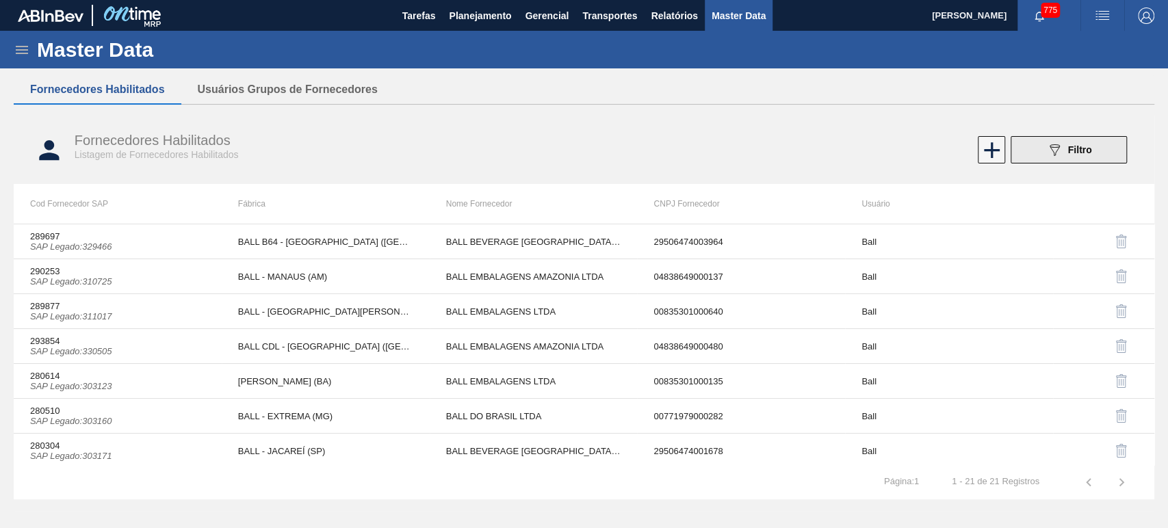
click at [1045, 161] on button "089F7B8B-B2A5-4AFE-B5C0-19BA573D28AC Filtro" at bounding box center [1068, 149] width 116 height 27
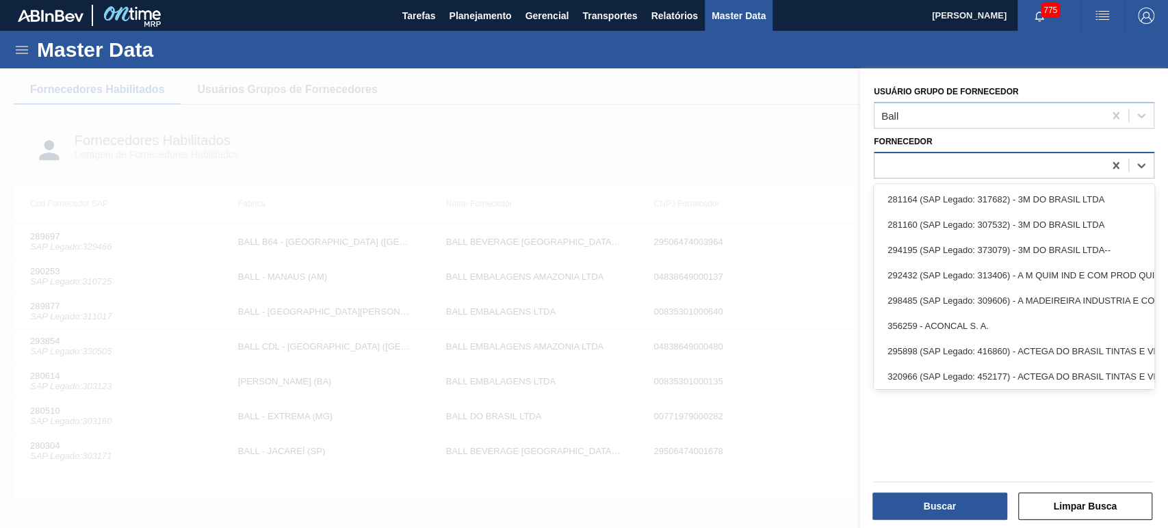
click at [1027, 159] on div at bounding box center [988, 165] width 229 height 20
paste input "459047"
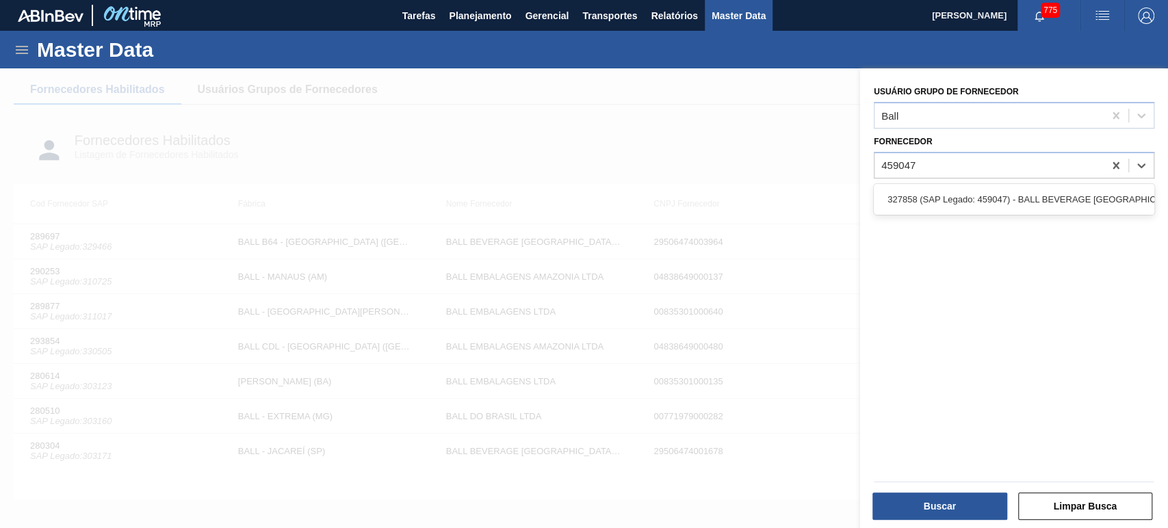
type input "459047"
click at [947, 182] on div "Usuário Grupo de Fornecedor Ball Fornecedor" at bounding box center [1014, 299] width 308 height 463
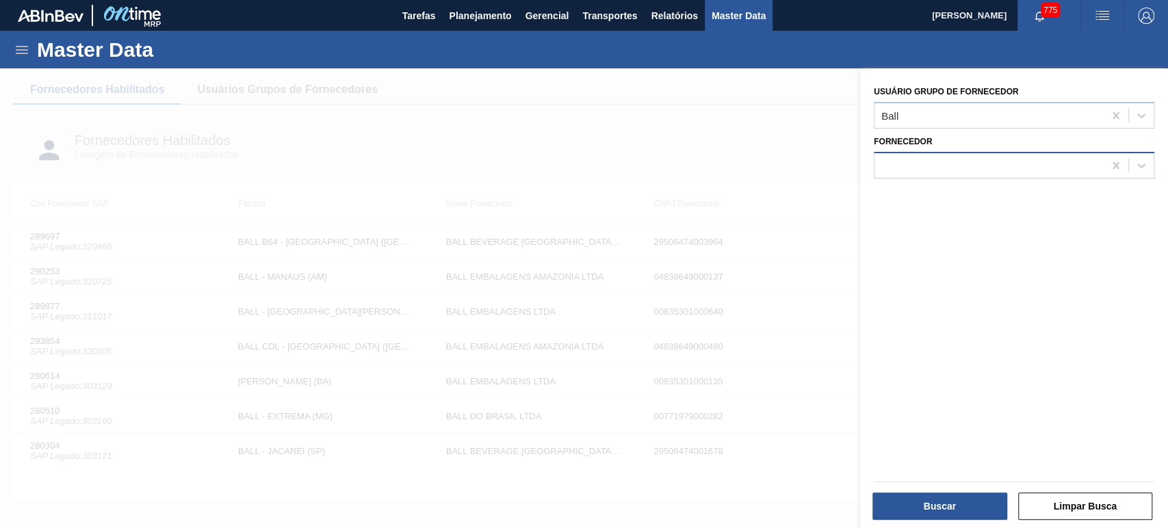
click at [948, 163] on div at bounding box center [988, 165] width 229 height 20
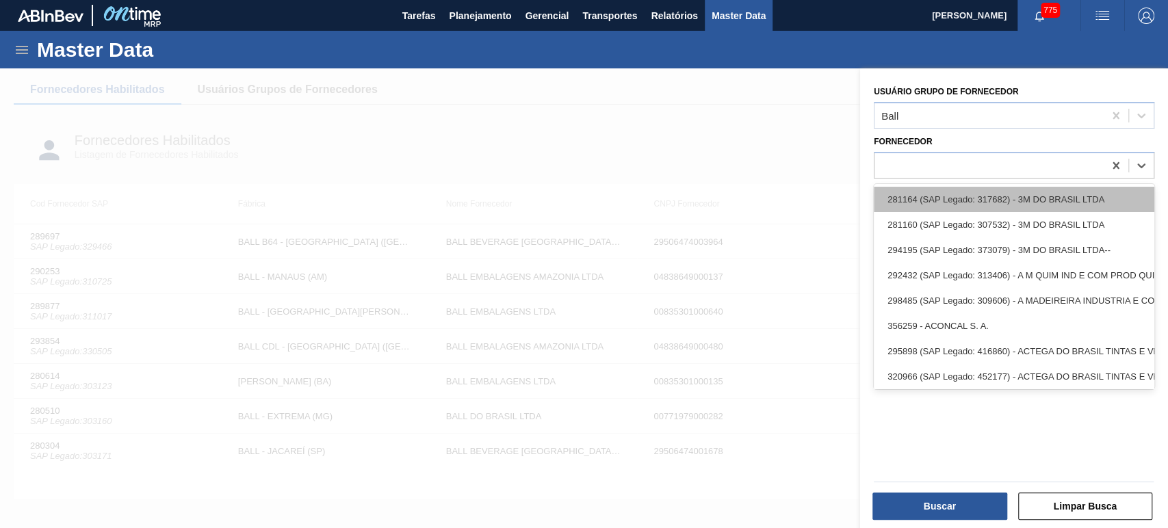
paste input "459047"
type input "459047"
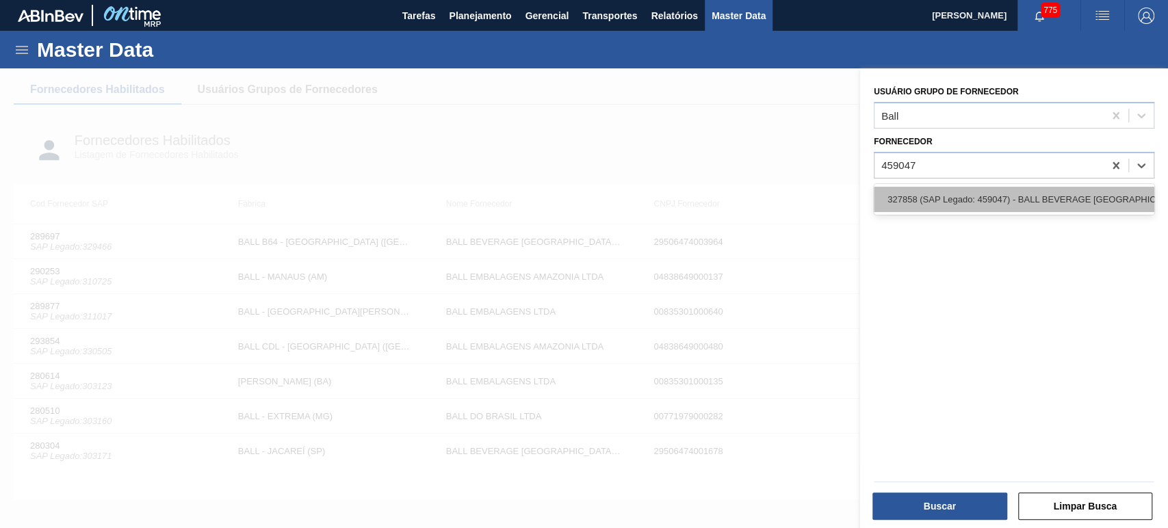
click at [945, 198] on div "327858 (SAP Legado: 459047) - BALL BEVERAGE [GEOGRAPHIC_DATA]" at bounding box center [1014, 199] width 280 height 25
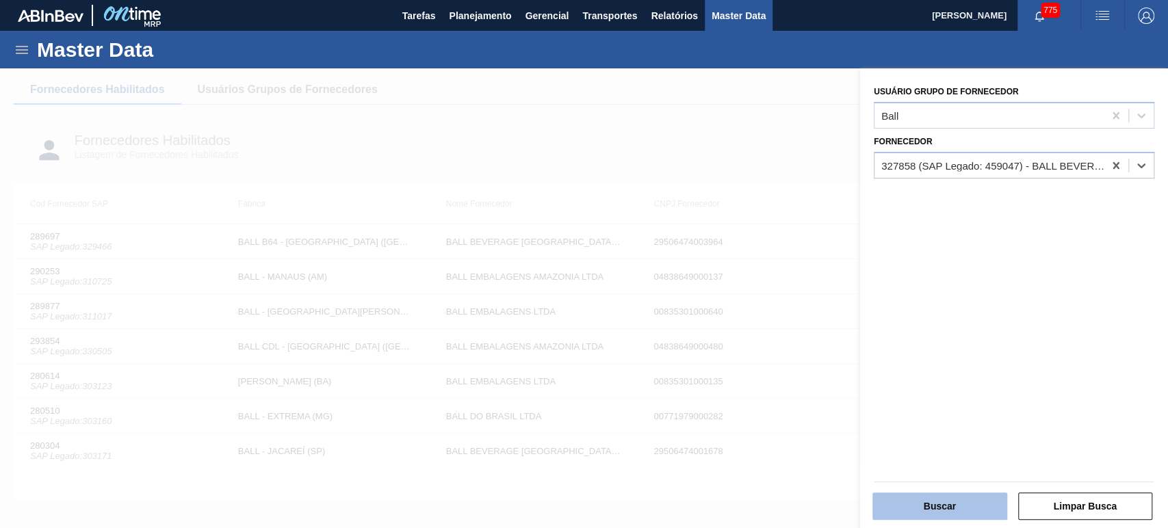
click at [925, 503] on button "Buscar" at bounding box center [939, 506] width 135 height 27
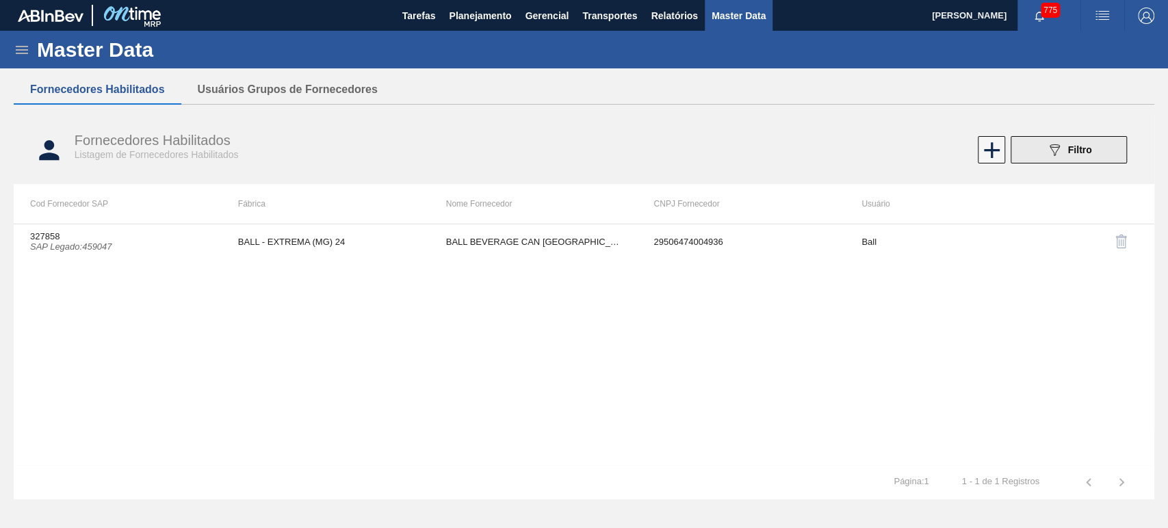
click at [1071, 154] on span "Filtro" at bounding box center [1080, 149] width 24 height 11
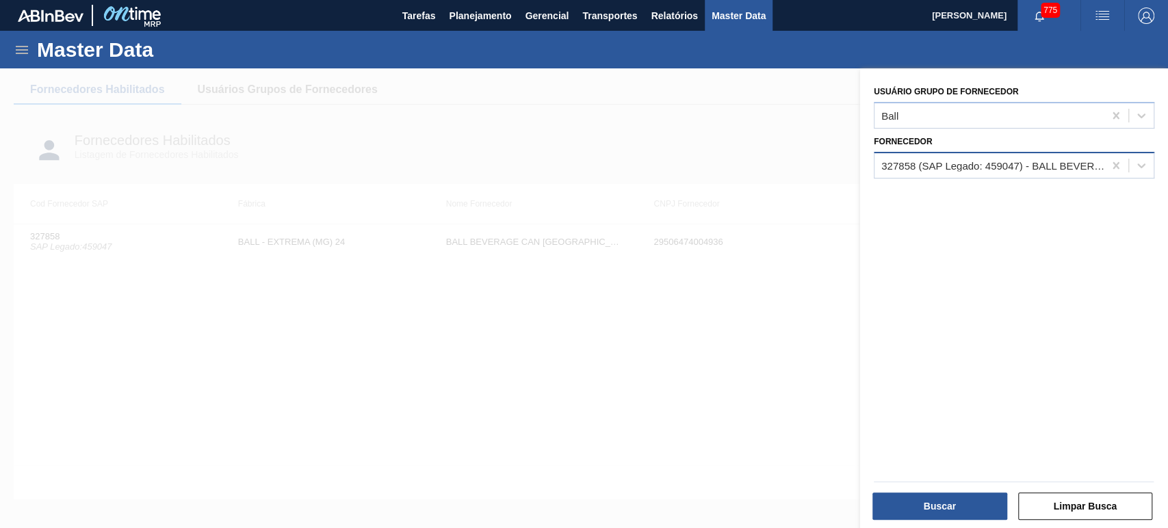
click at [1004, 169] on div "327858 (SAP Legado: 459047) - BALL BEVERAGE [GEOGRAPHIC_DATA]" at bounding box center [993, 165] width 224 height 12
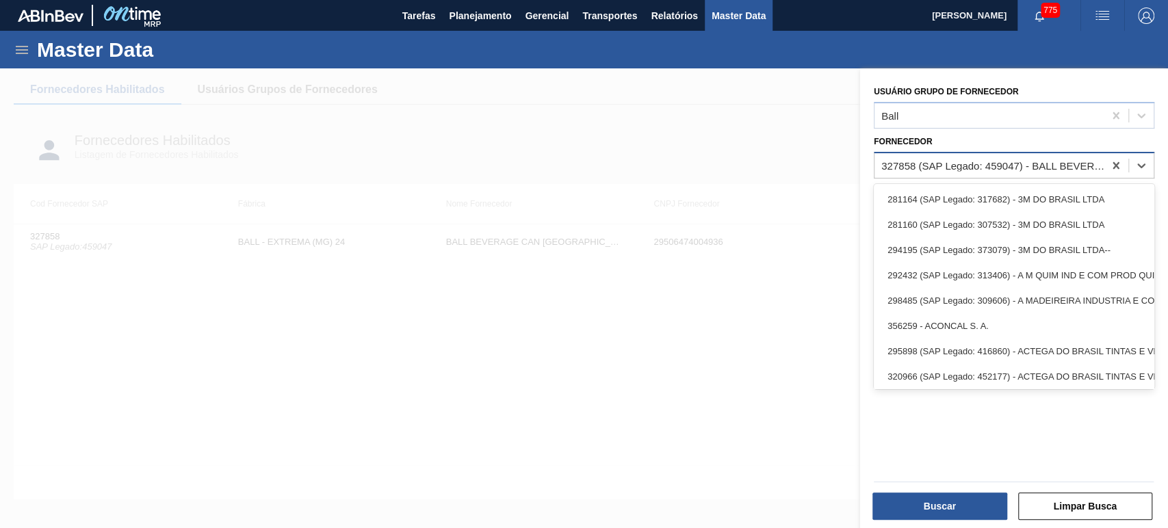
paste input "323611"
type input "323611"
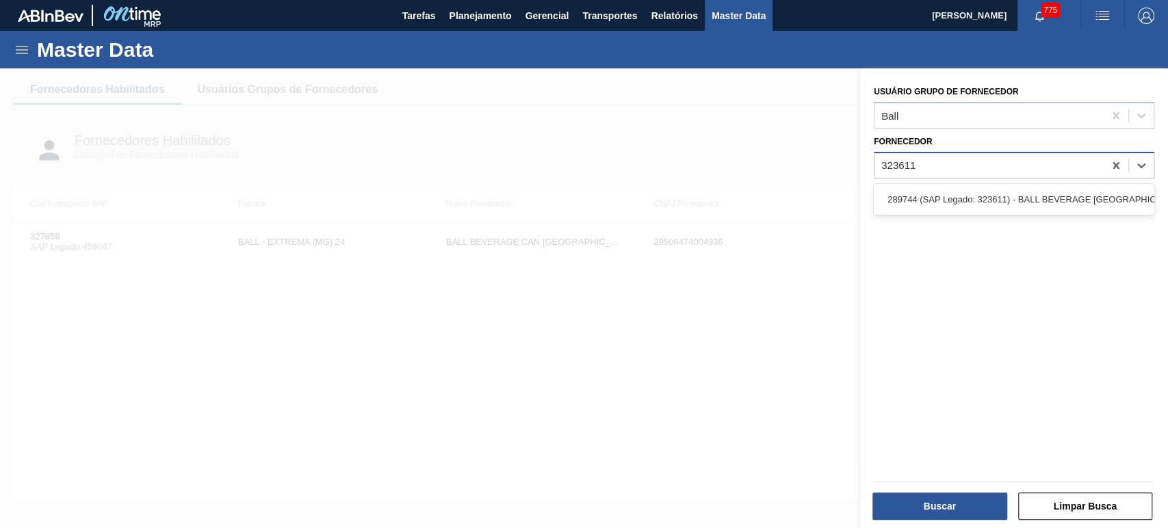
drag, startPoint x: 965, startPoint y: 206, endPoint x: 968, endPoint y: 215, distance: 9.3
click at [966, 205] on div "289744 (SAP Legado: 323611) - BALL BEVERAGE [GEOGRAPHIC_DATA] SA" at bounding box center [1014, 199] width 280 height 25
click at [959, 524] on div "Buscar Limpar Busca" at bounding box center [1008, 496] width 308 height 69
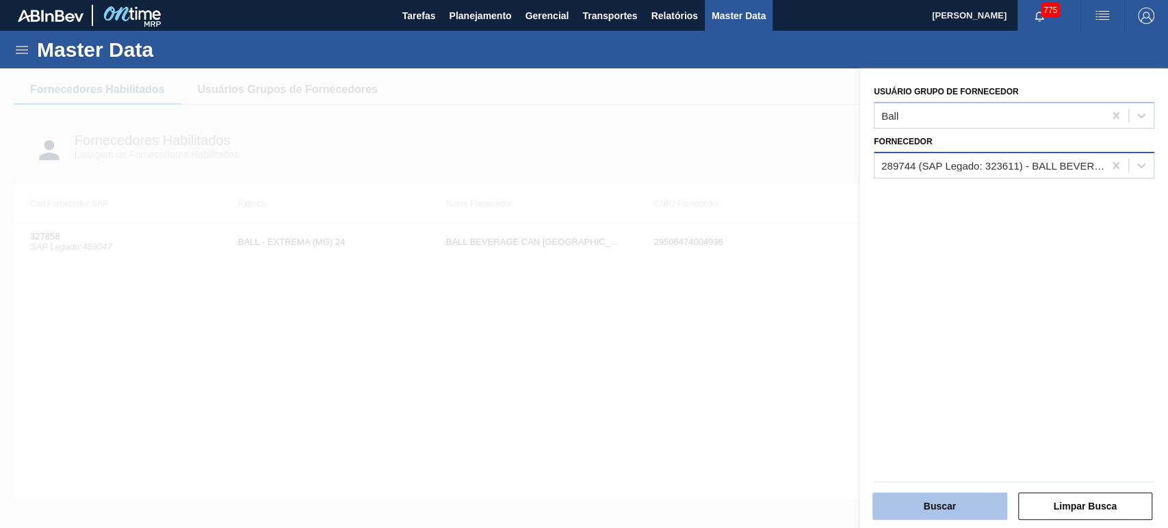
click at [956, 515] on button "Buscar" at bounding box center [939, 506] width 135 height 27
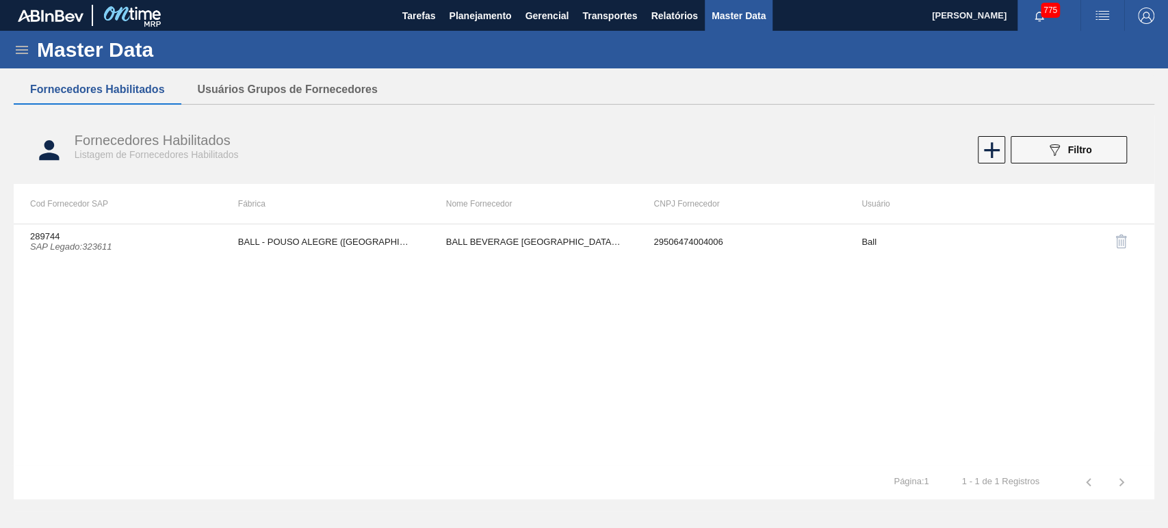
click at [586, 365] on div "289744 SAP Legado : 323611 BALL - [GEOGRAPHIC_DATA] ([GEOGRAPHIC_DATA]) BALL BE…" at bounding box center [584, 344] width 1140 height 241
click at [1050, 156] on icon "089F7B8B-B2A5-4AFE-B5C0-19BA573D28AC" at bounding box center [1054, 150] width 16 height 16
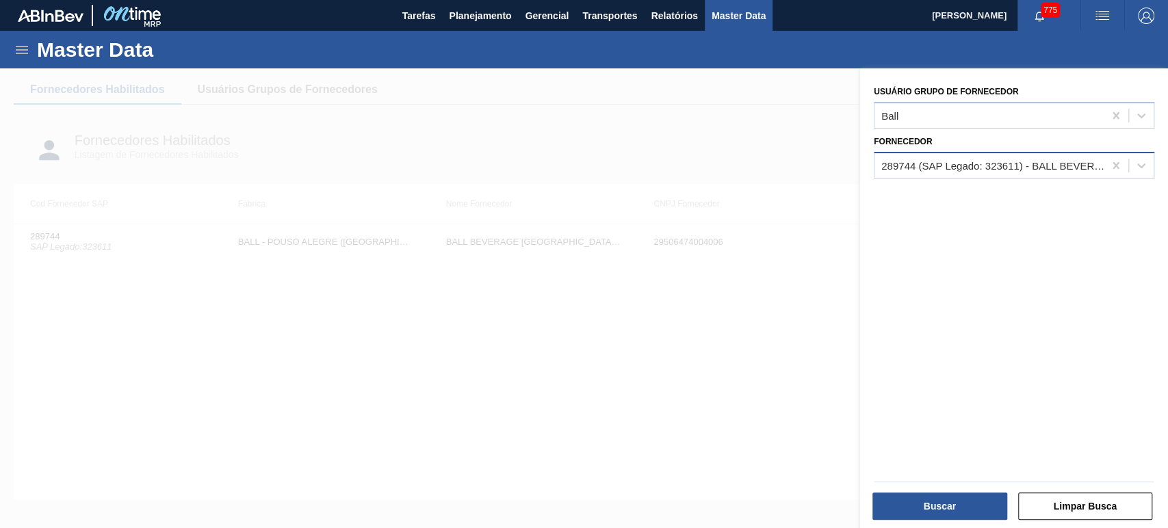
click at [1004, 168] on div "289744 (SAP Legado: 323611) - BALL BEVERAGE [GEOGRAPHIC_DATA] SA" at bounding box center [993, 165] width 224 height 12
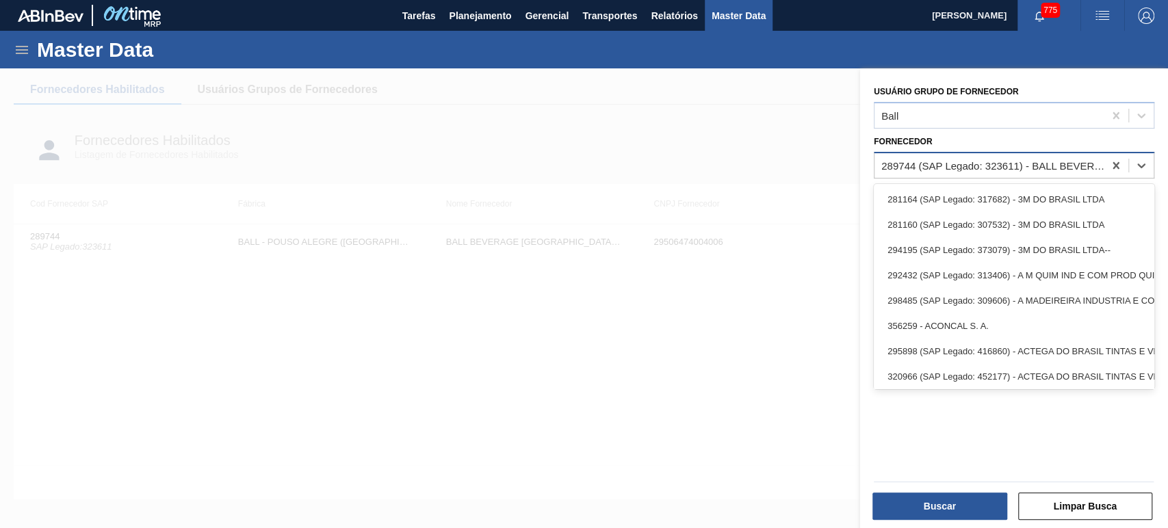
paste input "459047"
type input "459047"
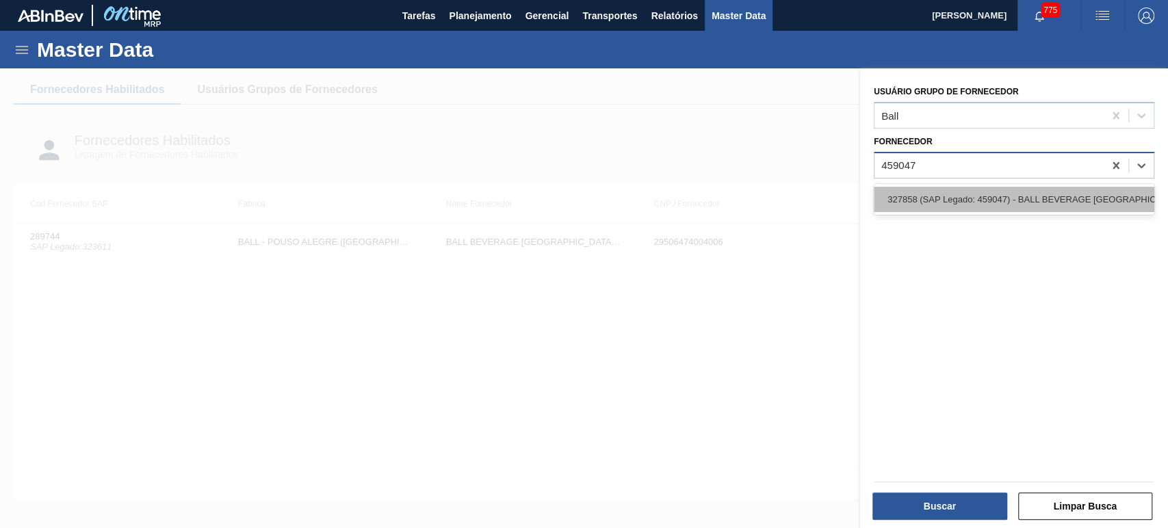
click at [978, 194] on div "327858 (SAP Legado: 459047) - BALL BEVERAGE [GEOGRAPHIC_DATA]" at bounding box center [1014, 199] width 280 height 25
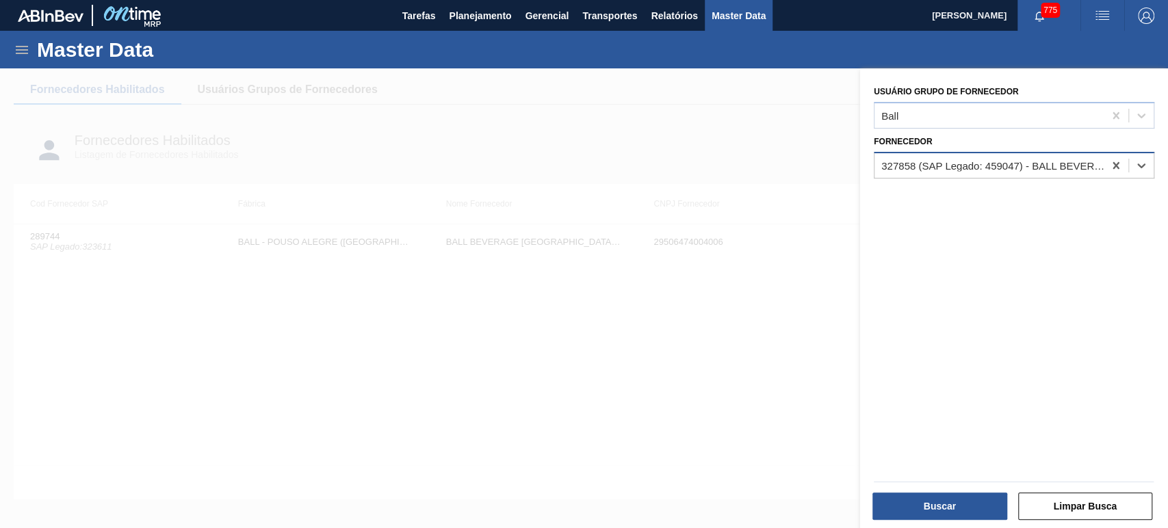
click at [936, 523] on div "Buscar Limpar Busca" at bounding box center [1008, 496] width 308 height 69
click at [934, 519] on button "Buscar" at bounding box center [939, 506] width 135 height 27
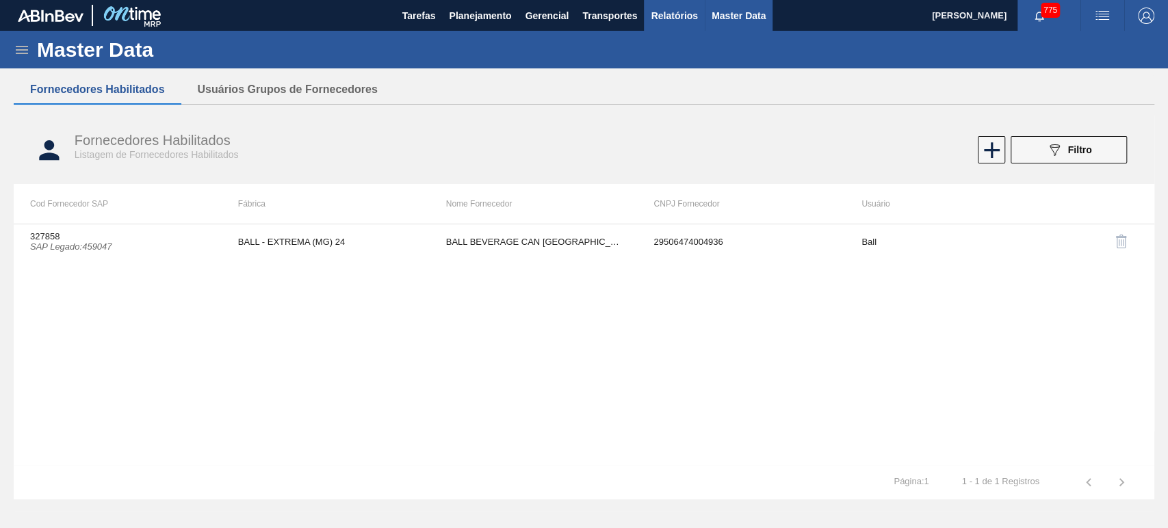
click at [663, 14] on span "Relatórios" at bounding box center [674, 16] width 47 height 16
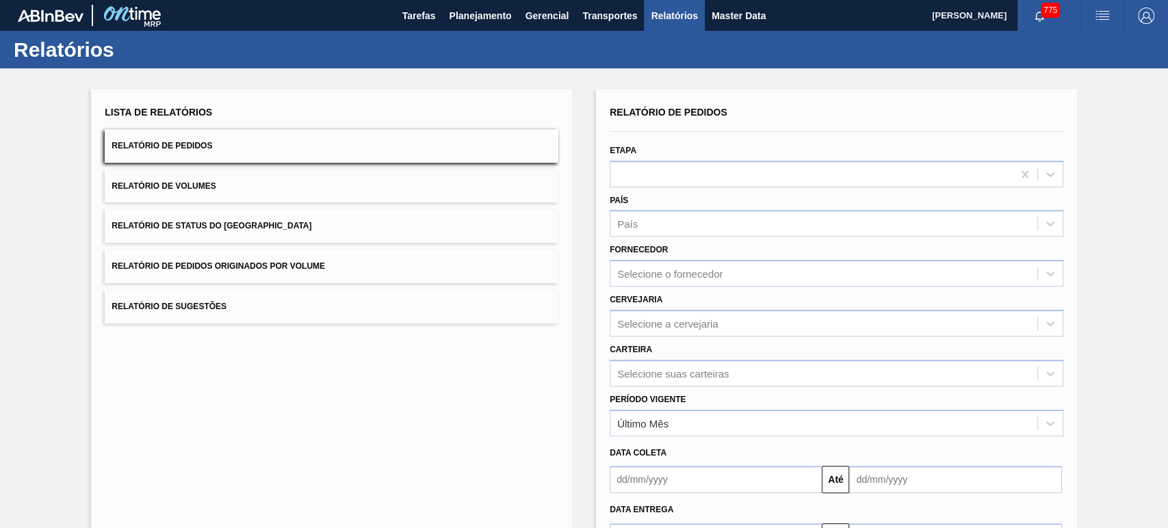
click at [215, 189] on span "Relatório de Volumes" at bounding box center [164, 186] width 104 height 10
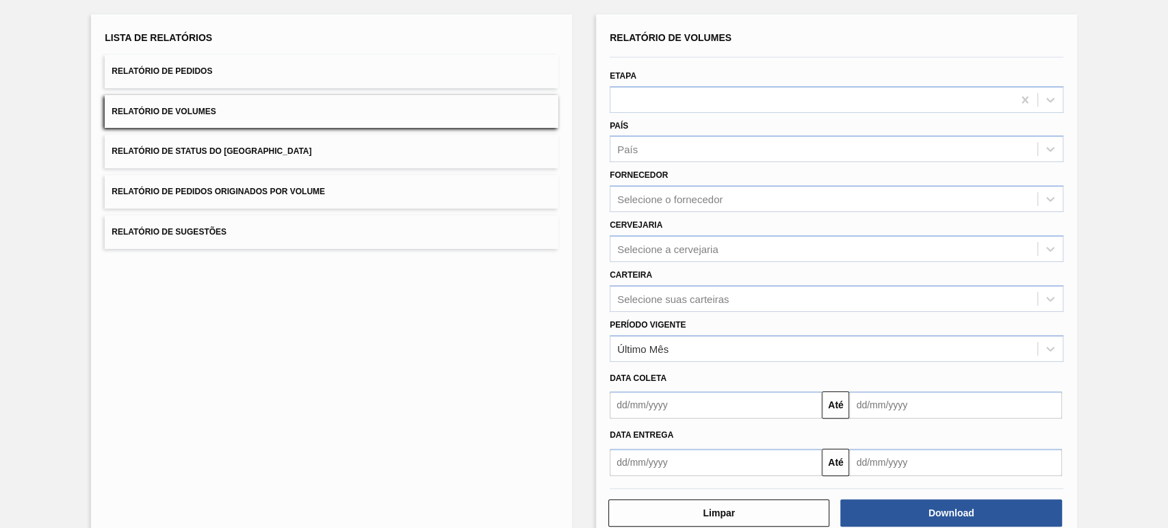
scroll to position [104, 0]
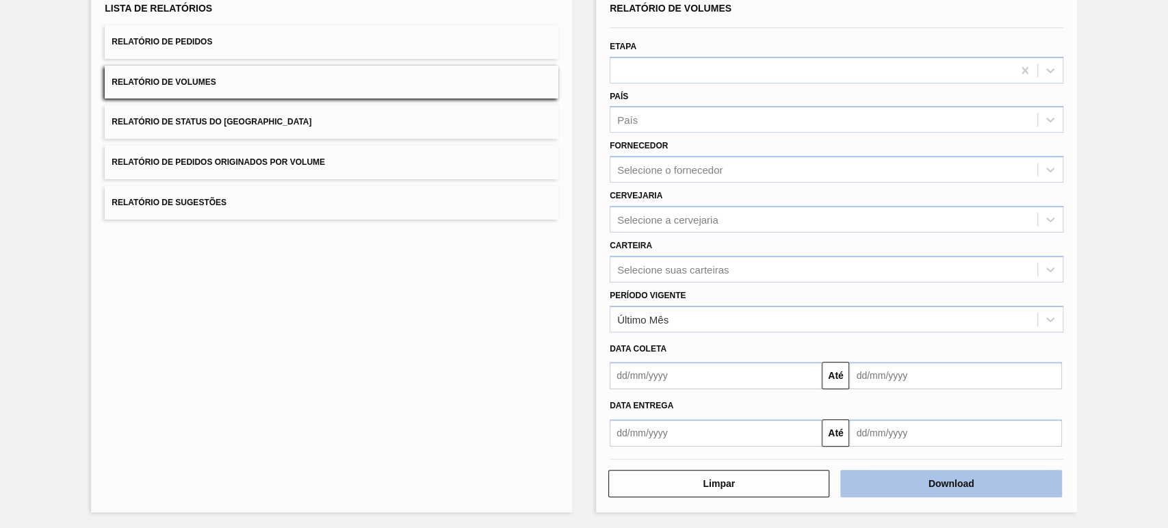
click at [958, 475] on button "Download" at bounding box center [950, 483] width 221 height 27
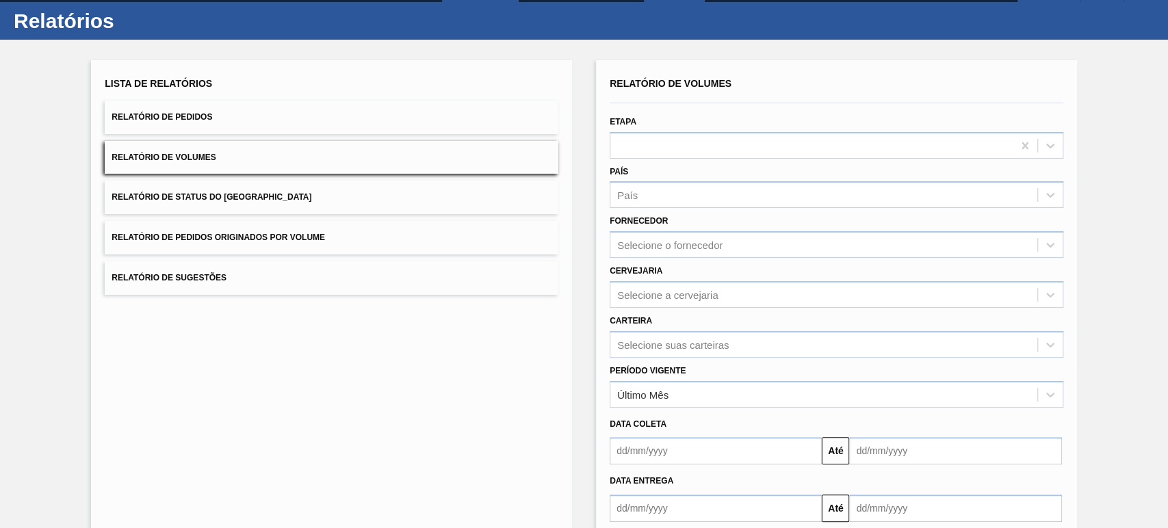
scroll to position [0, 0]
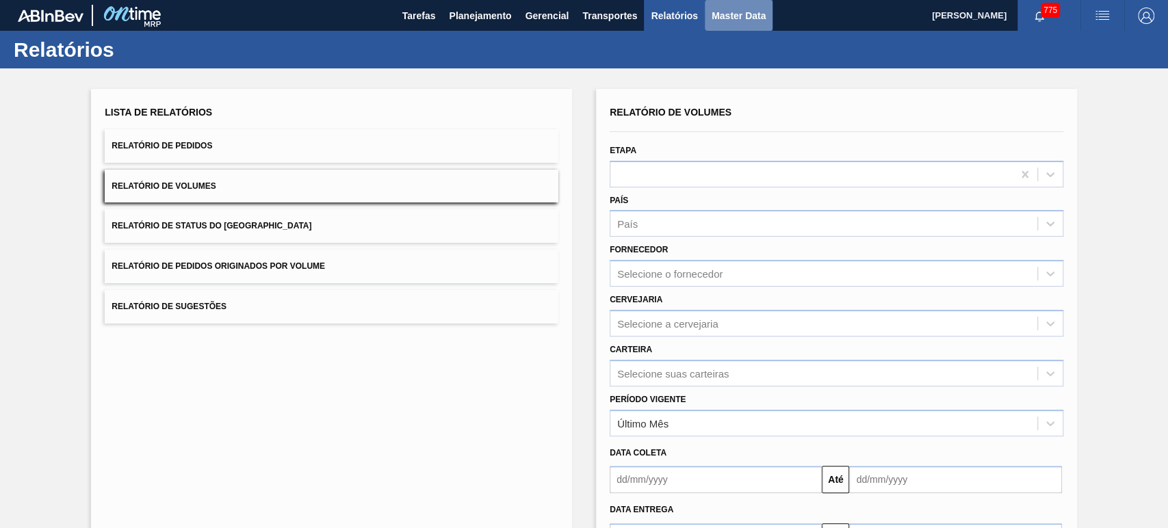
click at [735, 18] on span "Master Data" at bounding box center [738, 16] width 54 height 16
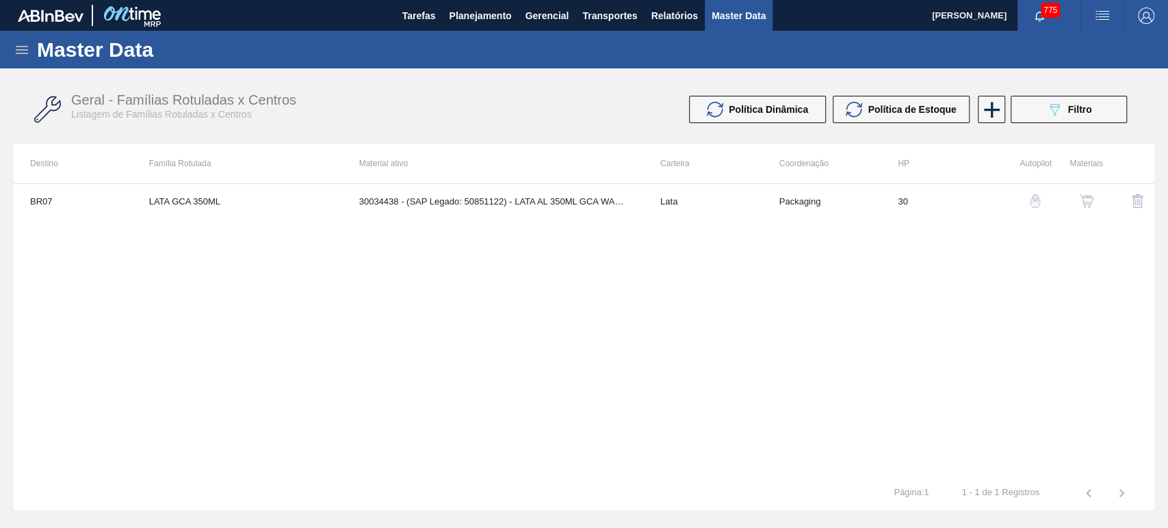
click at [16, 49] on icon at bounding box center [22, 50] width 12 height 8
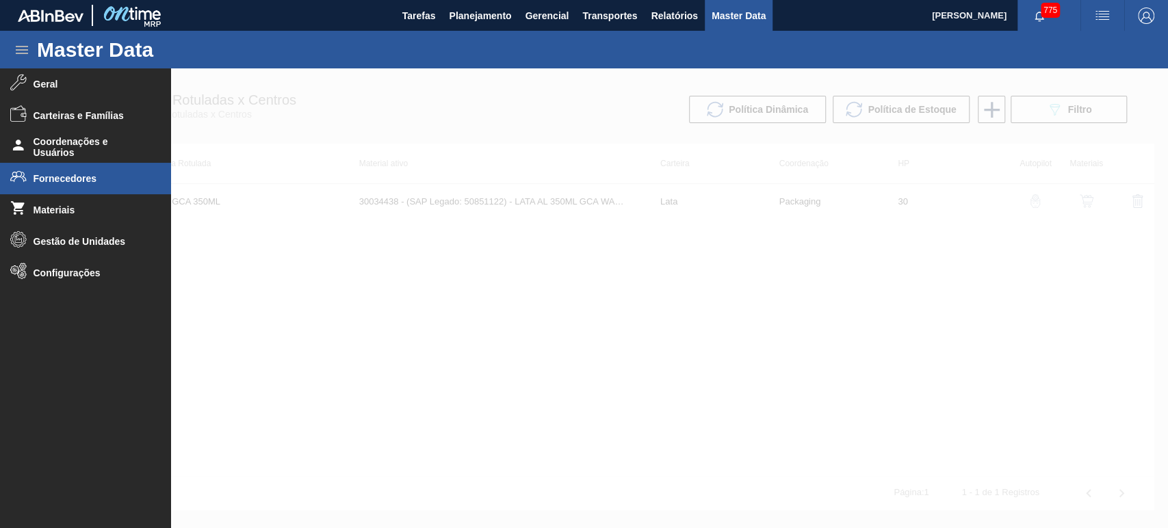
click at [62, 185] on li "Fornecedores" at bounding box center [85, 178] width 171 height 31
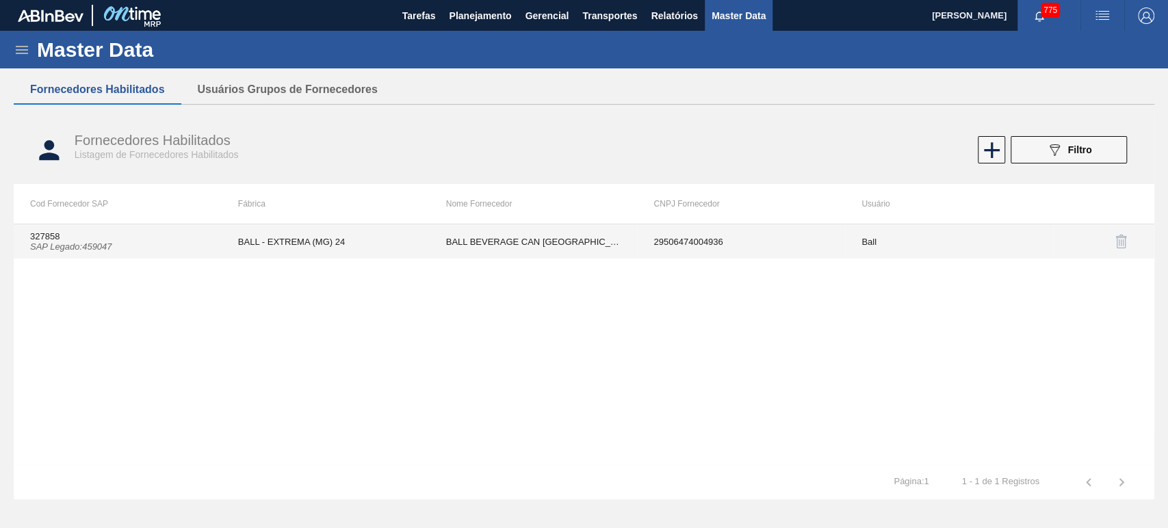
click at [104, 250] on icon "SAP Legado : 459047" at bounding box center [71, 246] width 82 height 10
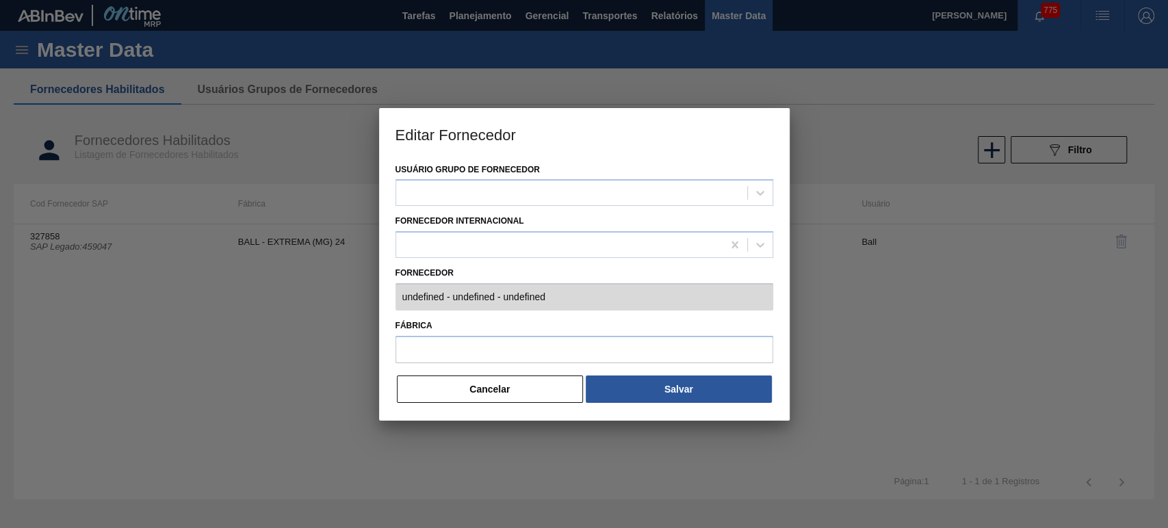
type input "327858 (SAP Legado: 459047) - BALL BEVERAGE [GEOGRAPHIC_DATA] - 29506474004936"
type input "BALL - EXTREMA (MG) 24"
click at [363, 296] on div "Editar Fornecedor Usuário Grupo de Fornecedor Ball Fornecedor Internacional For…" at bounding box center [584, 264] width 1168 height 528
click at [518, 390] on button "Cancelar" at bounding box center [490, 389] width 187 height 27
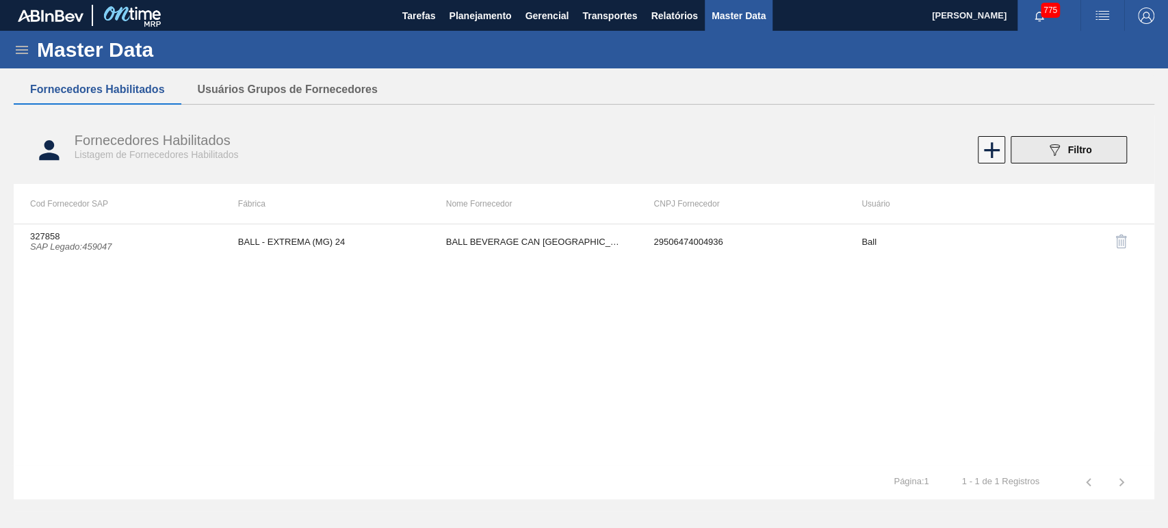
click at [1072, 148] on span "Filtro" at bounding box center [1080, 149] width 24 height 11
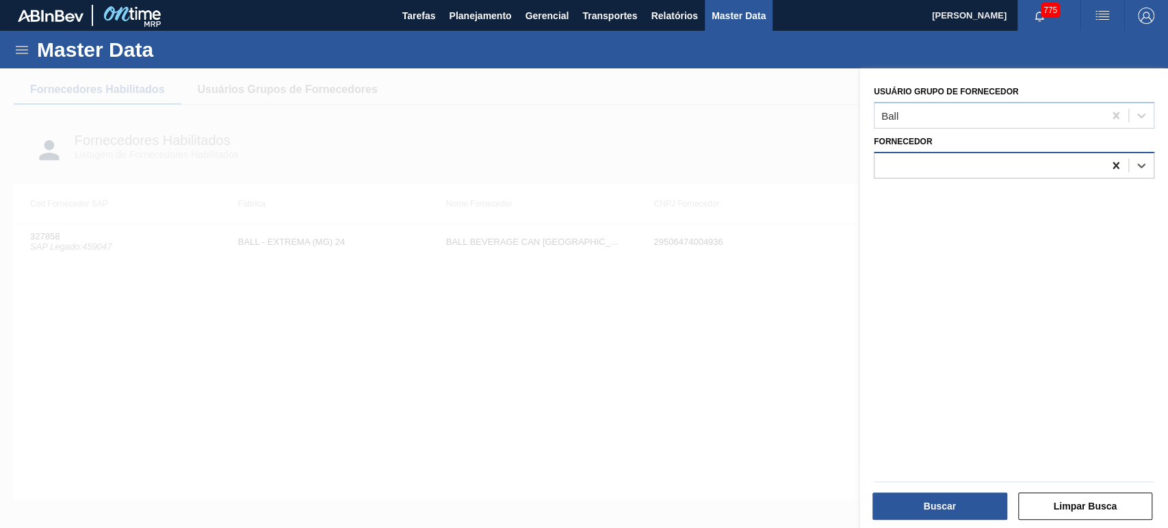
click at [1115, 167] on icon at bounding box center [1115, 164] width 6 height 7
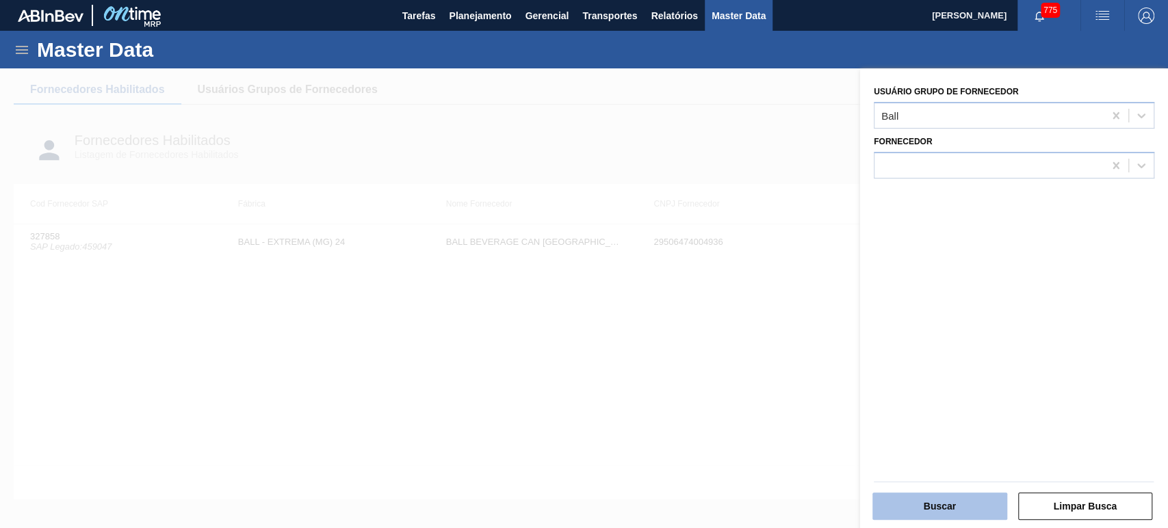
click at [935, 506] on button "Buscar" at bounding box center [939, 506] width 135 height 27
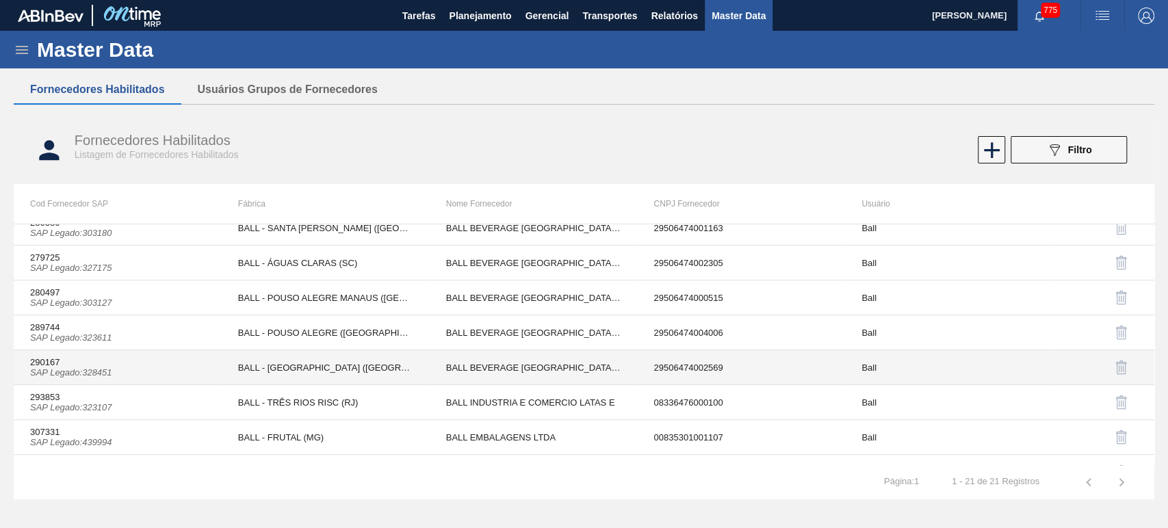
scroll to position [337, 0]
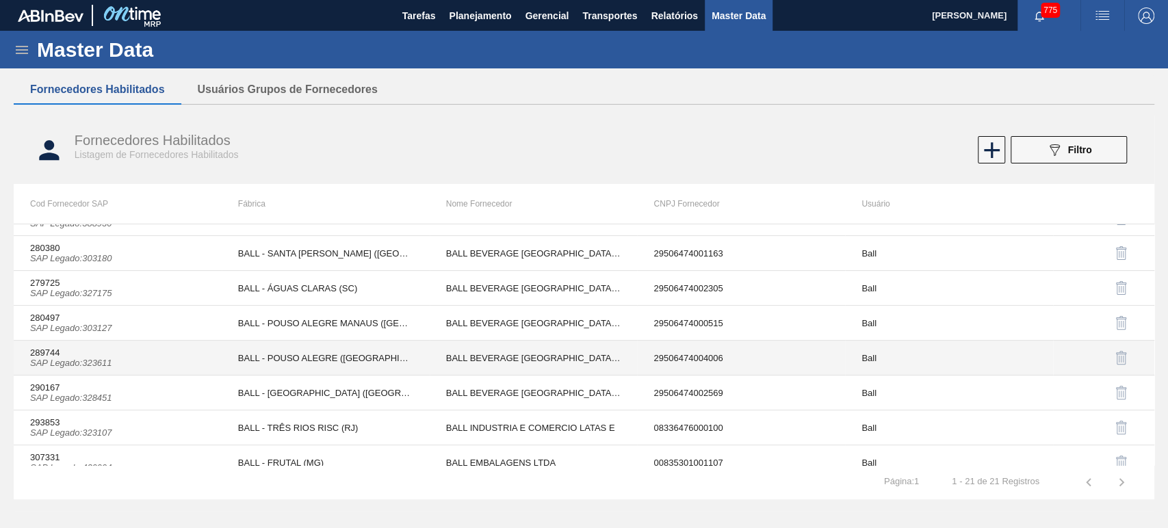
click at [343, 358] on td "BALL - POUSO ALEGRE ([GEOGRAPHIC_DATA])" at bounding box center [326, 358] width 208 height 35
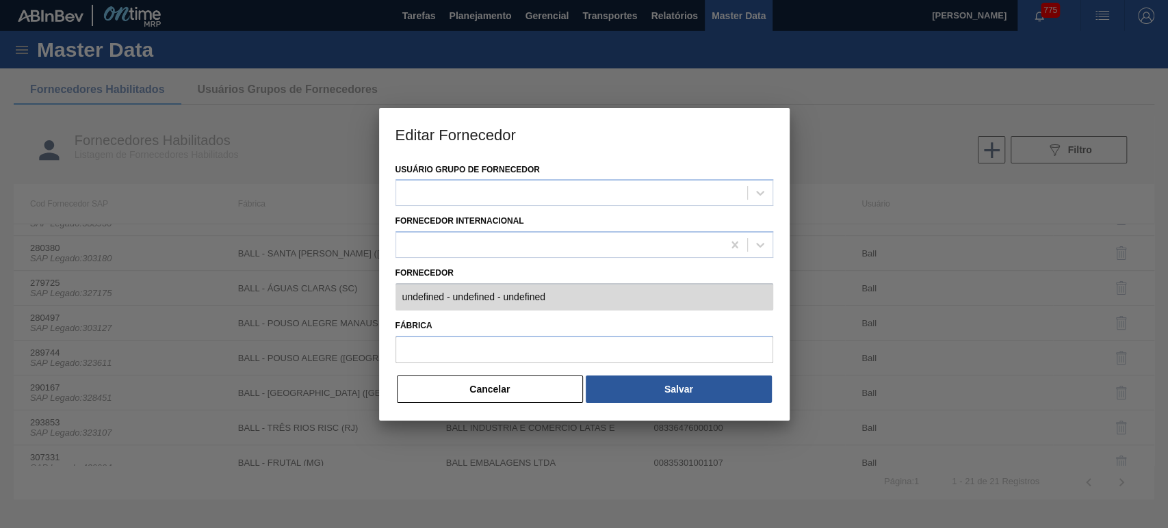
type input "289744 (SAP Legado: 323611) - BALL BEVERAGE [GEOGRAPHIC_DATA] [GEOGRAPHIC_DATA]…"
type input "BALL - POUSO ALEGRE ([GEOGRAPHIC_DATA])"
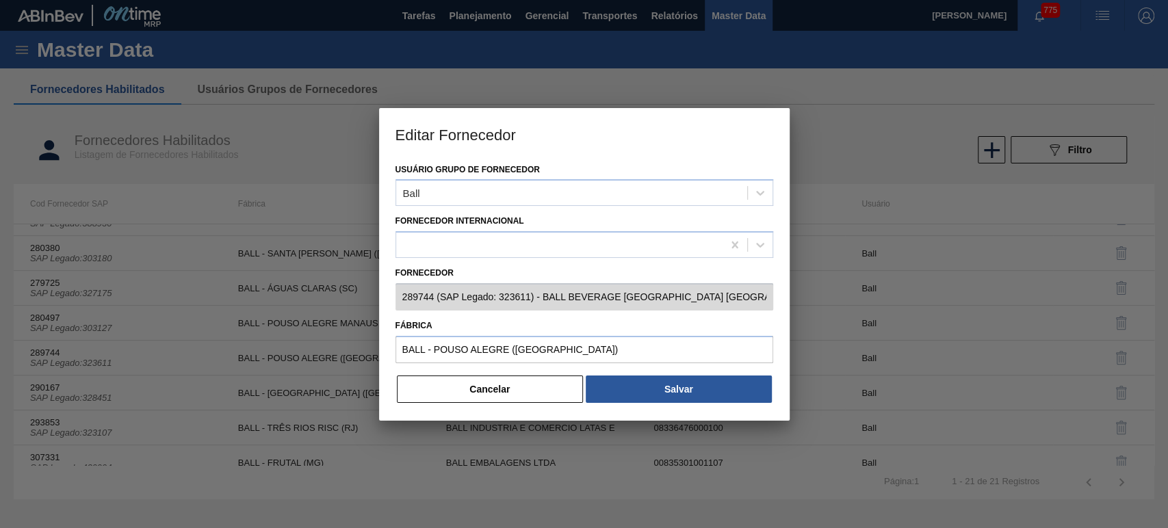
click at [467, 384] on button "Cancelar" at bounding box center [490, 389] width 187 height 27
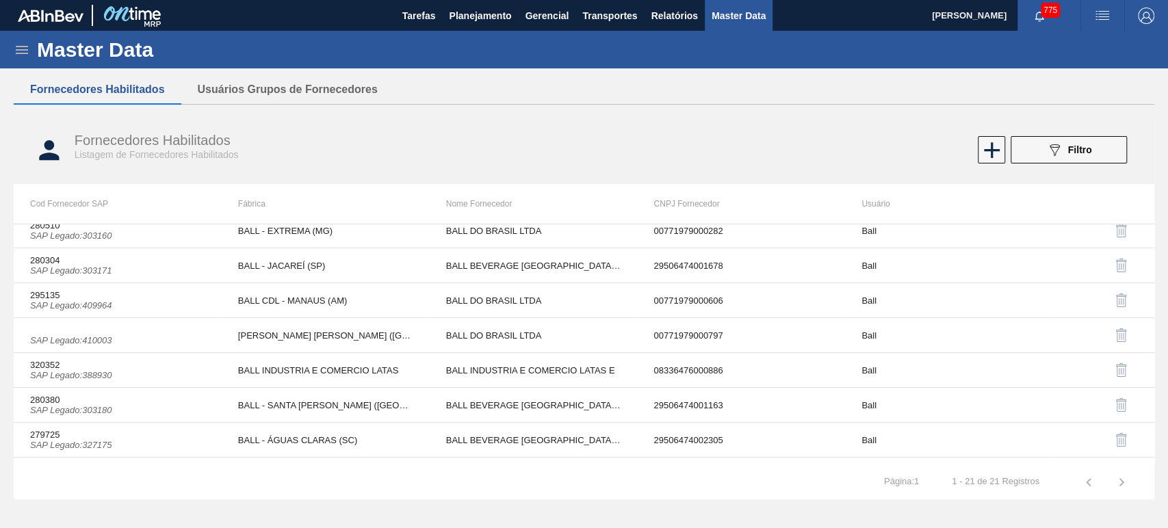
scroll to position [33, 0]
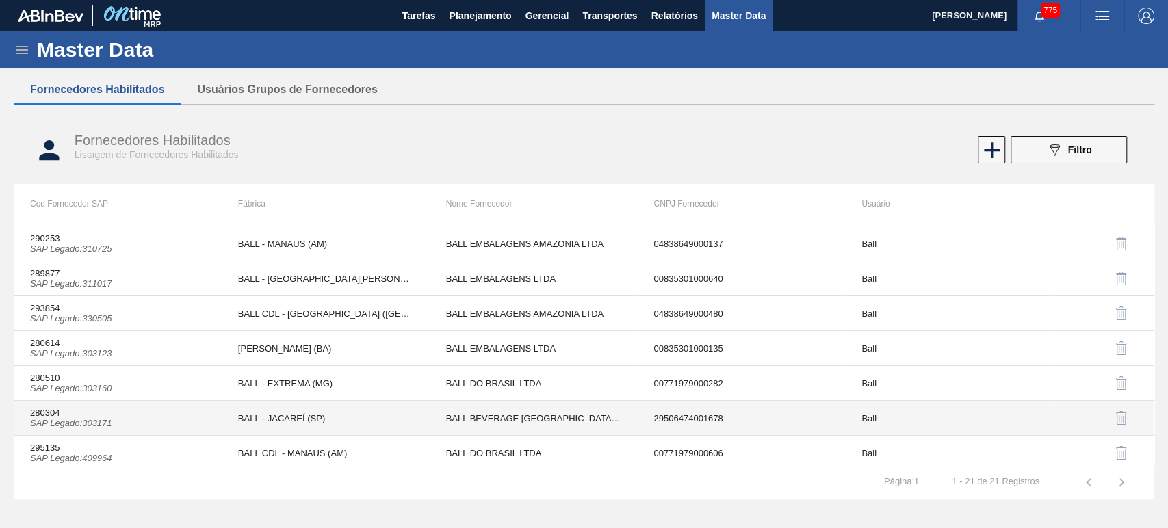
click at [148, 420] on td "280304 SAP Legado : 303171" at bounding box center [118, 418] width 208 height 35
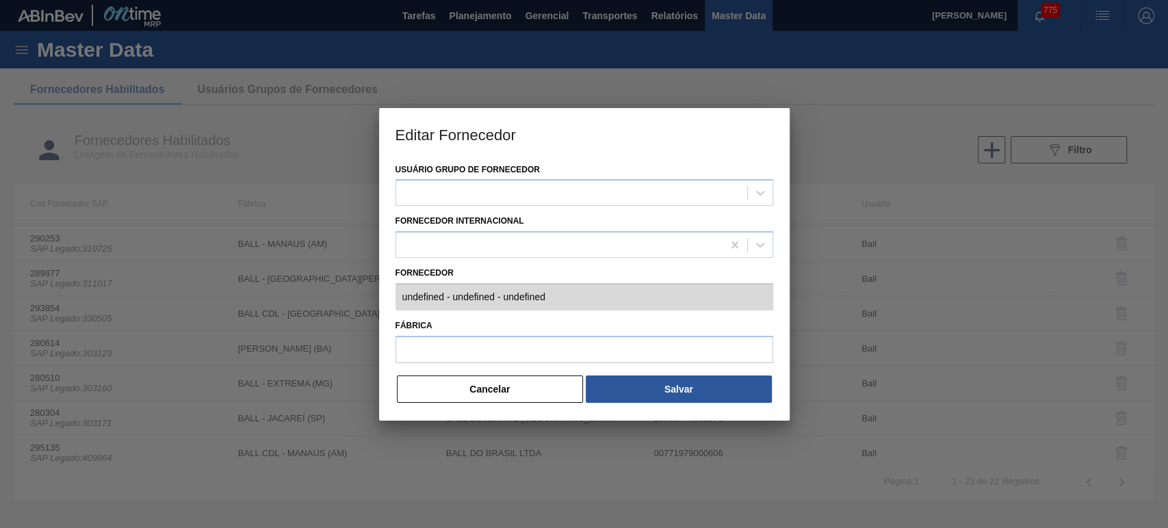
type input "280304 (SAP Legado: 303171) - BALL BEVERAGE [GEOGRAPHIC_DATA] [GEOGRAPHIC_DATA]…"
type input "BALL - JACAREÍ (SP)"
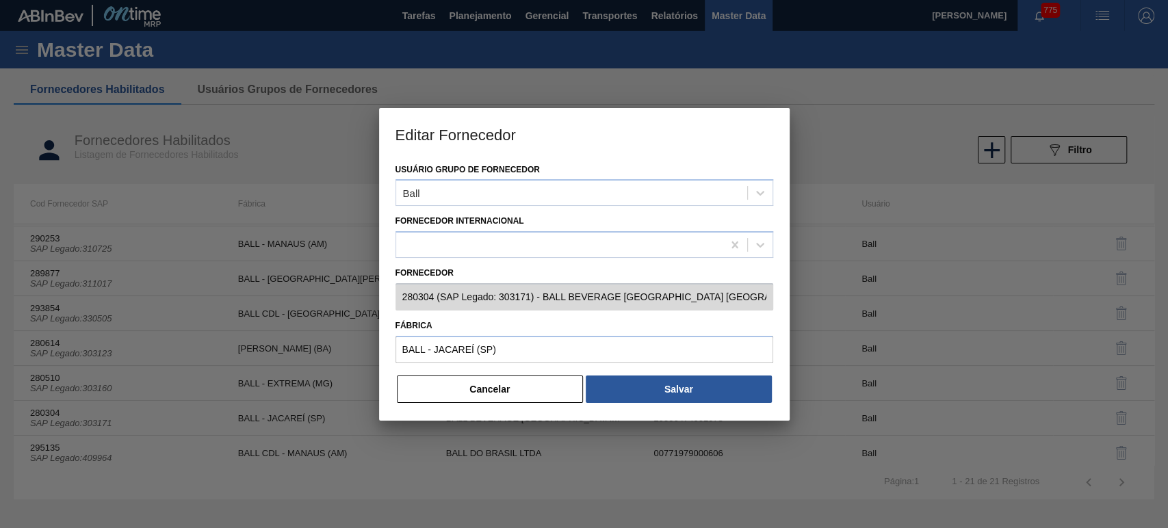
click at [393, 300] on div "Usuário Grupo de Fornecedor Ball Fornecedor Internacional Fornecedor 280304 (SA…" at bounding box center [584, 290] width 410 height 261
click at [490, 382] on button "Cancelar" at bounding box center [490, 389] width 187 height 27
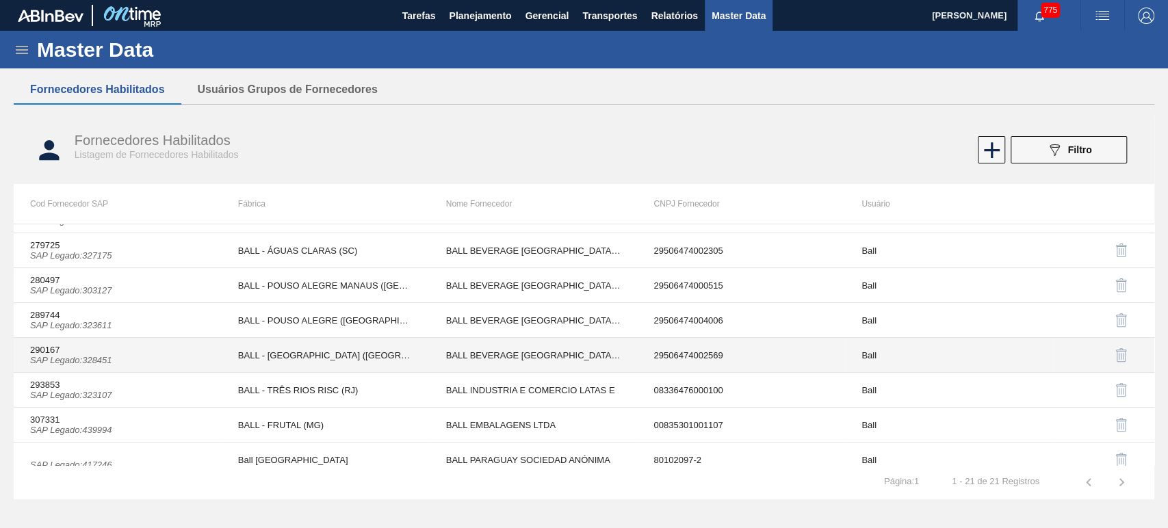
scroll to position [488, 0]
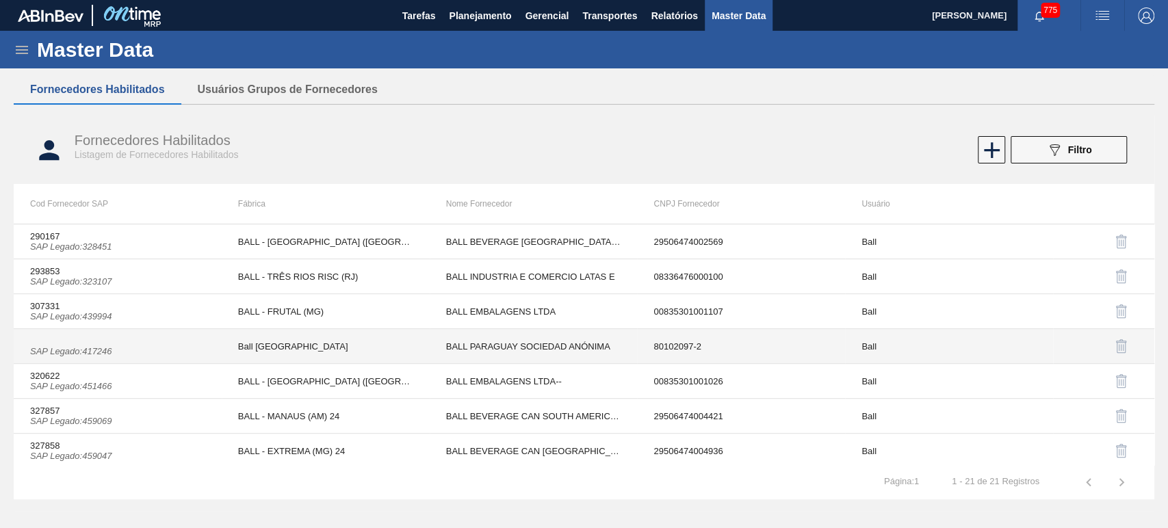
click at [311, 305] on td "BALL - FRUTAL (MG)" at bounding box center [326, 311] width 208 height 35
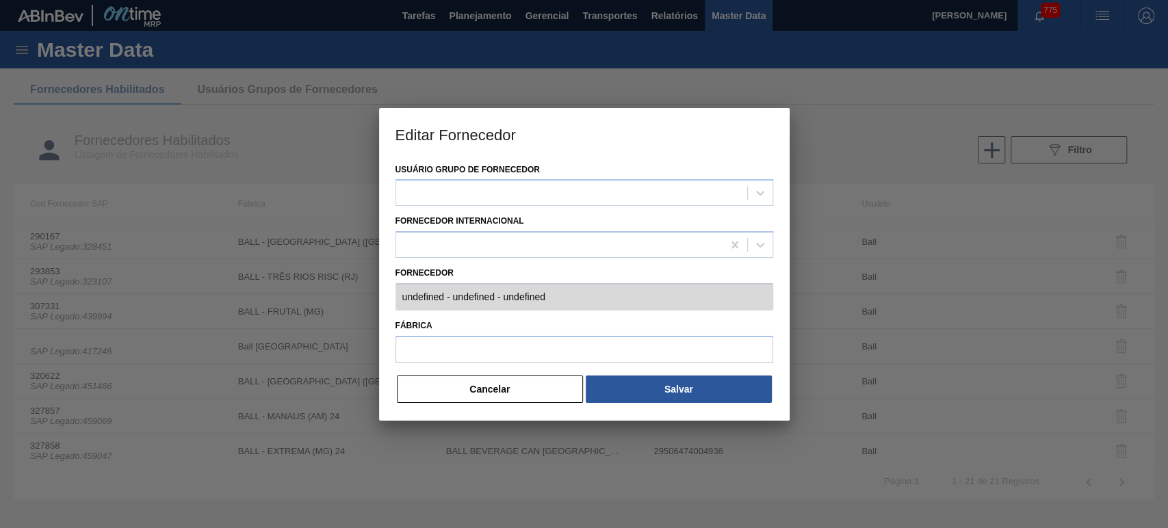
type input "307331 (SAP Legado: 439994) - BALL EMBALAGENS LTDA - 00835301001107"
type input "BALL - FRUTAL (MG)"
click at [391, 298] on div "Usuário Grupo de Fornecedor Ball Fornecedor Internacional Fornecedor 307331 (SA…" at bounding box center [584, 290] width 410 height 261
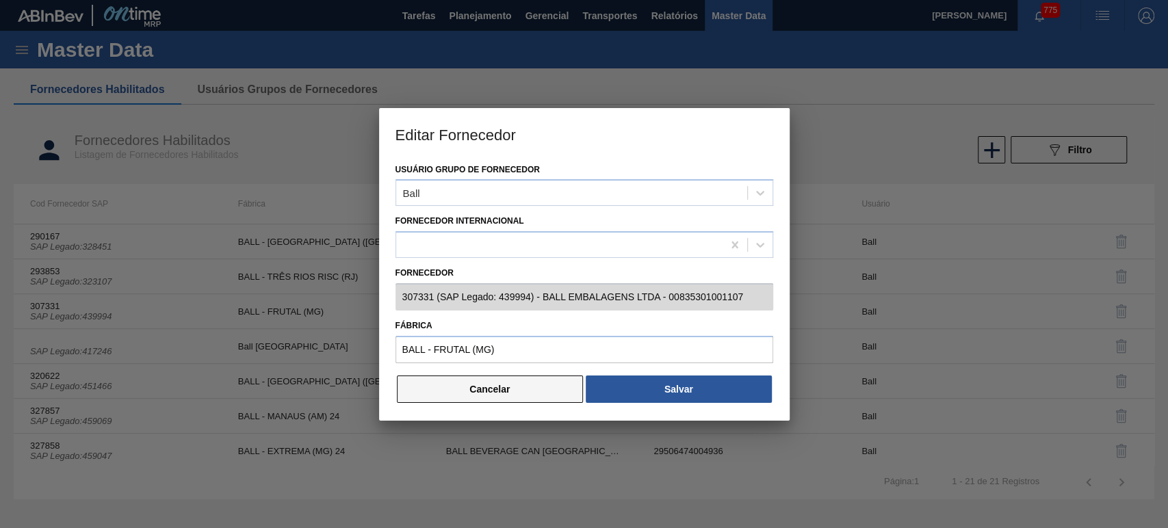
click at [519, 382] on button "Cancelar" at bounding box center [490, 389] width 187 height 27
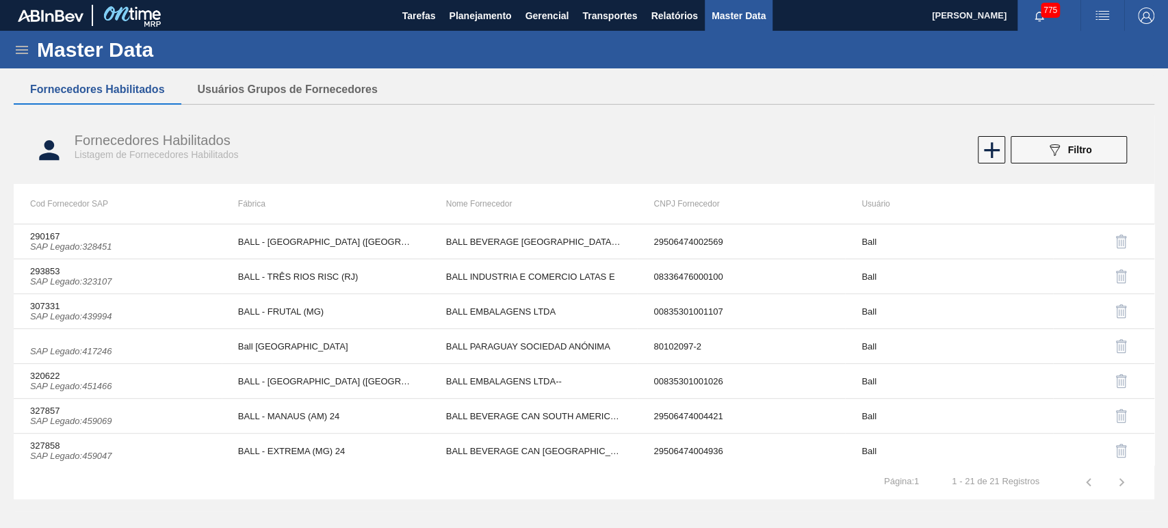
drag, startPoint x: 726, startPoint y: 16, endPoint x: 725, endPoint y: 25, distance: 8.9
click at [726, 16] on span "Master Data" at bounding box center [738, 16] width 54 height 16
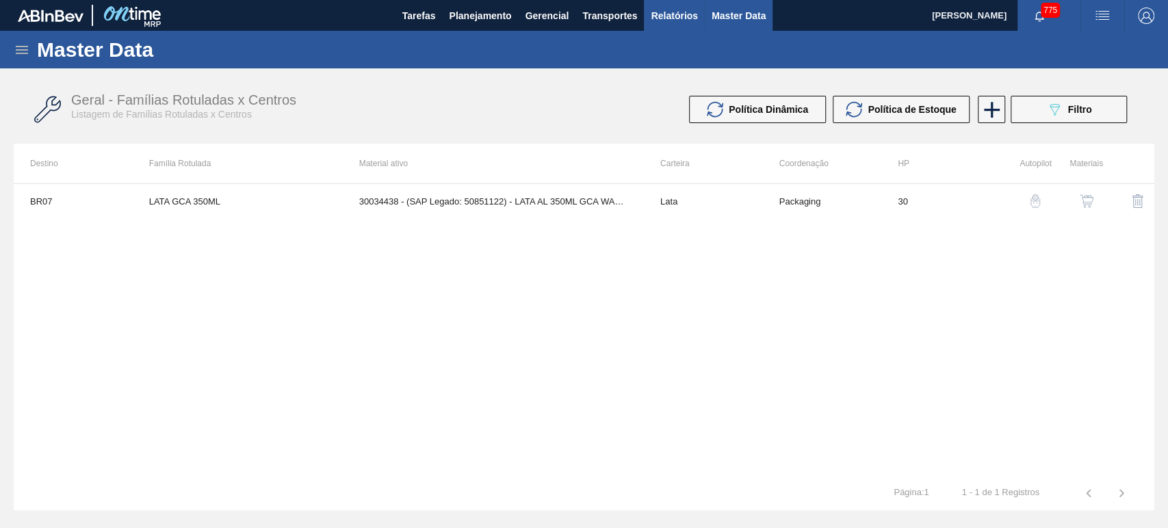
click at [664, 23] on span "Relatórios" at bounding box center [674, 16] width 47 height 16
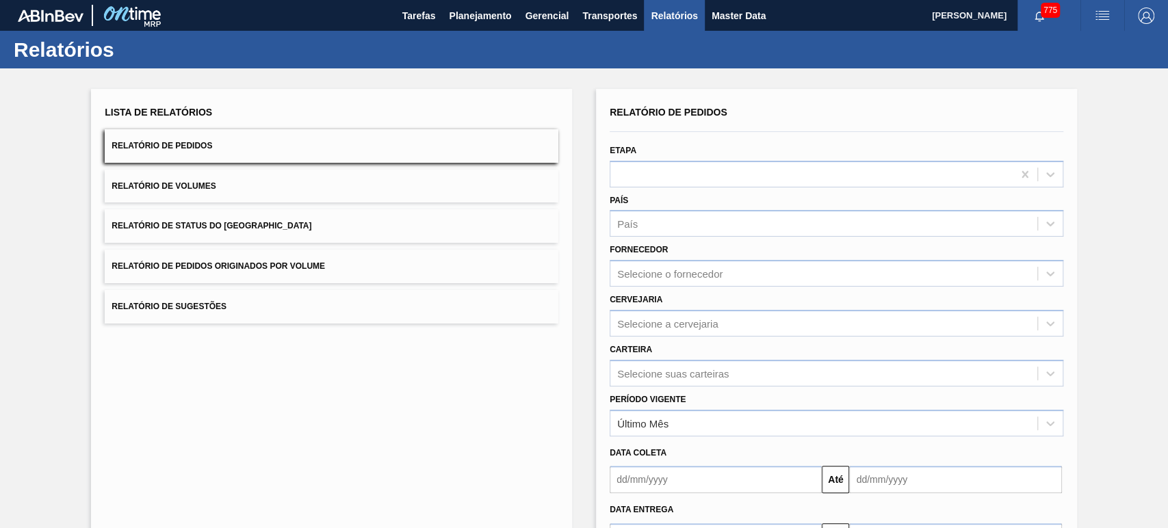
click at [229, 140] on button "Relatório de Pedidos" at bounding box center [332, 146] width 454 height 34
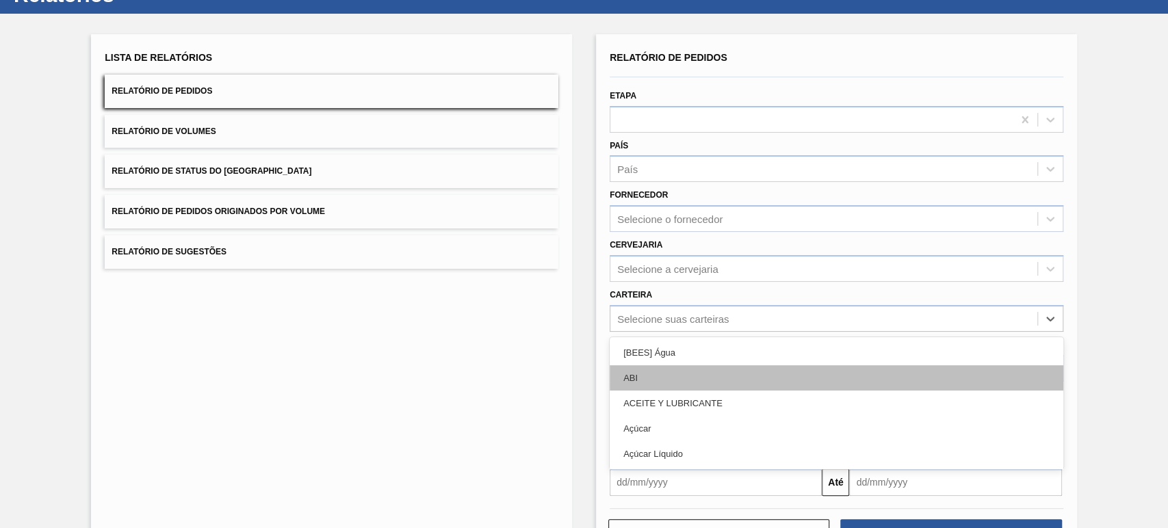
click at [650, 332] on div "option [BEES] Água focused, 1 of 101. 101 results available. Use Up and Down to…" at bounding box center [836, 318] width 454 height 27
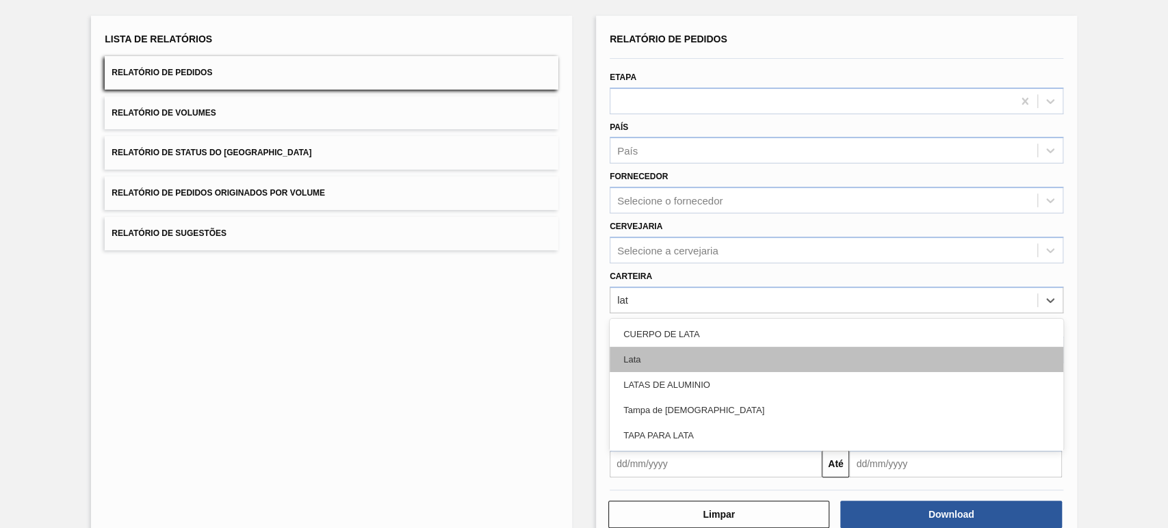
type input "lata"
click at [656, 360] on div "Lata" at bounding box center [836, 359] width 454 height 25
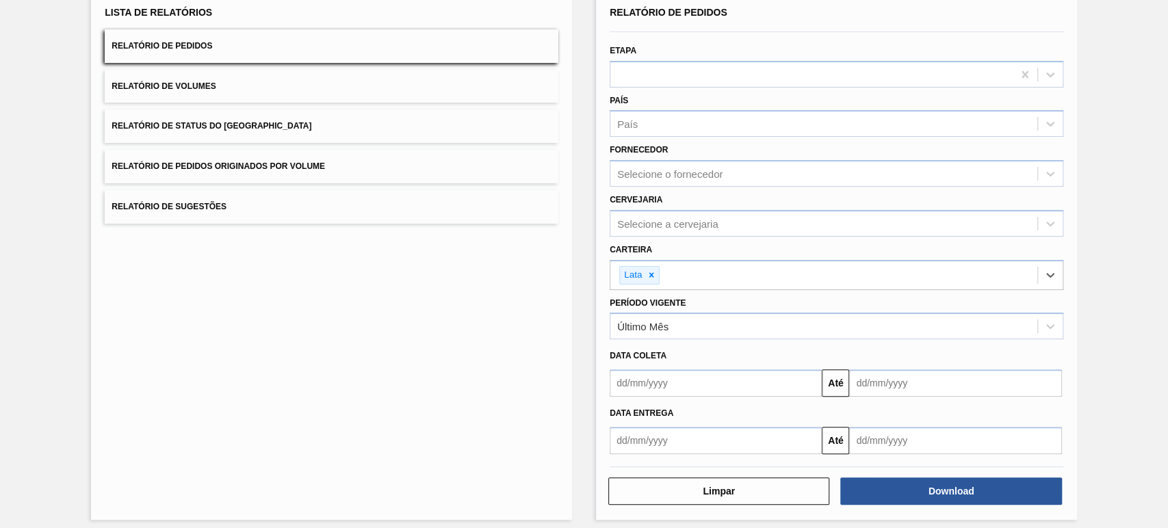
scroll to position [107, 0]
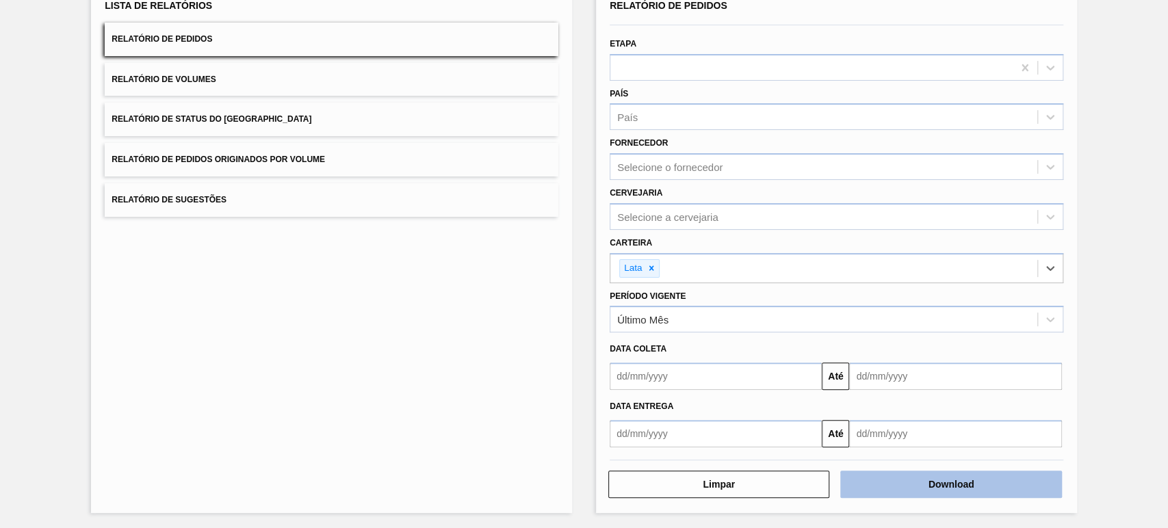
click at [945, 482] on button "Download" at bounding box center [950, 484] width 221 height 27
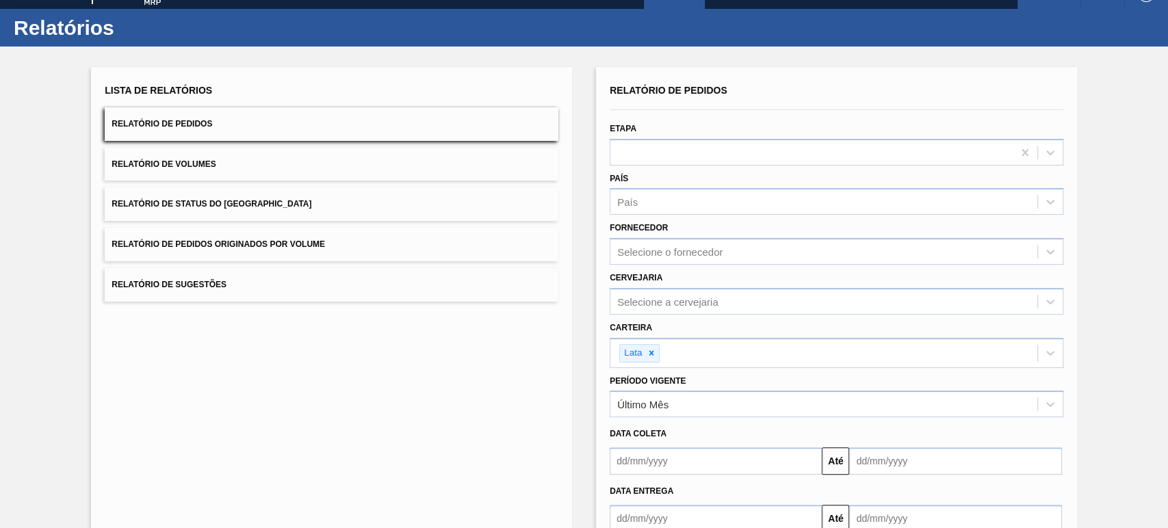
scroll to position [0, 0]
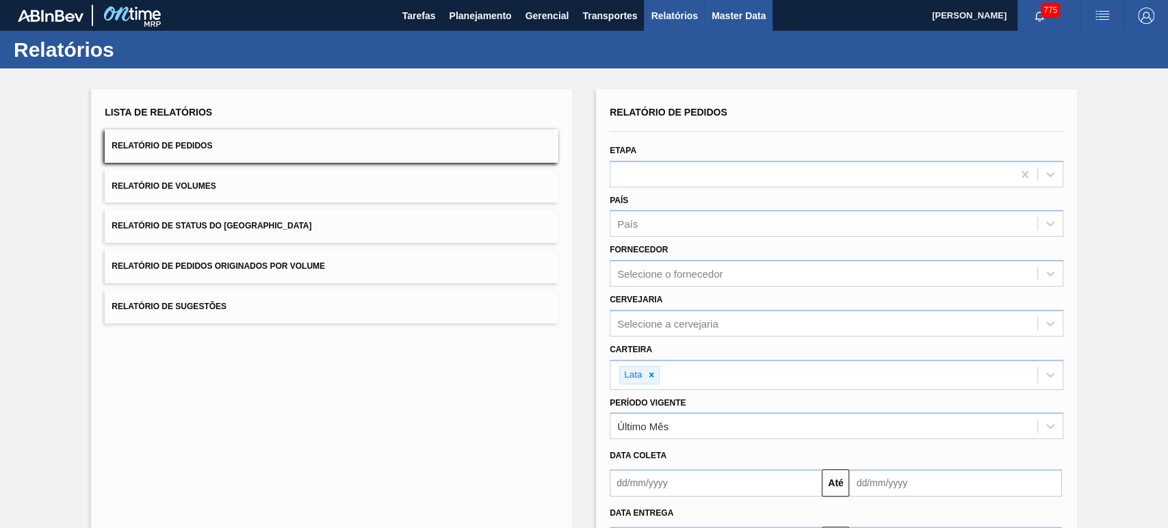
click at [737, 18] on span "Master Data" at bounding box center [738, 16] width 54 height 16
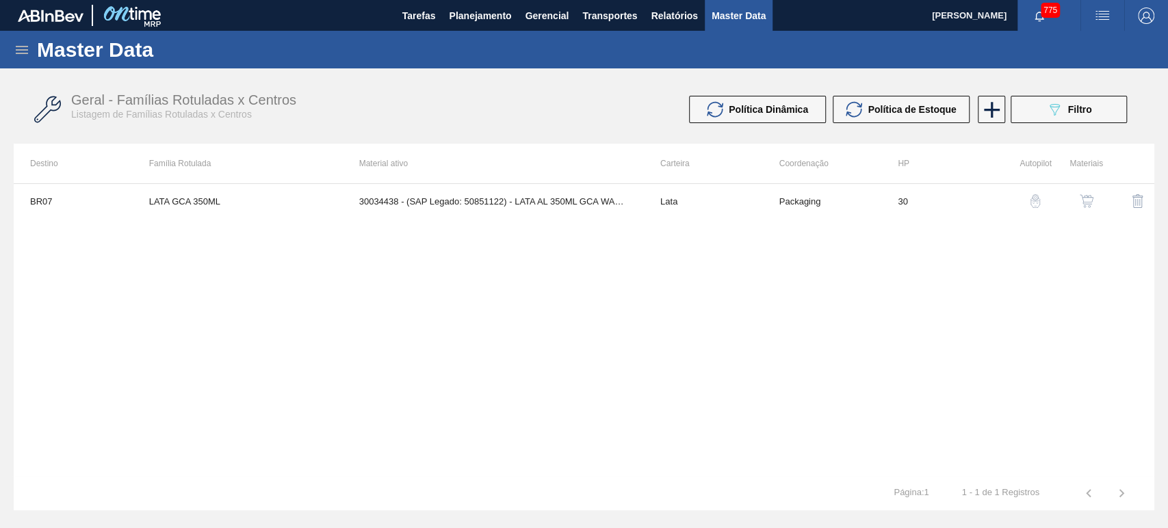
click at [19, 48] on icon at bounding box center [22, 50] width 16 height 16
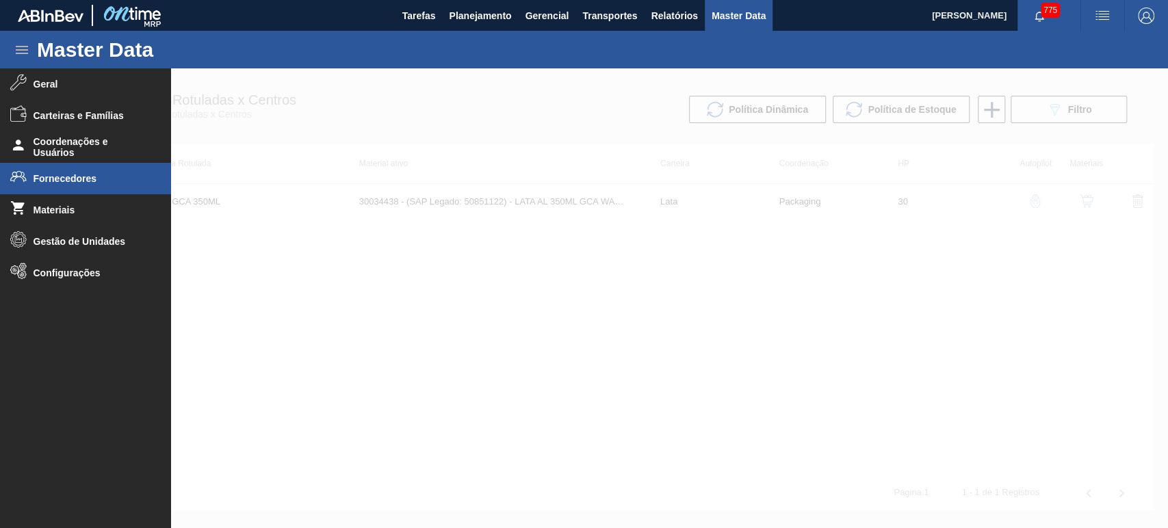
click at [50, 185] on li "Fornecedores" at bounding box center [85, 178] width 171 height 31
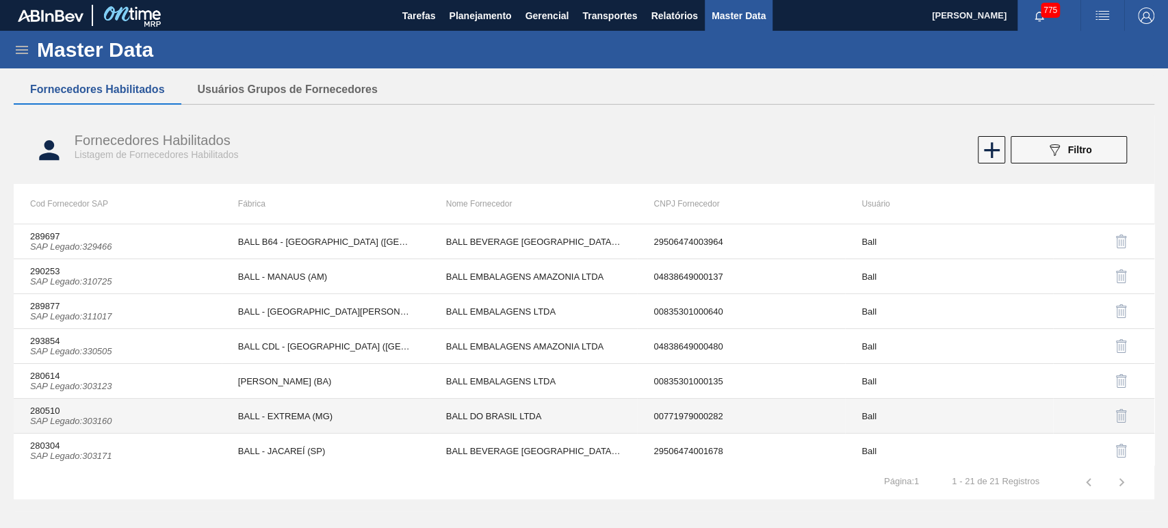
scroll to position [152, 0]
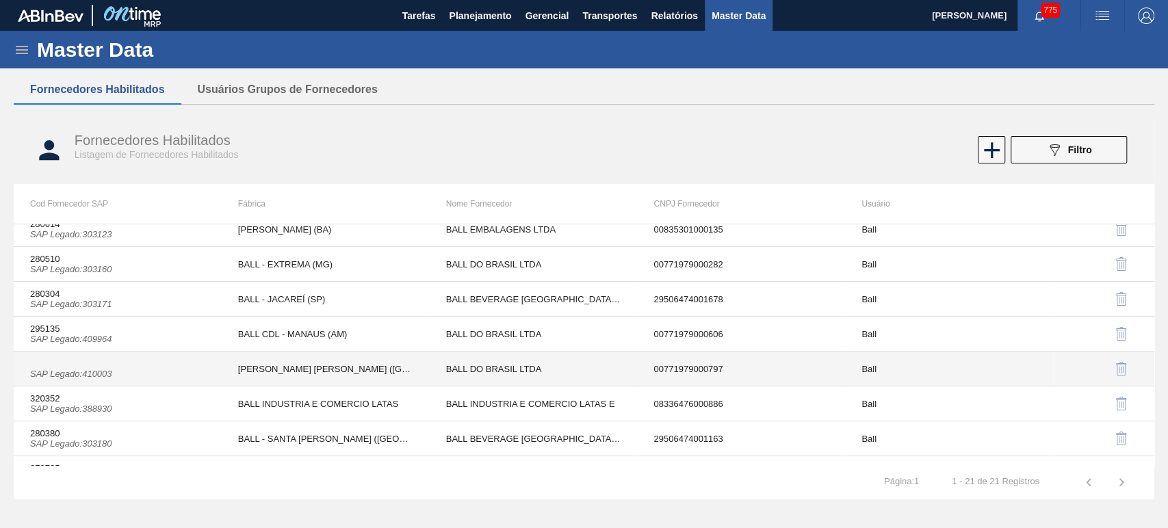
click at [340, 370] on td "[PERSON_NAME] [PERSON_NAME] ([GEOGRAPHIC_DATA])" at bounding box center [326, 369] width 208 height 35
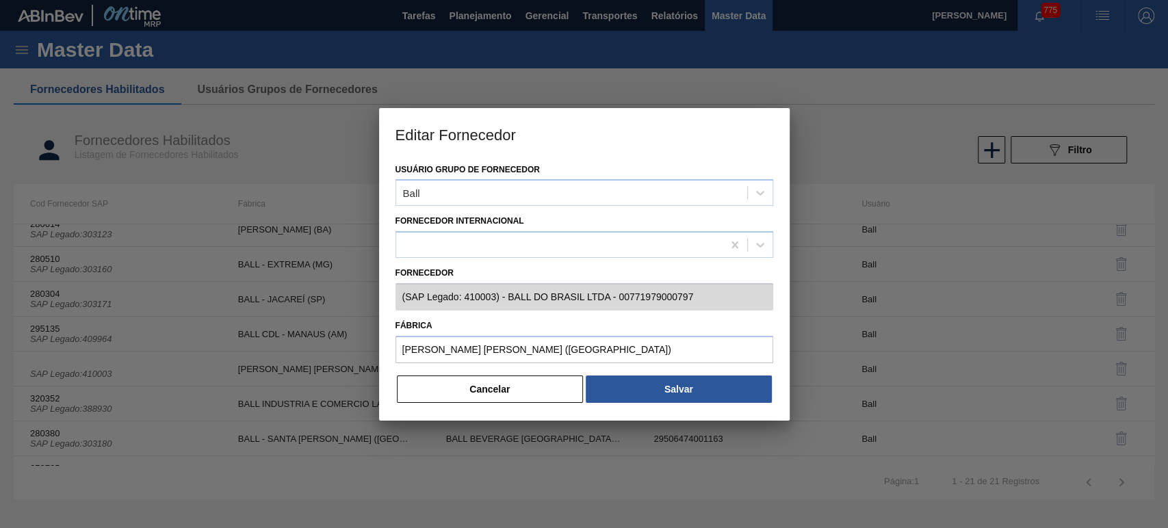
click at [302, 336] on div at bounding box center [584, 264] width 1168 height 528
click at [471, 395] on button "Cancelar" at bounding box center [490, 389] width 187 height 27
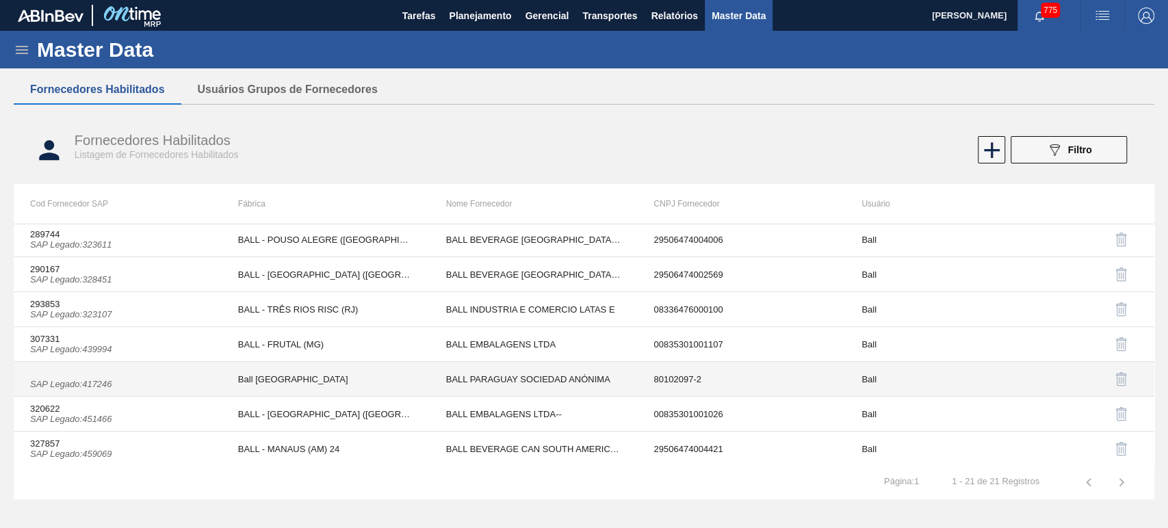
scroll to position [488, 0]
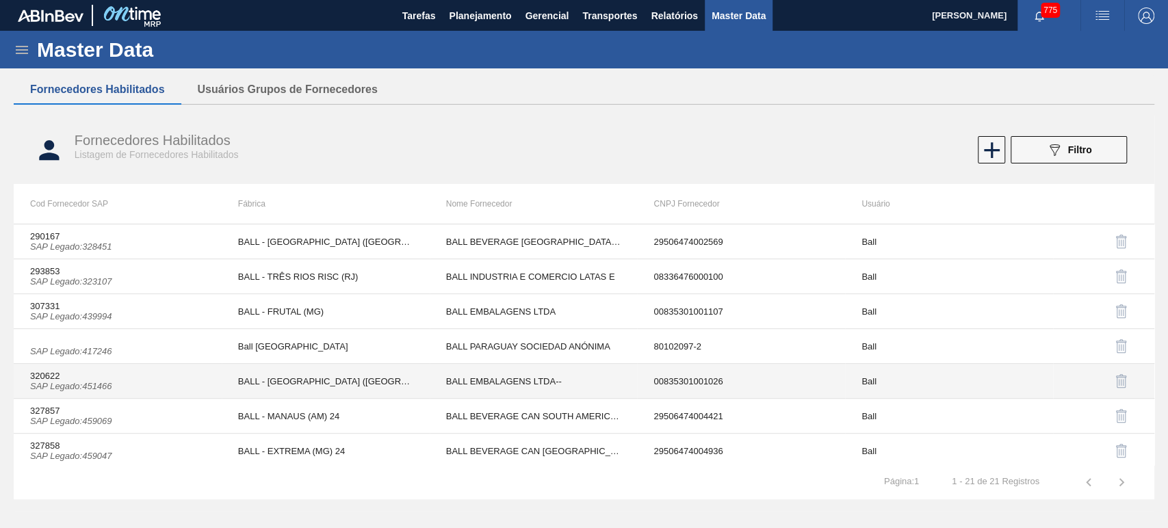
click at [357, 373] on td "BALL - [GEOGRAPHIC_DATA] ([GEOGRAPHIC_DATA])" at bounding box center [326, 381] width 208 height 35
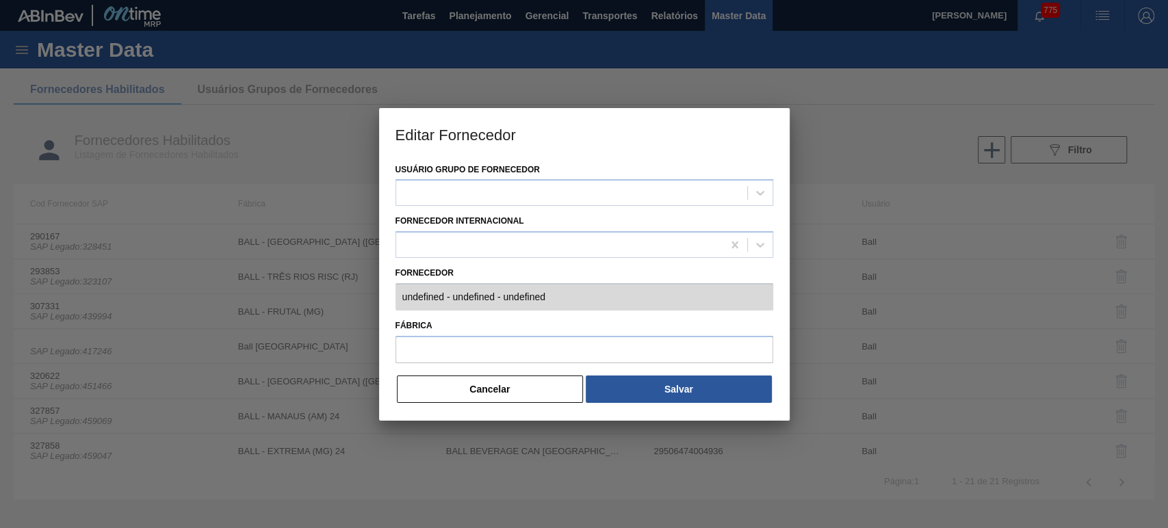
type input "320622 (SAP Legado: 451466) - BALL EMBALAGENS LTDA-- - 00835301001026"
type input "BALL - [GEOGRAPHIC_DATA] ([GEOGRAPHIC_DATA])"
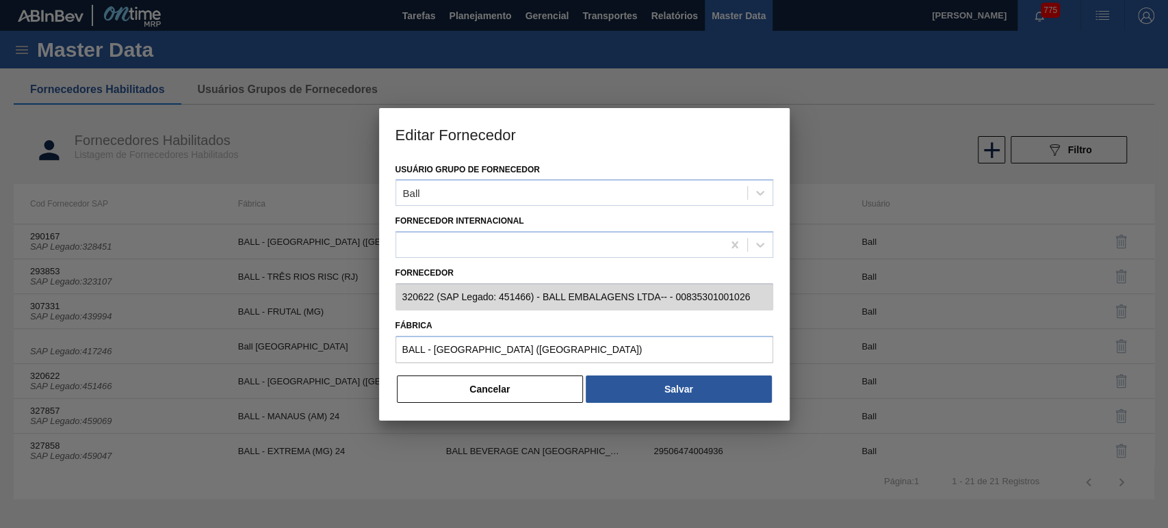
click at [389, 297] on div "Usuário Grupo de Fornecedor Ball Fornecedor Internacional Fornecedor 320622 (SA…" at bounding box center [584, 290] width 410 height 261
